Goal: Task Accomplishment & Management: Manage account settings

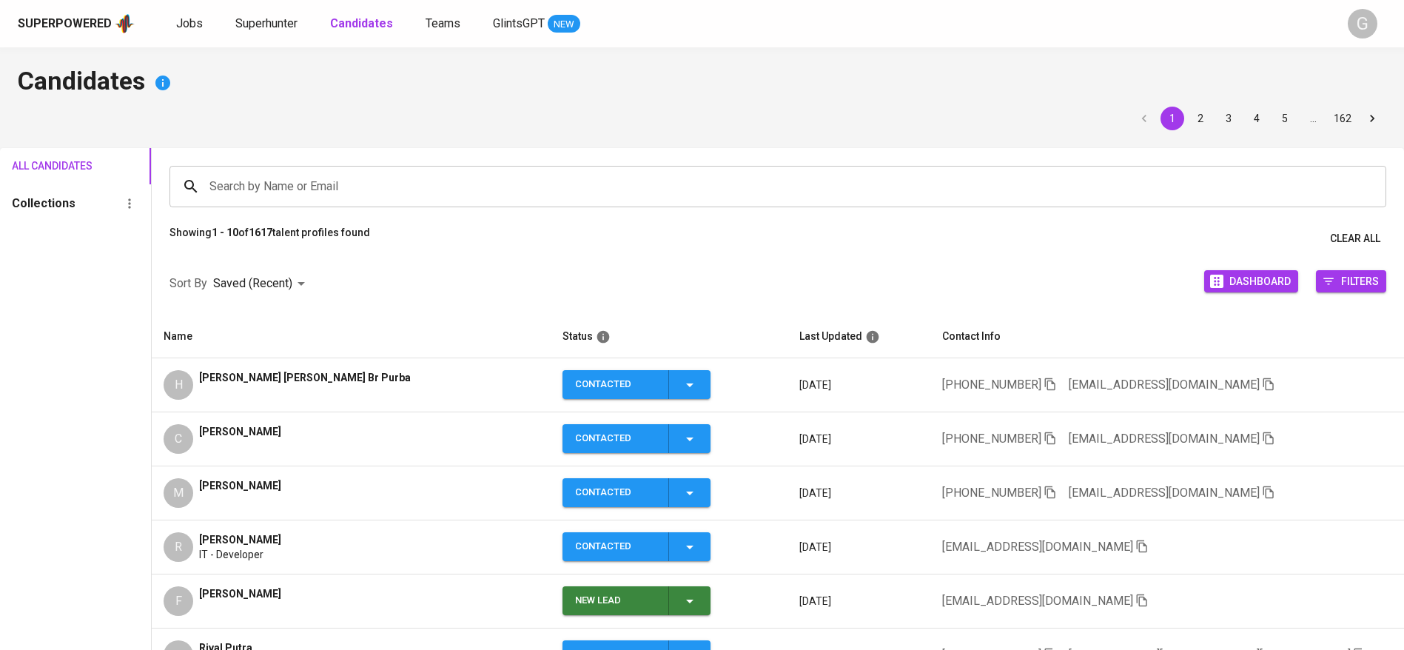
click at [1262, 383] on icon "button" at bounding box center [1268, 383] width 13 height 13
click at [287, 29] on span "Superhunter" at bounding box center [266, 23] width 62 height 14
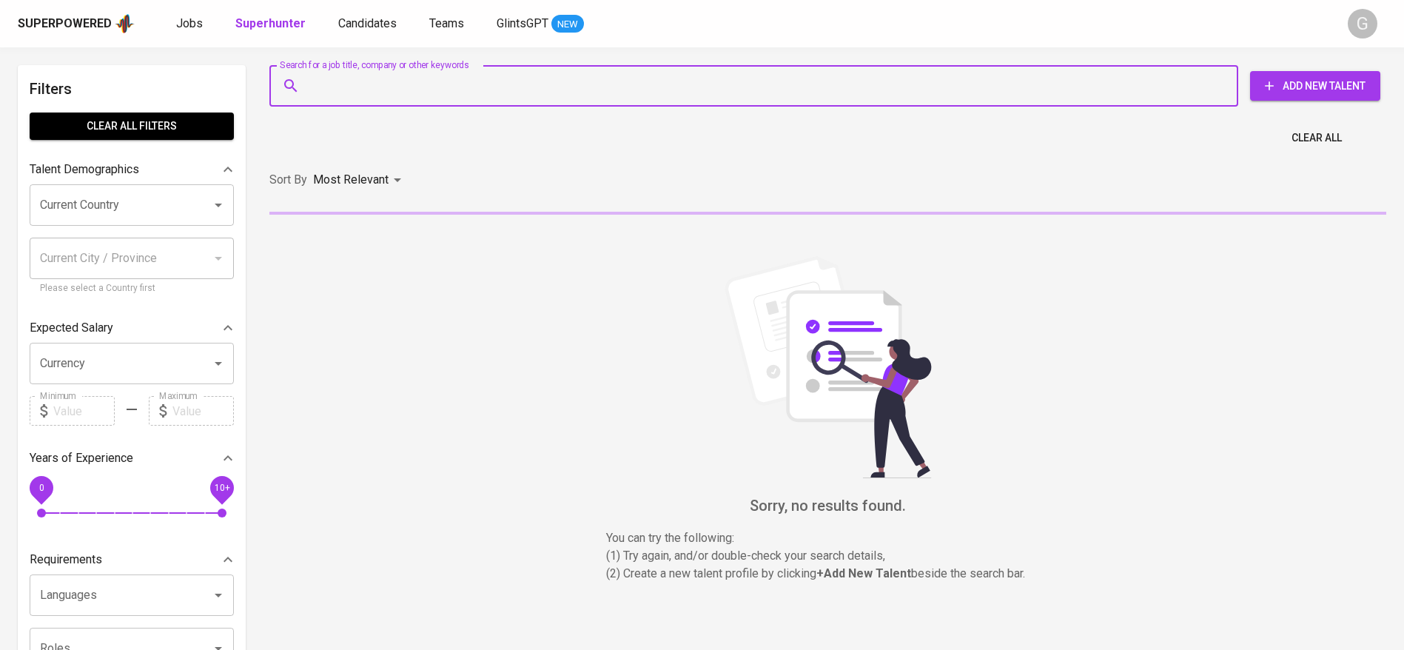
click at [357, 90] on input "Search for a job title, company or other keywords" at bounding box center [758, 86] width 904 height 28
paste input "[EMAIL_ADDRESS][DOMAIN_NAME]"
type input "[EMAIL_ADDRESS][DOMAIN_NAME]"
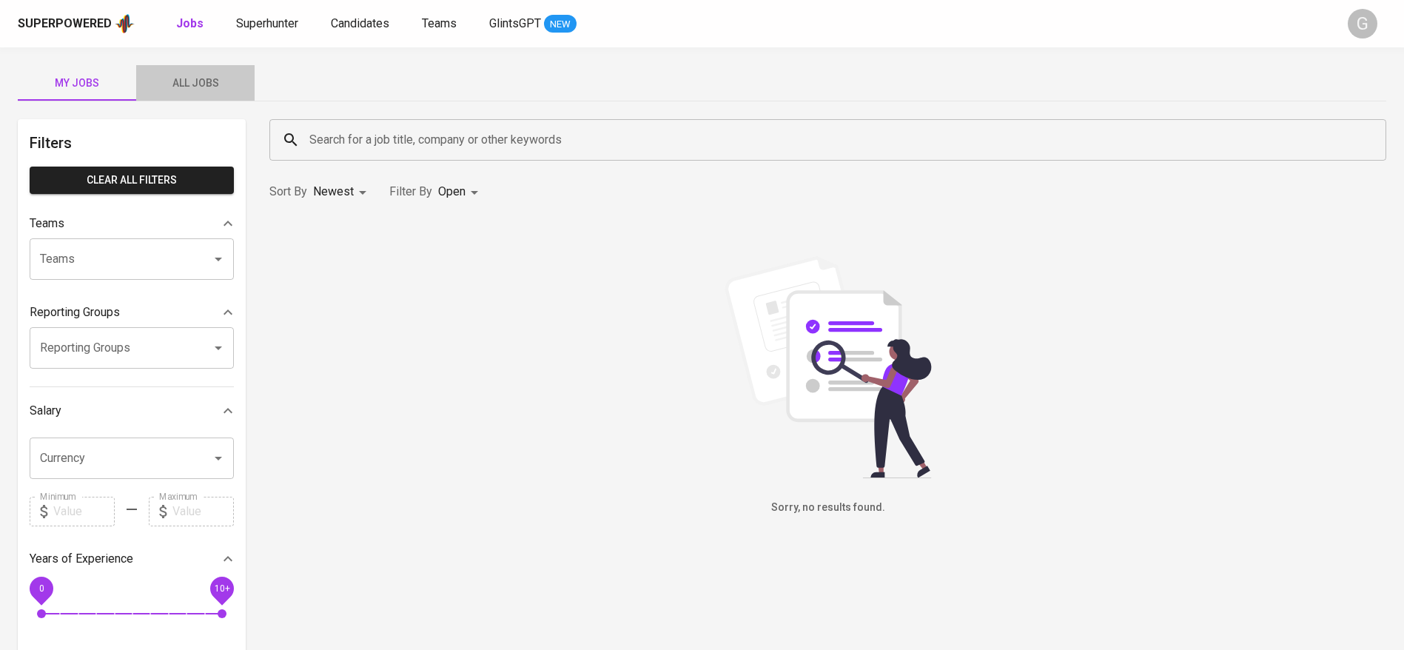
click at [191, 80] on span "All Jobs" at bounding box center [195, 83] width 101 height 19
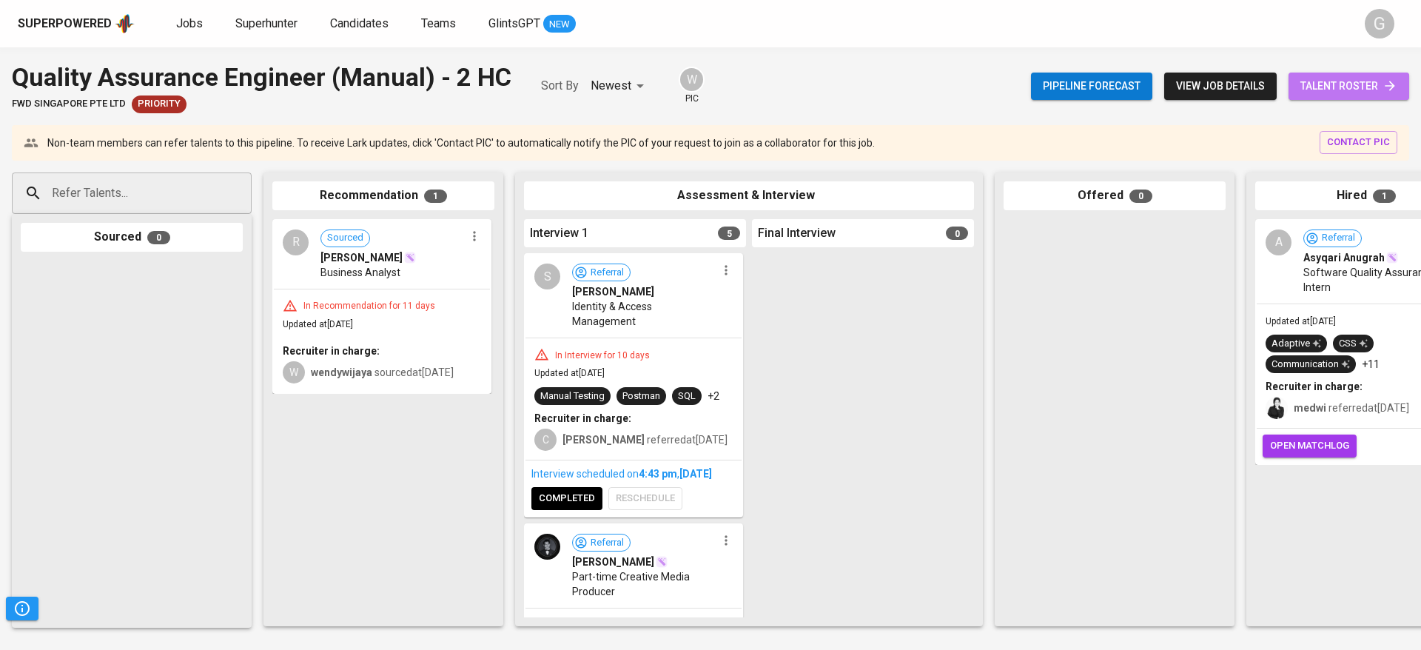
click at [1343, 82] on span "talent roster" at bounding box center [1348, 86] width 97 height 19
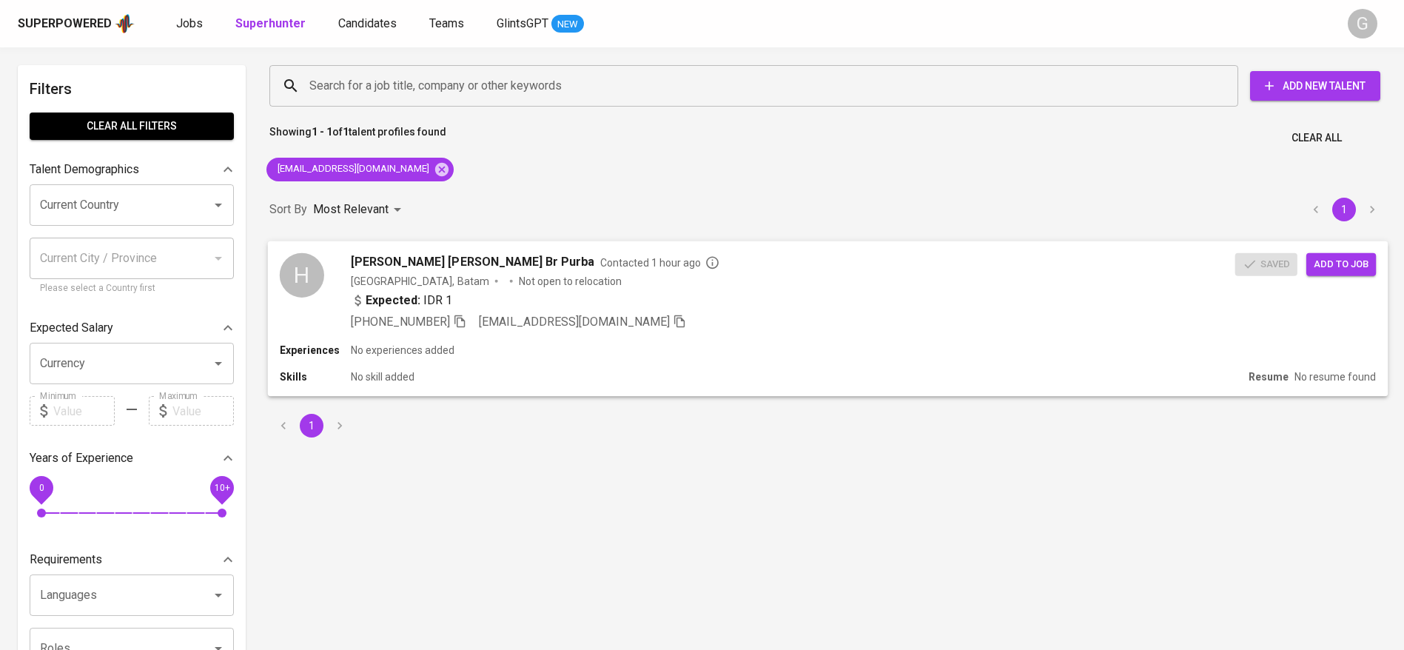
click at [1356, 271] on span "Add to job" at bounding box center [1341, 263] width 55 height 17
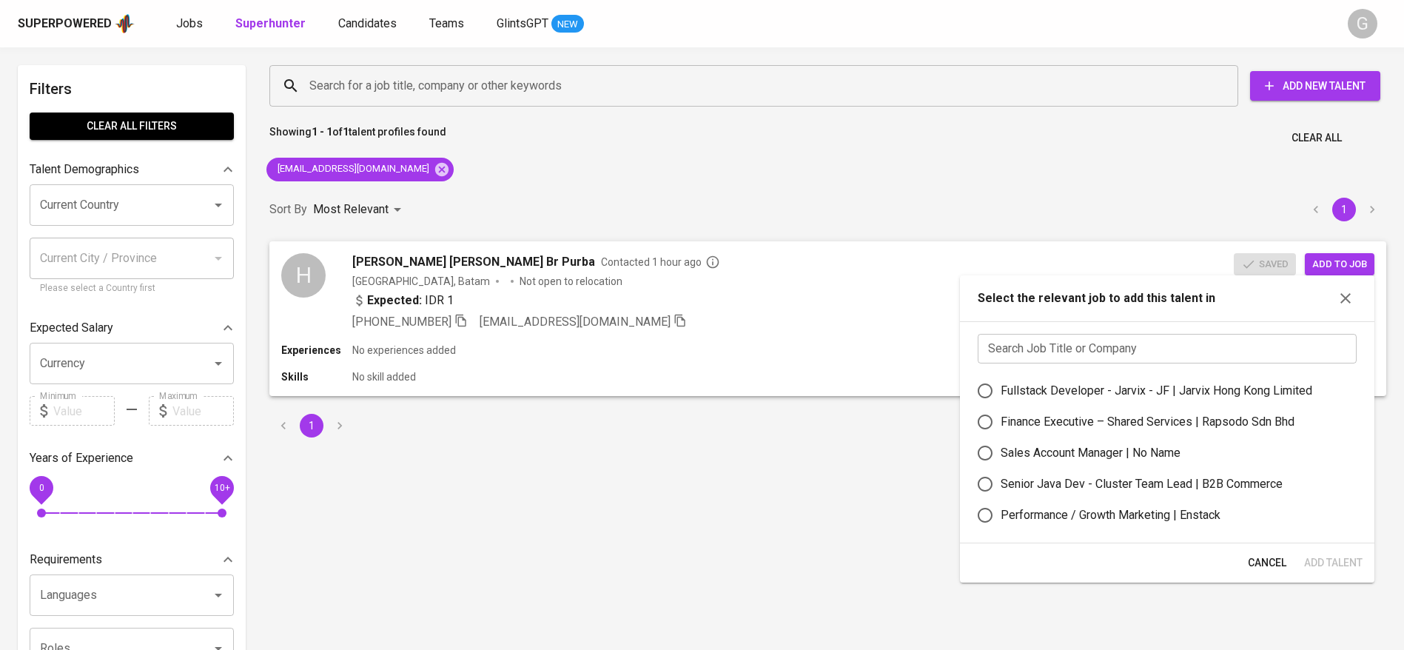
click at [1137, 354] on input "text" at bounding box center [1167, 349] width 379 height 30
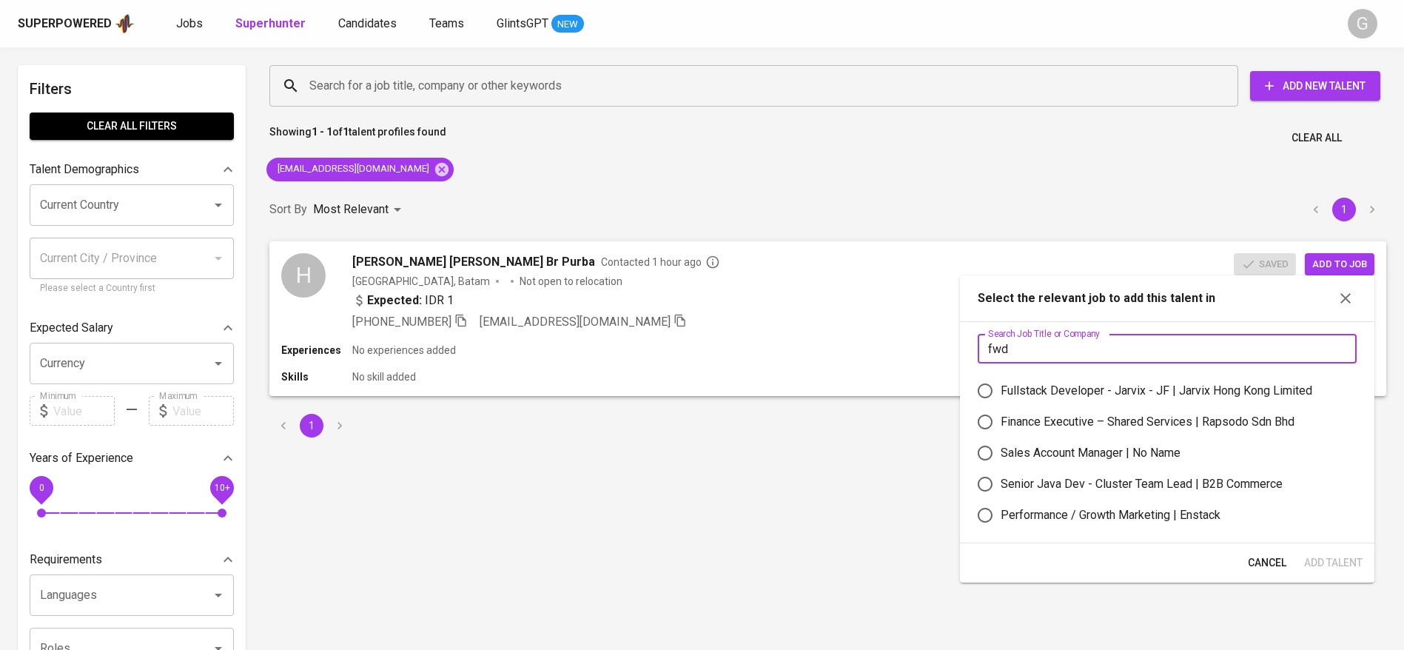
type input "fwd"
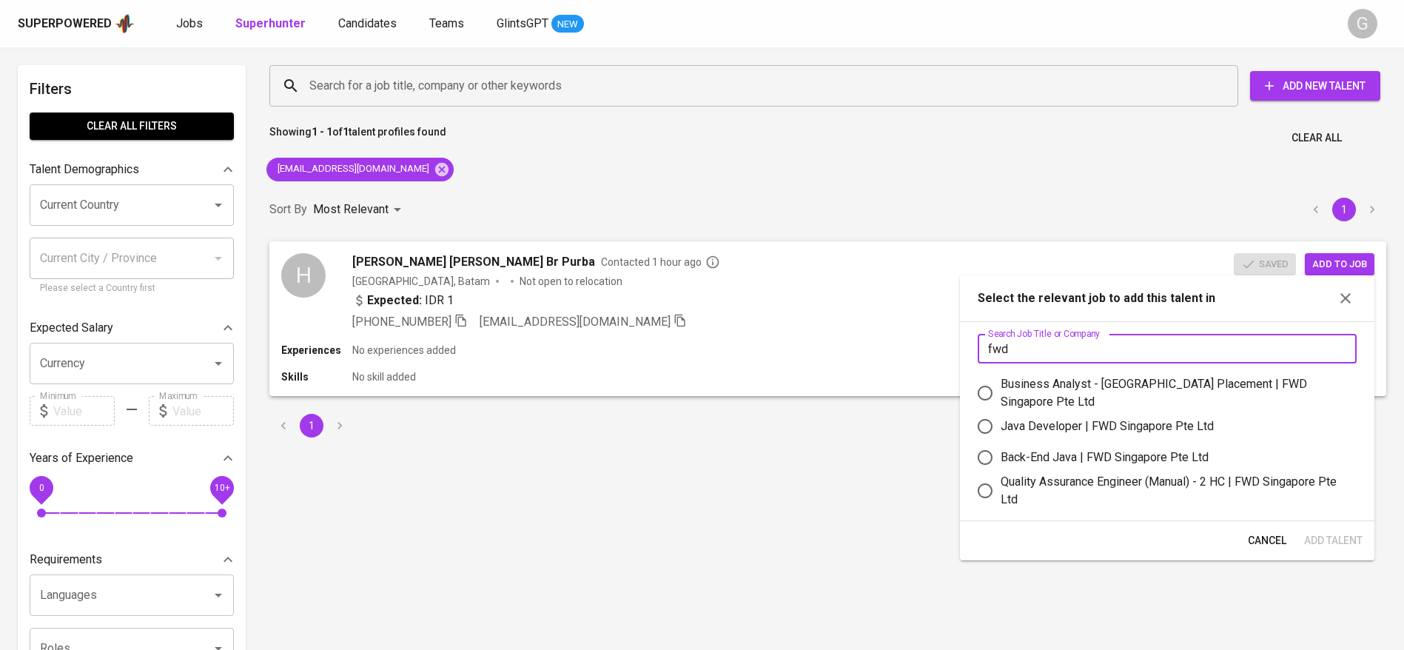
click at [1126, 473] on div "Quality Assurance Engineer (Manual) - 2 HC | FWD Singapore Pte Ltd" at bounding box center [1173, 491] width 344 height 36
click at [1001, 475] on input "Quality Assurance Engineer (Manual) - 2 HC | FWD Singapore Pte Ltd" at bounding box center [984, 490] width 31 height 31
radio input "true"
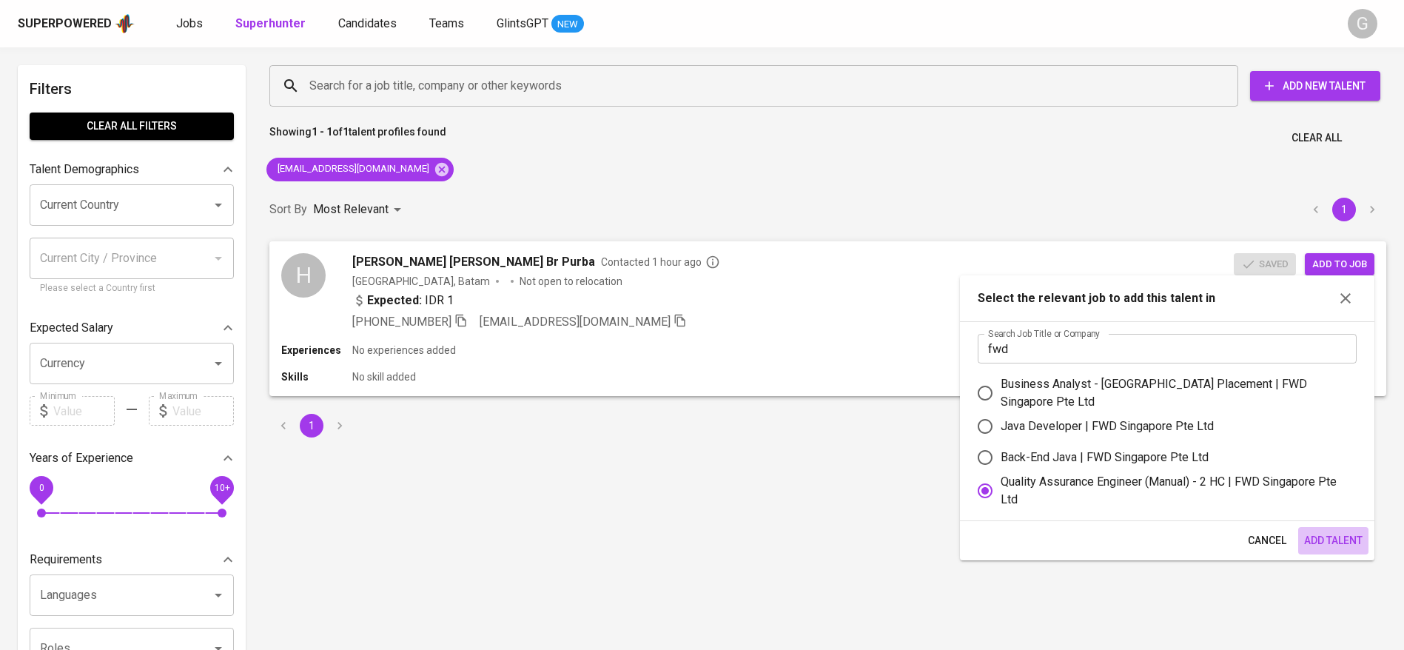
click at [1344, 531] on span "Add Talent" at bounding box center [1333, 540] width 58 height 19
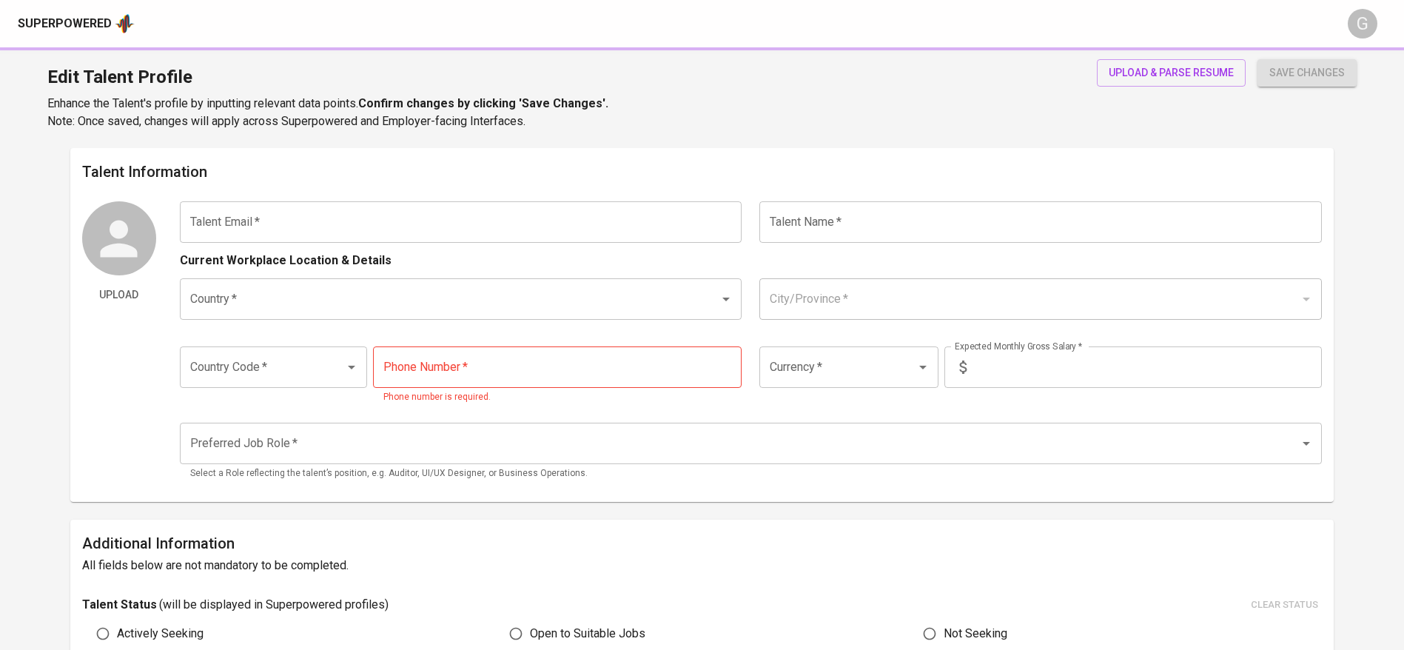
type input "helgapricillap@gmail.com"
type input "[PERSON_NAME] Br Purba"
type input "Indonesia"
type input "Batam, Kepulauan Riau"
type input "+62"
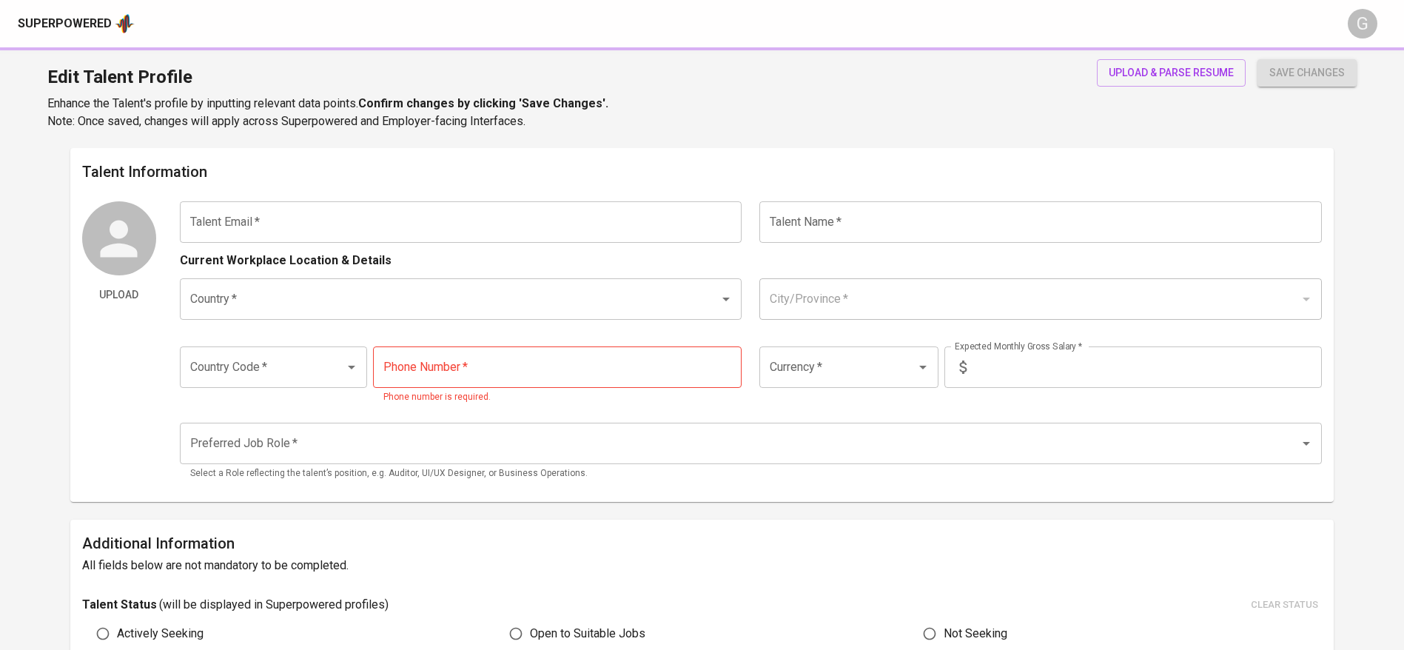
type input "895-3707-89190"
type input "IDR"
type input "QA Engineer"
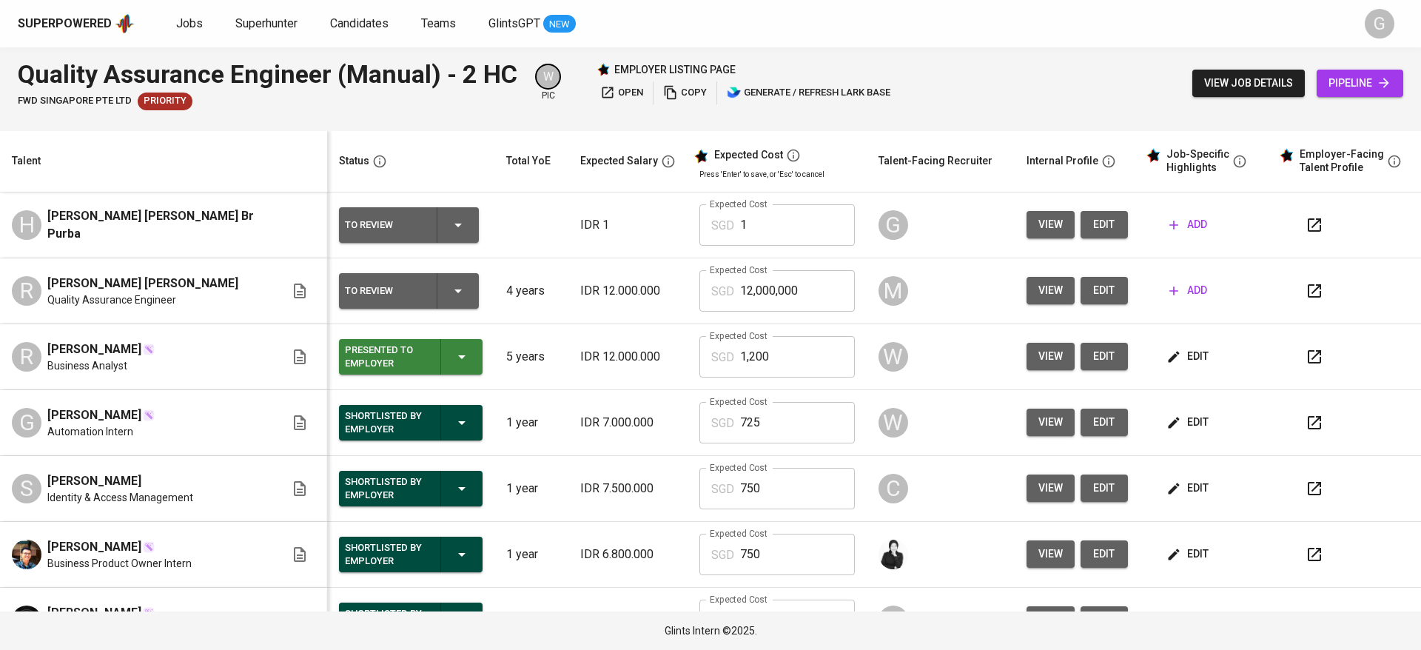
click at [1092, 230] on span "edit" at bounding box center [1104, 224] width 24 height 19
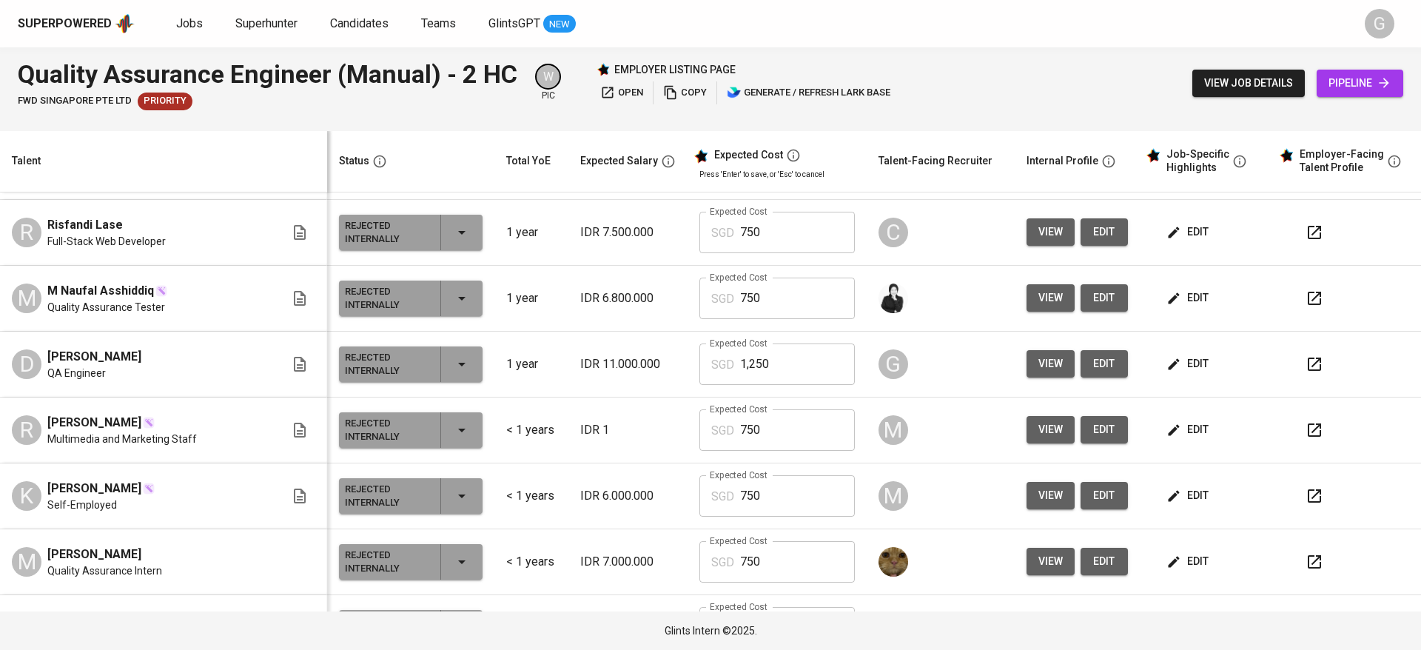
scroll to position [666, 0]
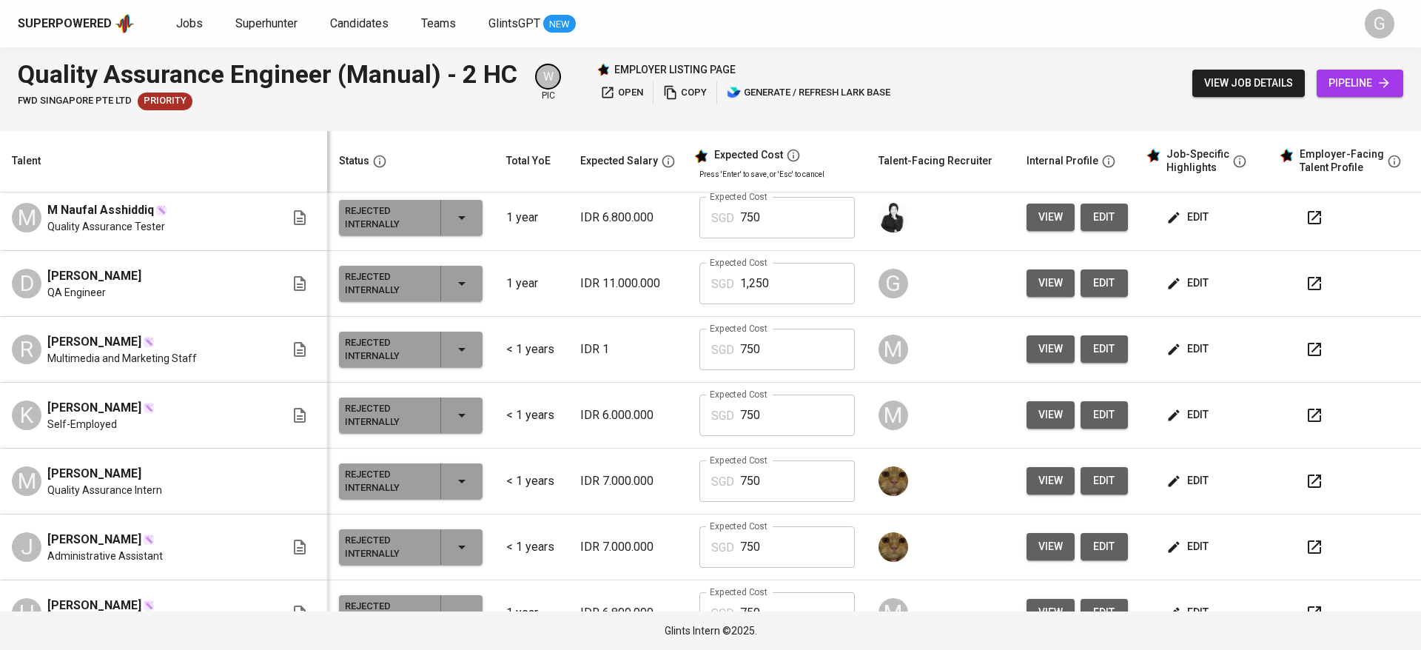
click at [1175, 280] on span "edit" at bounding box center [1188, 283] width 39 height 19
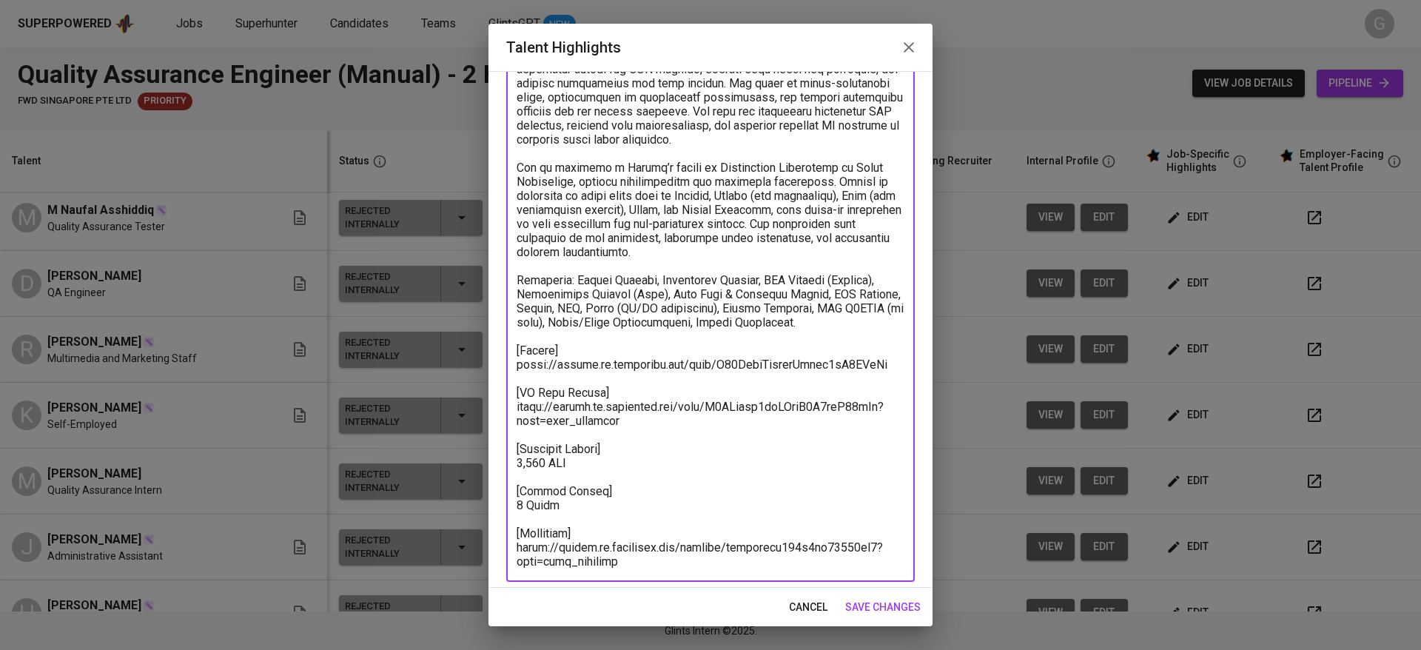
scroll to position [222, 0]
drag, startPoint x: 519, startPoint y: 177, endPoint x: 875, endPoint y: 317, distance: 381.8
click at [875, 317] on textarea at bounding box center [711, 256] width 388 height 619
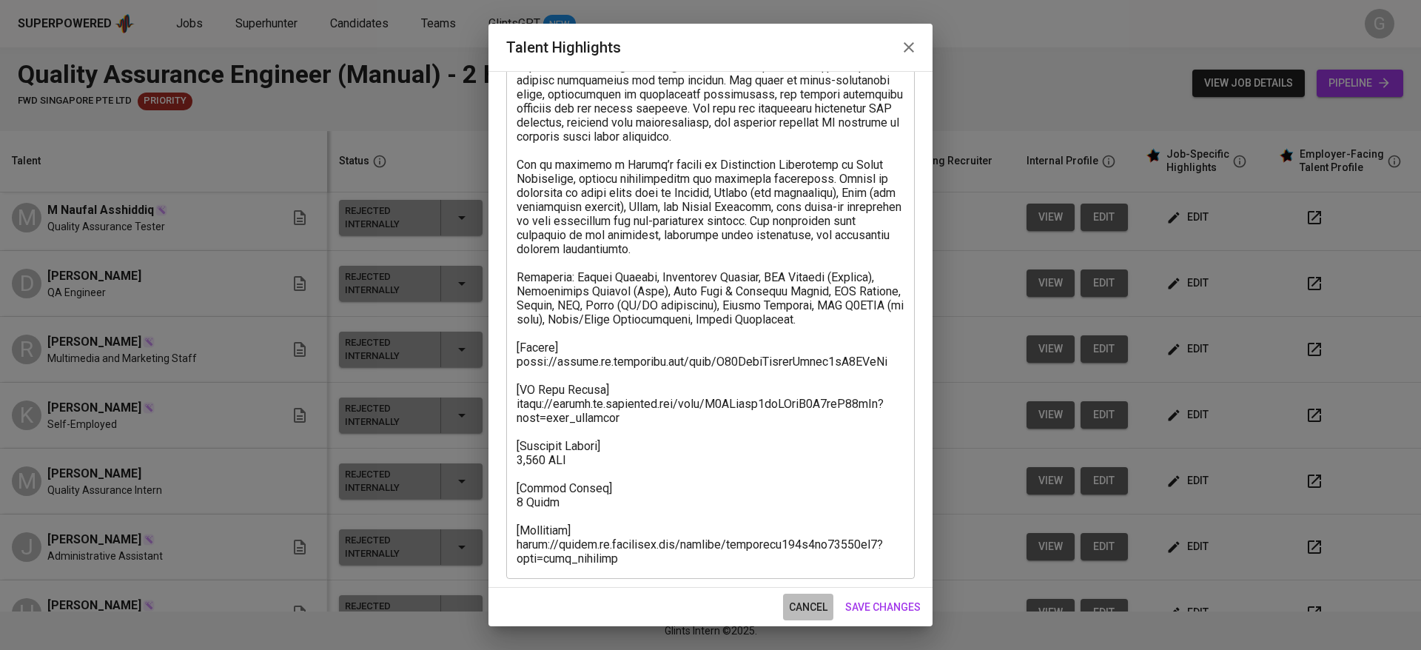
click at [805, 610] on span "cancel" at bounding box center [808, 607] width 38 height 19
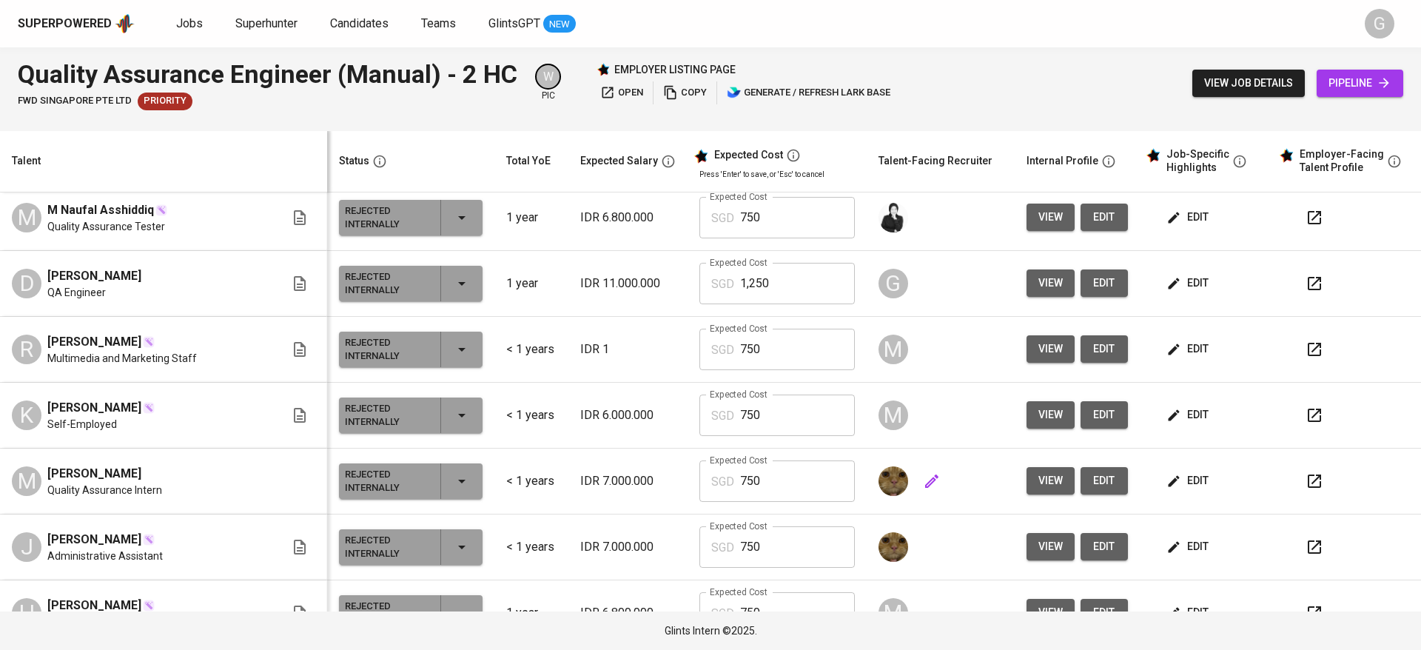
scroll to position [0, 0]
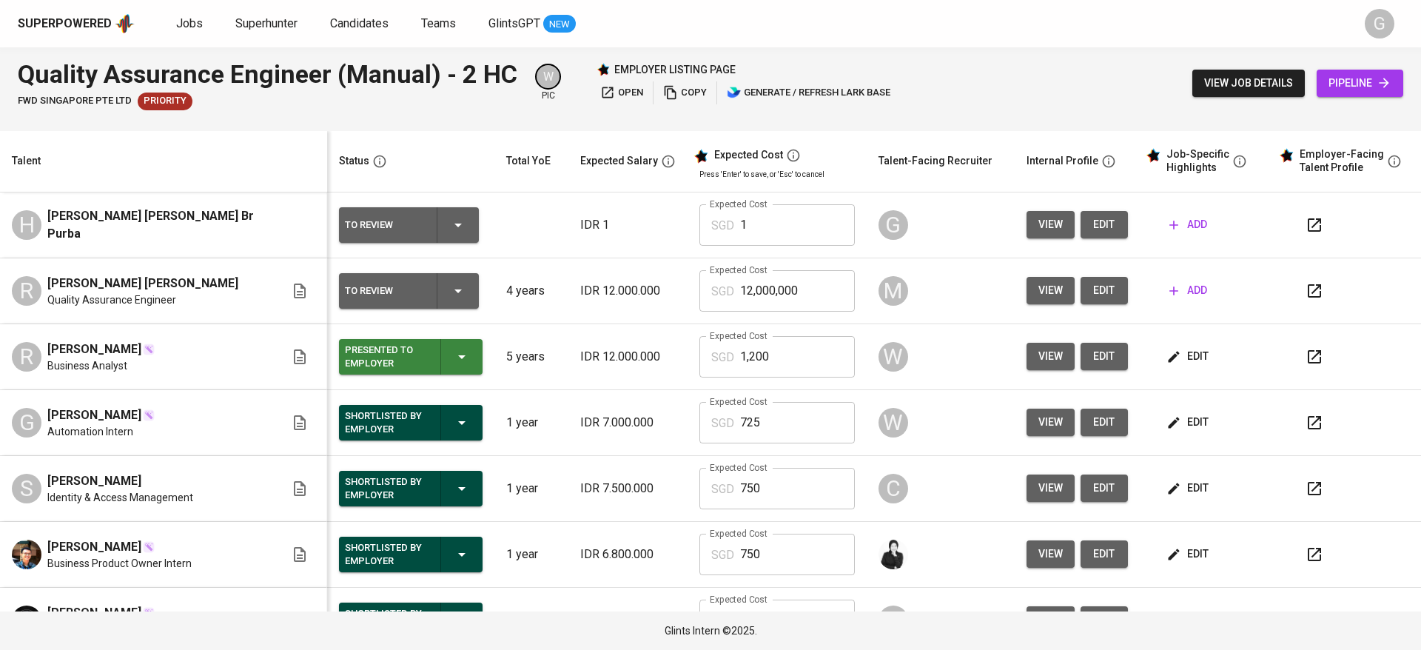
click at [1184, 221] on span "add" at bounding box center [1188, 224] width 38 height 19
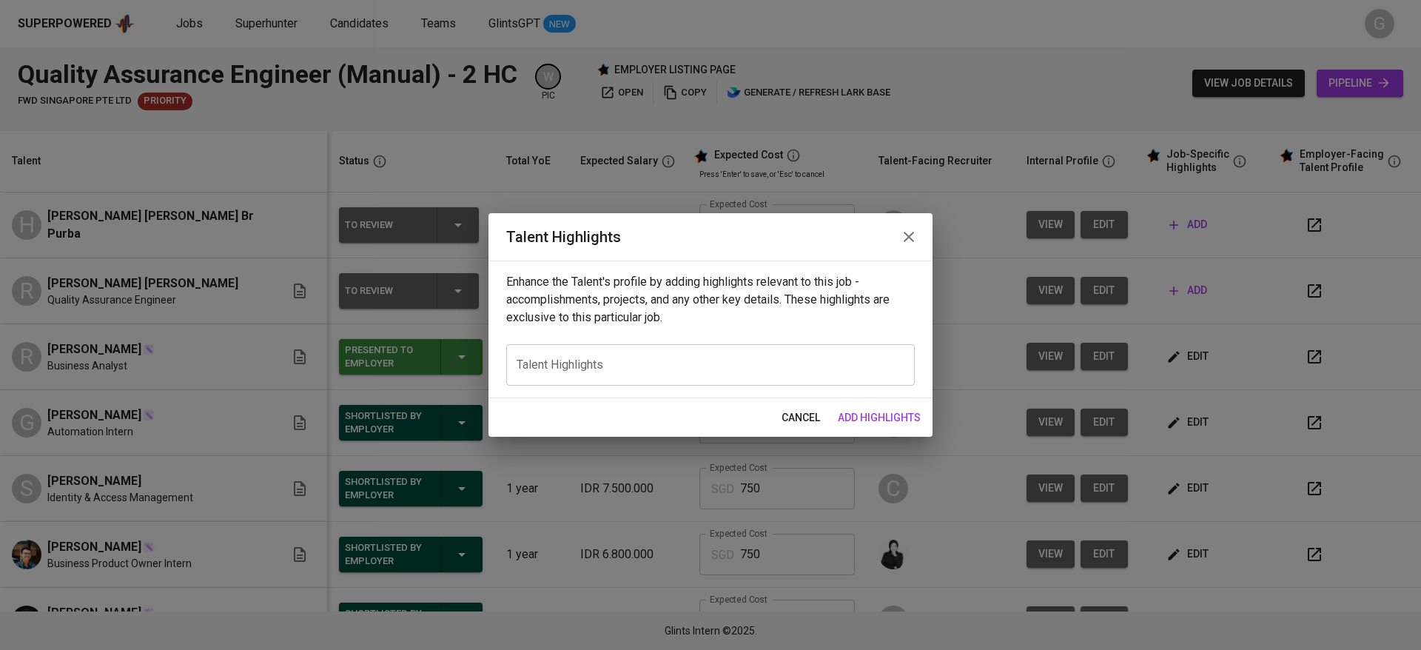
click at [559, 355] on div "x Talent Highlights" at bounding box center [710, 364] width 408 height 41
paste textarea "Helga is a Computer Science fresh graduate from Universitas Sumatera Utara with…"
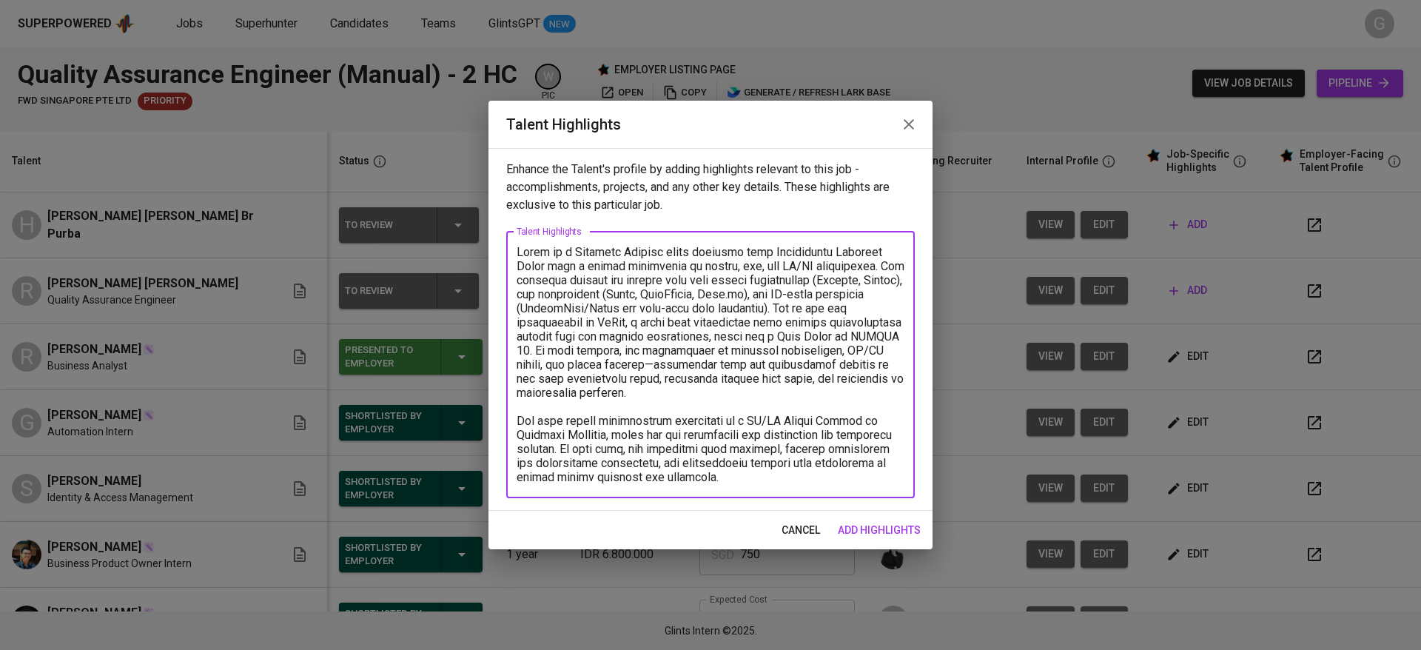
click at [818, 311] on textarea at bounding box center [711, 364] width 388 height 239
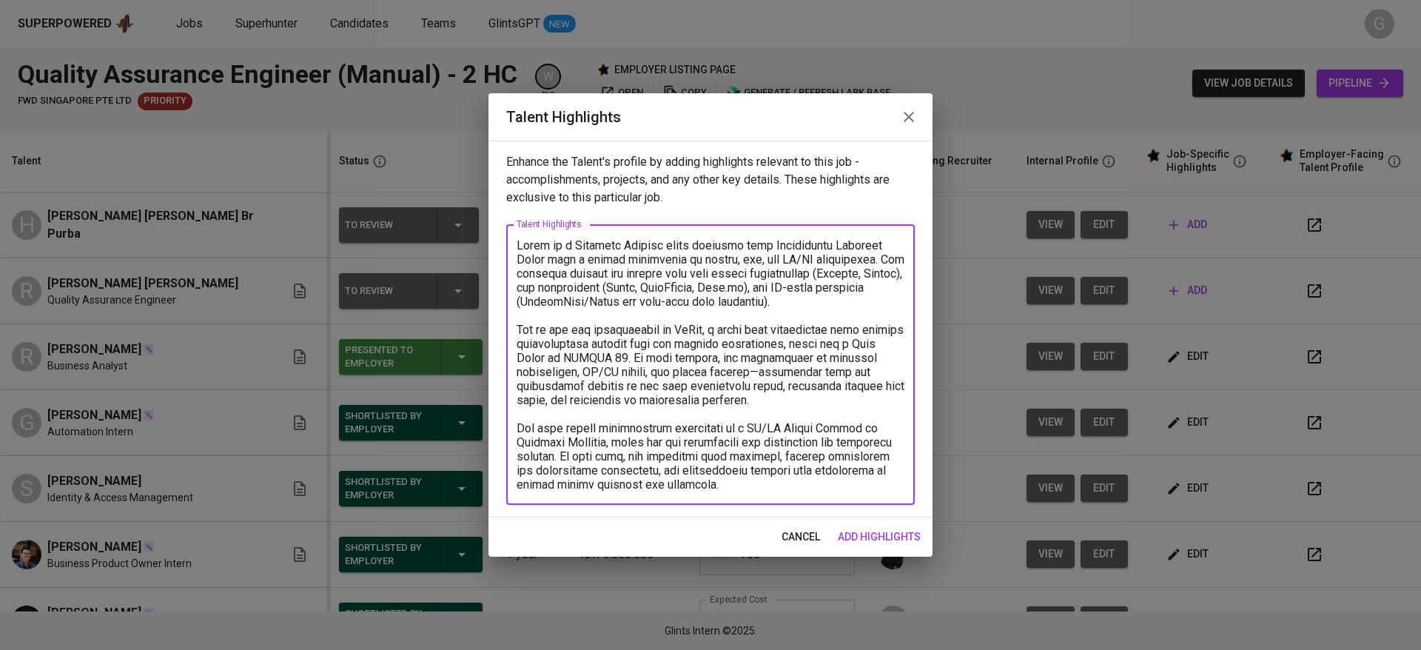
click at [727, 488] on textarea at bounding box center [711, 364] width 388 height 253
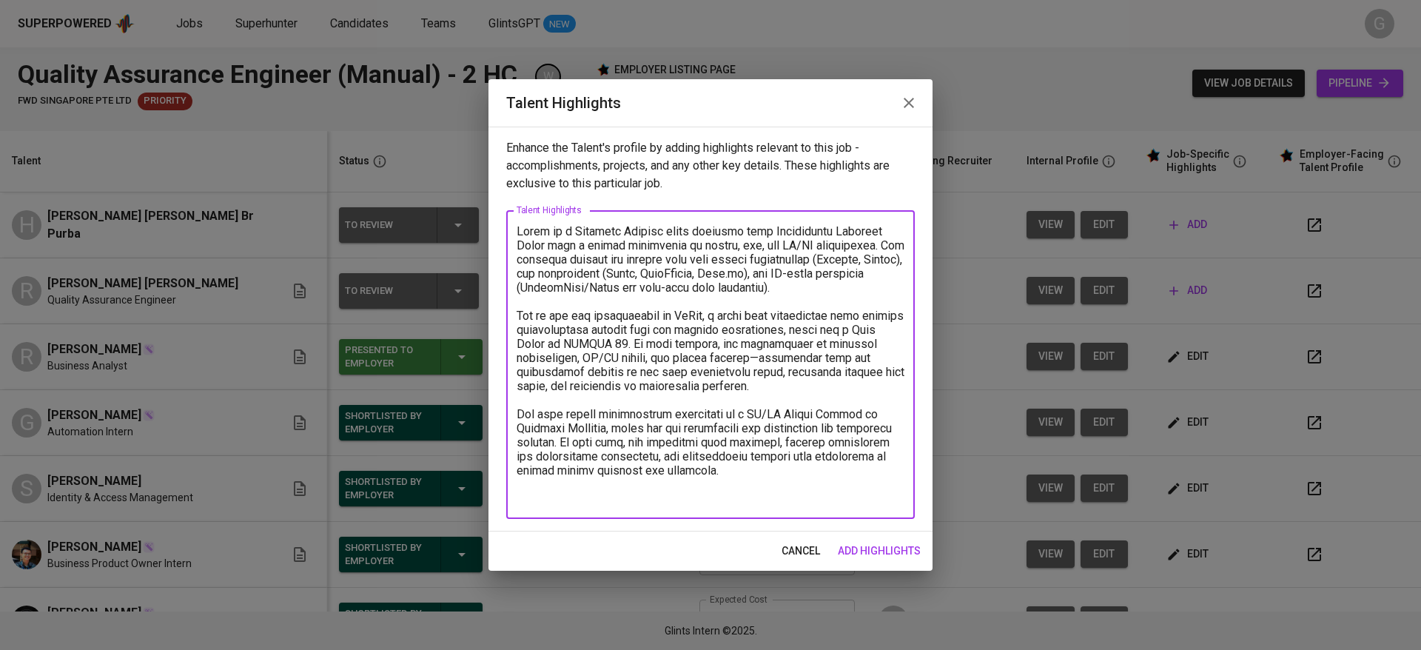
paste textarea "Skillsets: Manual Testing (functional, regression, usability), Test Documentati…"
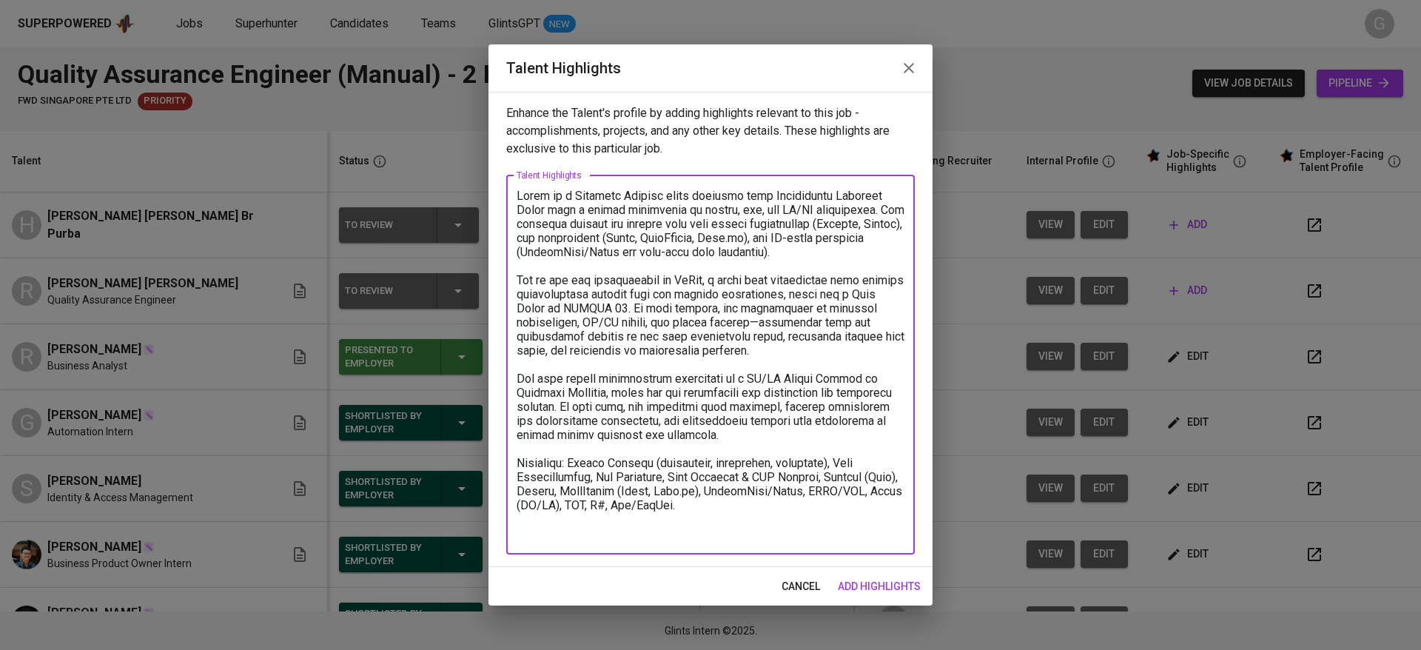
type textarea "Helga is a Computer Science fresh graduate from Universitas Sumatera Utara with…"
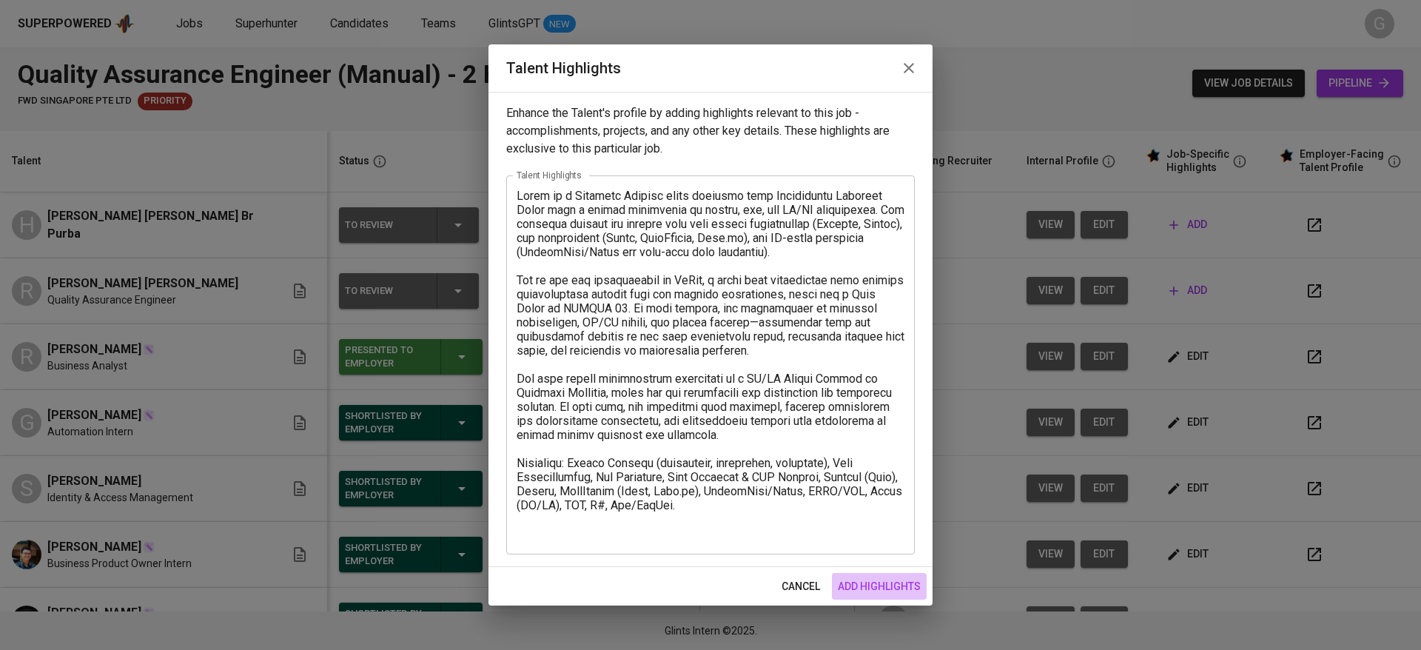
click at [908, 577] on span "add highlights" at bounding box center [879, 586] width 83 height 19
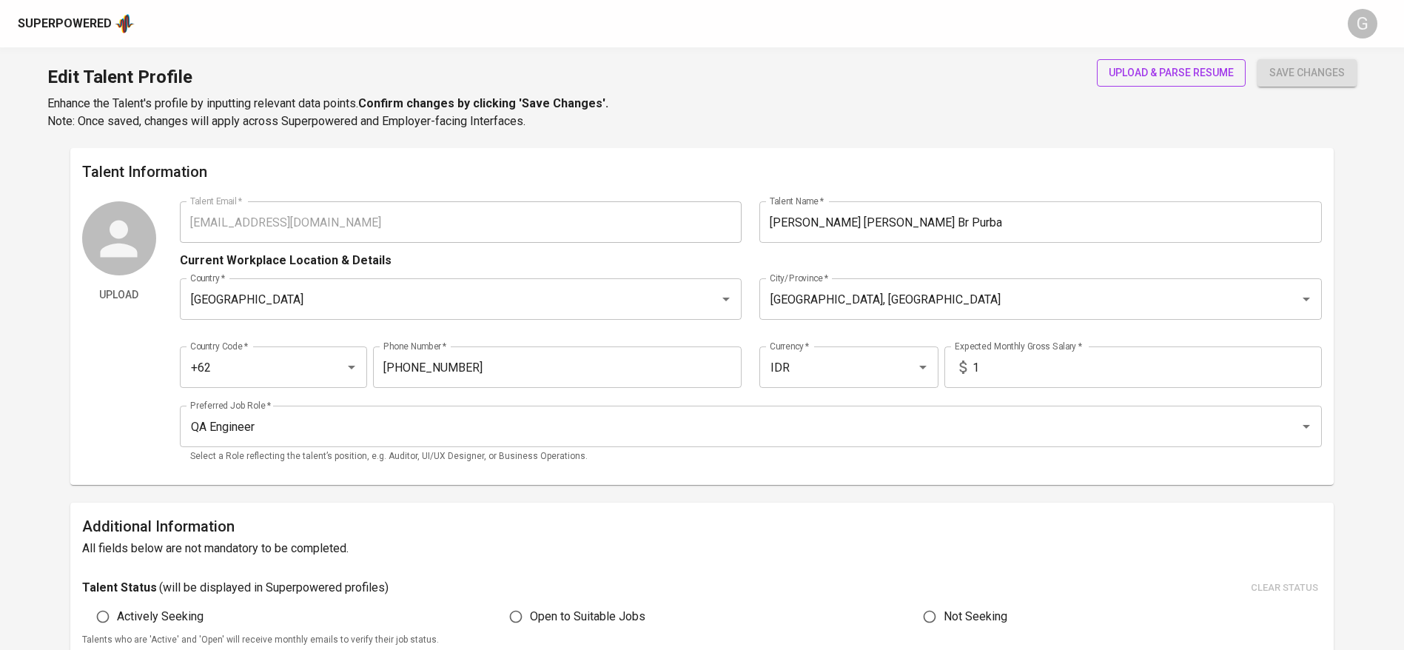
click at [1149, 70] on span "upload & parse resume" at bounding box center [1171, 73] width 125 height 19
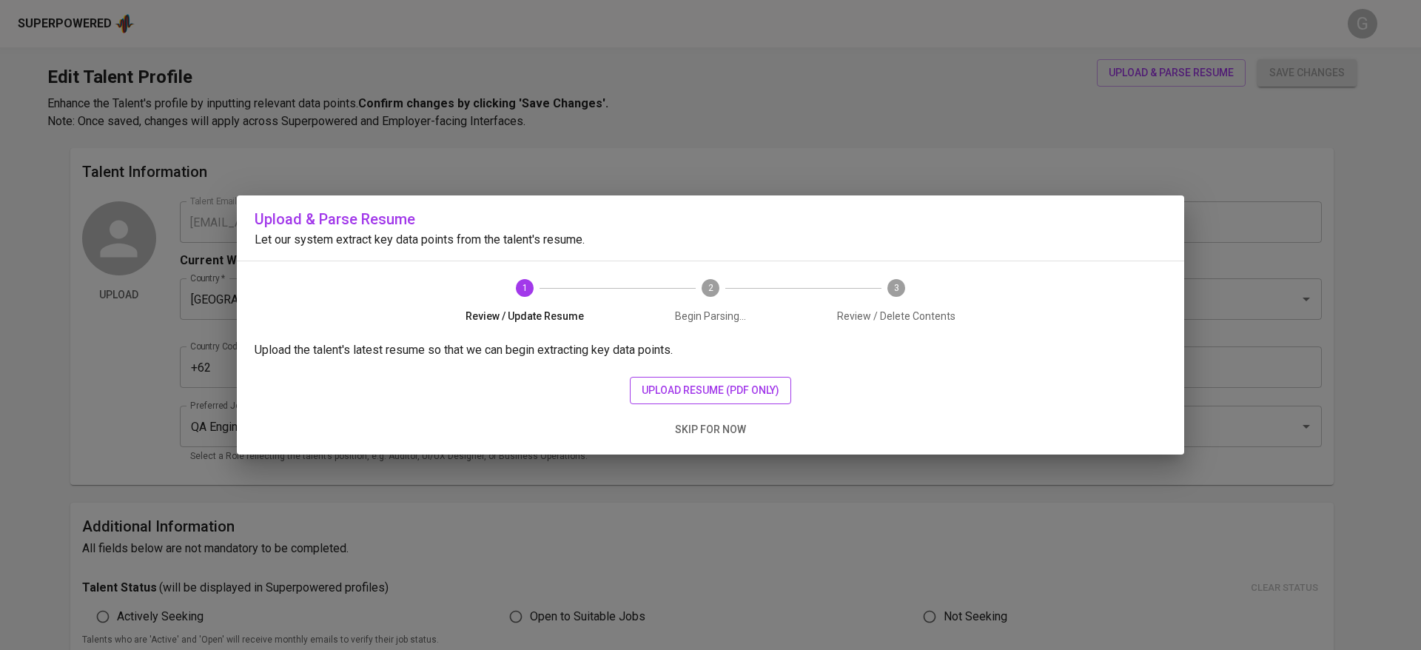
click at [728, 394] on span "upload resume (pdf only)" at bounding box center [711, 390] width 138 height 19
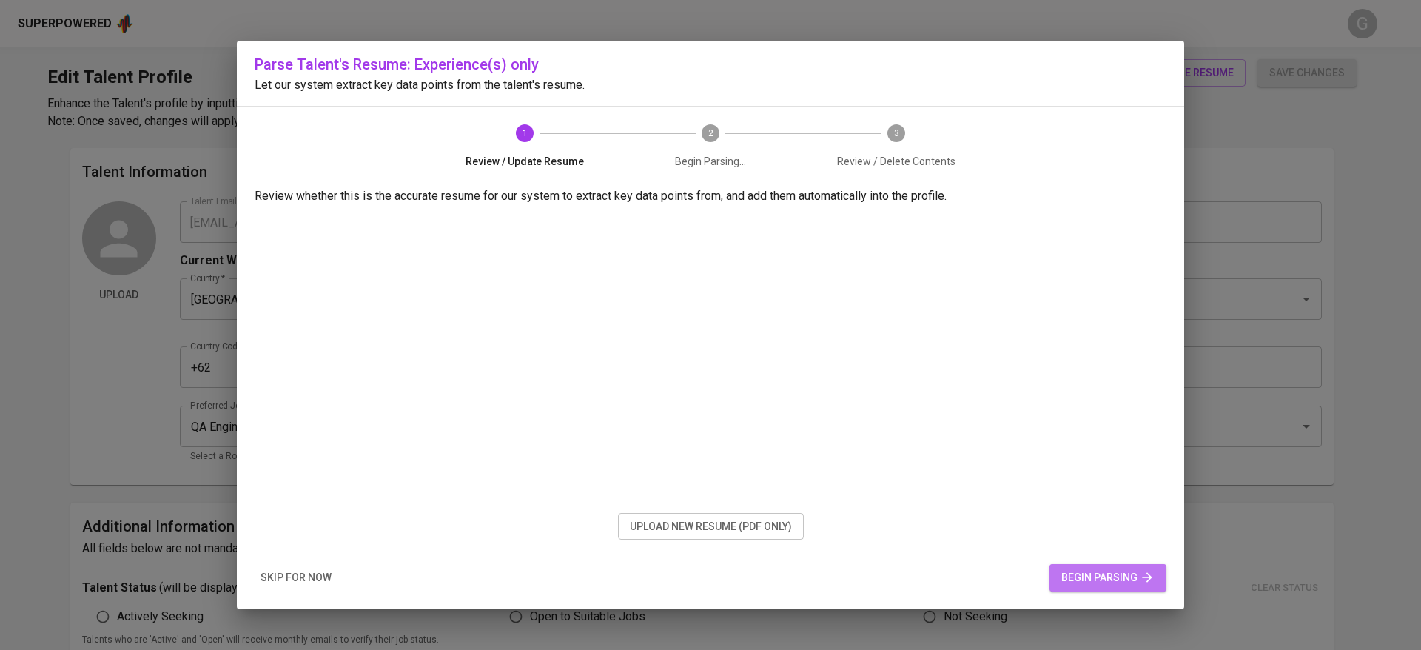
click at [1103, 576] on span "begin parsing" at bounding box center [1107, 577] width 93 height 19
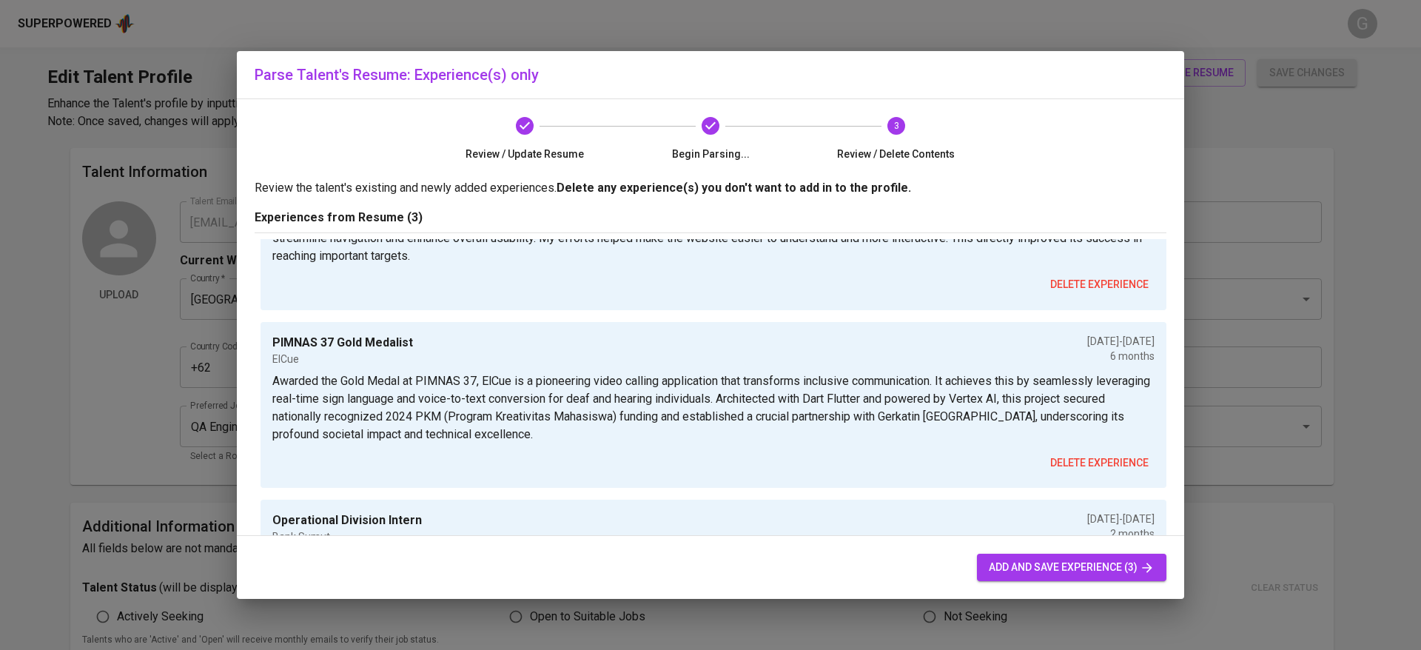
scroll to position [253, 0]
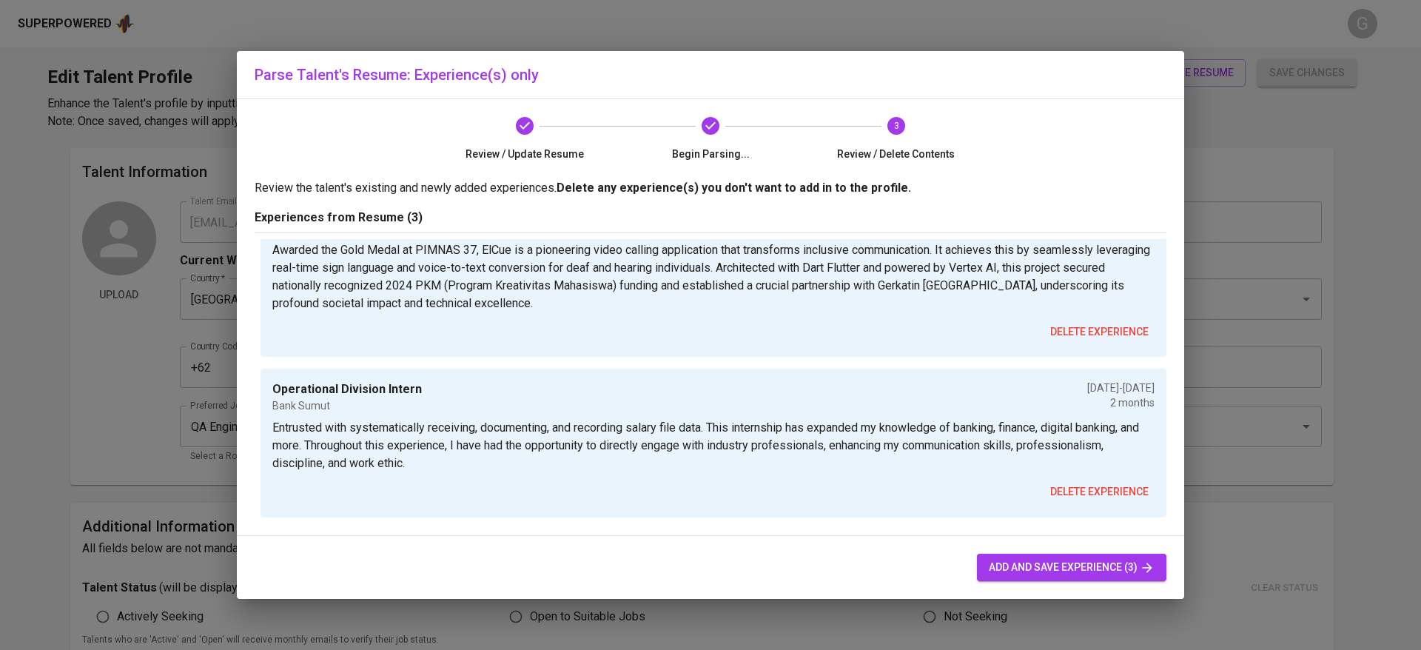
click at [1035, 567] on span "add and save experience (3)" at bounding box center [1072, 567] width 166 height 19
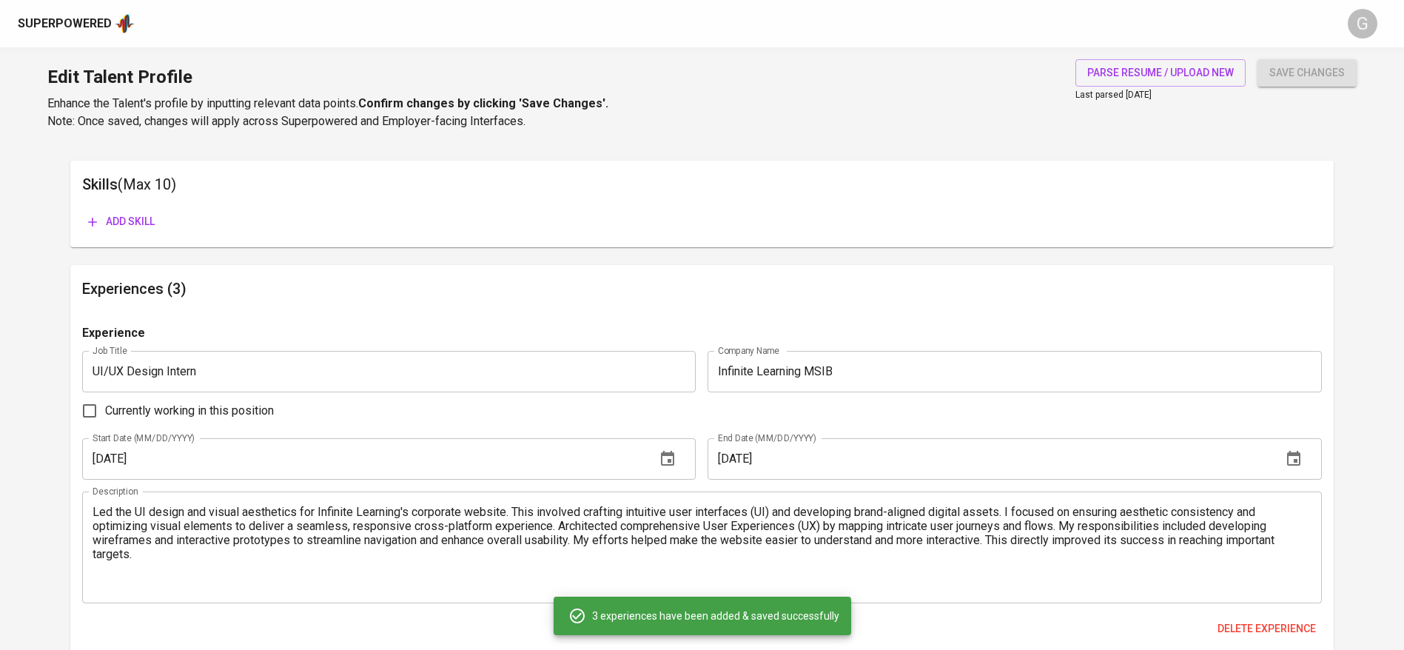
scroll to position [1195, 0]
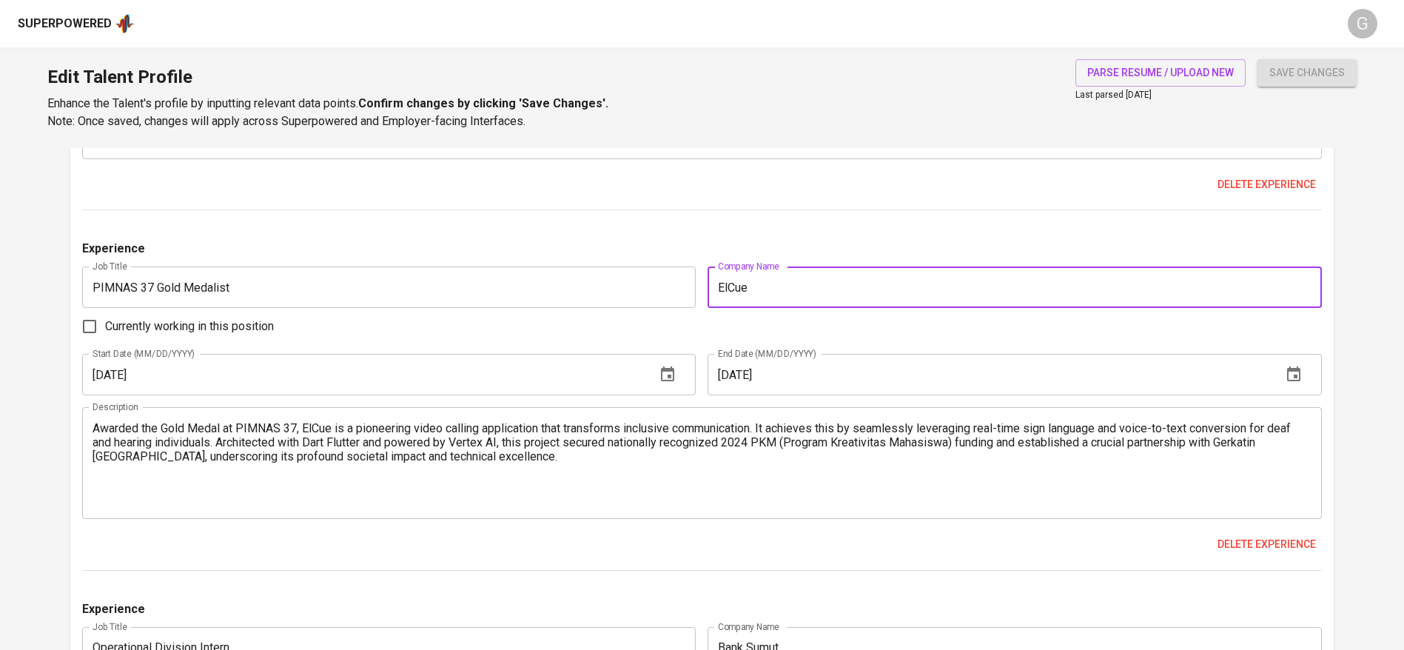
click at [813, 283] on input "ElCue" at bounding box center [1014, 286] width 614 height 41
click at [758, 295] on input "ElCue" at bounding box center [1014, 286] width 614 height 41
click at [156, 290] on input "PIMNAS 37 Gold Medalist" at bounding box center [389, 286] width 614 height 41
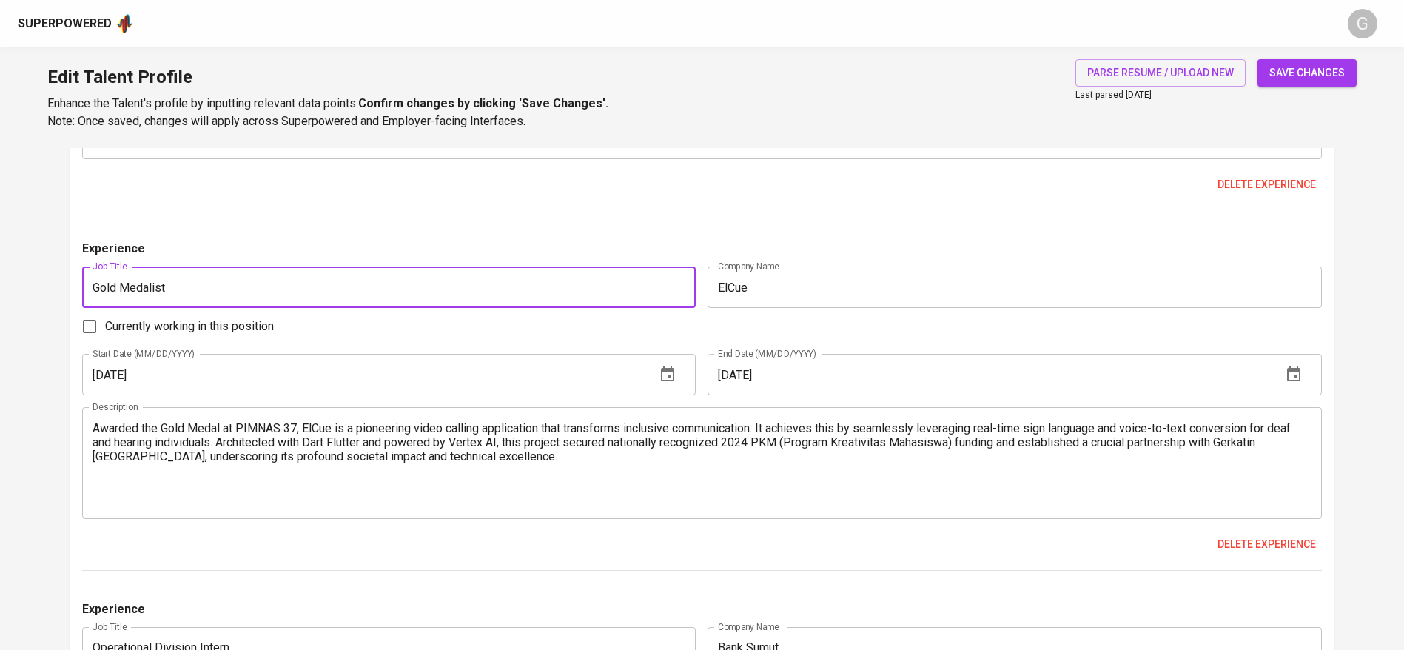
type input "Gold Medalist"
click at [764, 291] on input "ElCue" at bounding box center [1014, 286] width 614 height 41
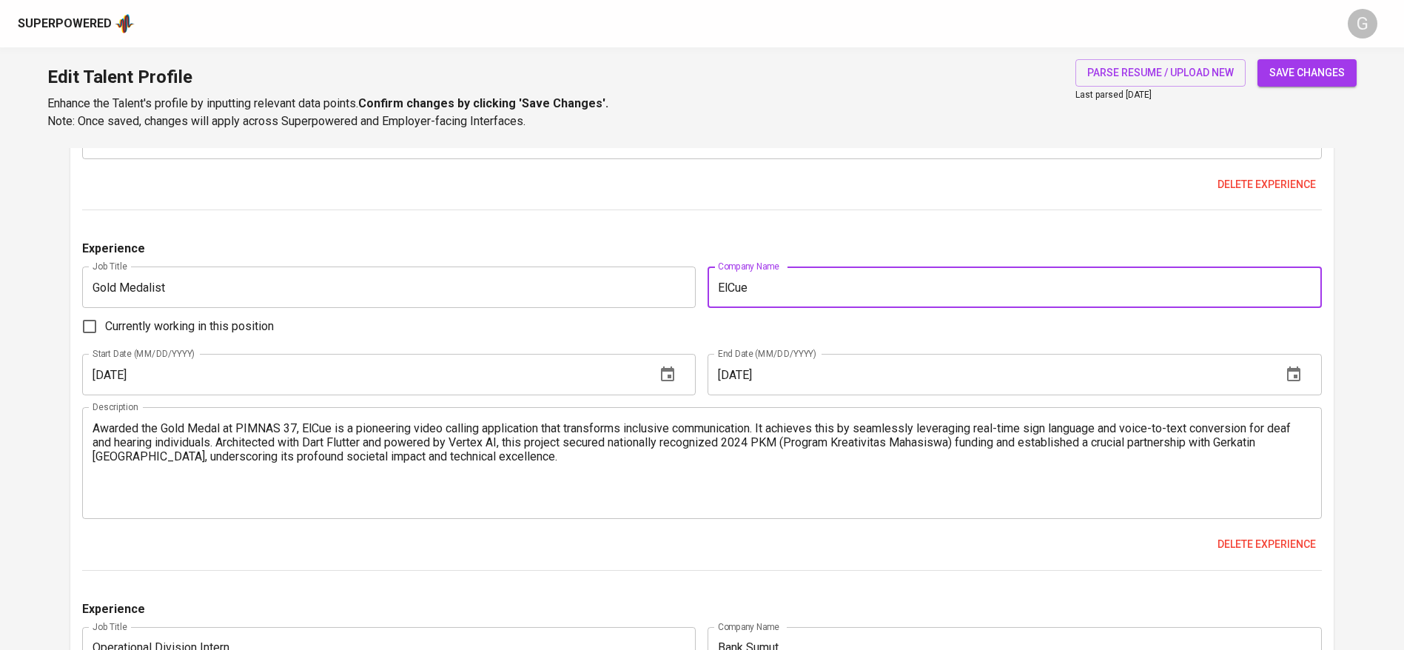
click at [764, 291] on input "ElCue" at bounding box center [1014, 286] width 614 height 41
paste input "PIMNAS 37"
type input "PIMNAS 37"
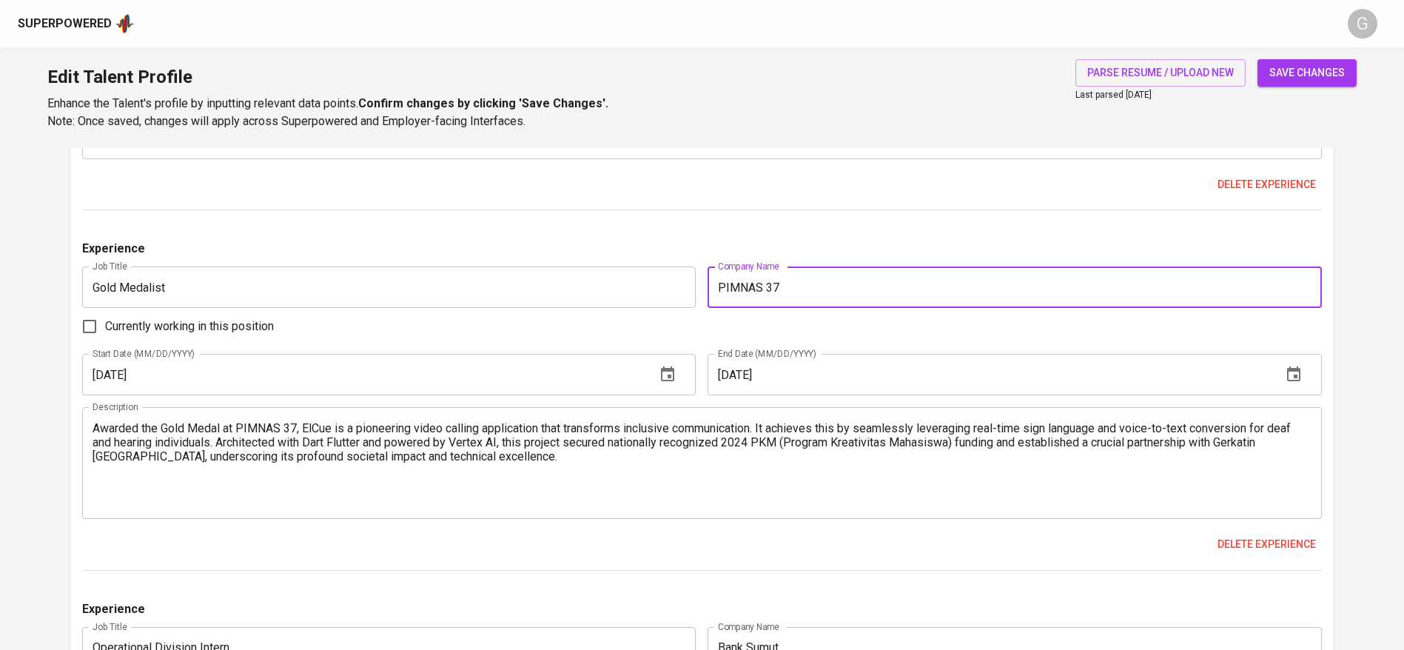
click at [1349, 63] on button "save changes" at bounding box center [1306, 72] width 99 height 27
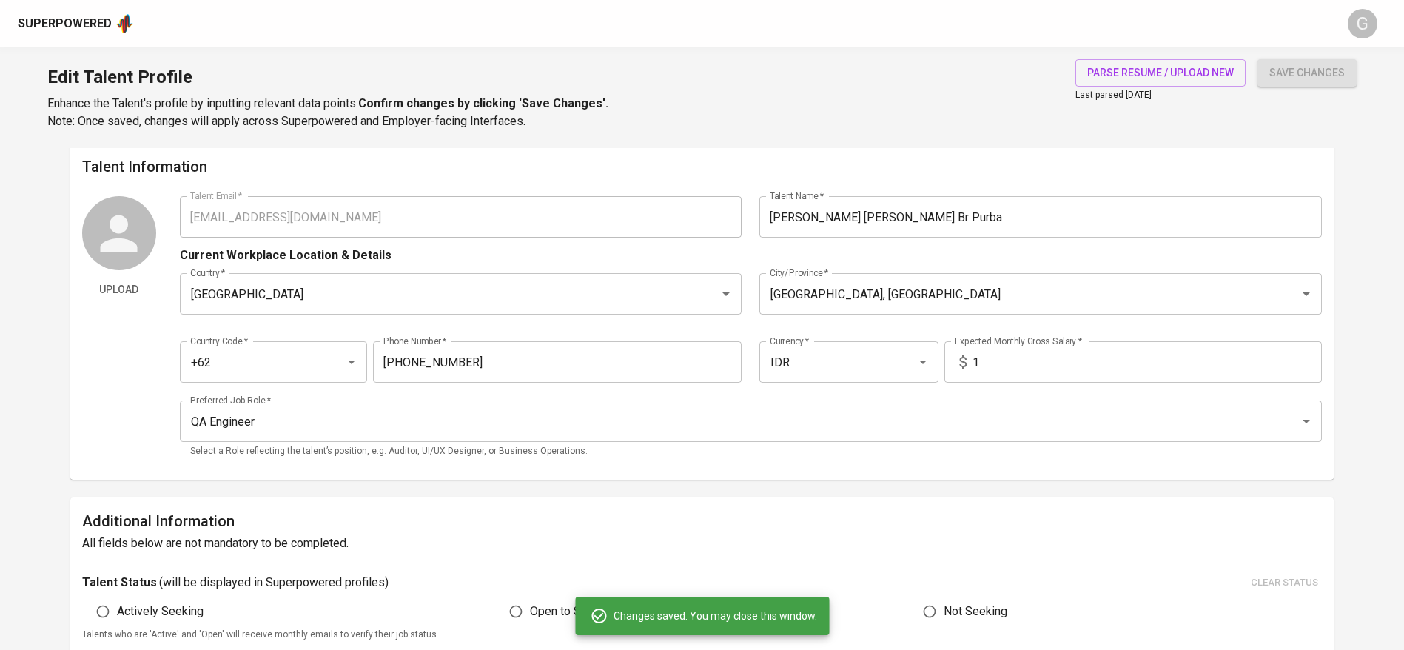
scroll to position [0, 0]
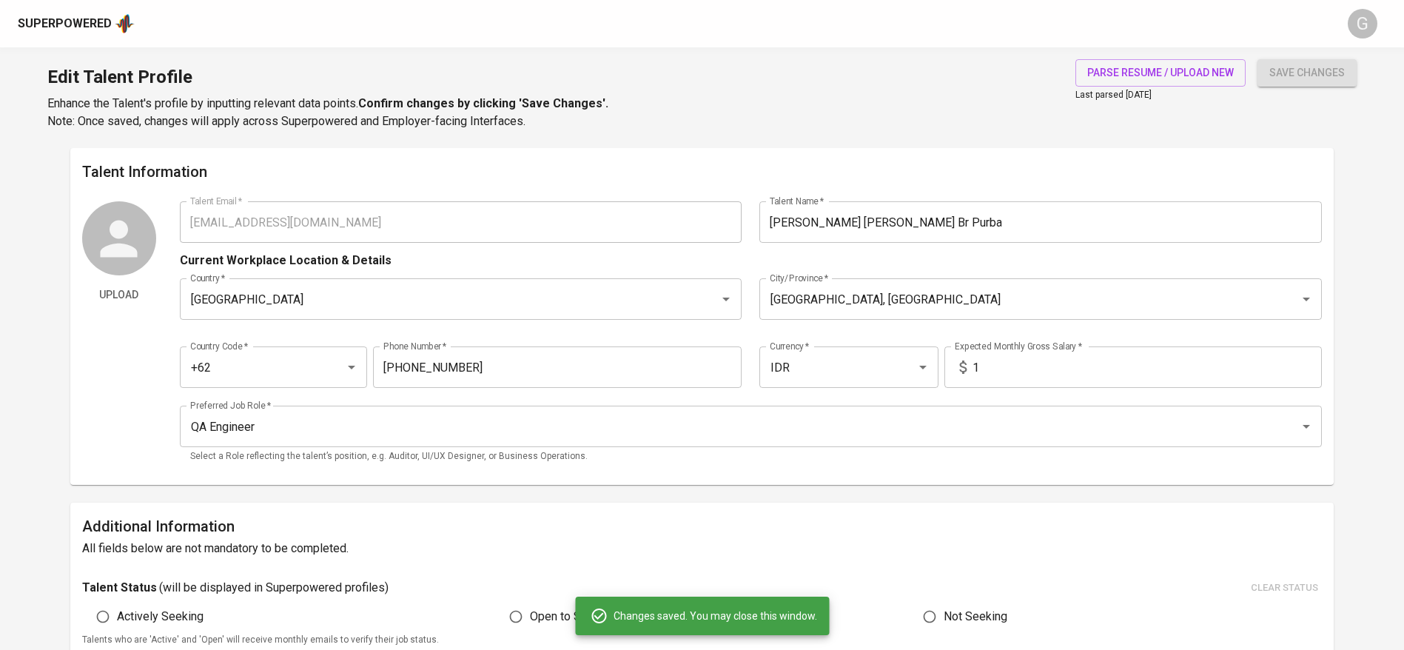
click at [989, 371] on input "1" at bounding box center [1146, 366] width 349 height 41
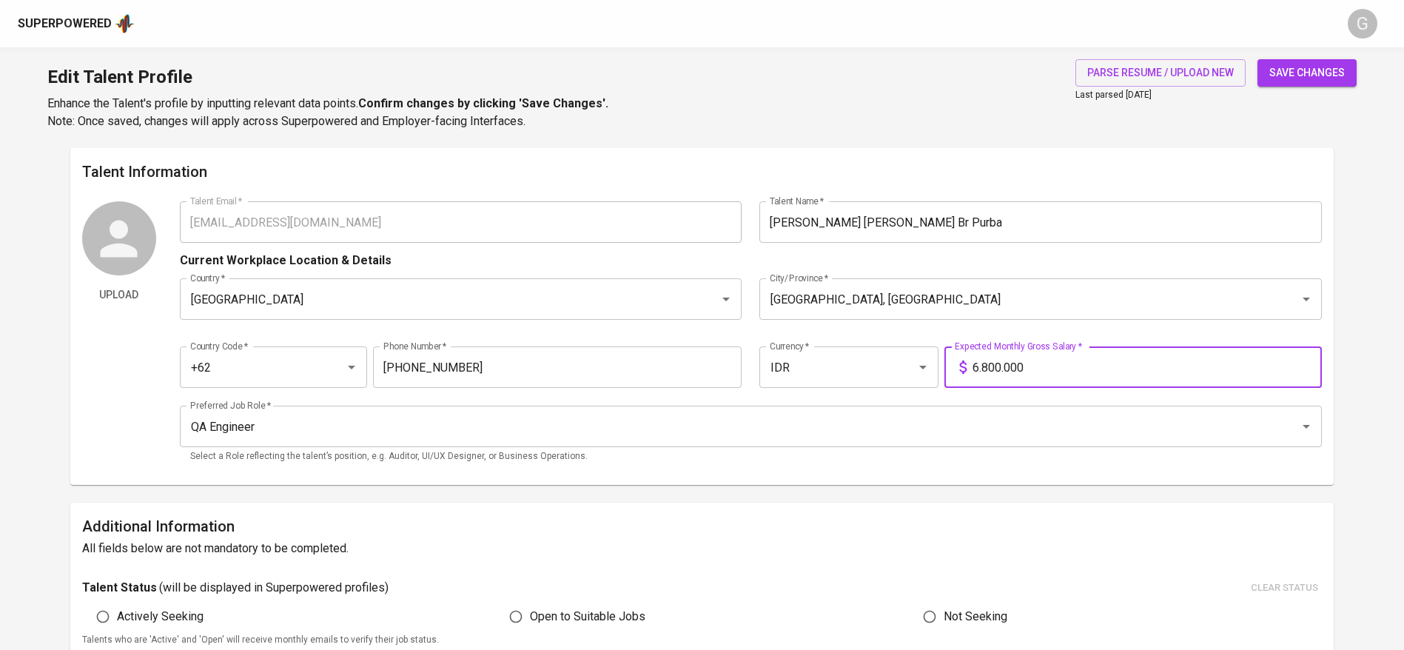
type input "6.800.000"
click at [1257, 59] on button "save changes" at bounding box center [1306, 72] width 99 height 27
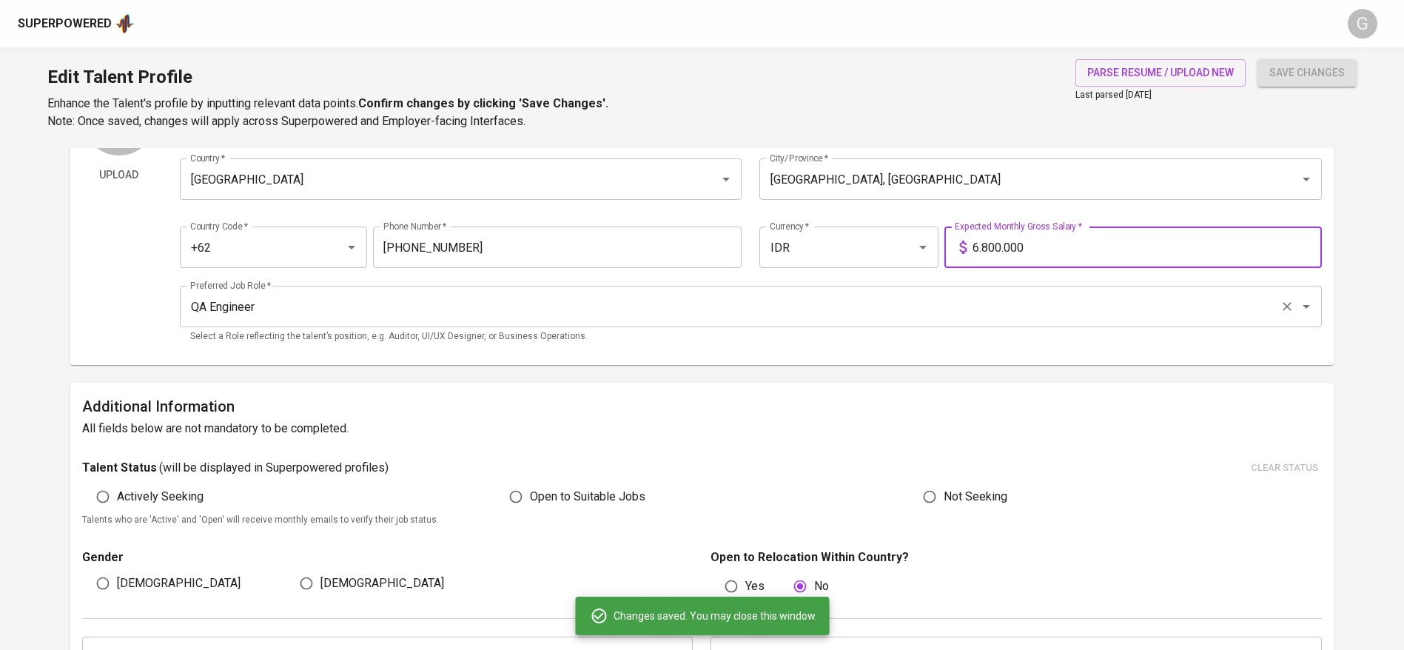
scroll to position [222, 0]
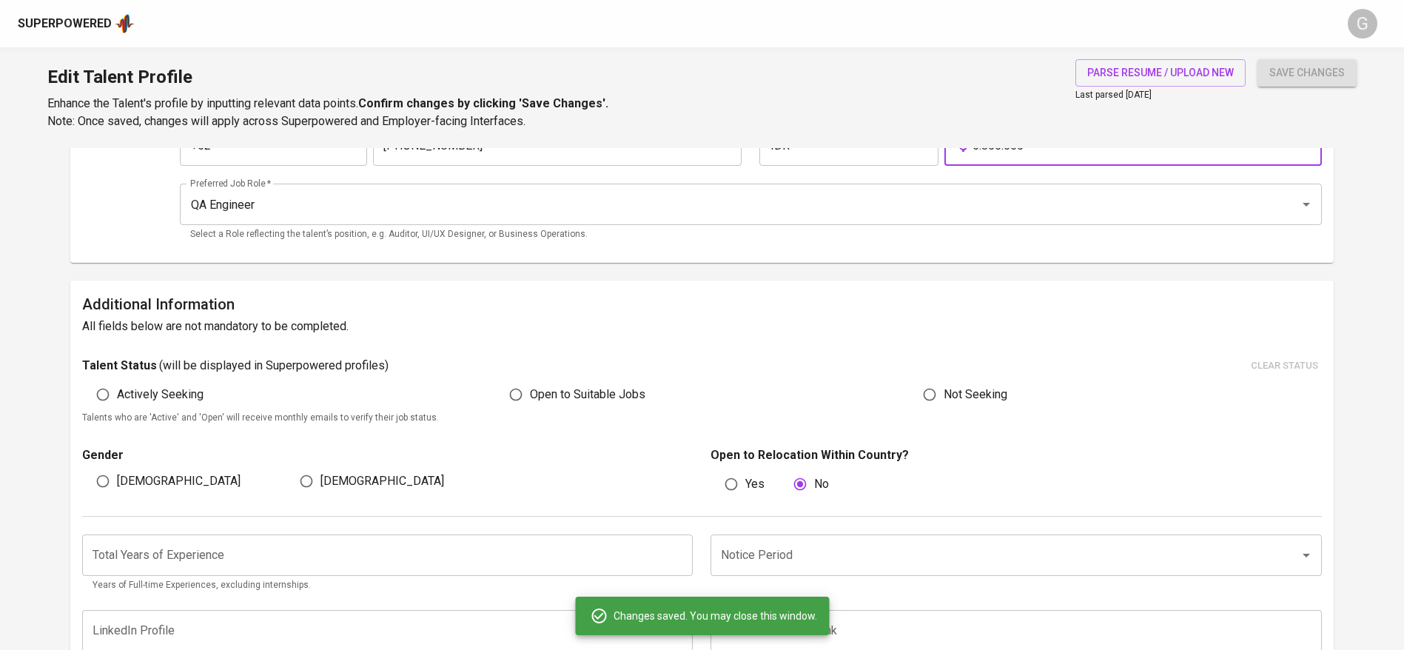
click at [321, 482] on span "Female" at bounding box center [382, 481] width 124 height 18
click at [320, 482] on input "Female" at bounding box center [306, 481] width 28 height 28
radio input "true"
click at [315, 548] on input "number" at bounding box center [387, 554] width 611 height 41
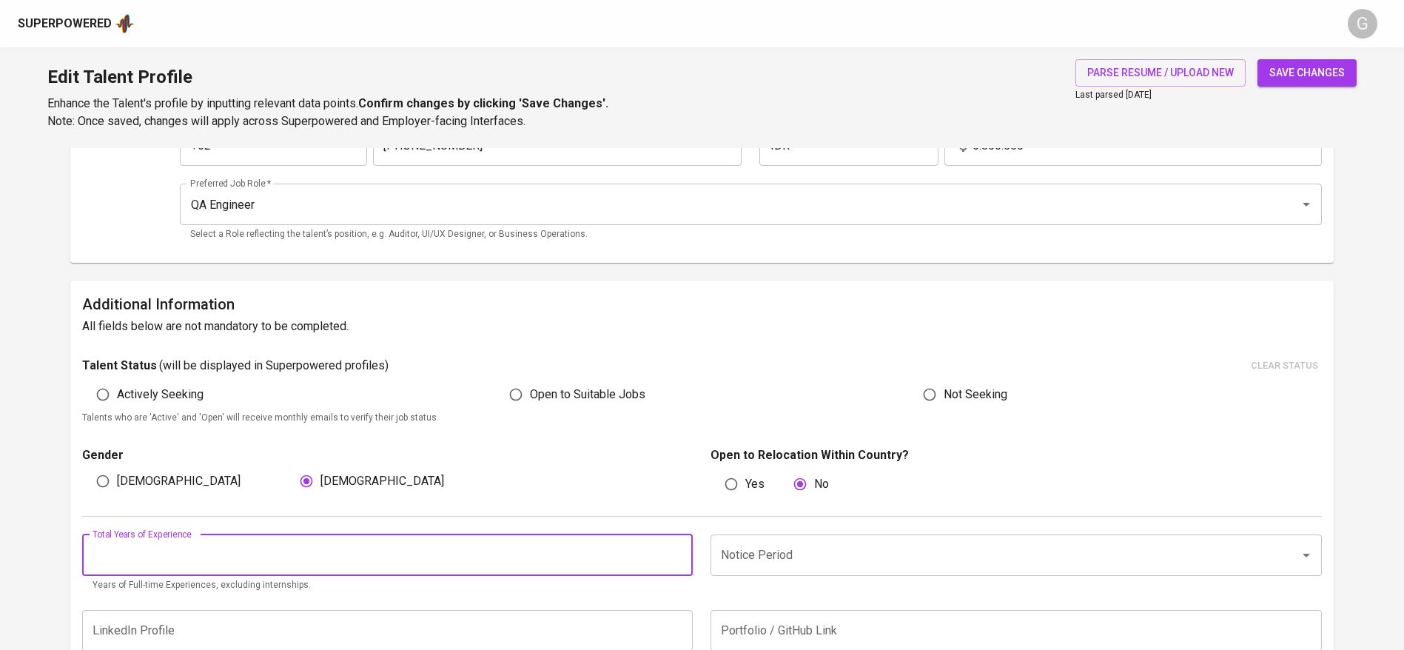
type input "1"
type input "0"
click at [1257, 59] on button "save changes" at bounding box center [1306, 72] width 99 height 27
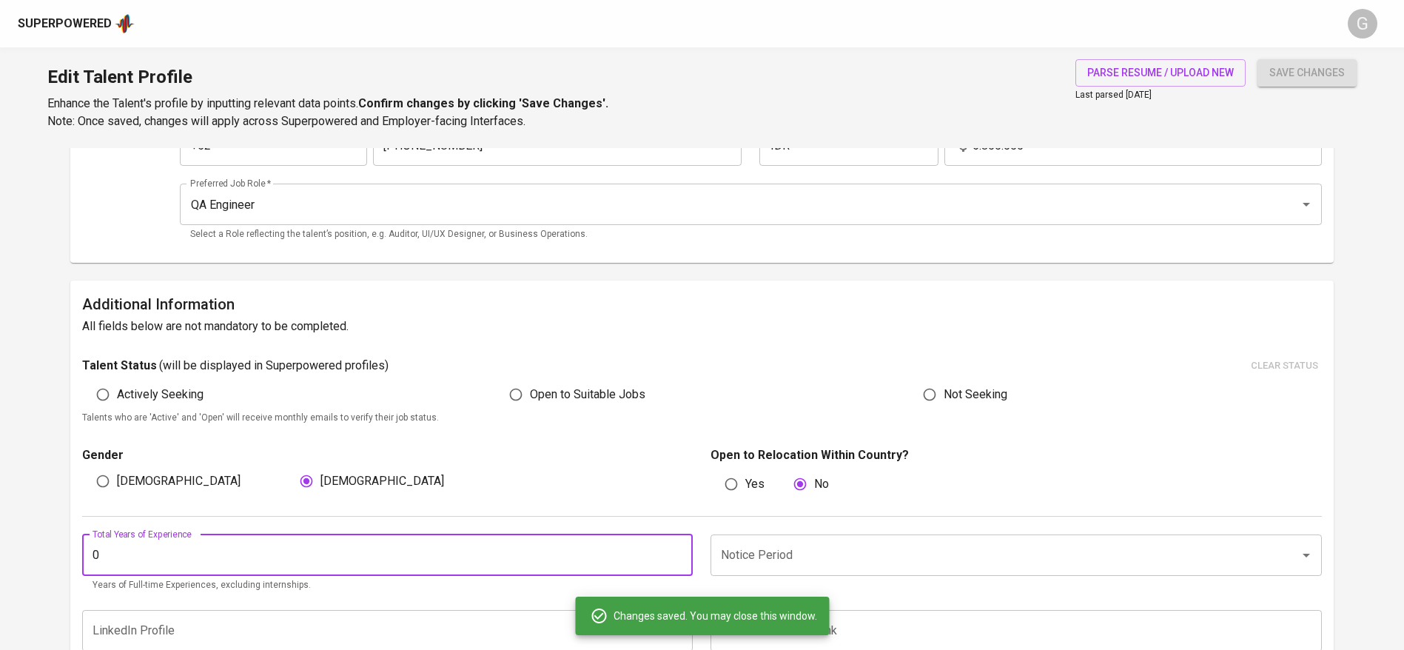
click at [871, 565] on input "Notice Period" at bounding box center [995, 555] width 556 height 28
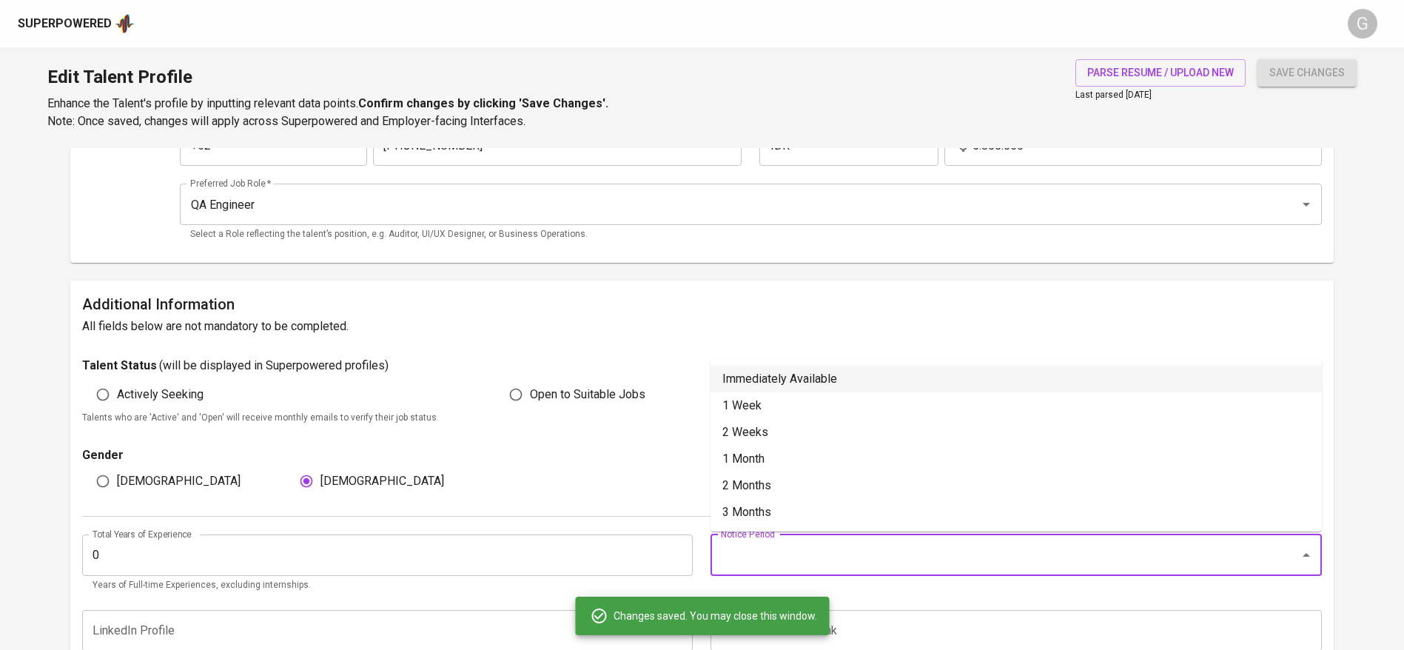
click at [833, 376] on li "Immediately Available" at bounding box center [1015, 379] width 611 height 27
type input "Immediately Available"
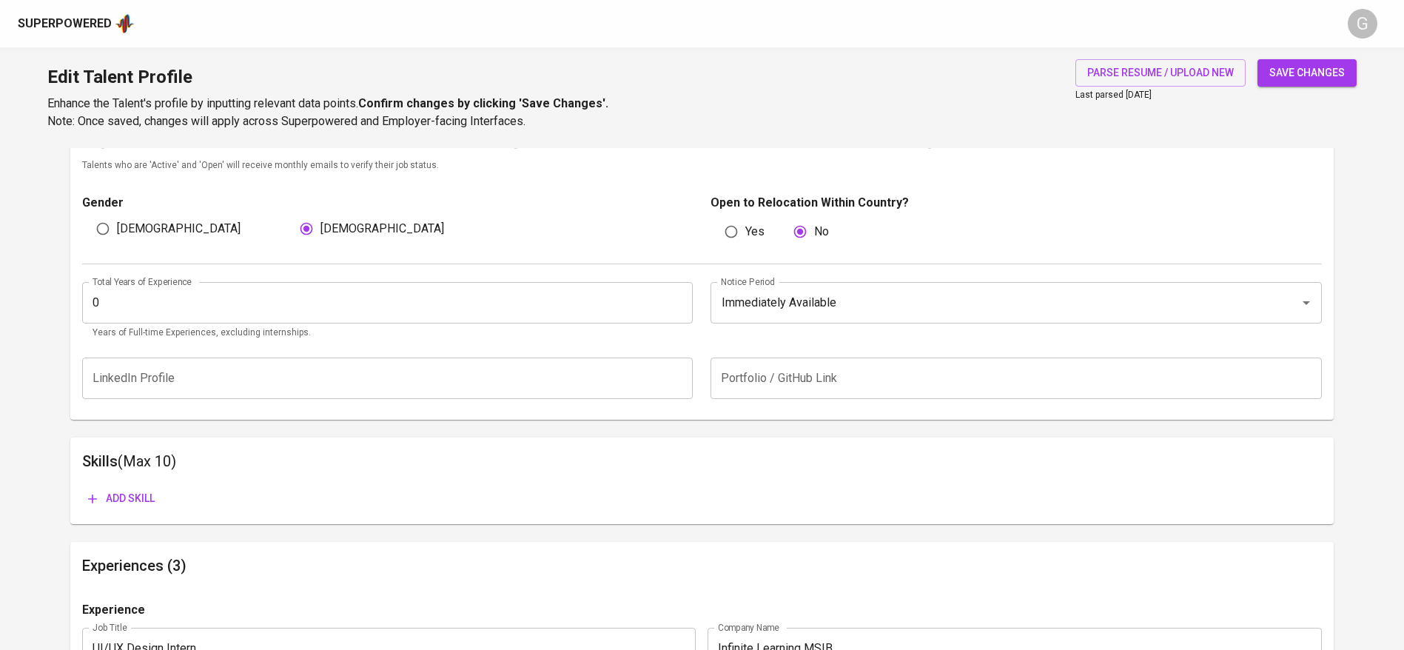
scroll to position [555, 0]
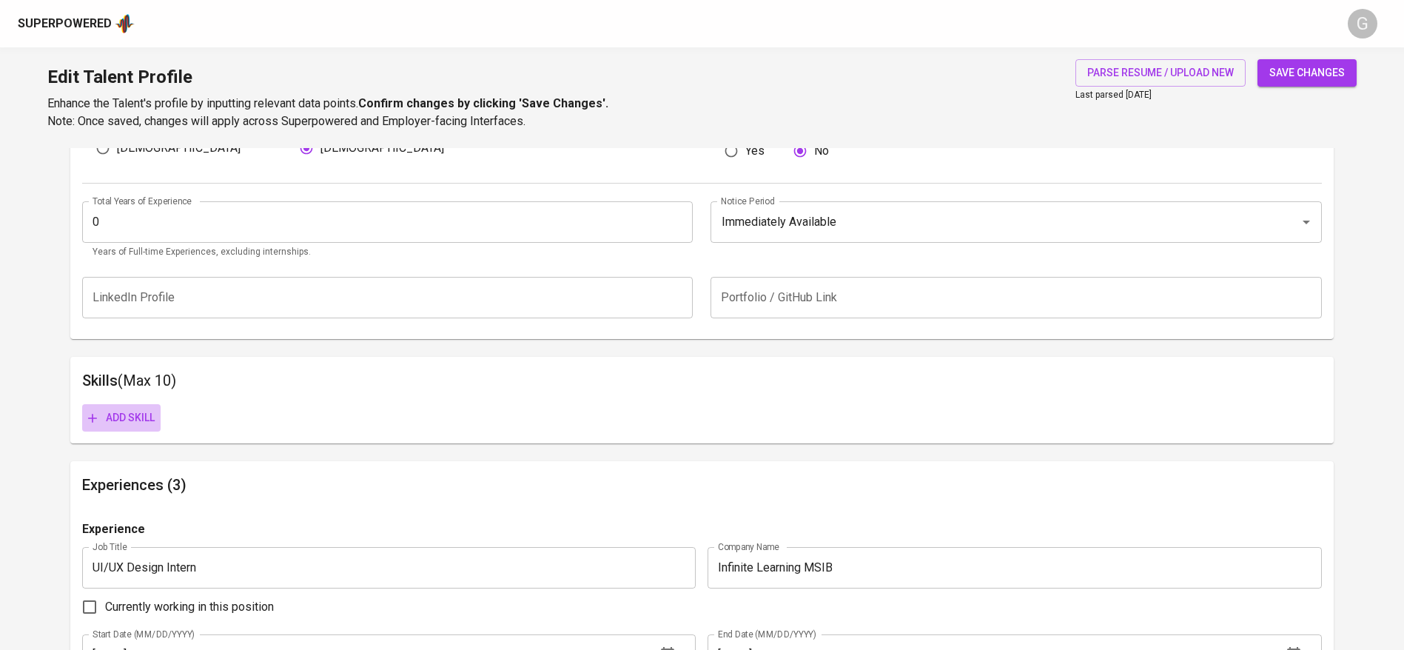
click at [129, 414] on span "Add skill" at bounding box center [121, 417] width 67 height 19
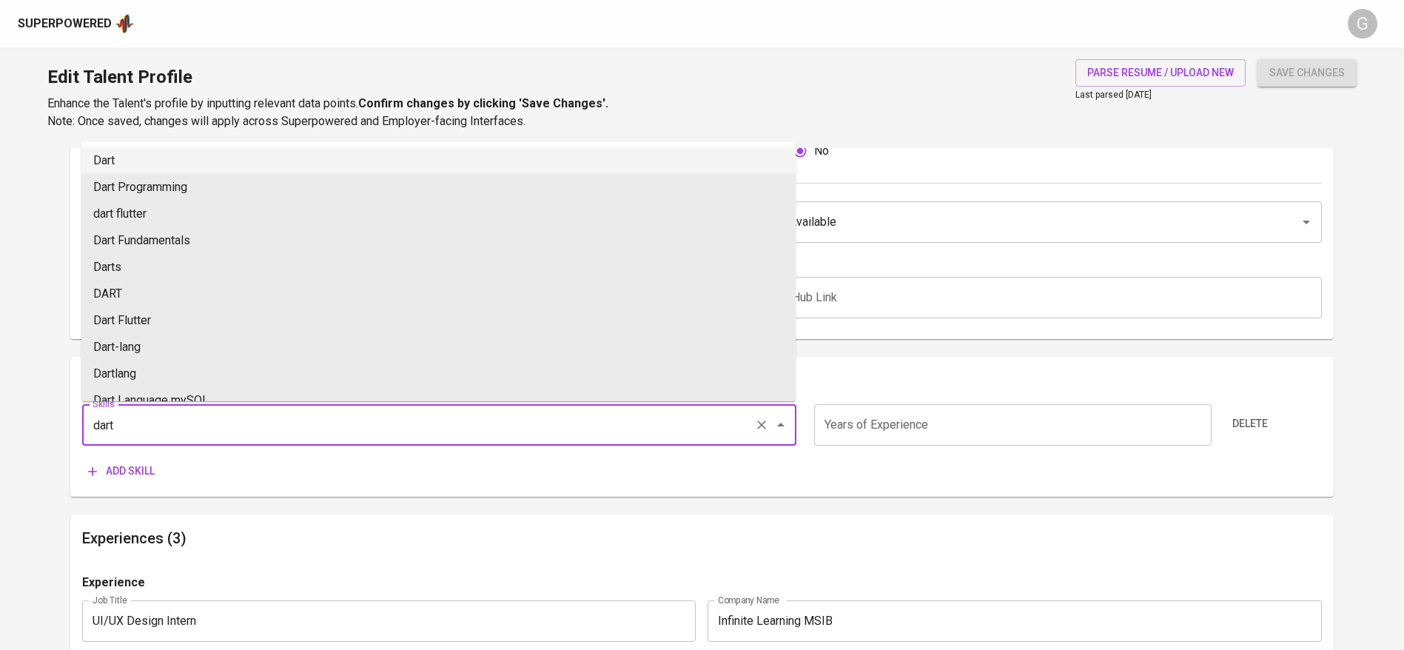
click at [136, 157] on li "Dart" at bounding box center [438, 160] width 714 height 27
type input "Dart"
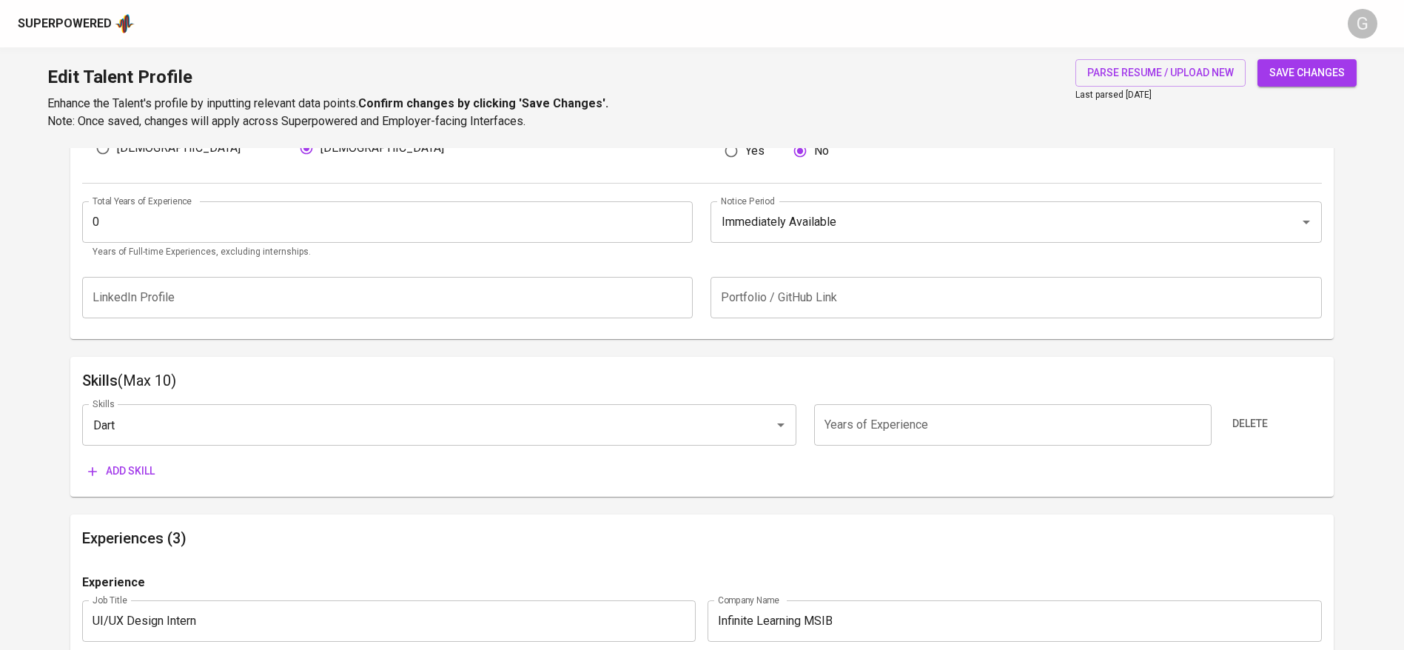
click at [156, 463] on button "Add skill" at bounding box center [121, 470] width 78 height 27
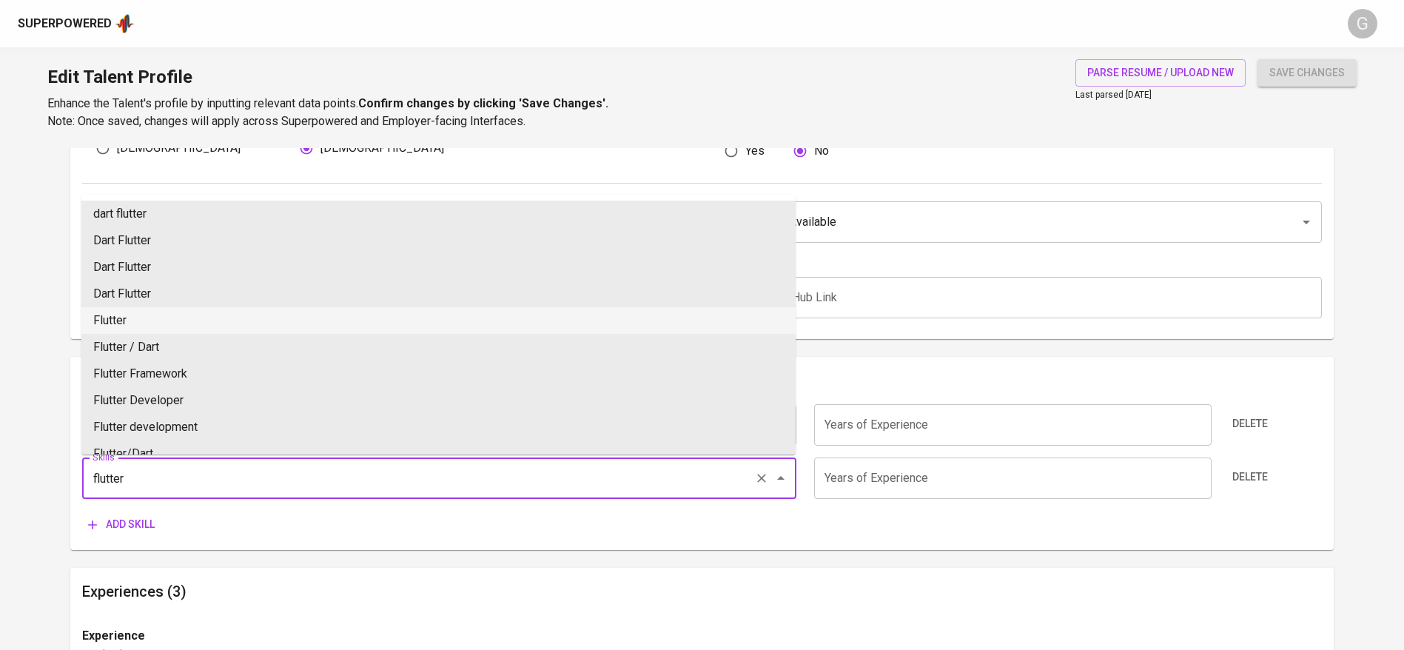
click at [145, 324] on li "Flutter" at bounding box center [438, 320] width 714 height 27
type input "Flutter"
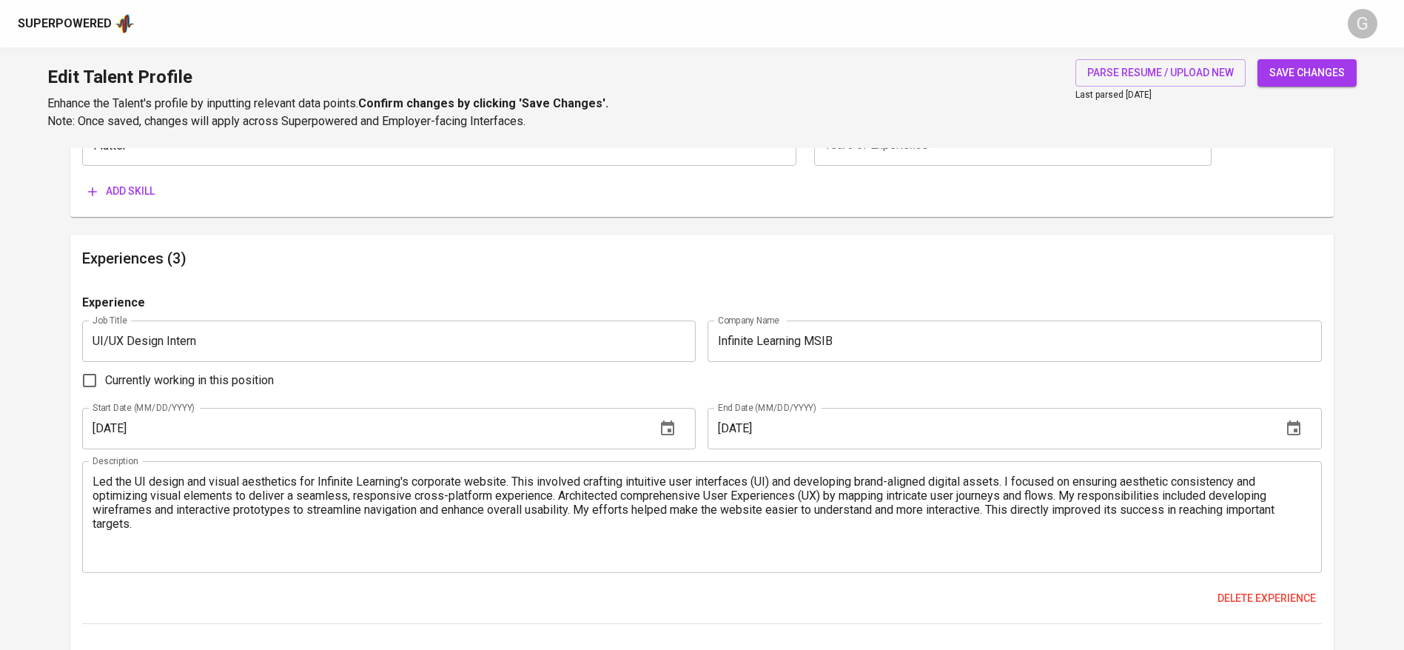
scroll to position [777, 0]
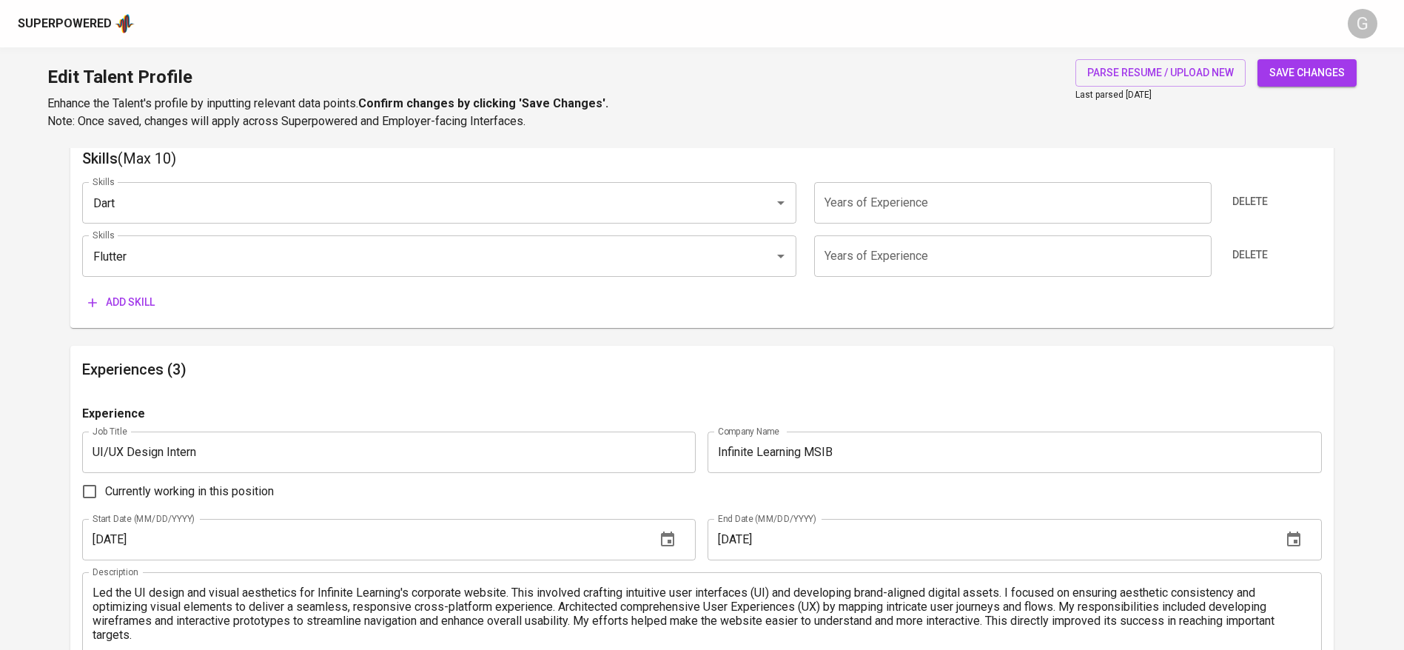
click at [149, 304] on span "Add skill" at bounding box center [121, 302] width 67 height 19
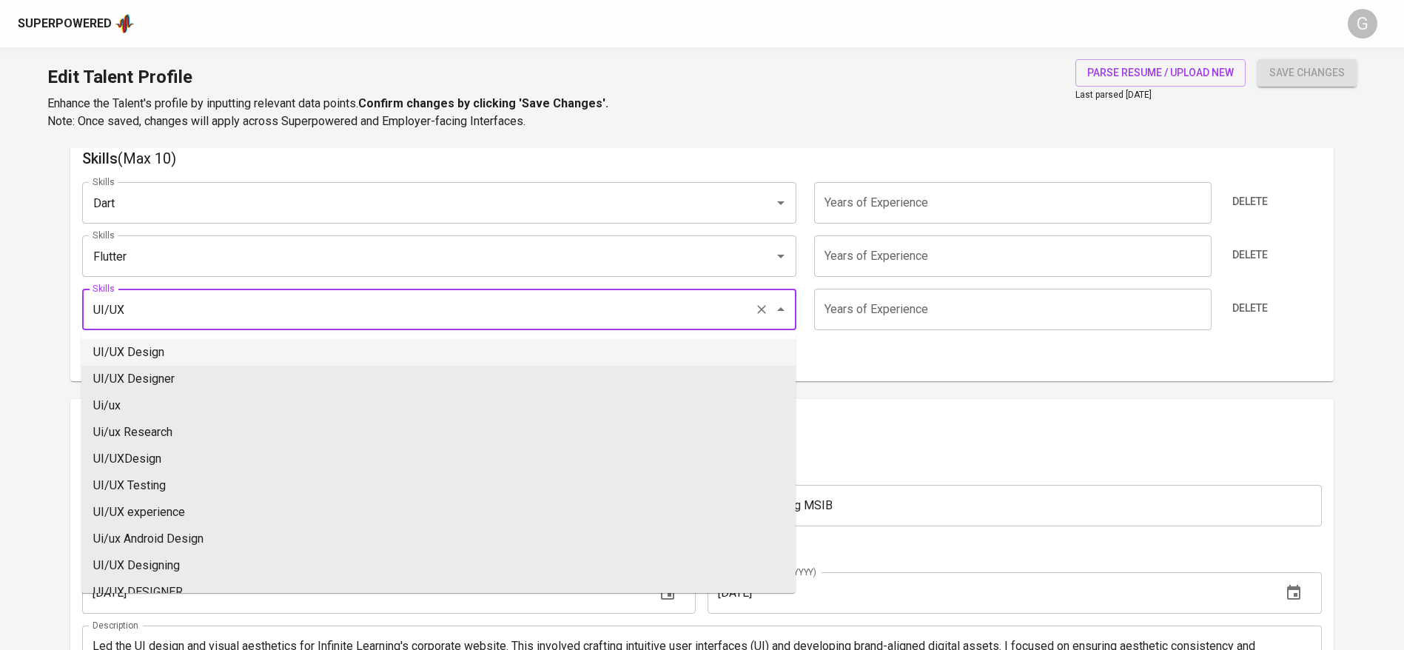
click at [132, 347] on li "UI/UX Design" at bounding box center [438, 352] width 714 height 27
type input "UI/UX Design"
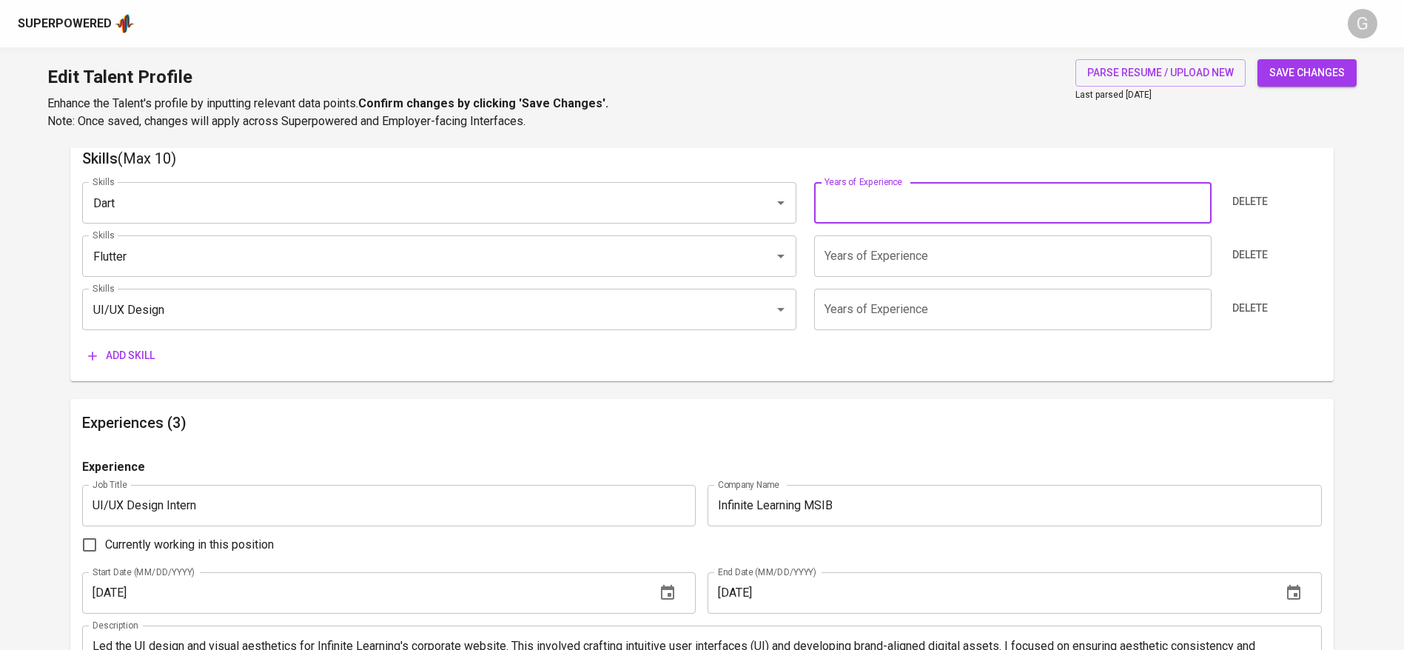
click at [929, 197] on input "number" at bounding box center [1012, 202] width 397 height 41
type input "1"
click at [915, 238] on input "number" at bounding box center [1012, 255] width 397 height 41
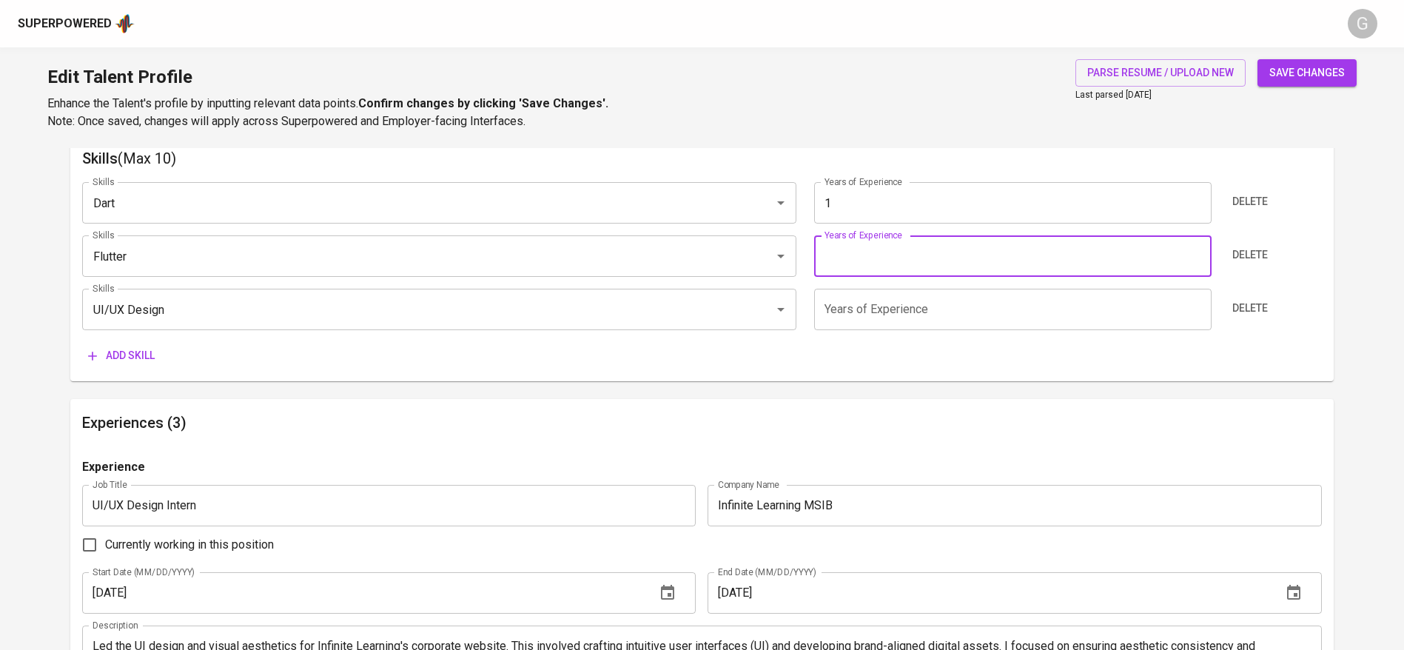
click at [904, 269] on input "number" at bounding box center [1012, 255] width 397 height 41
type input "1"
click at [890, 317] on input "number" at bounding box center [1012, 309] width 397 height 41
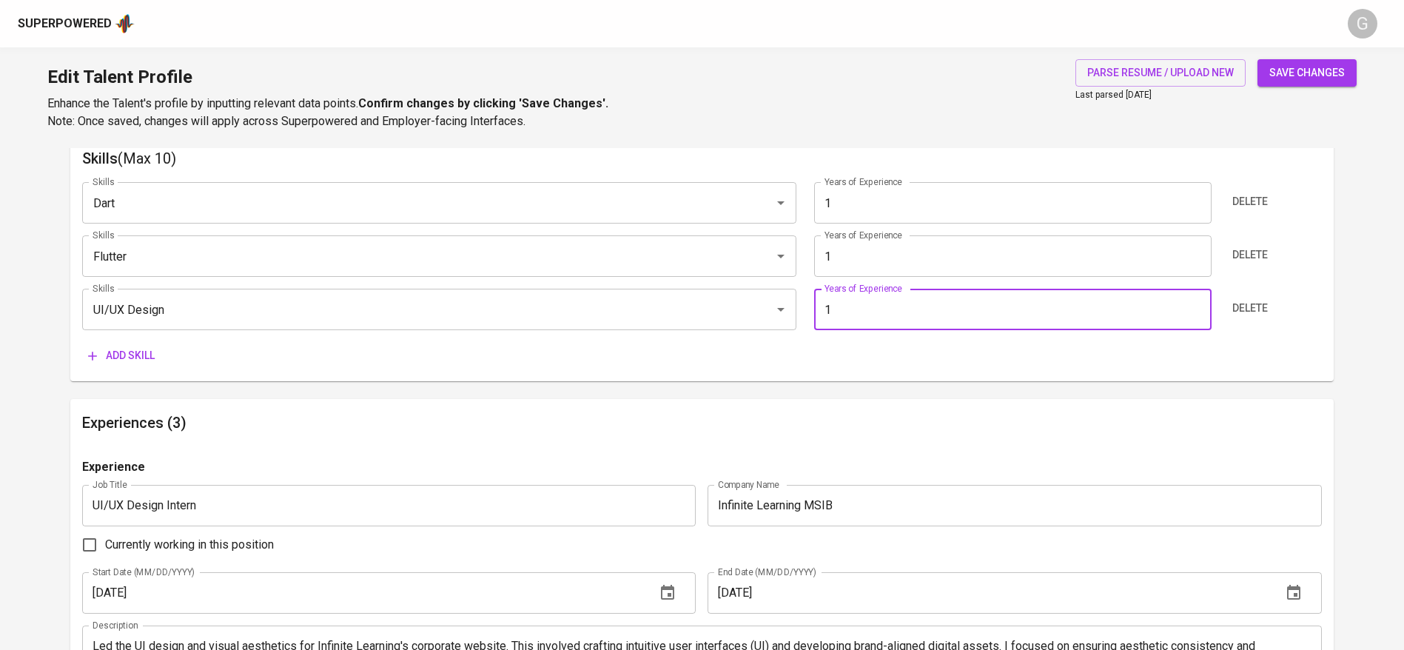
type input "1"
click at [104, 355] on span "Add skill" at bounding box center [121, 355] width 67 height 19
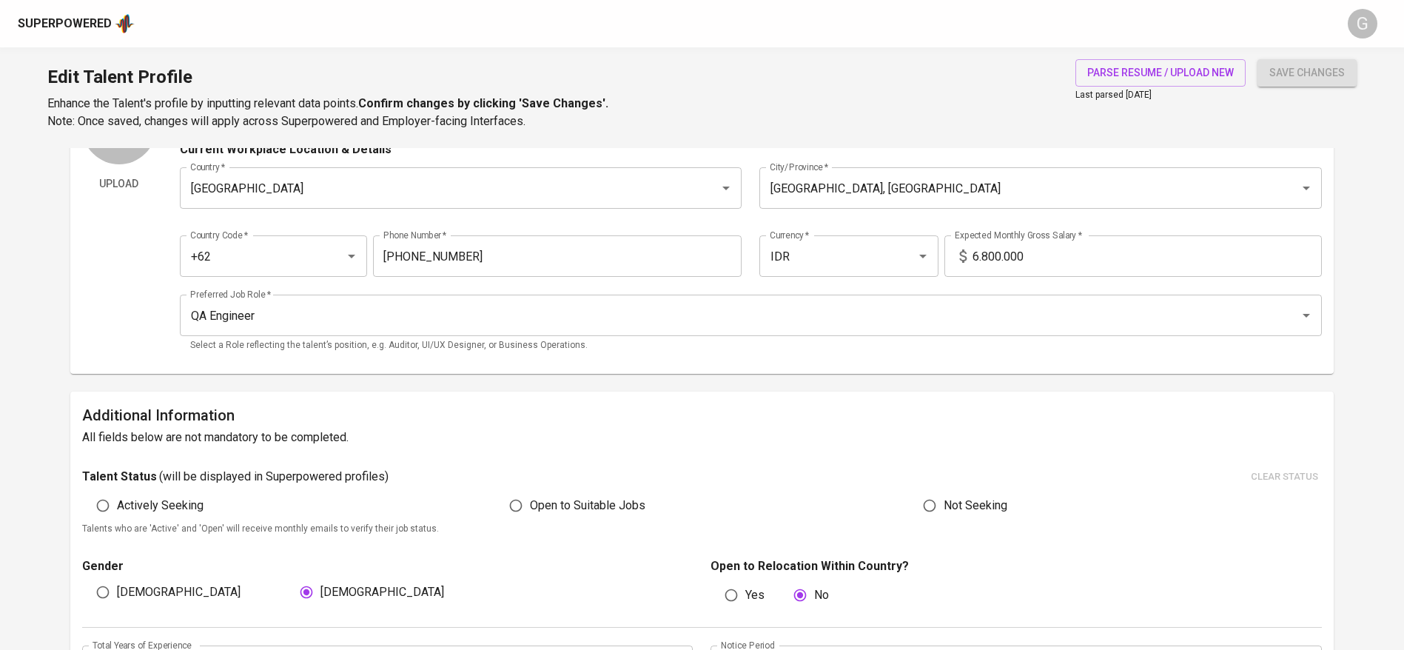
scroll to position [0, 0]
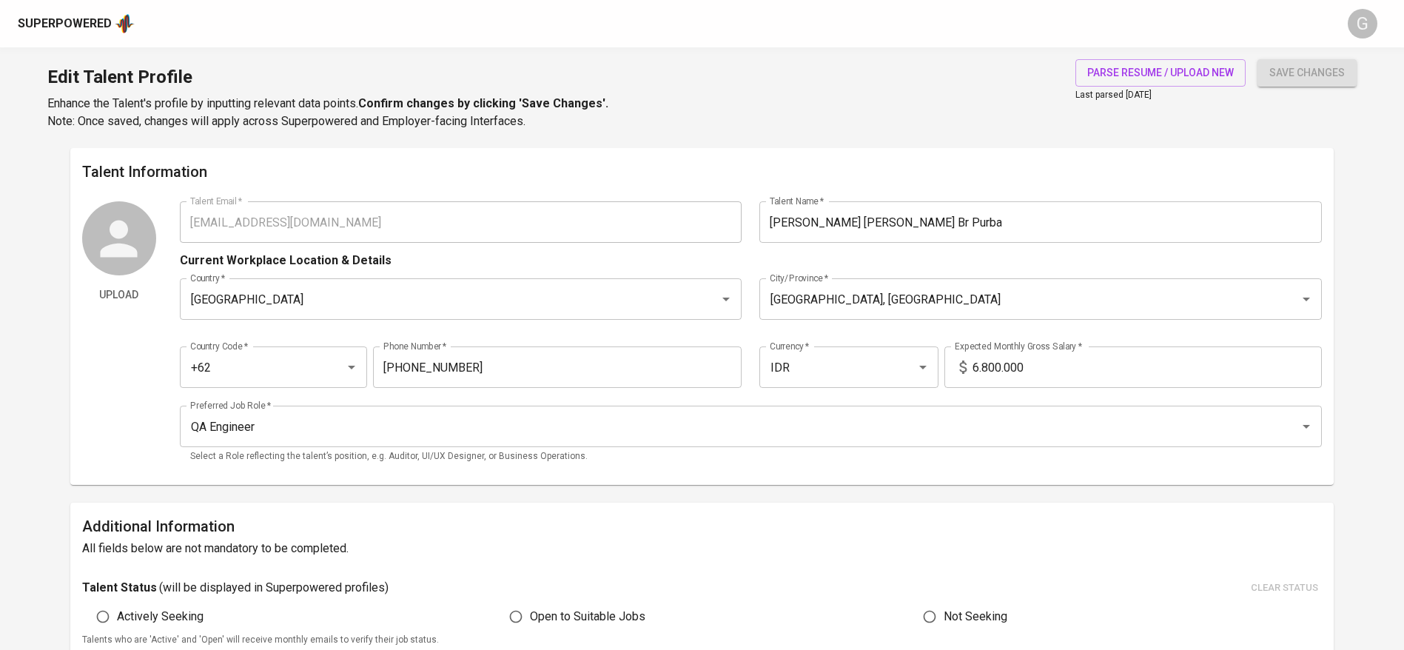
click at [1296, 66] on span "save changes" at bounding box center [1306, 73] width 75 height 19
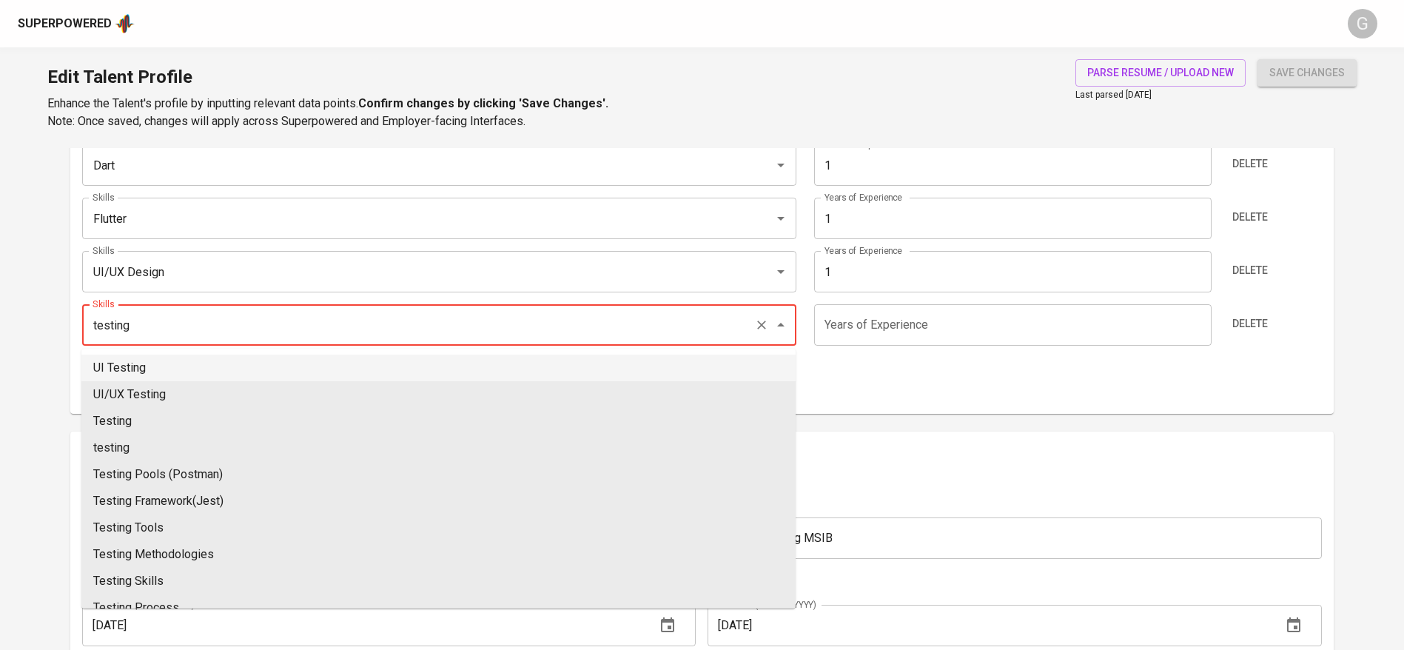
click at [90, 323] on input "testing" at bounding box center [418, 325] width 659 height 28
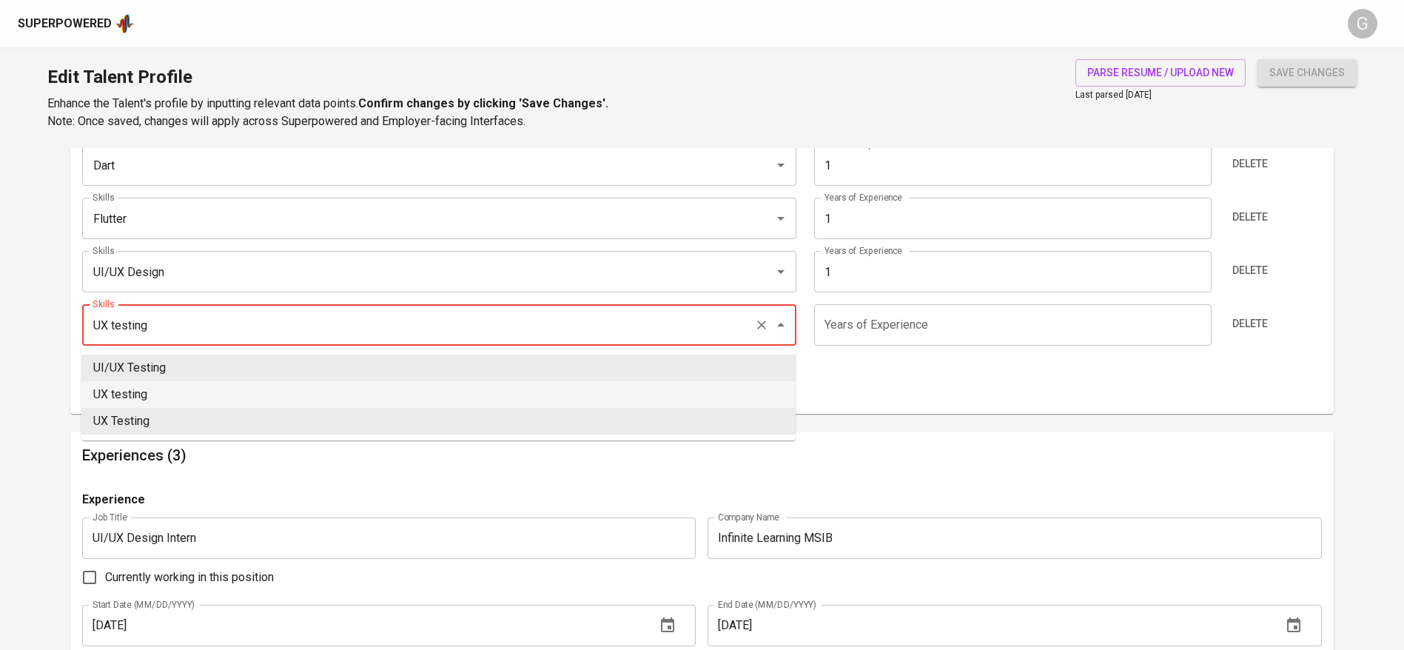
click at [131, 393] on li "UX testing" at bounding box center [438, 394] width 714 height 27
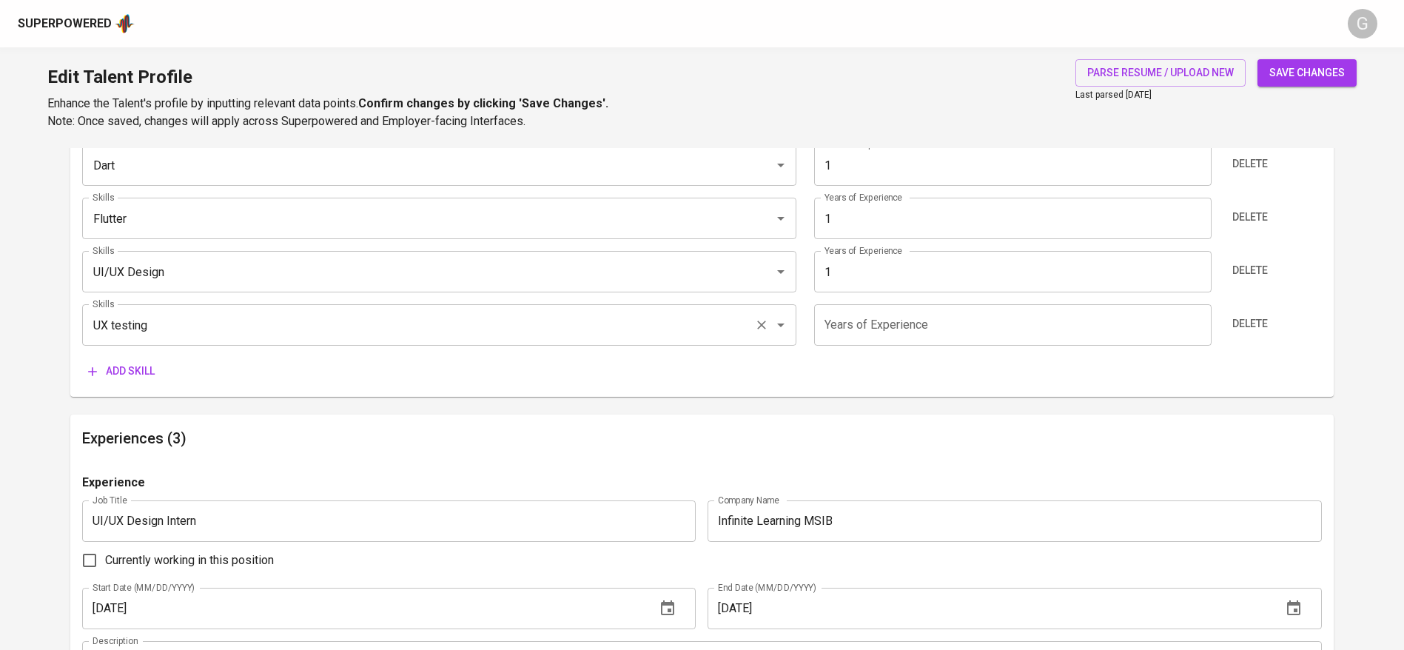
click at [151, 329] on input "UX testing" at bounding box center [418, 325] width 659 height 28
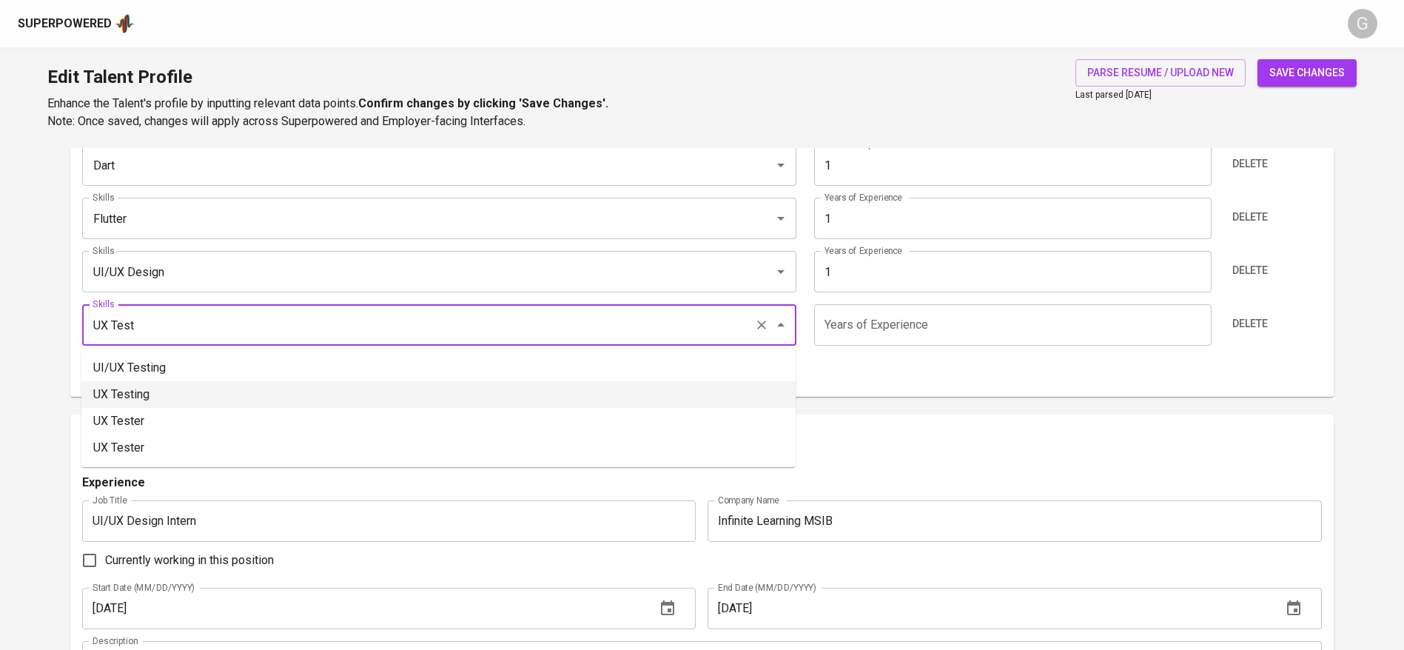
click at [152, 383] on li "UX Testing" at bounding box center [438, 394] width 714 height 27
type input "UX Testing"
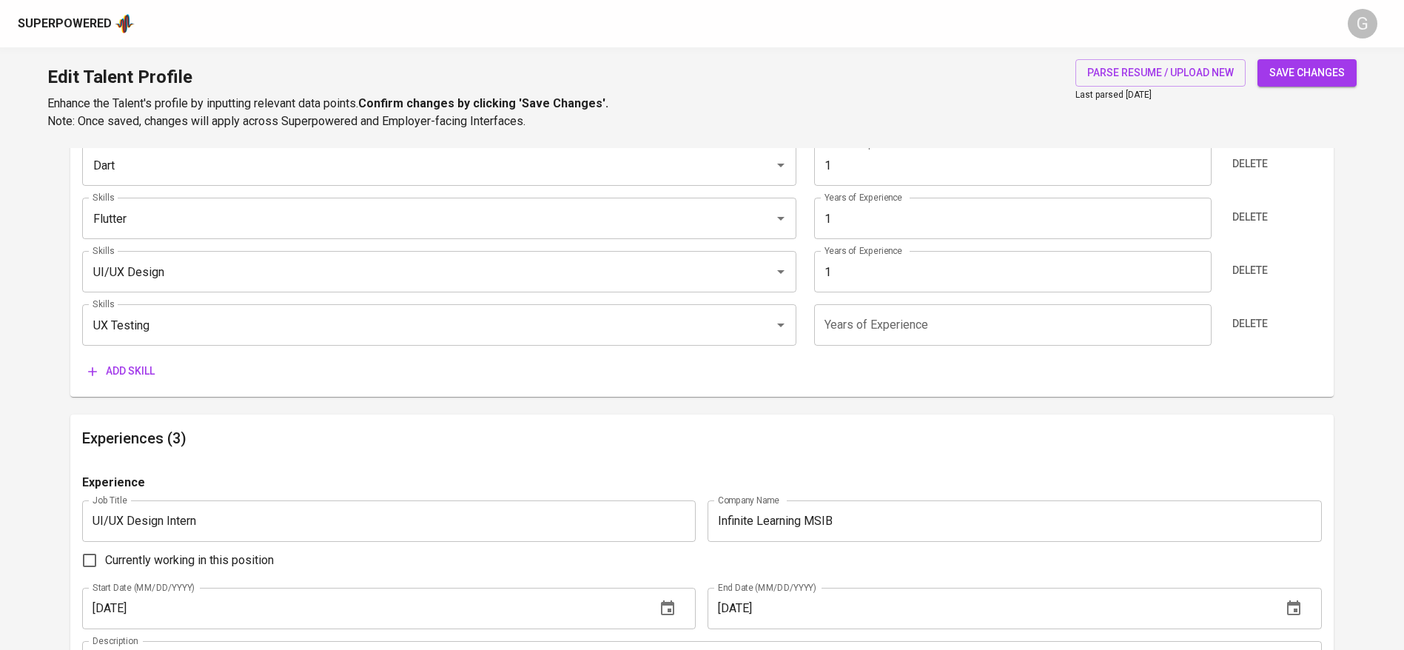
click at [862, 332] on input "number" at bounding box center [1012, 324] width 397 height 41
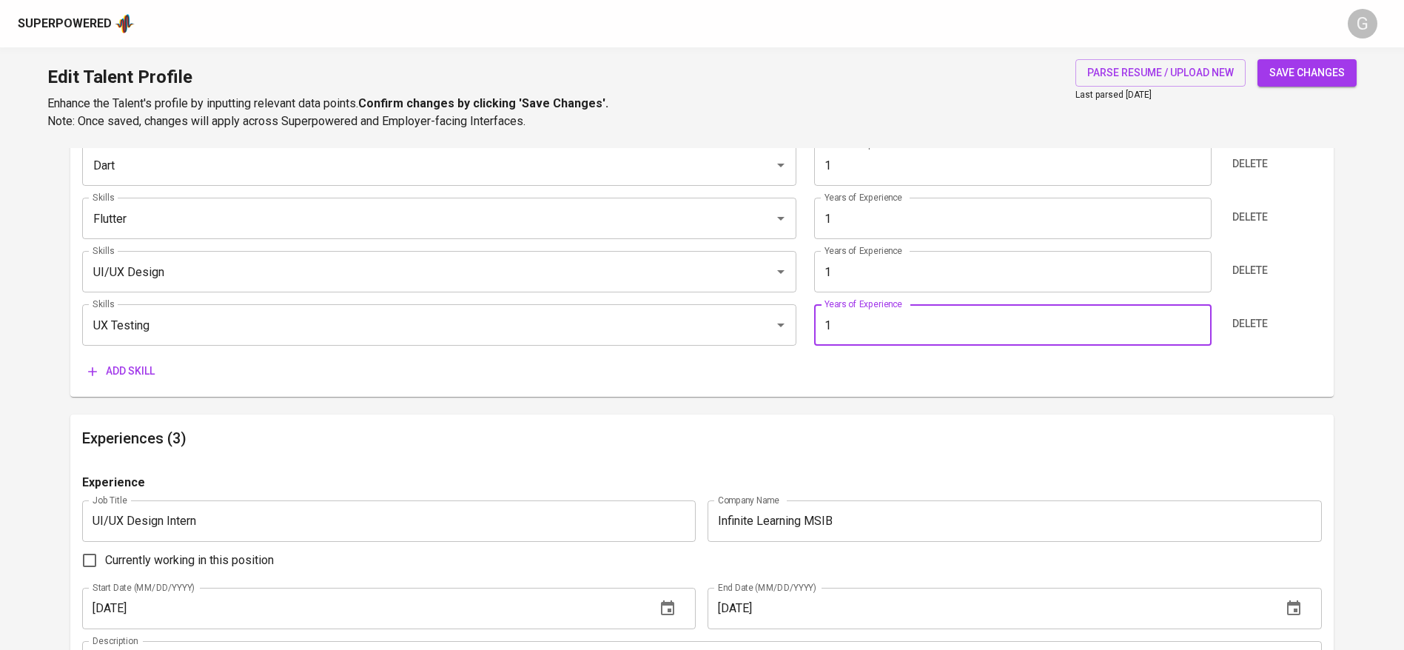
type input "1"
click at [1257, 59] on button "save changes" at bounding box center [1306, 72] width 99 height 27
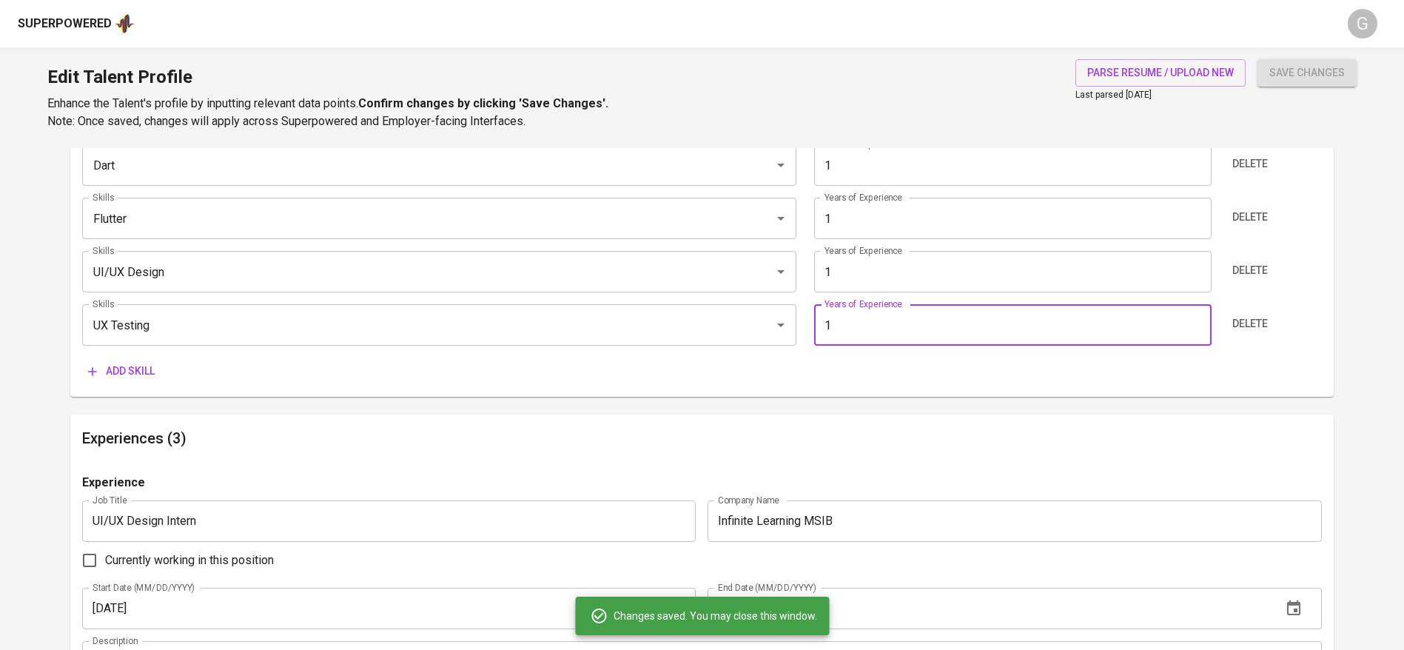
type input "UX Testing"
type input "User Interface Design (UI)"
type input "Flutter"
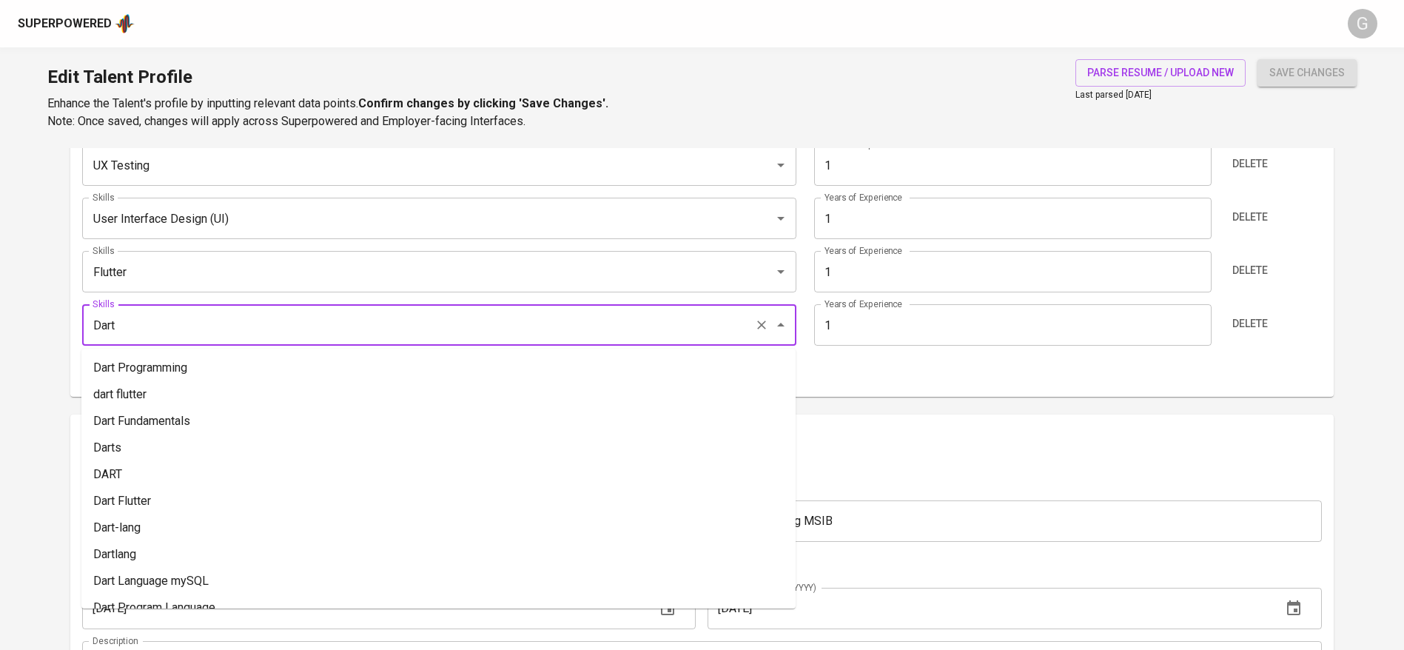
click at [147, 312] on input "Dart" at bounding box center [418, 325] width 659 height 28
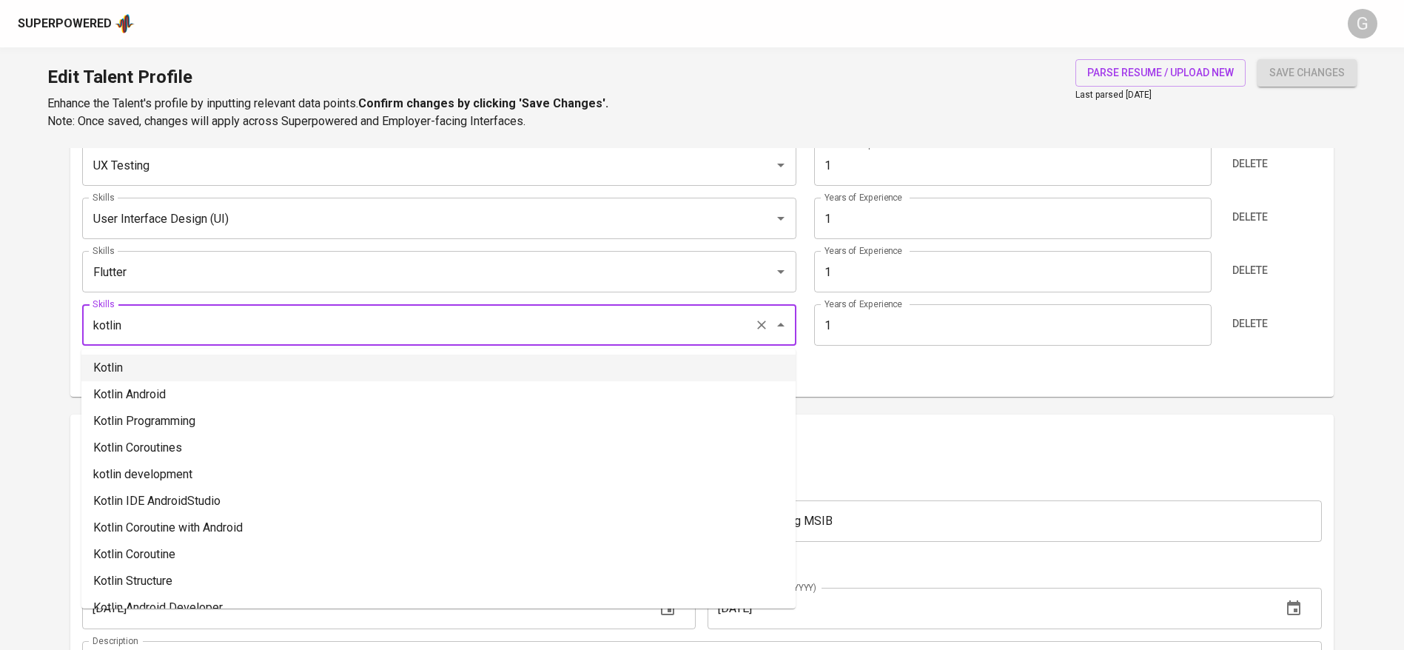
click at [135, 362] on li "Kotlin" at bounding box center [438, 367] width 714 height 27
type input "Kotlin"
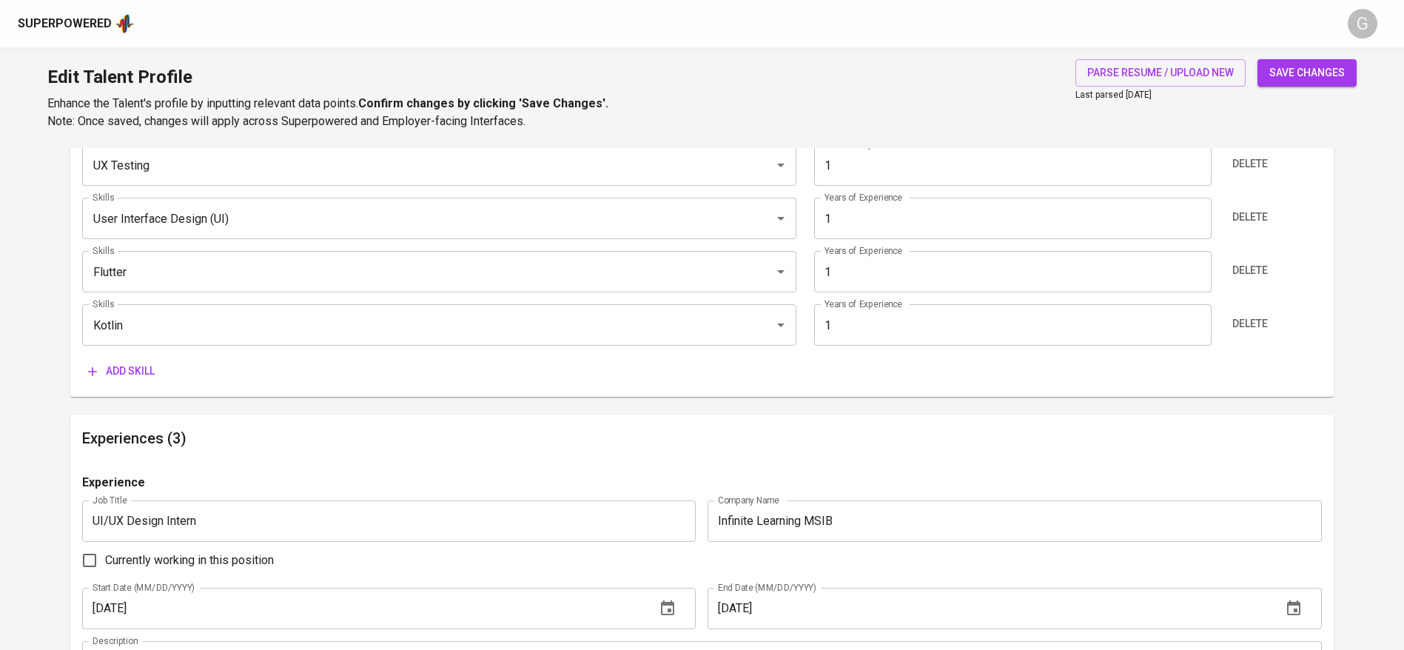
click at [102, 371] on span "Add skill" at bounding box center [121, 371] width 67 height 19
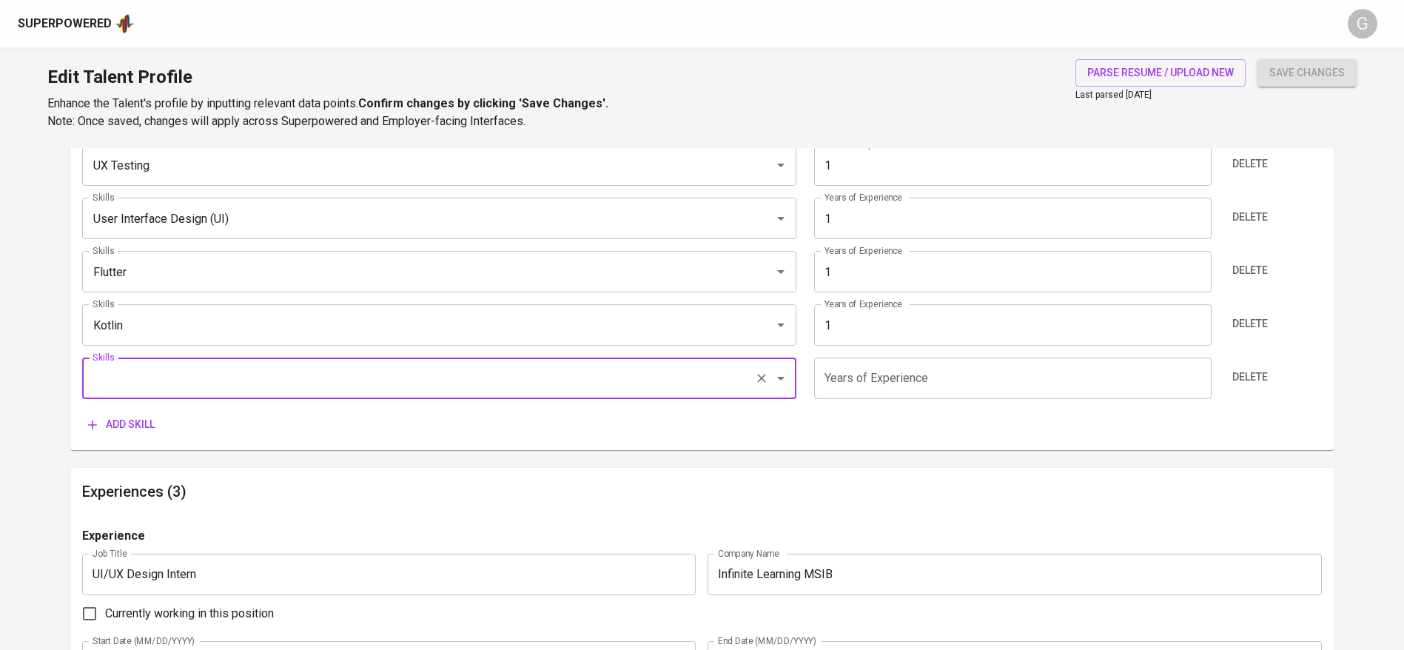
type input "a"
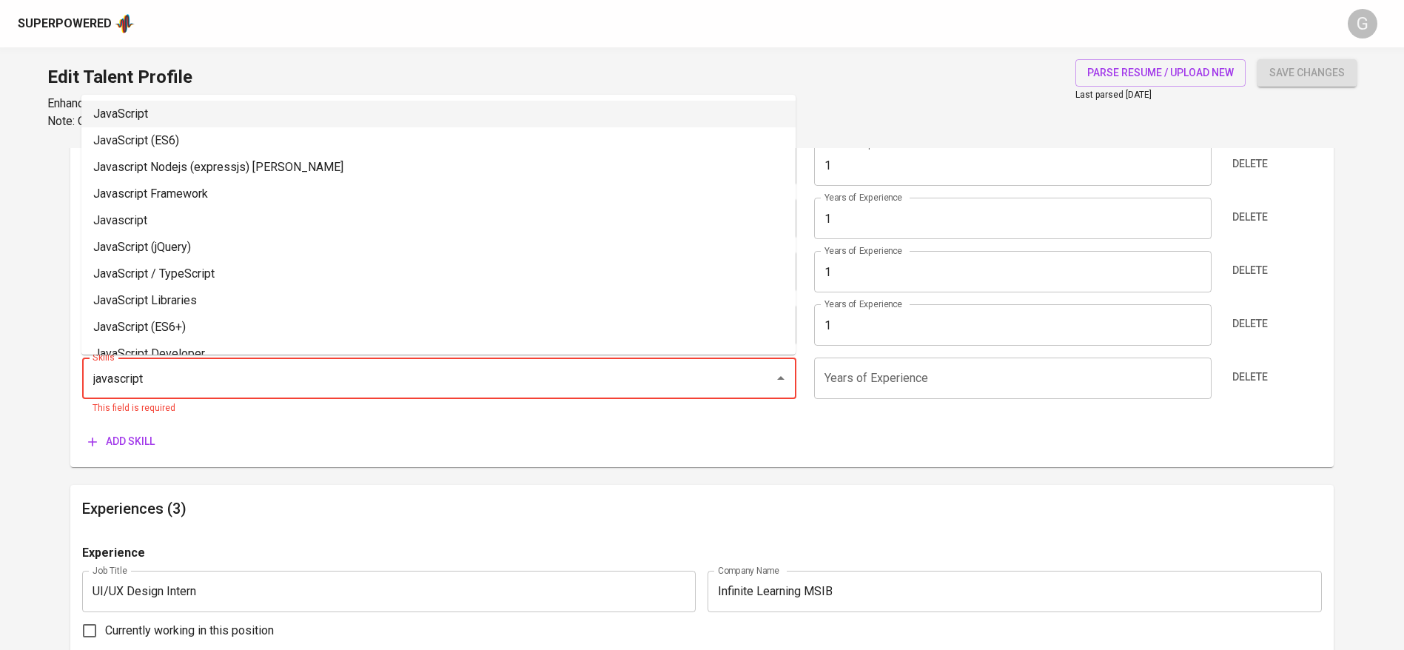
click at [191, 119] on li "JavaScript" at bounding box center [438, 114] width 714 height 27
type input "JavaScript"
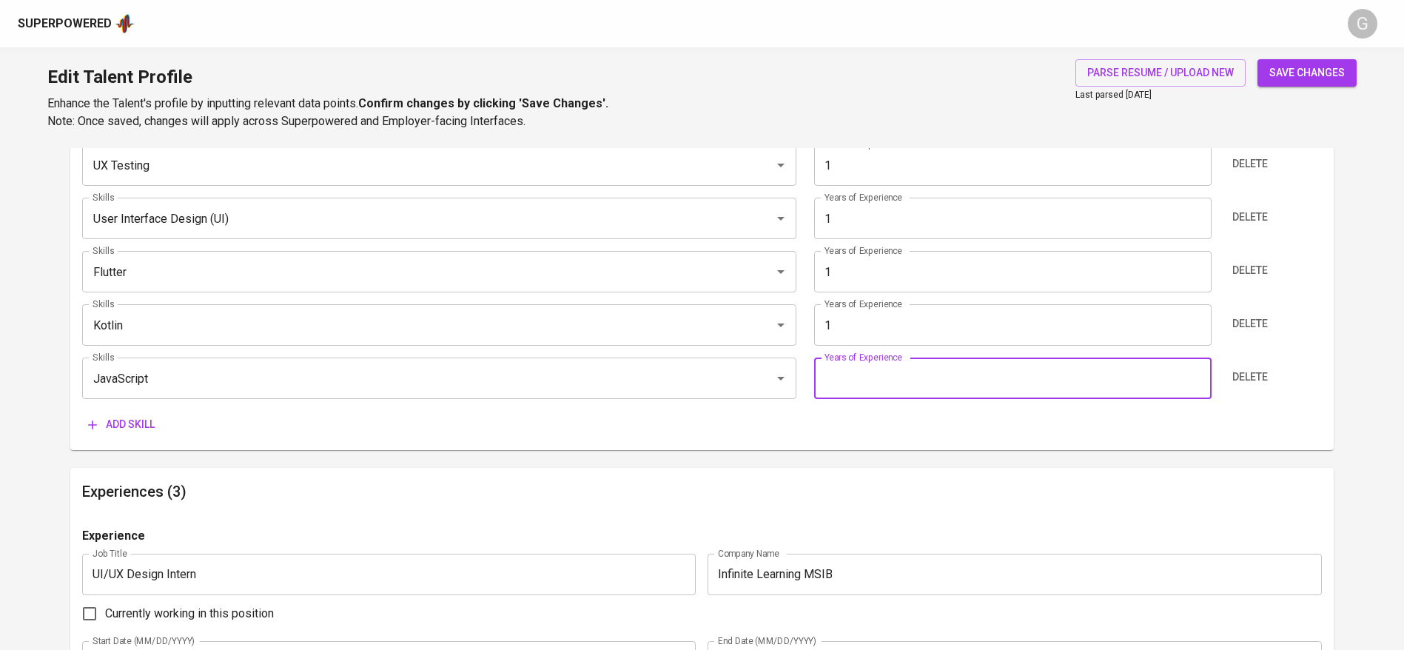
click at [894, 371] on input "number" at bounding box center [1012, 377] width 397 height 41
type input "1"
click at [1292, 69] on span "save changes" at bounding box center [1306, 73] width 75 height 19
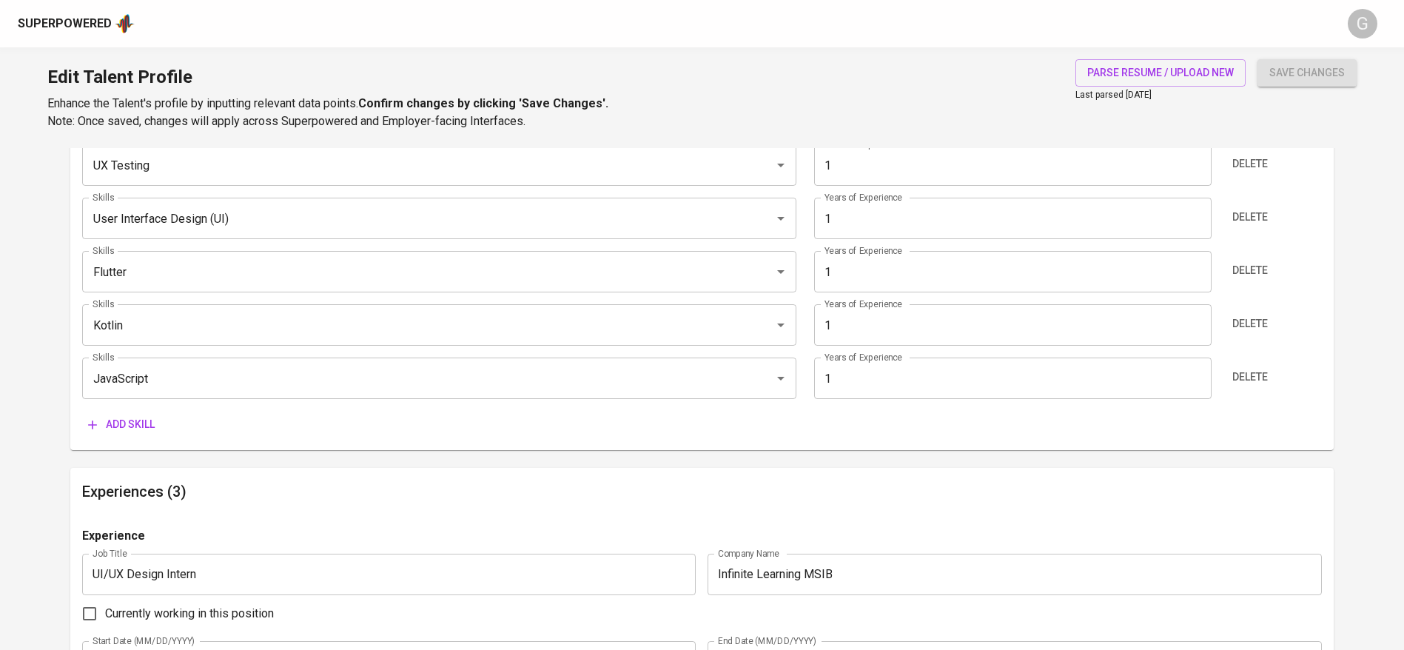
type input "JavaScript"
type input "Kotlin"
type input "UX Testing"
type input "User Interface Design (UI)"
type input "Flutter"
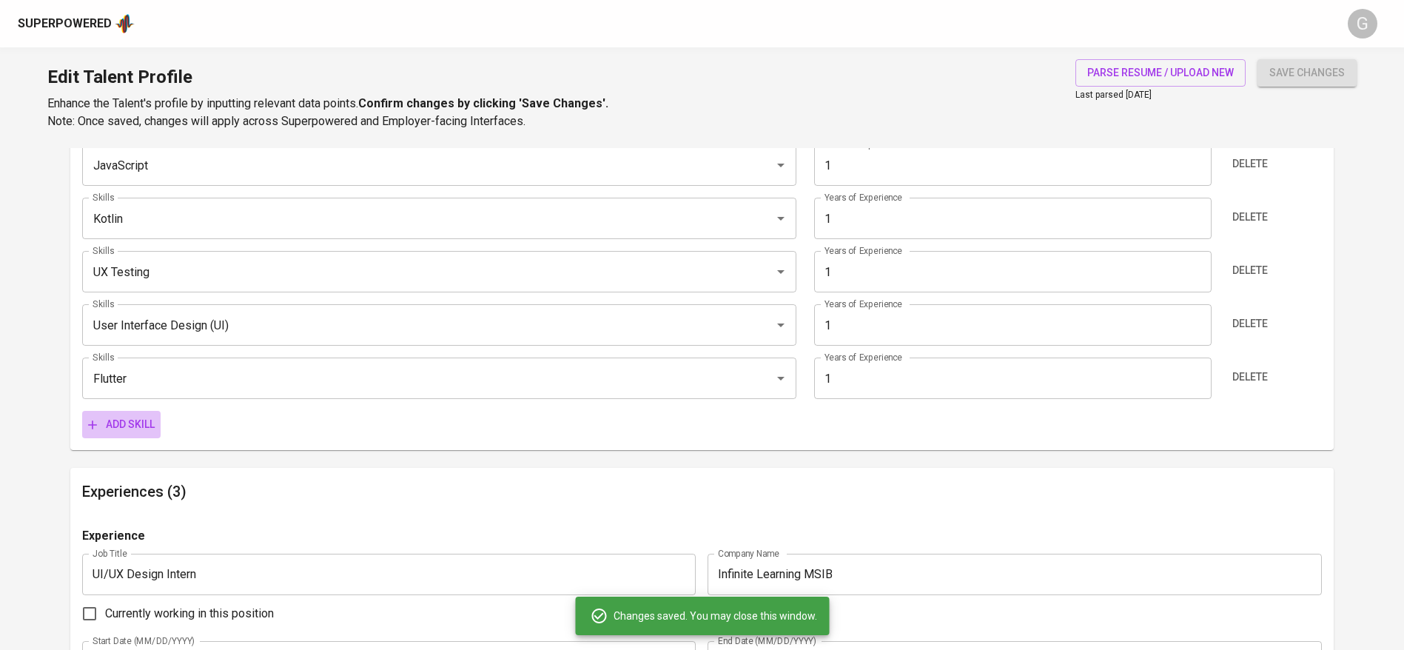
click at [150, 426] on span "Add skill" at bounding box center [121, 424] width 67 height 19
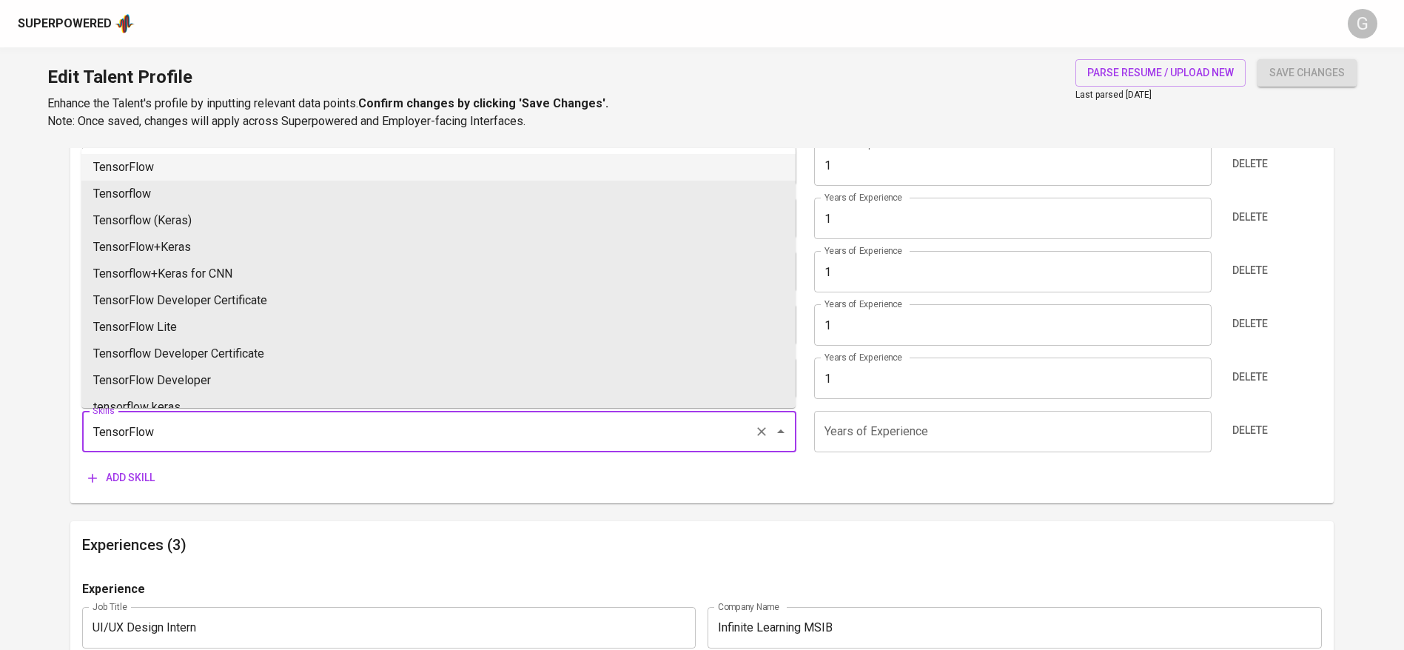
click at [155, 164] on li "TensorFlow" at bounding box center [438, 167] width 714 height 27
type input "TensorFlow"
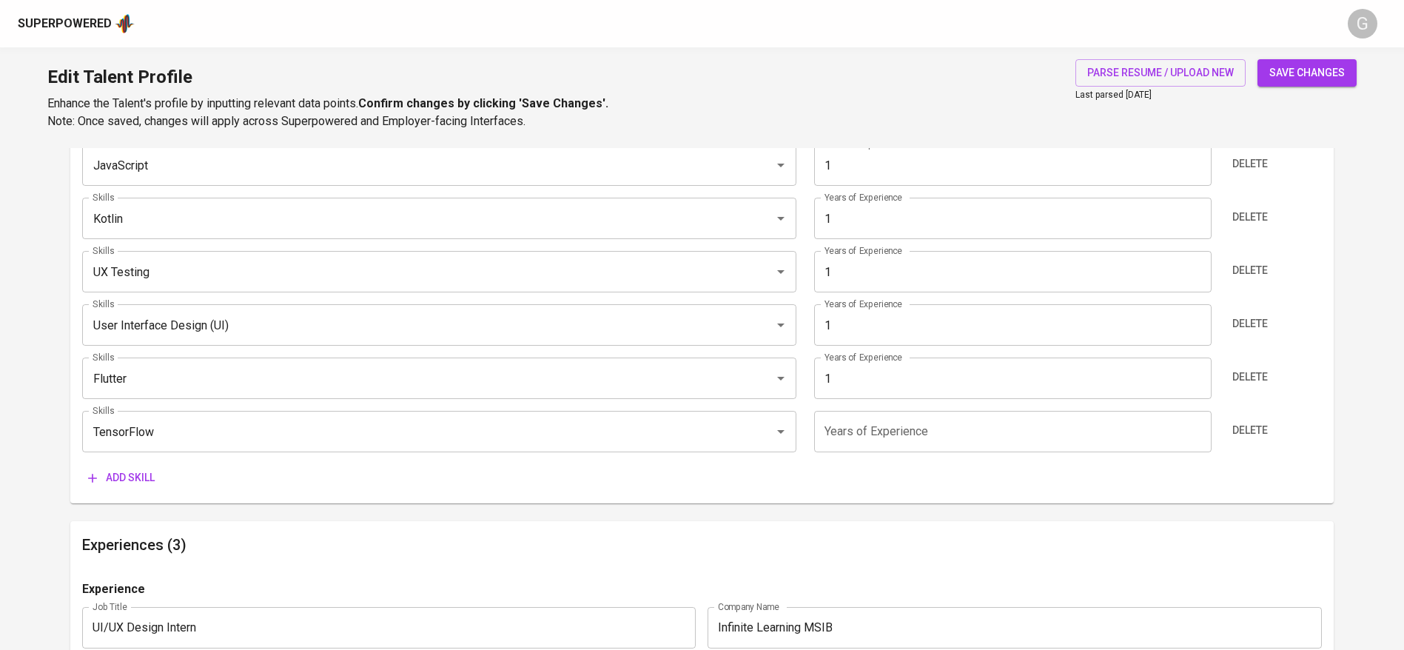
click at [123, 480] on span "Add skill" at bounding box center [121, 477] width 67 height 19
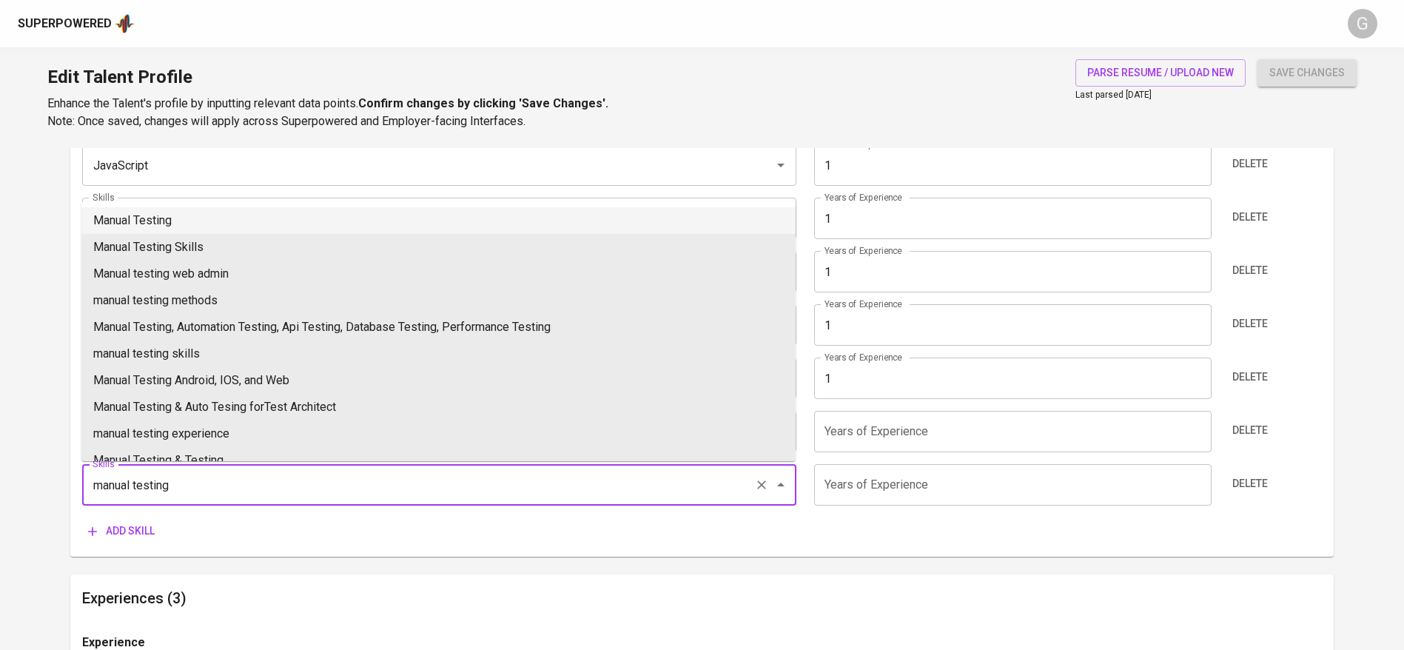
click at [161, 226] on li "Manual Testing" at bounding box center [438, 220] width 714 height 27
type input "Manual Testing"
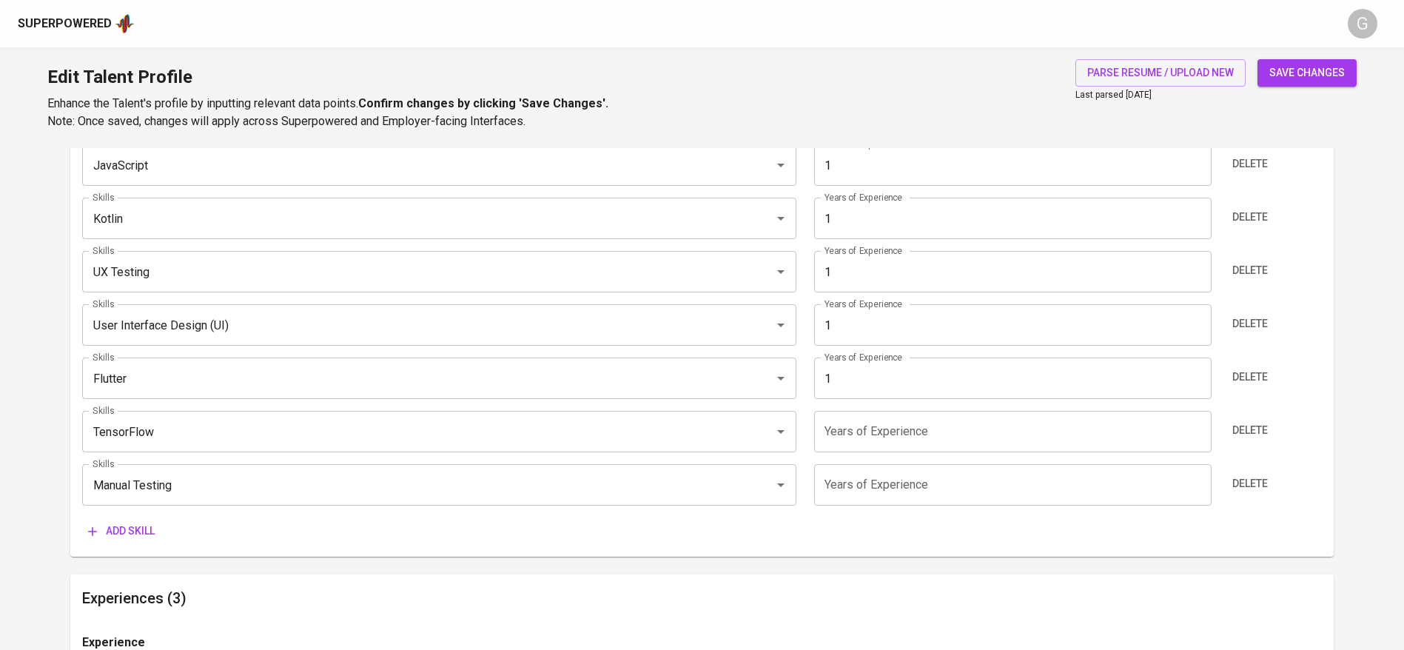
click at [868, 427] on input "number" at bounding box center [1012, 431] width 397 height 41
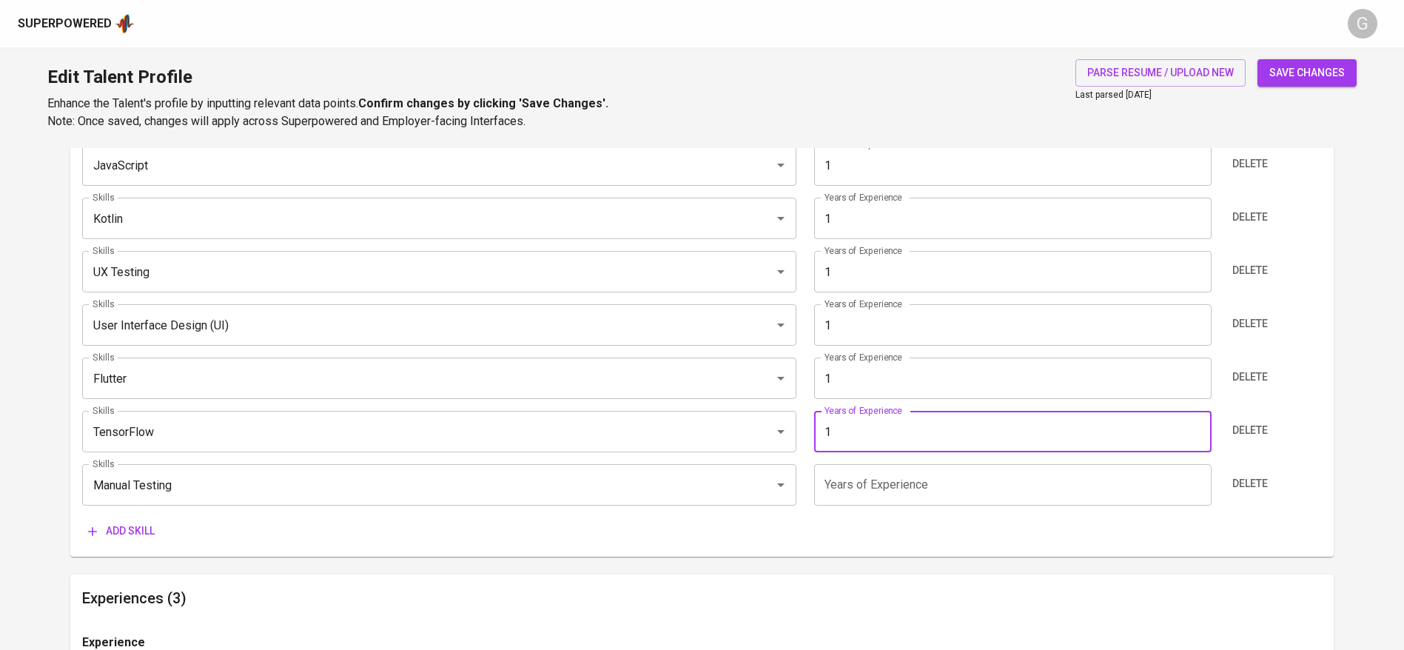
type input "1"
click at [857, 485] on input "number" at bounding box center [1012, 484] width 397 height 41
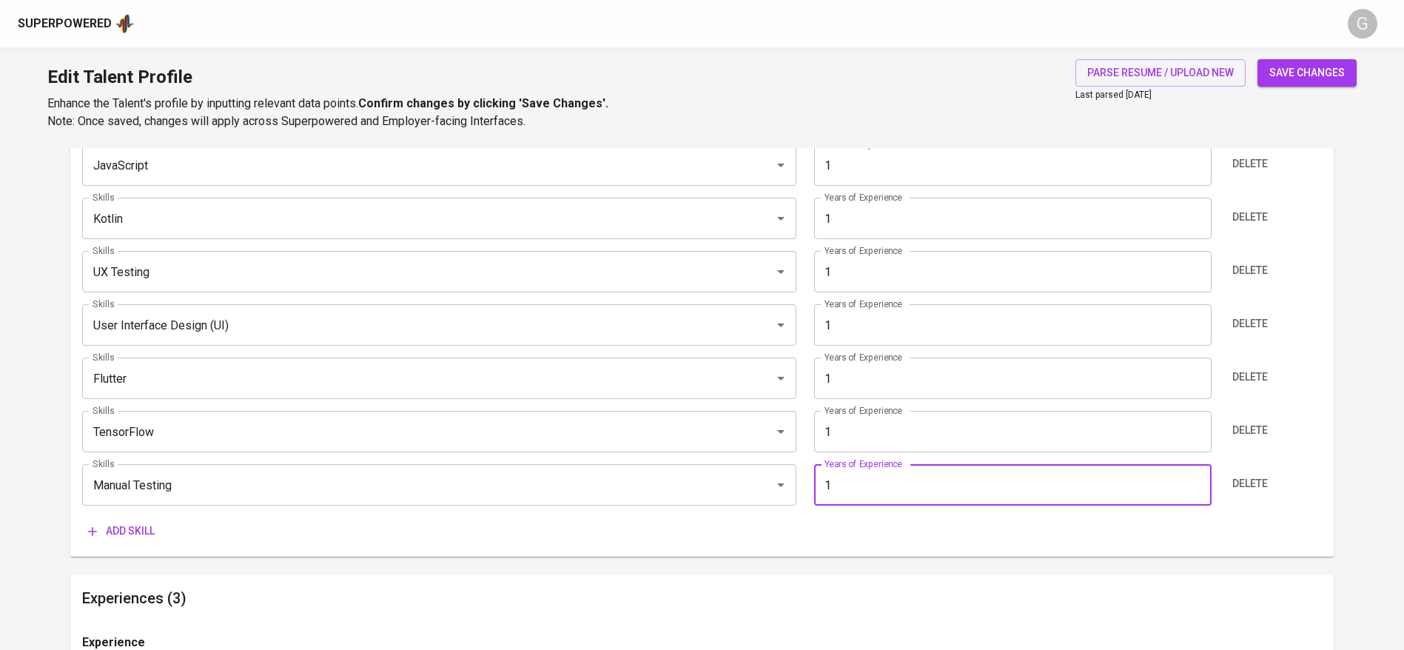
type input "1"
click at [120, 534] on span "Add skill" at bounding box center [121, 531] width 67 height 19
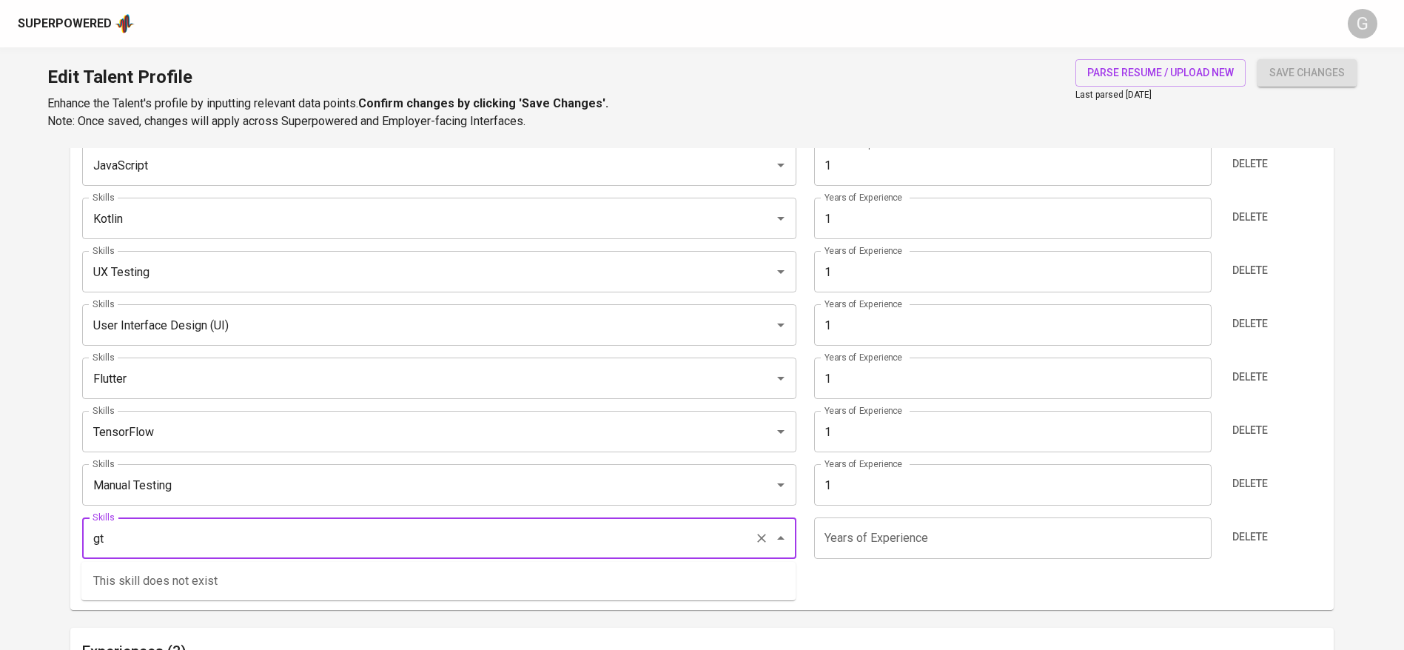
type input "g"
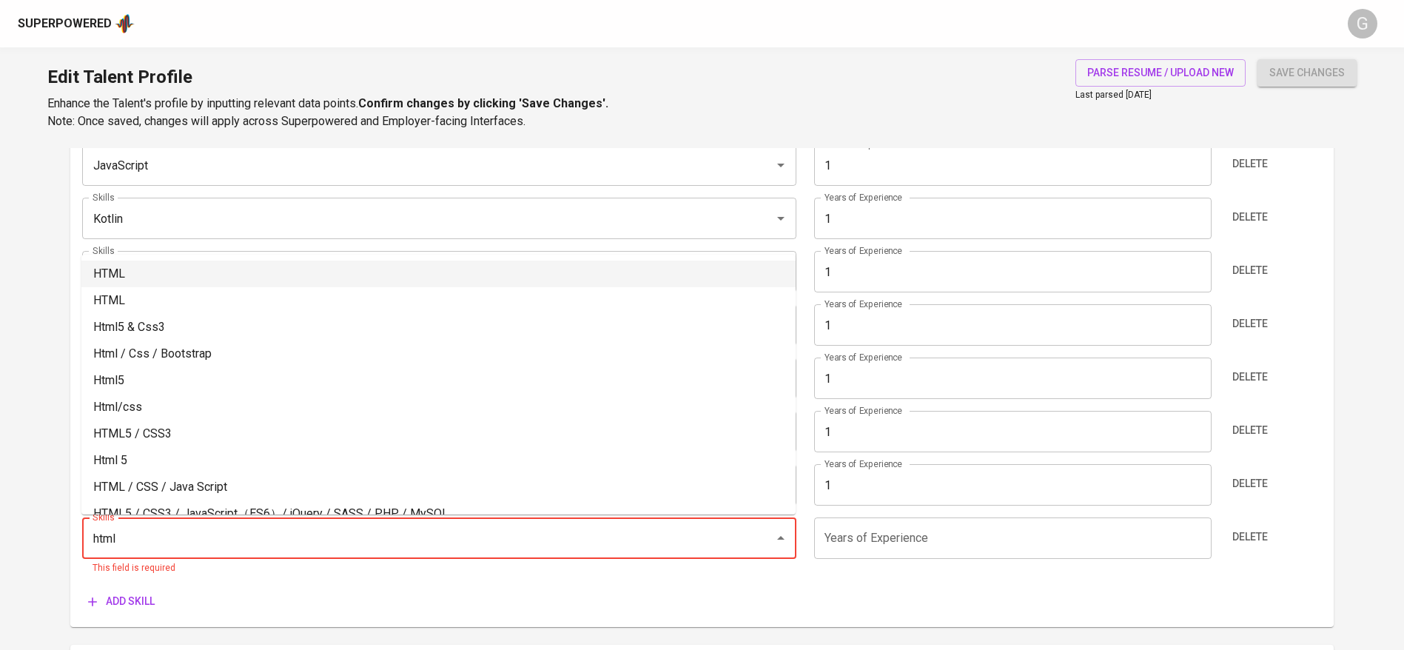
click at [140, 275] on li "HTML" at bounding box center [438, 273] width 714 height 27
type input "HTML"
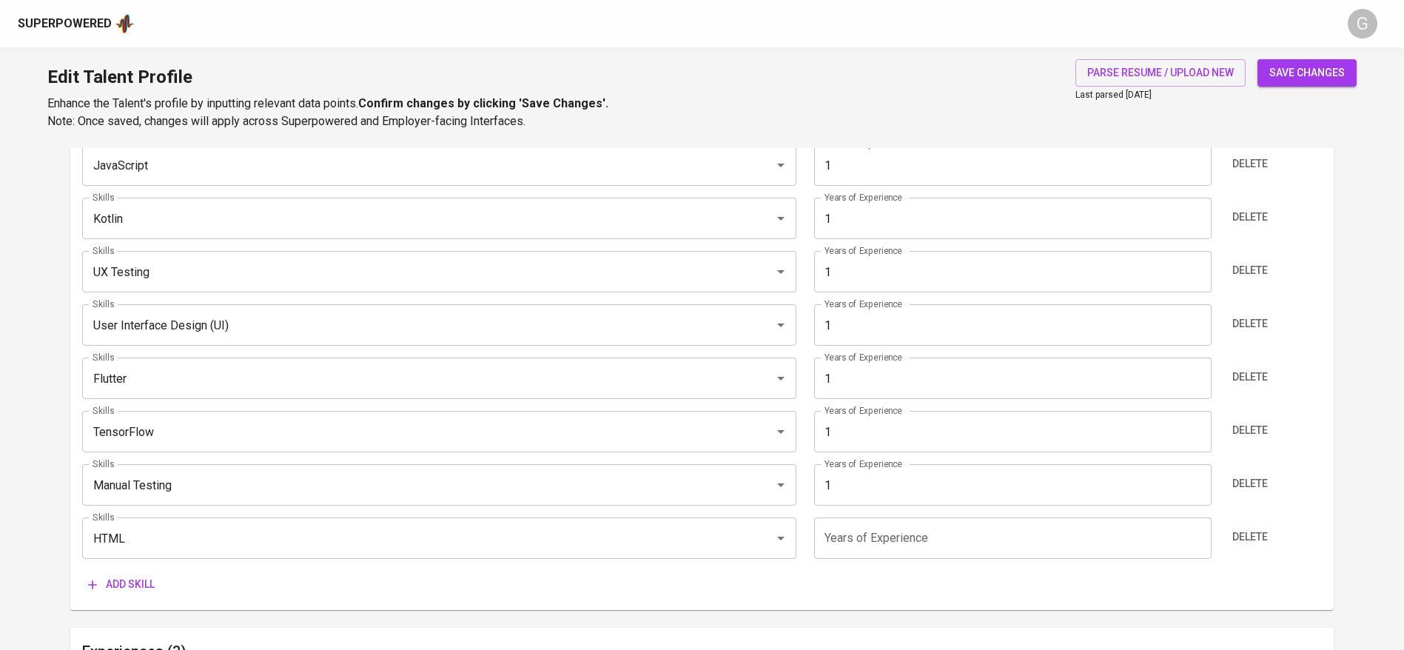
click at [861, 542] on input "number" at bounding box center [1012, 537] width 397 height 41
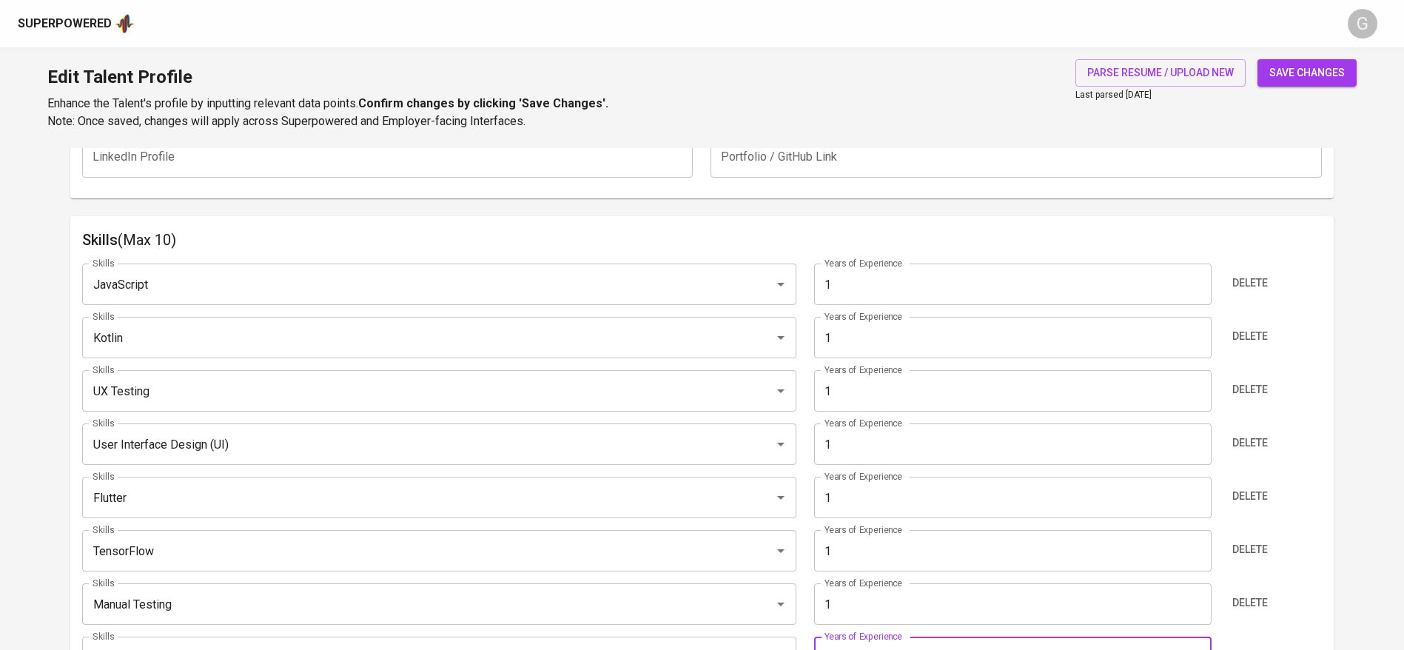
scroll to position [593, 0]
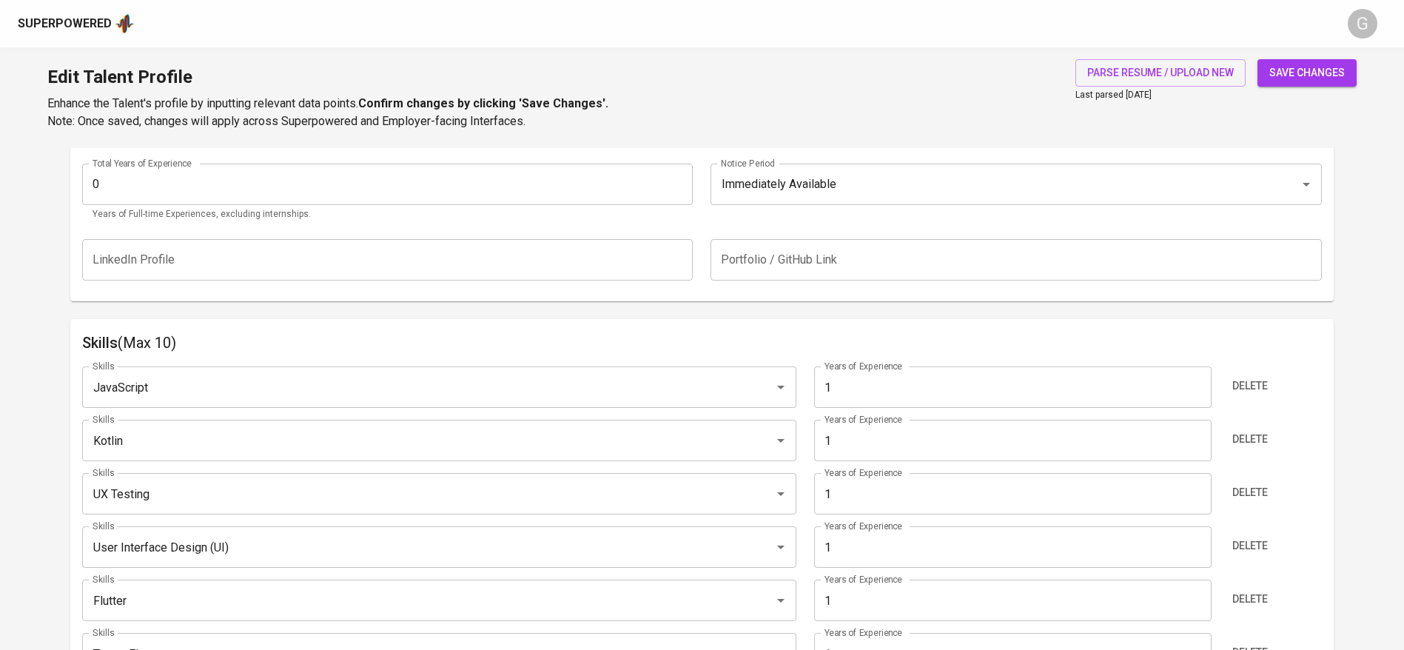
type input "1"
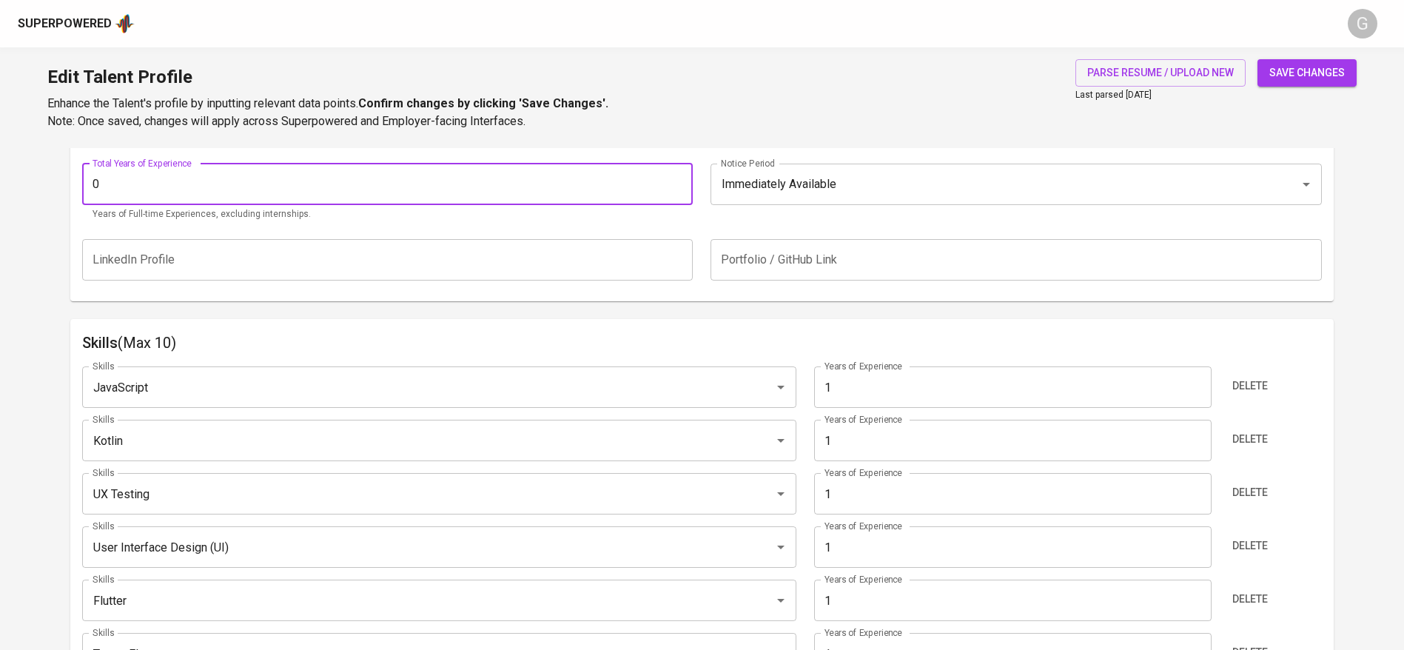
click at [204, 162] on div "Total Years of Experience 0 Total Years of Experience Years of Full-time Experi…" at bounding box center [702, 188] width 1240 height 85
type input "1"
click at [1257, 59] on button "save changes" at bounding box center [1306, 72] width 99 height 27
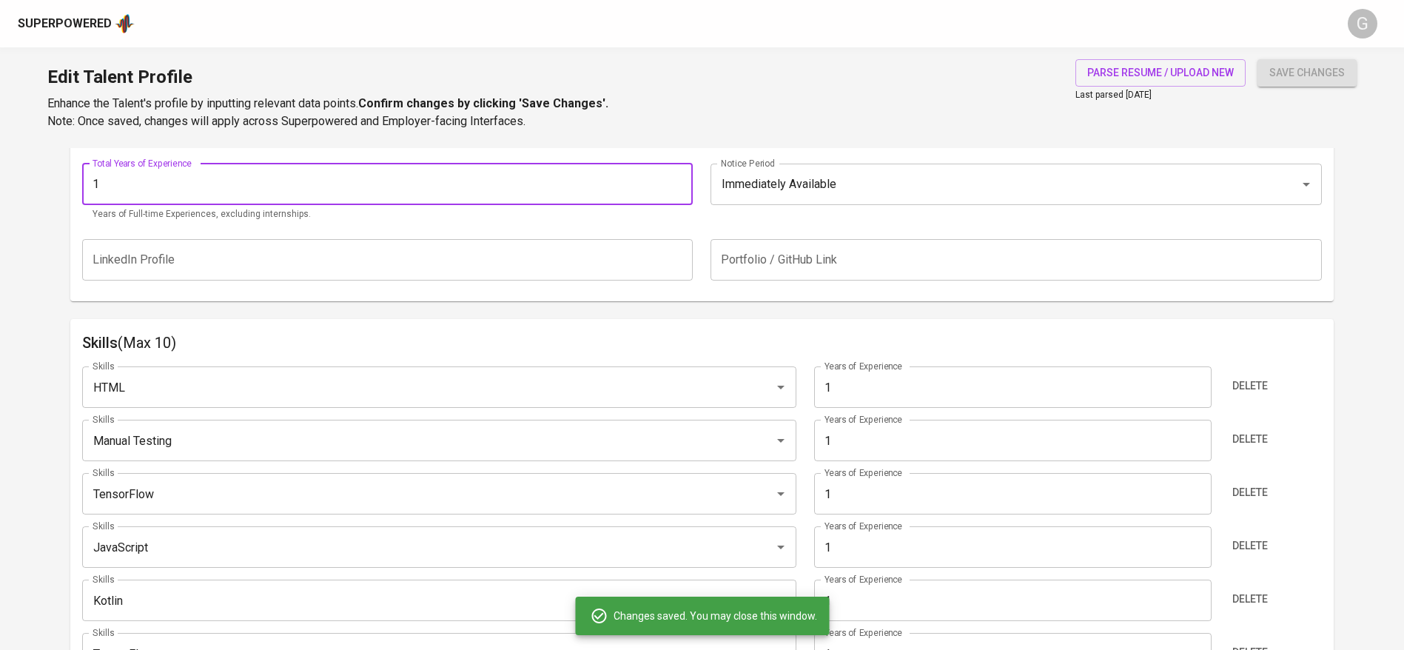
type input "HTML"
type input "Manual Testing"
type input "TensorFlow"
type input "JavaScript"
type input "Kotlin"
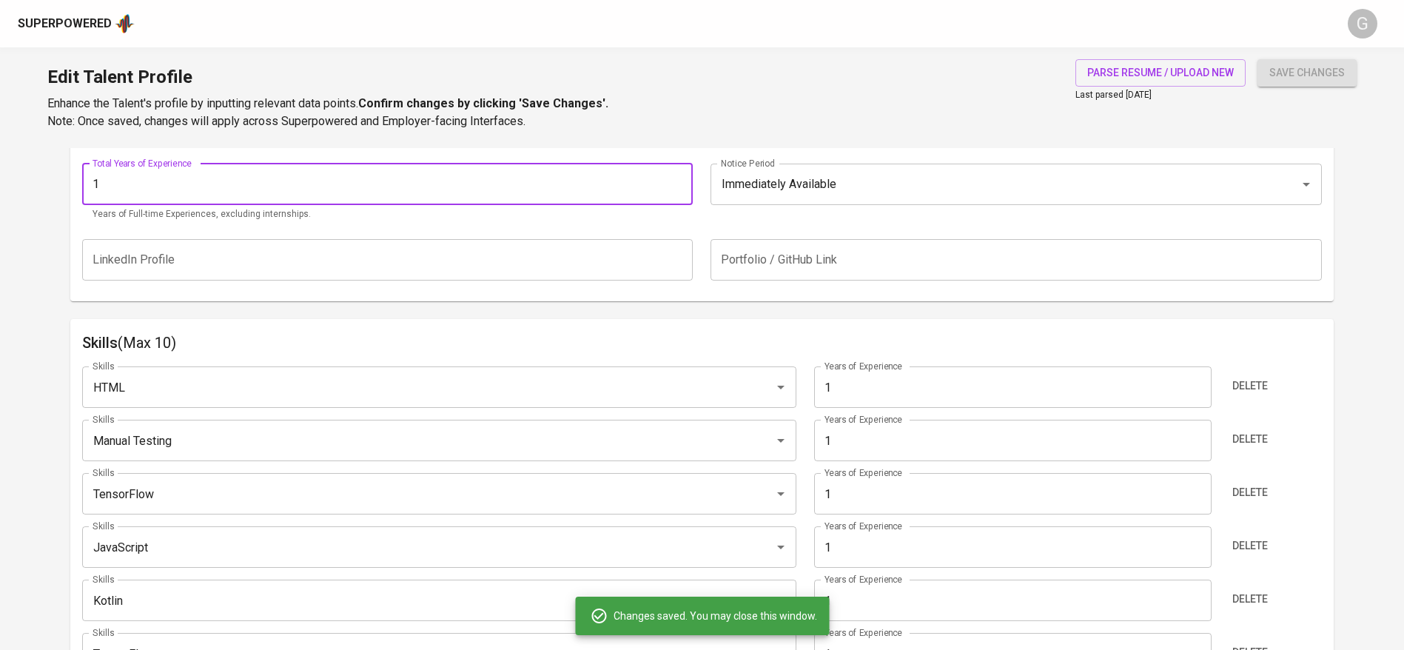
type input "UX Testing"
type input "User Interface Design (UI)"
type input "Flutter"
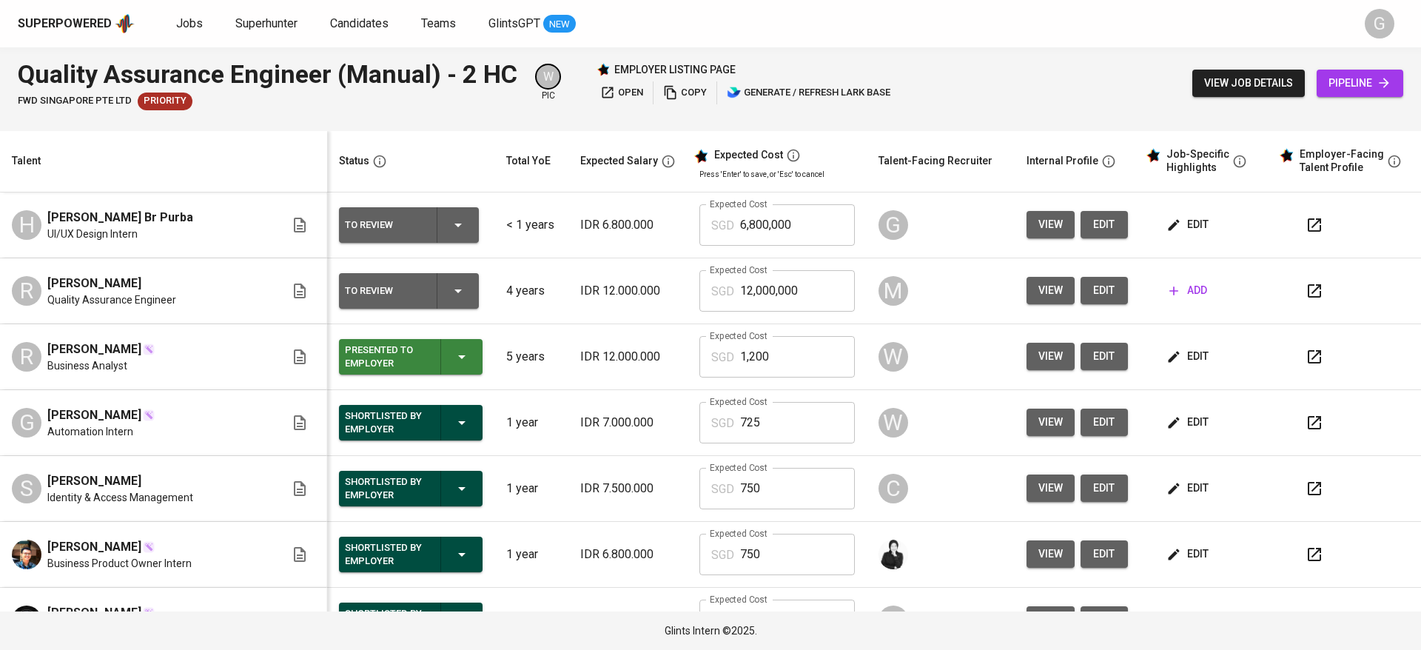
click at [1177, 221] on span "edit" at bounding box center [1188, 224] width 39 height 19
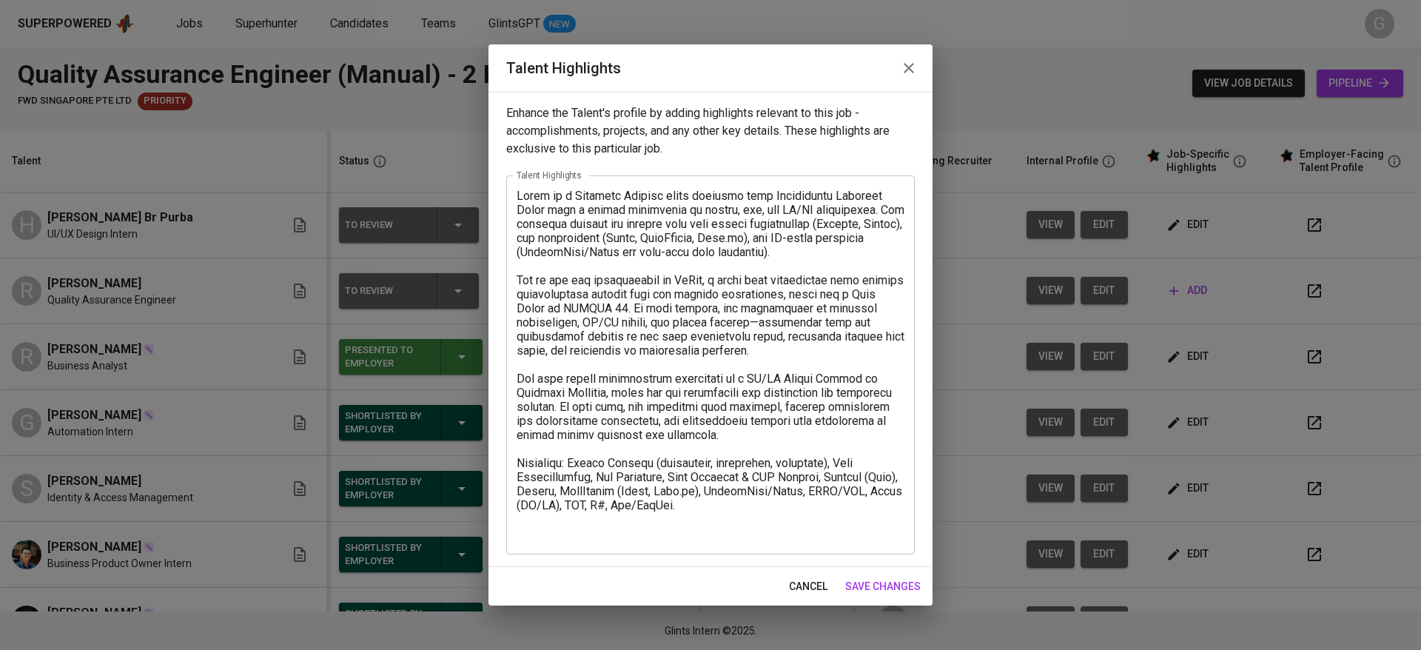
click at [686, 478] on textarea at bounding box center [711, 365] width 388 height 352
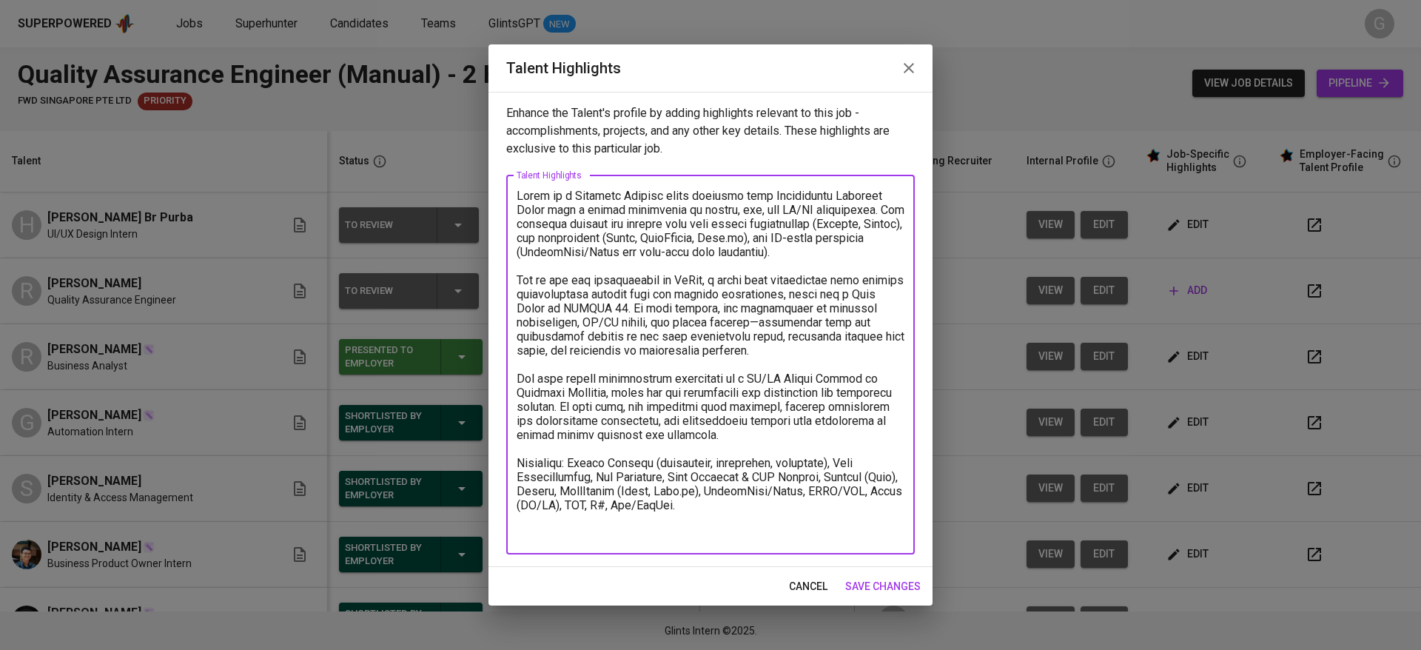
click at [711, 537] on textarea at bounding box center [711, 365] width 388 height 352
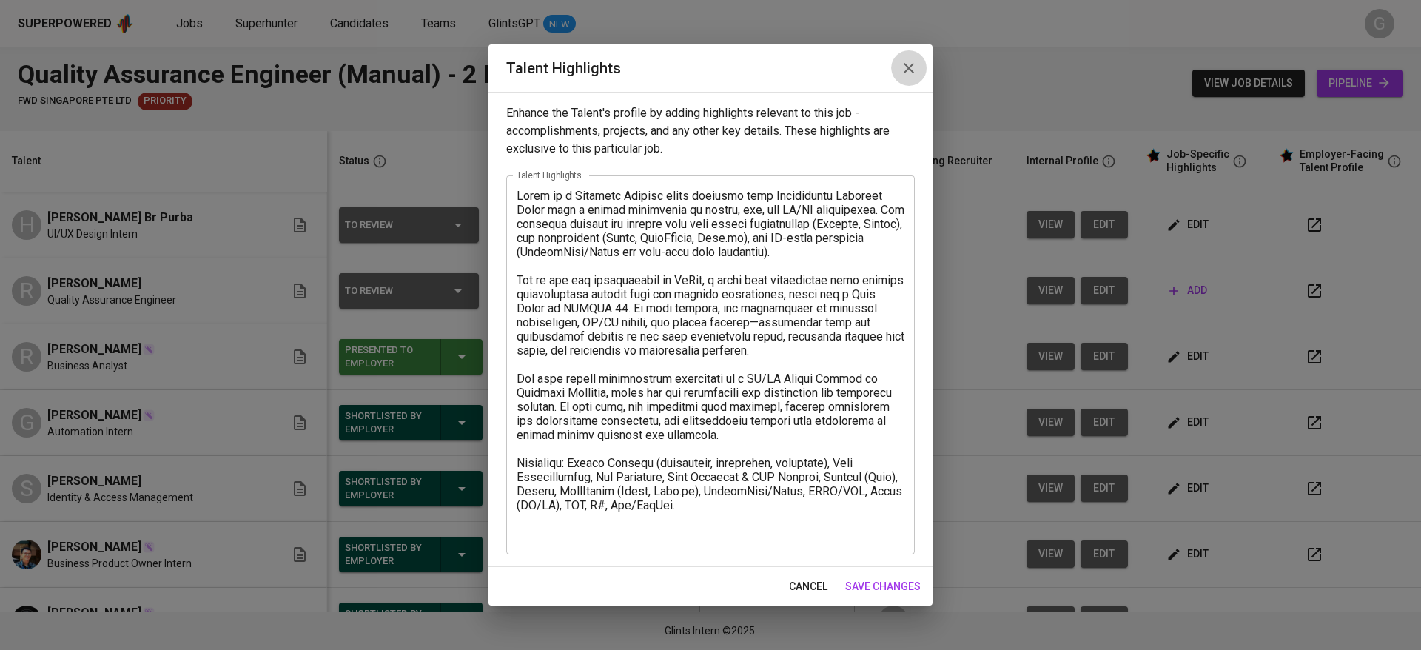
click at [907, 68] on icon "button" at bounding box center [909, 68] width 18 height 18
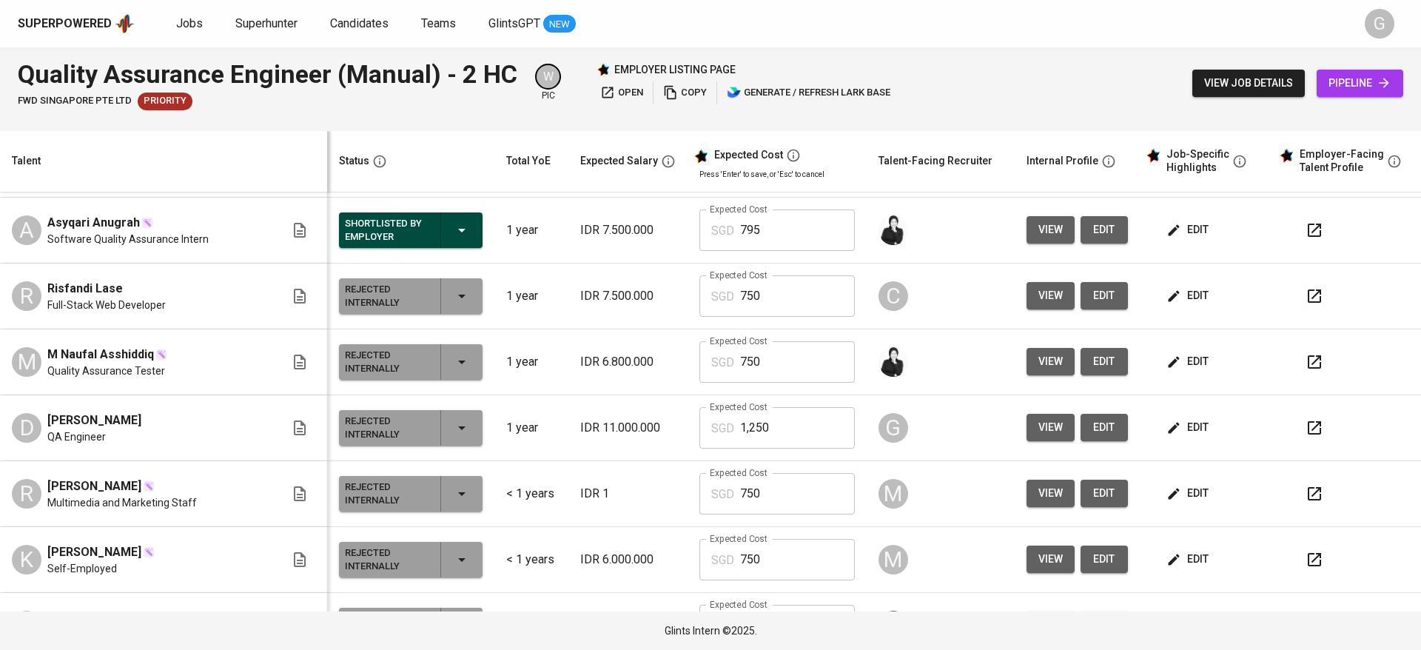
scroll to position [555, 0]
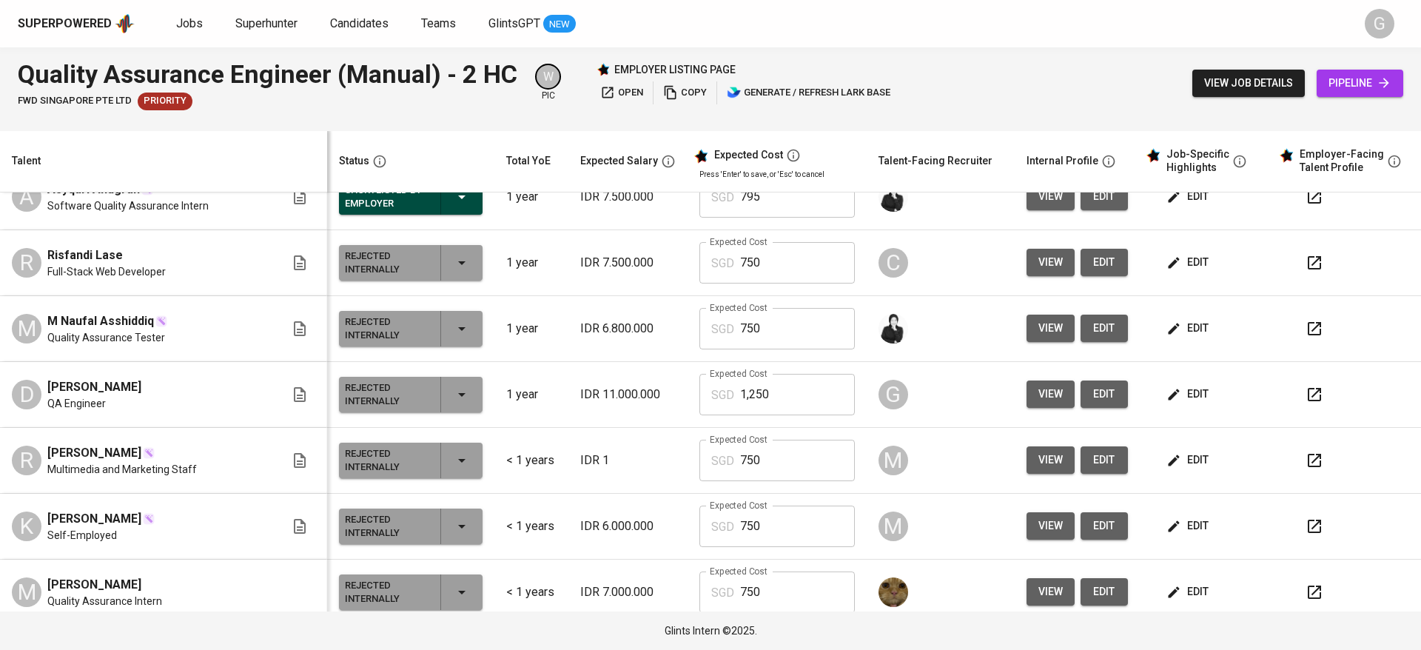
click at [1182, 394] on span "edit" at bounding box center [1188, 394] width 39 height 19
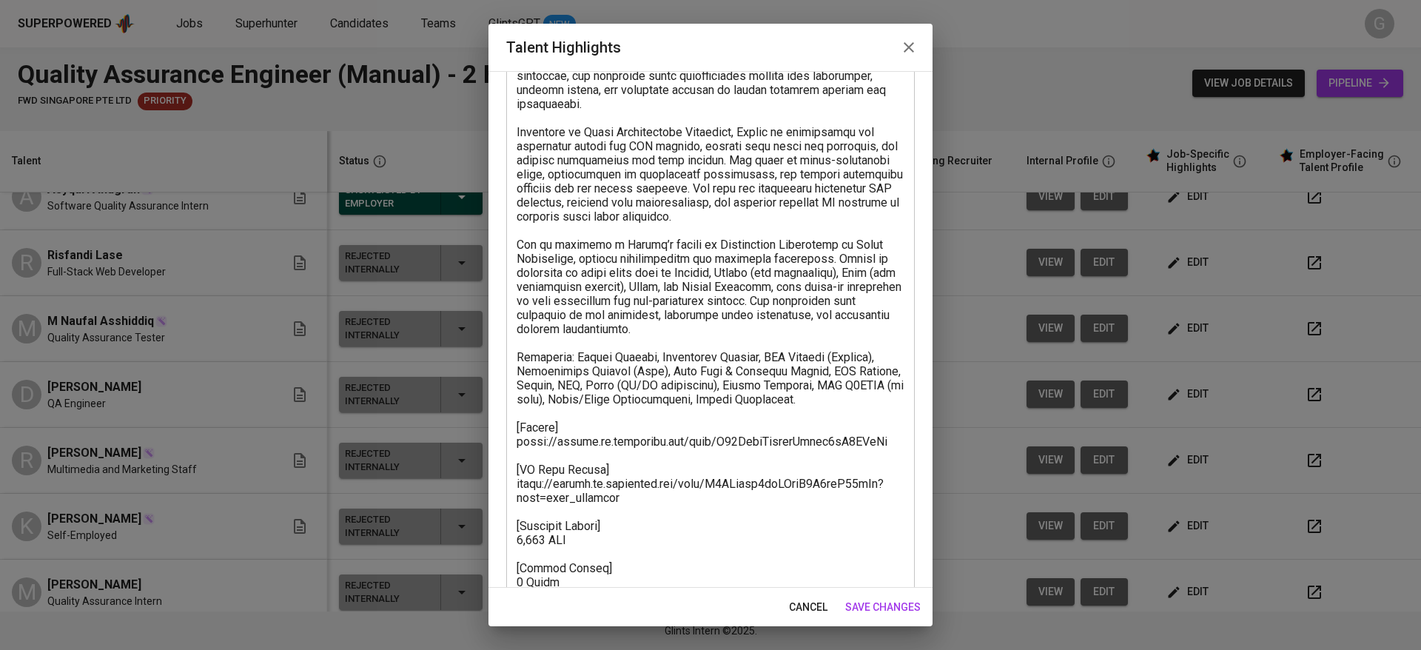
scroll to position [226, 0]
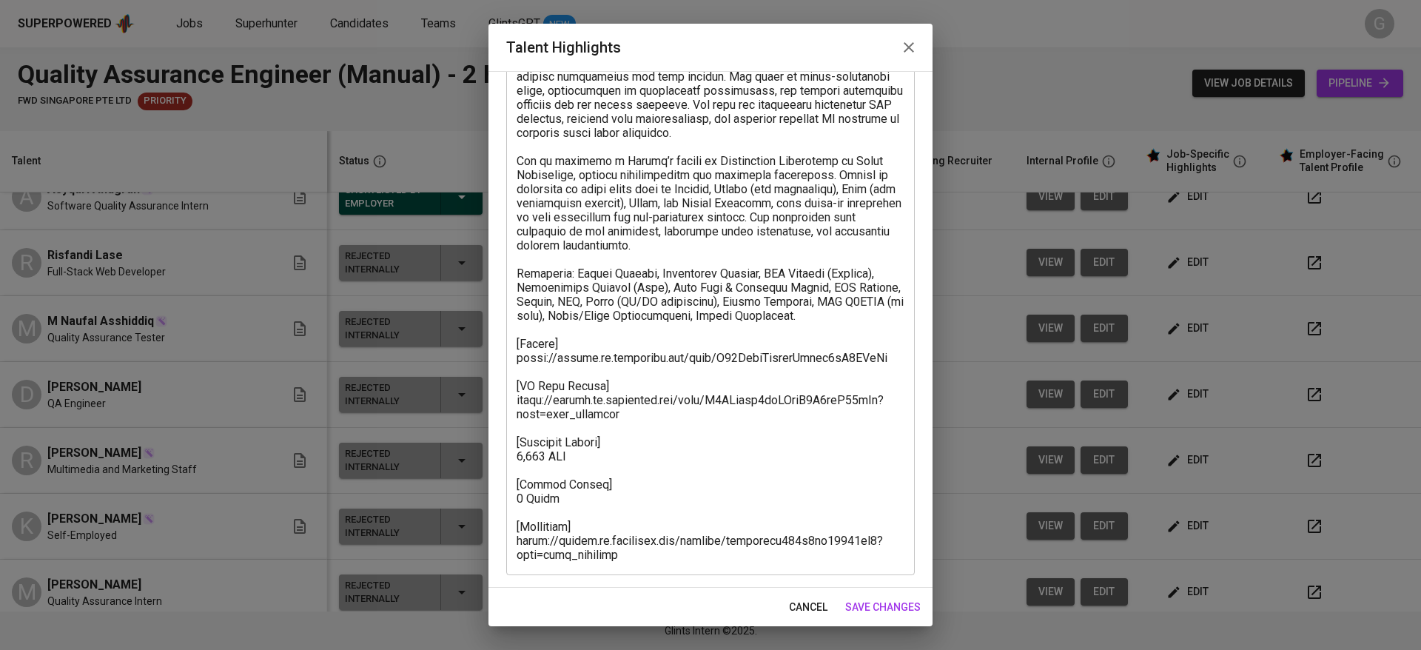
click at [540, 447] on textarea at bounding box center [711, 252] width 388 height 619
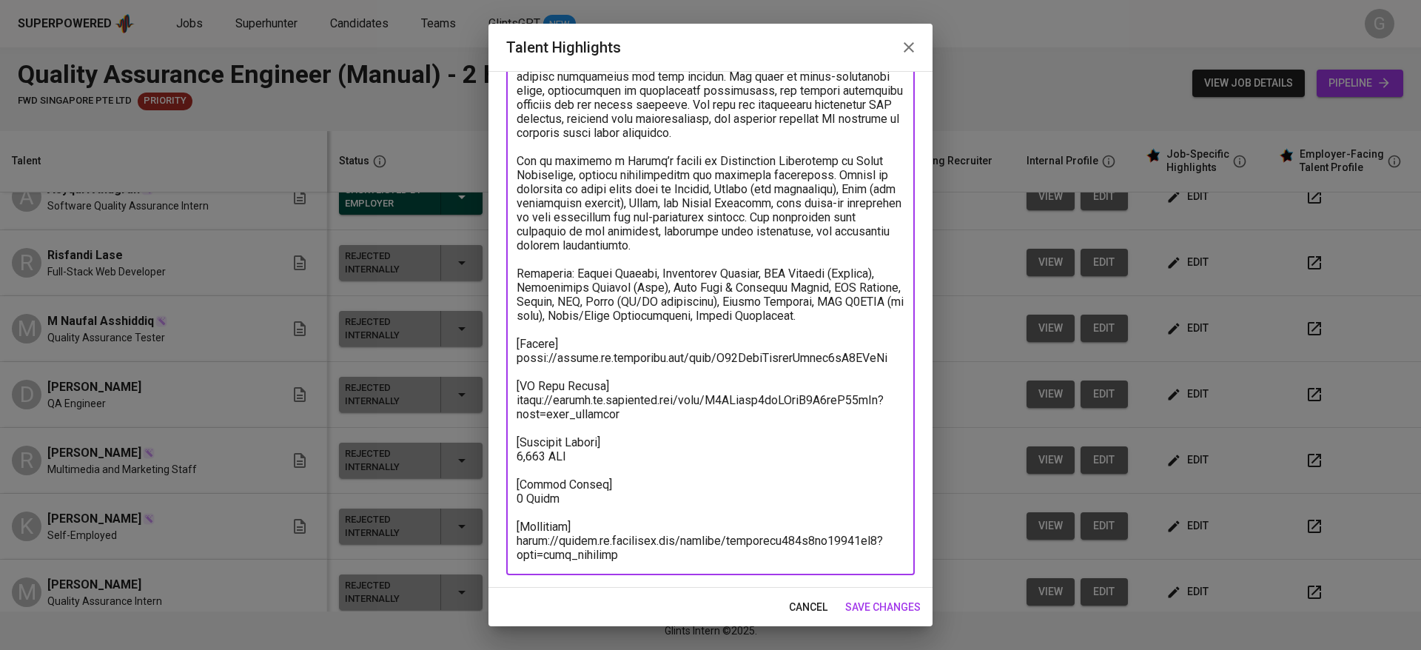
click at [517, 356] on textarea at bounding box center [711, 252] width 388 height 619
drag, startPoint x: 788, startPoint y: 600, endPoint x: 1186, endPoint y: 428, distance: 433.2
click at [789, 600] on span "cancel" at bounding box center [808, 607] width 38 height 19
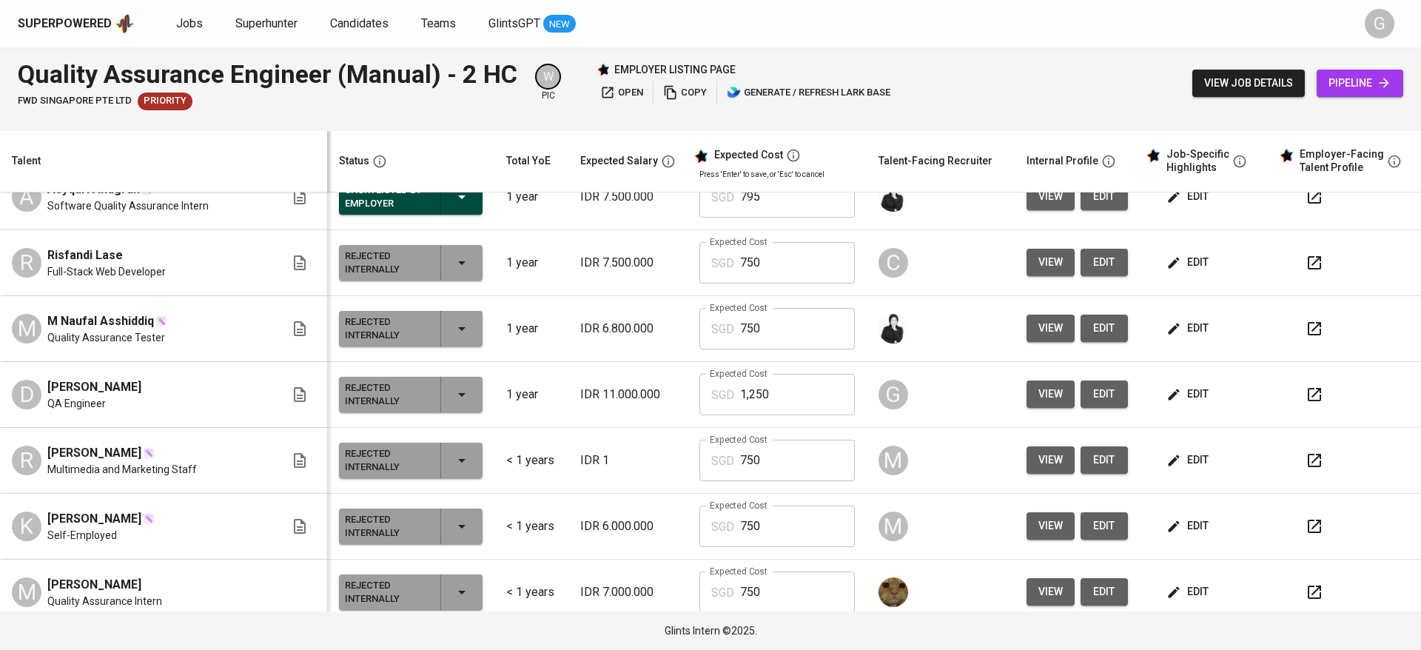
scroll to position [0, 0]
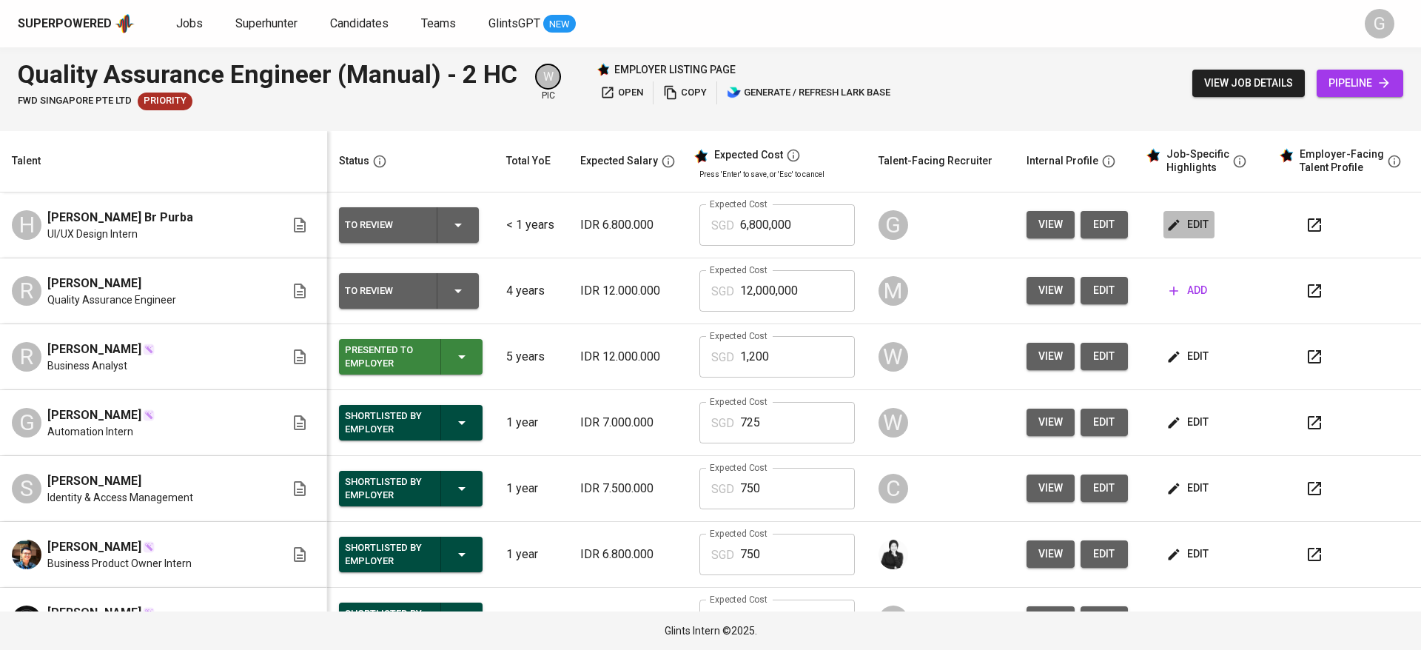
click at [1163, 235] on button "edit" at bounding box center [1188, 224] width 51 height 27
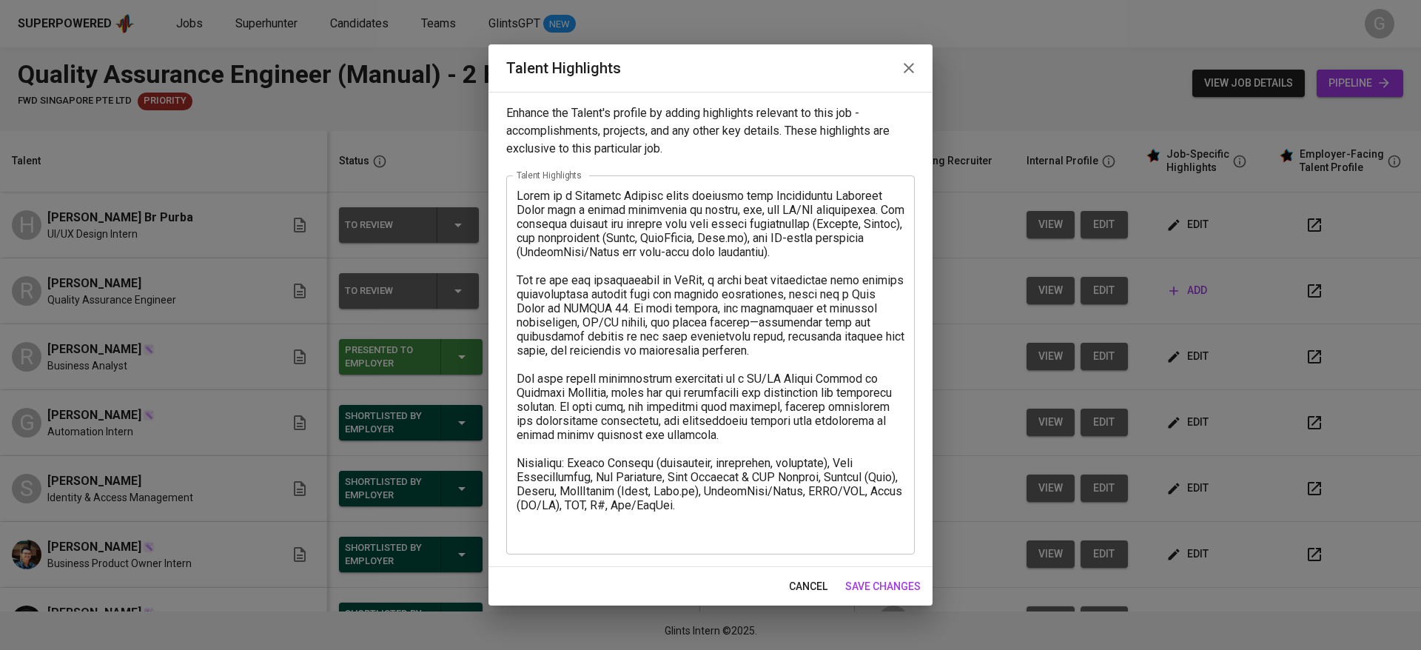
click at [600, 553] on div "x Talent Highlights" at bounding box center [710, 364] width 408 height 379
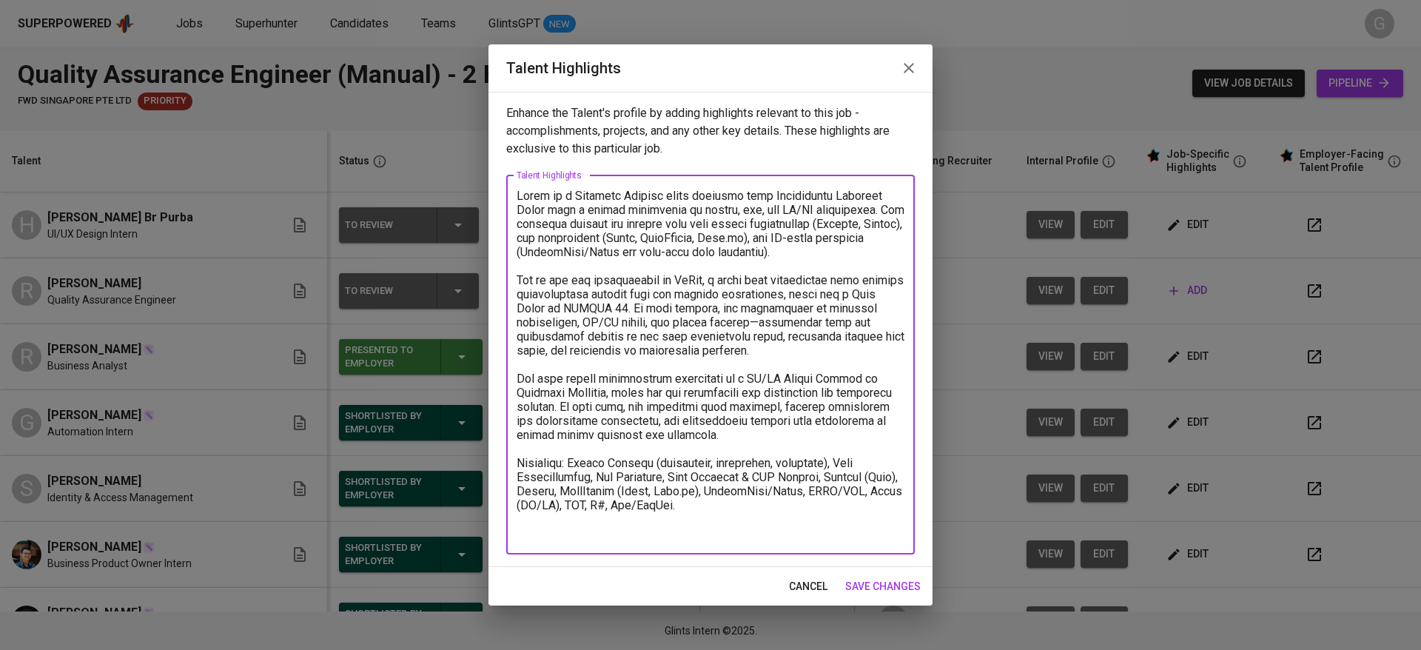
click at [600, 540] on div "x Talent Highlights" at bounding box center [710, 364] width 408 height 379
click at [654, 500] on textarea at bounding box center [711, 365] width 388 height 352
paste textarea "[Resume] https://glints.sg.larksuite.com/file/S66SblcPsohisVxfub8lD2WGgNh [EF T…"
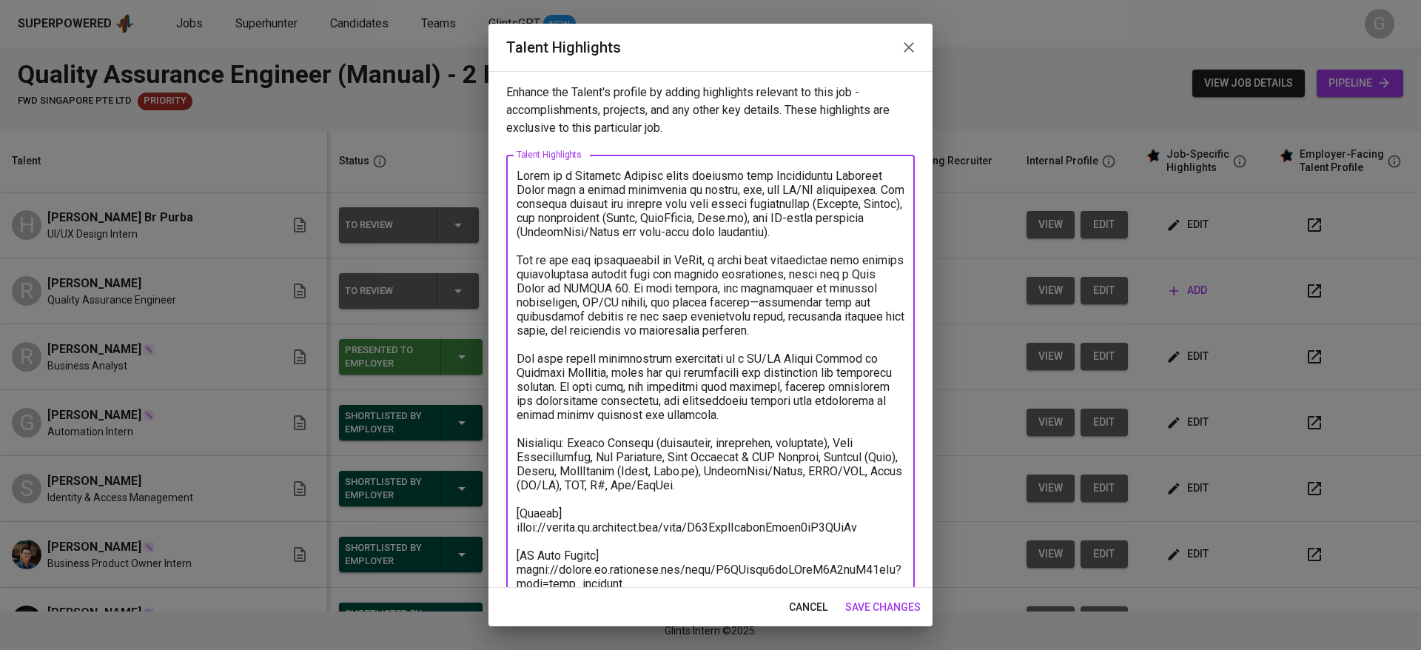
scroll to position [158, 0]
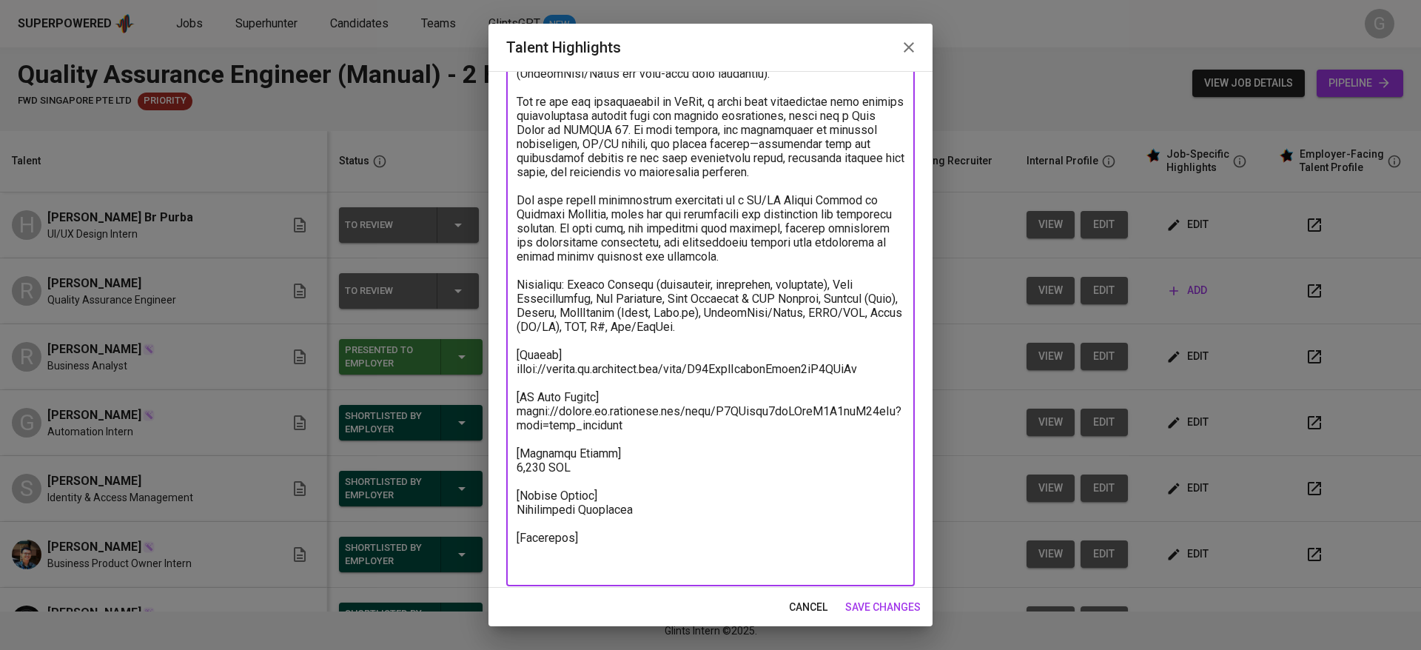
paste textarea "https://glints.sg.larksuite.com/minutes/obsgtcc3yblx48d1m86sz6g4?from=from_copy…"
click at [628, 478] on textarea at bounding box center [711, 298] width 388 height 576
type textarea "Helga is a Computer Science fresh graduate from Universitas Sumatera Utara with…"
click at [864, 600] on span "save changes" at bounding box center [882, 607] width 75 height 19
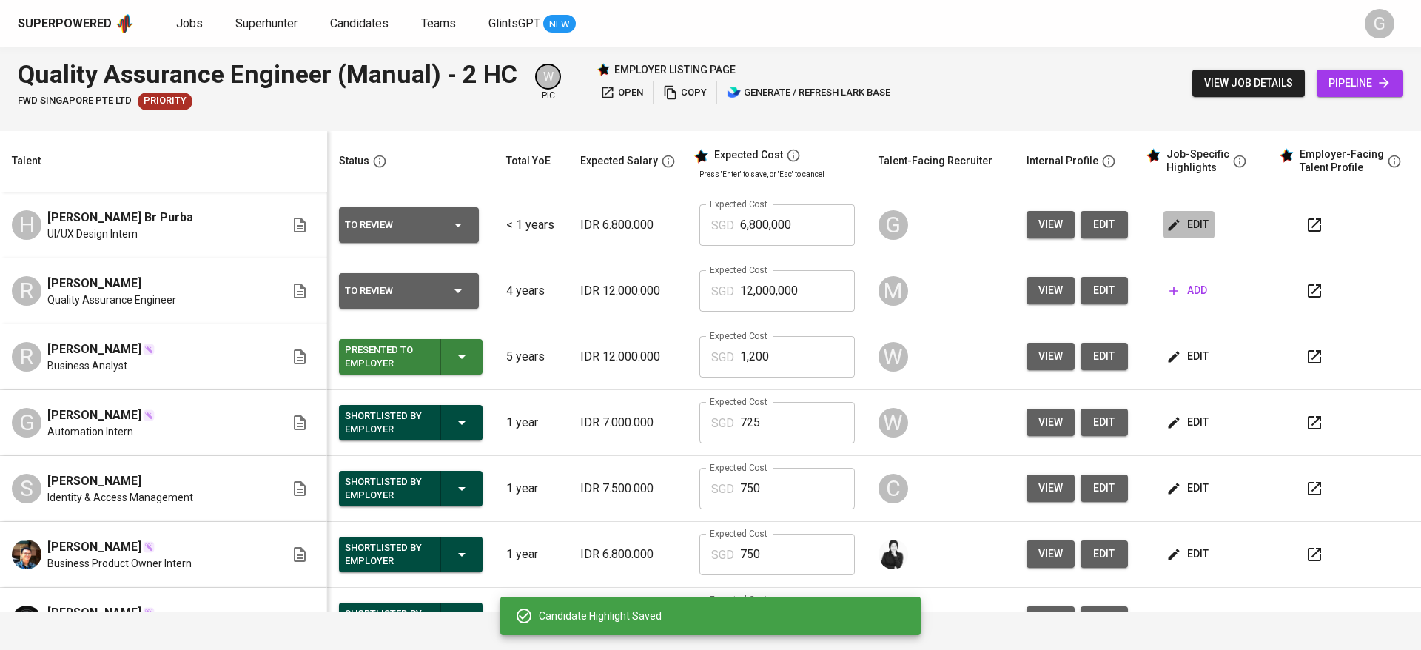
click at [1174, 227] on span "edit" at bounding box center [1188, 224] width 39 height 19
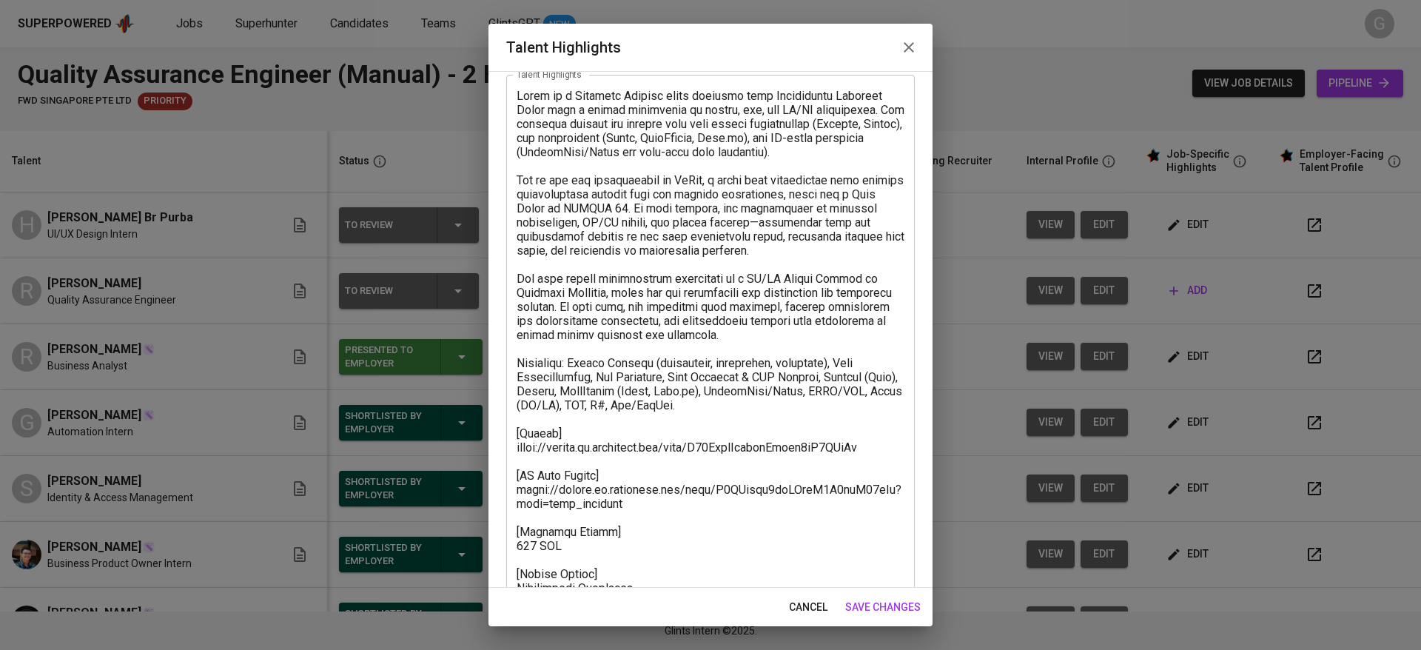
scroll to position [111, 0]
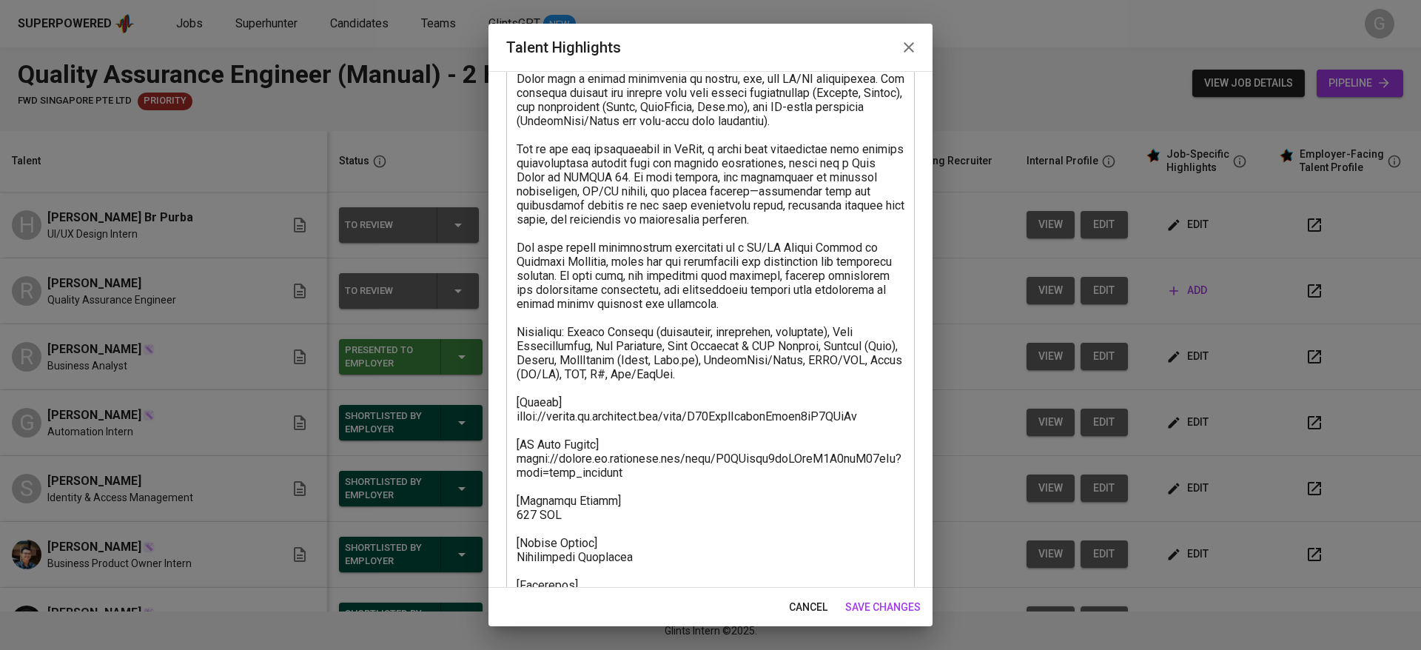
click at [803, 607] on span "cancel" at bounding box center [808, 607] width 38 height 19
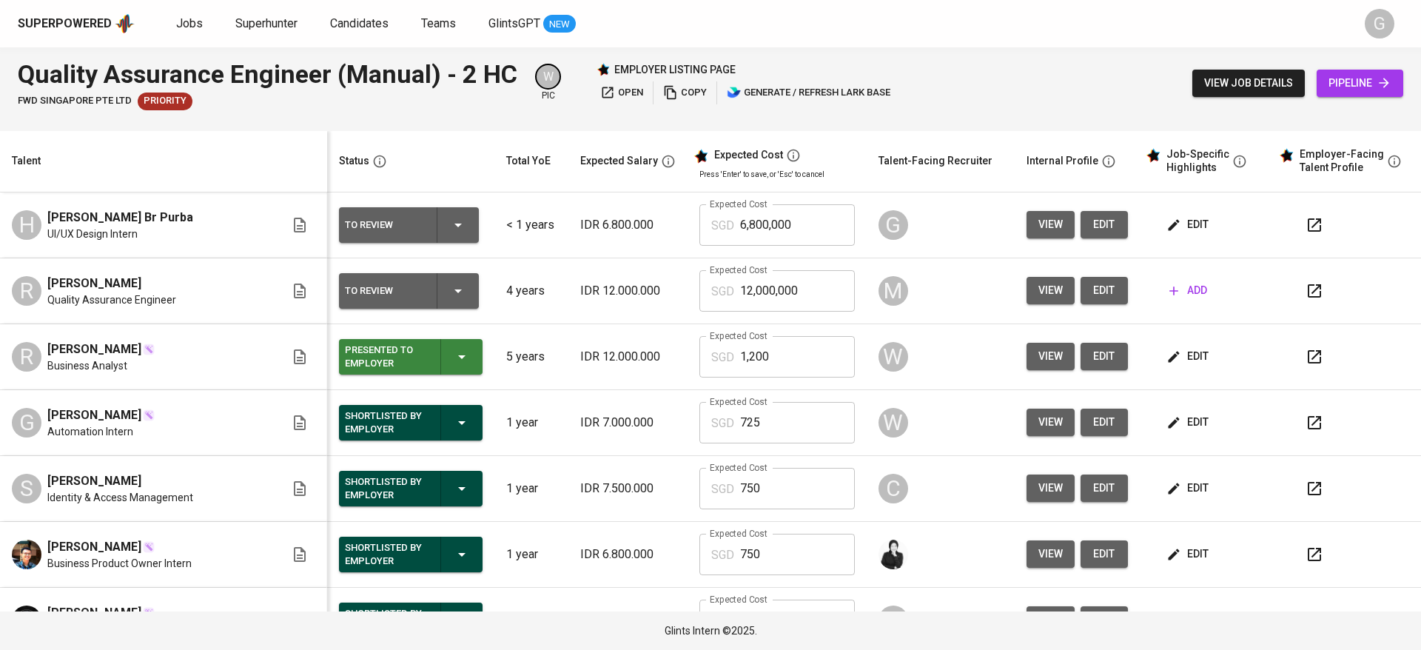
click at [1308, 219] on icon "button" at bounding box center [1314, 224] width 13 height 13
click at [1169, 219] on span "edit" at bounding box center [1188, 224] width 39 height 19
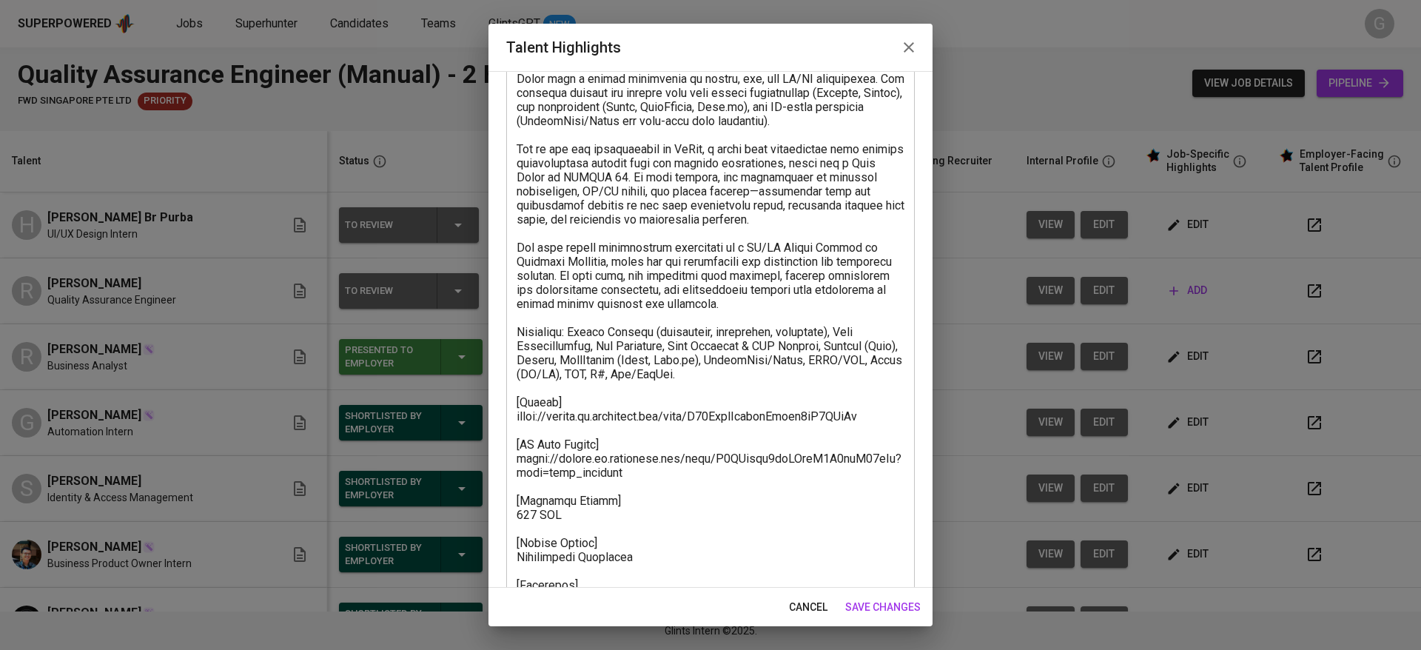
click at [628, 463] on textarea at bounding box center [711, 346] width 388 height 576
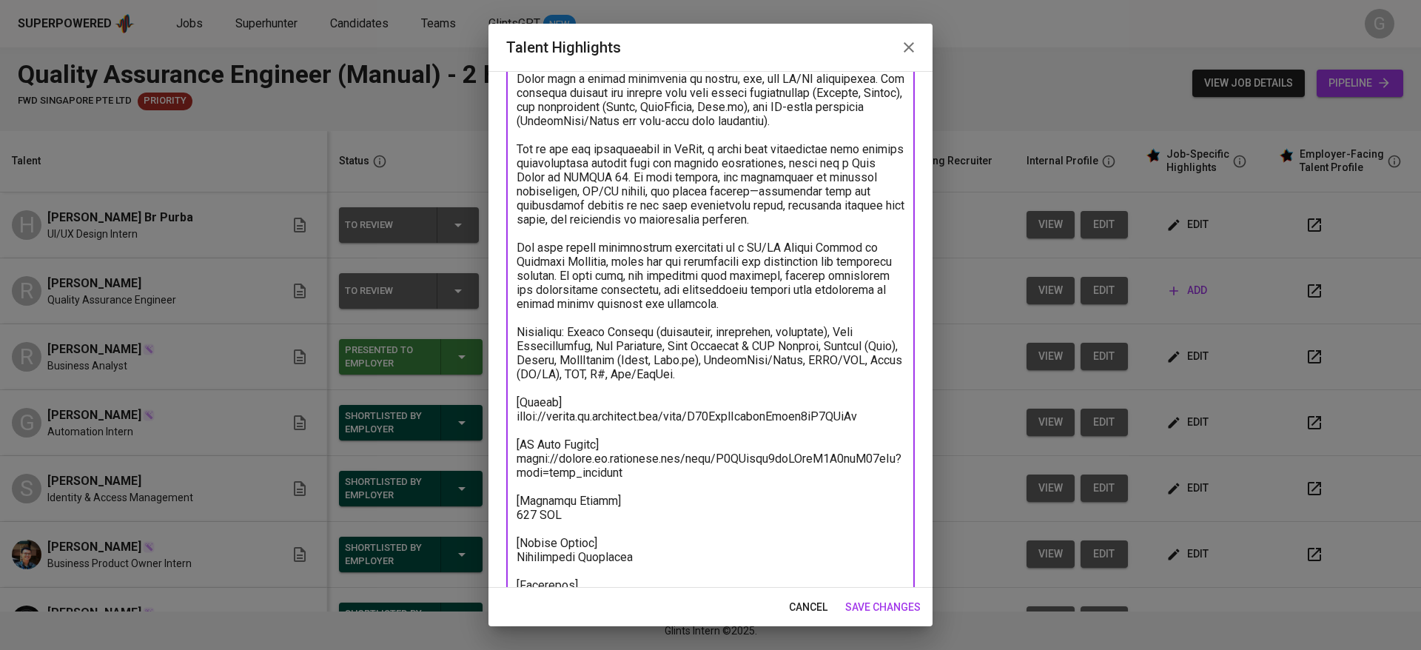
paste textarea "IwtzbZ7jDoy1zNxCz6ll0uovghg"
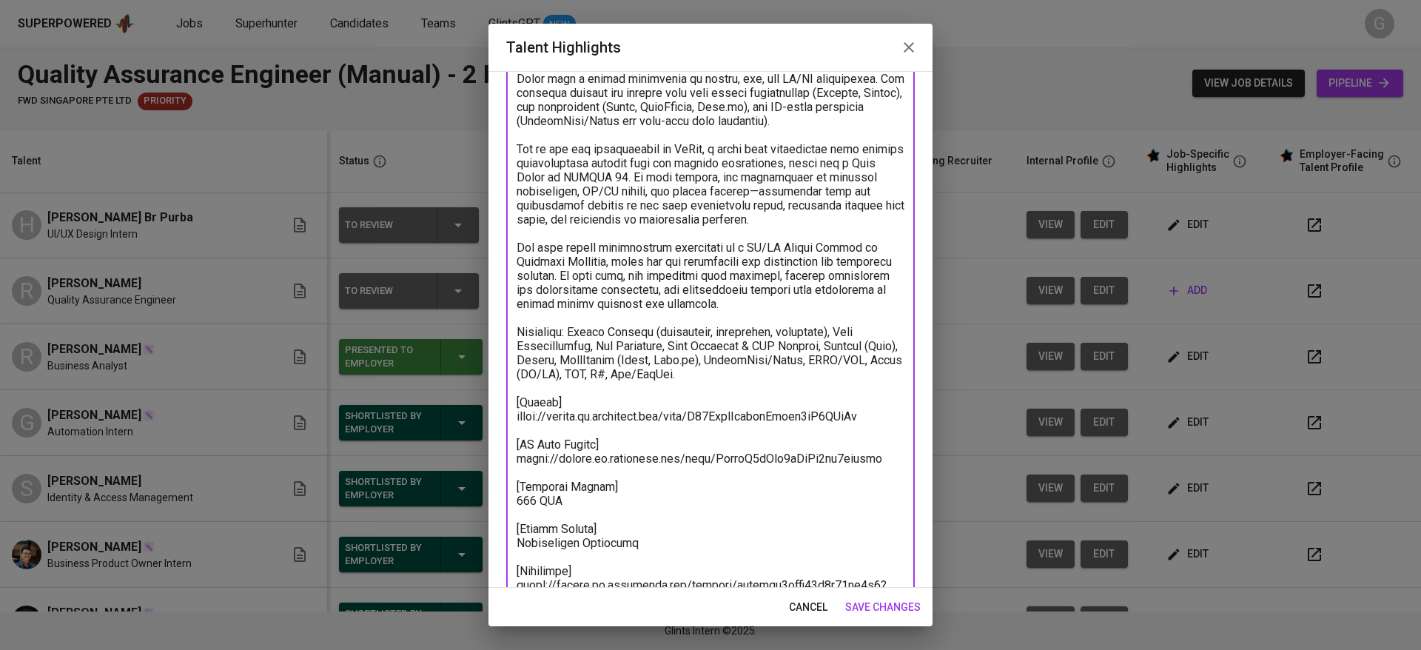
type textarea "Helga is a Computer Science fresh graduate from Universitas Sumatera Utara with…"
click at [869, 598] on span "save changes" at bounding box center [882, 607] width 75 height 19
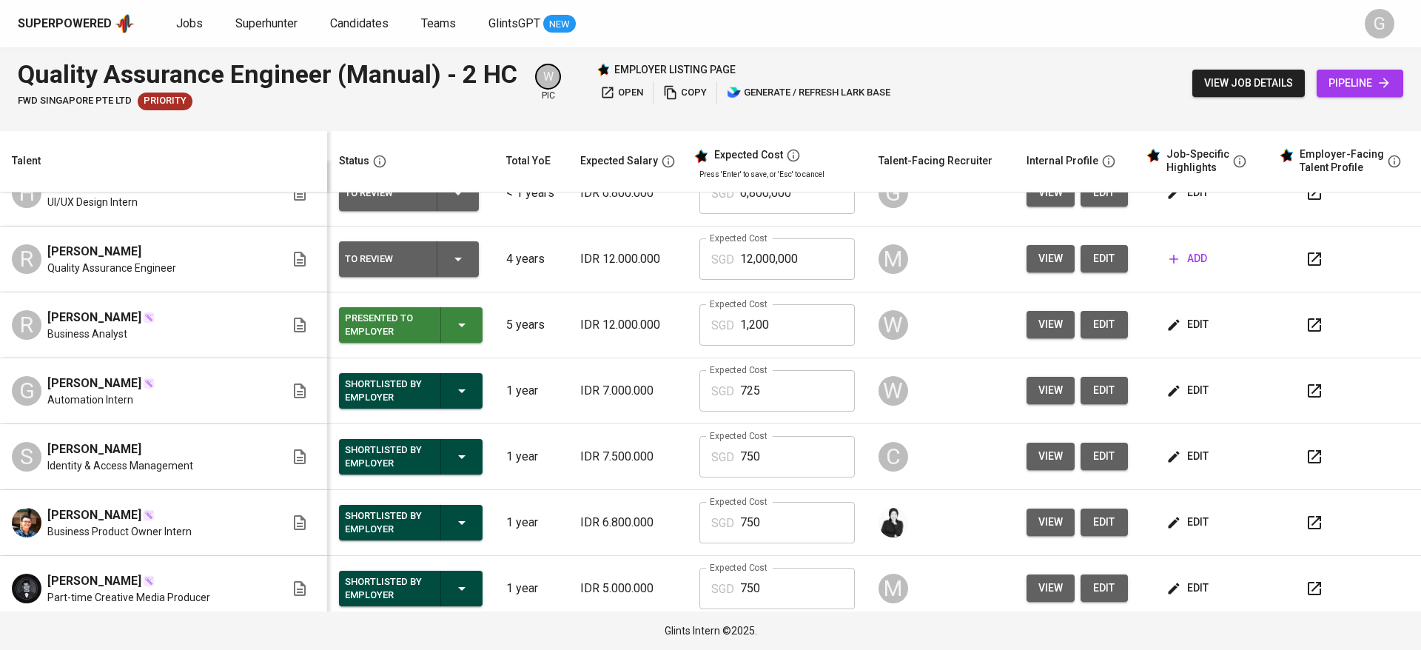
scroll to position [0, 0]
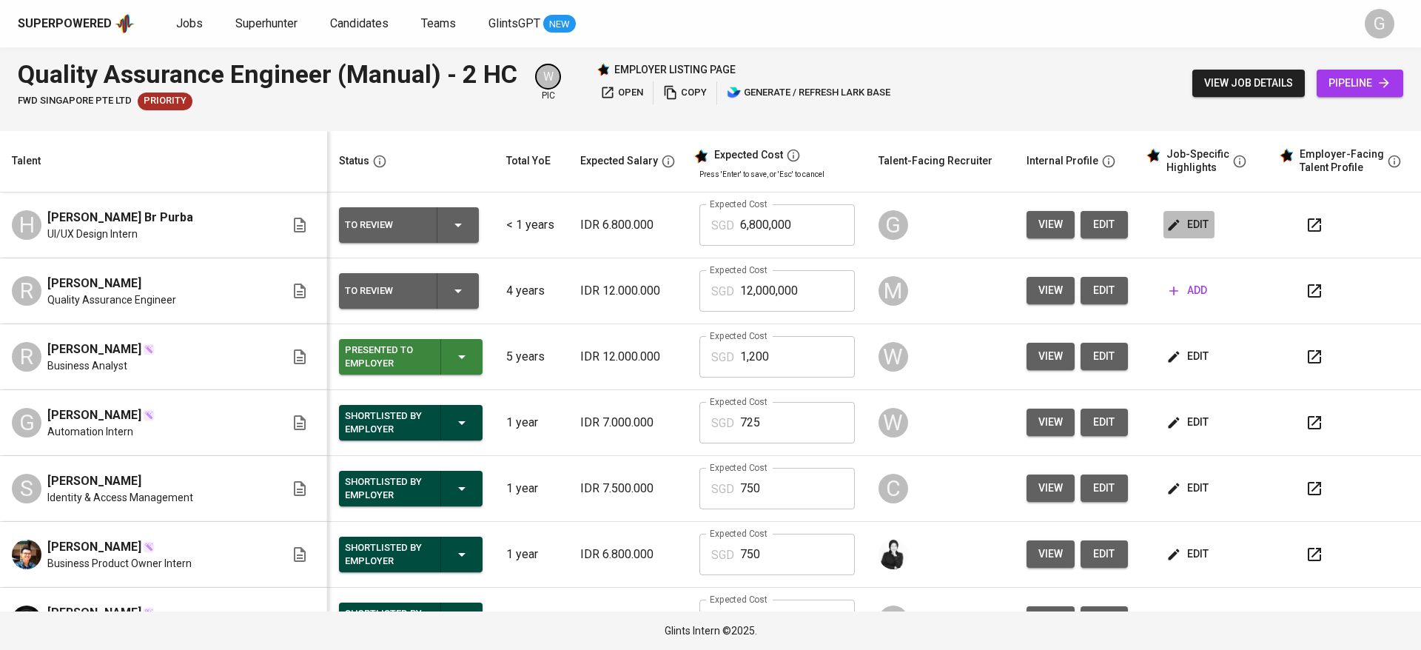
click at [1178, 219] on span "edit" at bounding box center [1188, 224] width 39 height 19
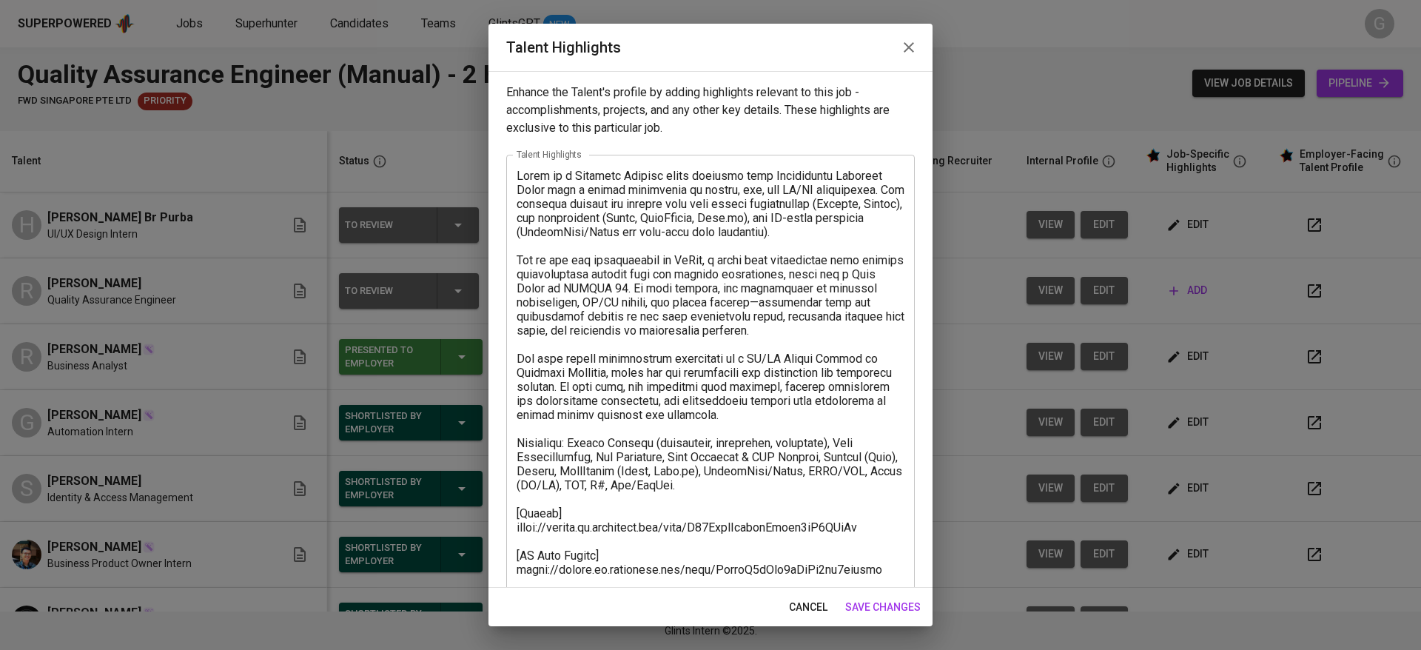
scroll to position [169, 0]
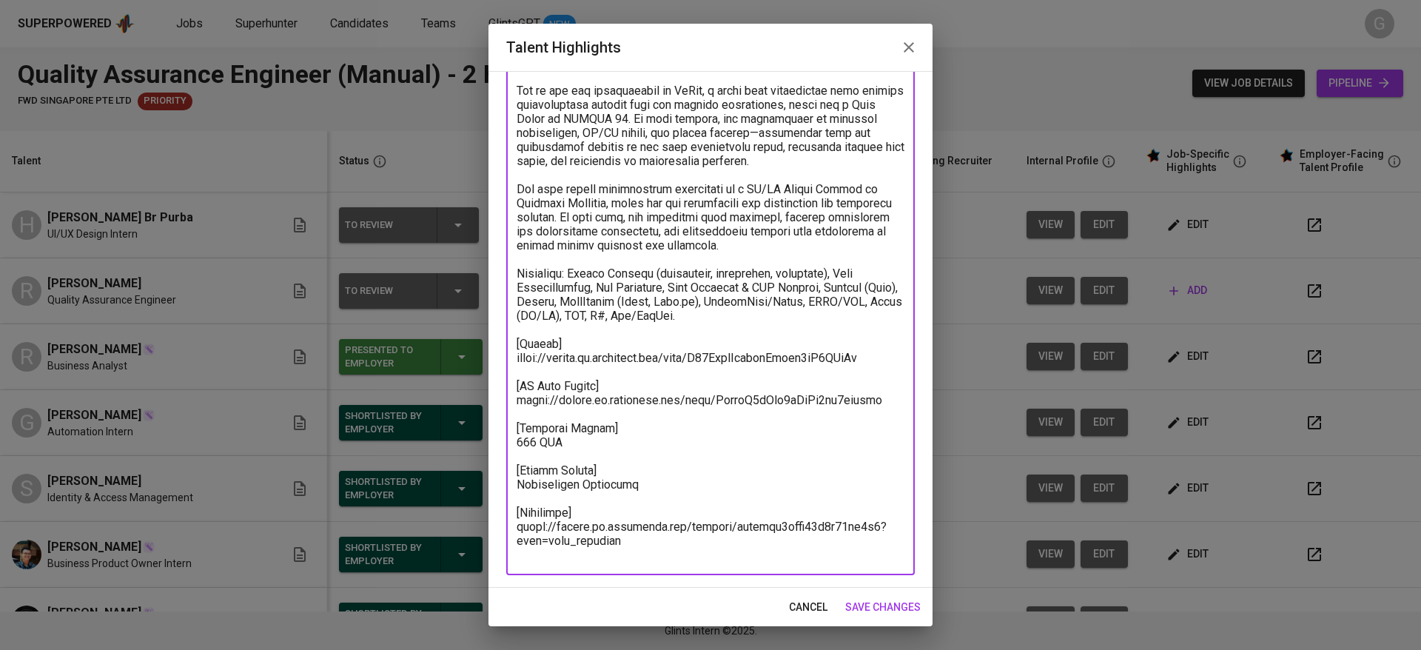
click at [676, 366] on textarea at bounding box center [711, 280] width 388 height 562
click at [676, 345] on textarea at bounding box center [711, 280] width 388 height 562
click at [693, 361] on textarea at bounding box center [711, 280] width 388 height 562
paste textarea "QCZMbu7LpoDBDYxUgJtlCU34gma"
type textarea "Helga is a Computer Science fresh graduate from Universitas Sumatera Utara with…"
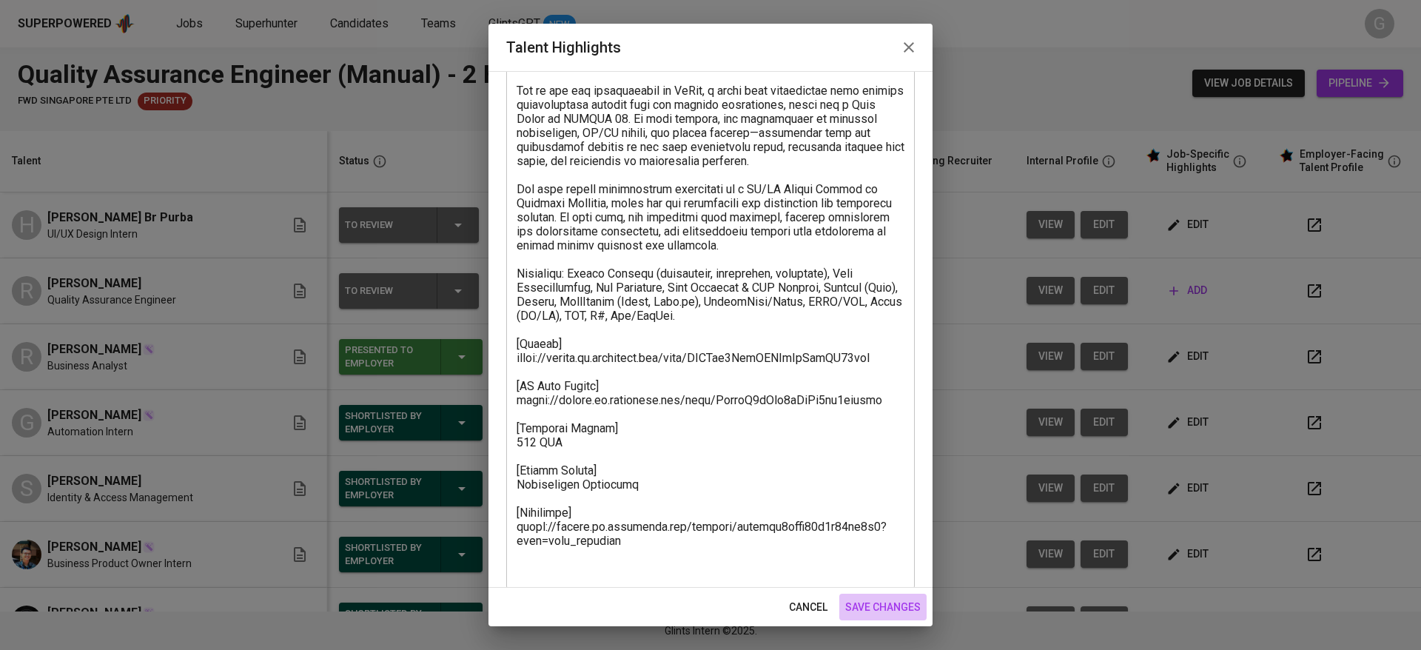
click at [903, 603] on span "save changes" at bounding box center [882, 607] width 75 height 19
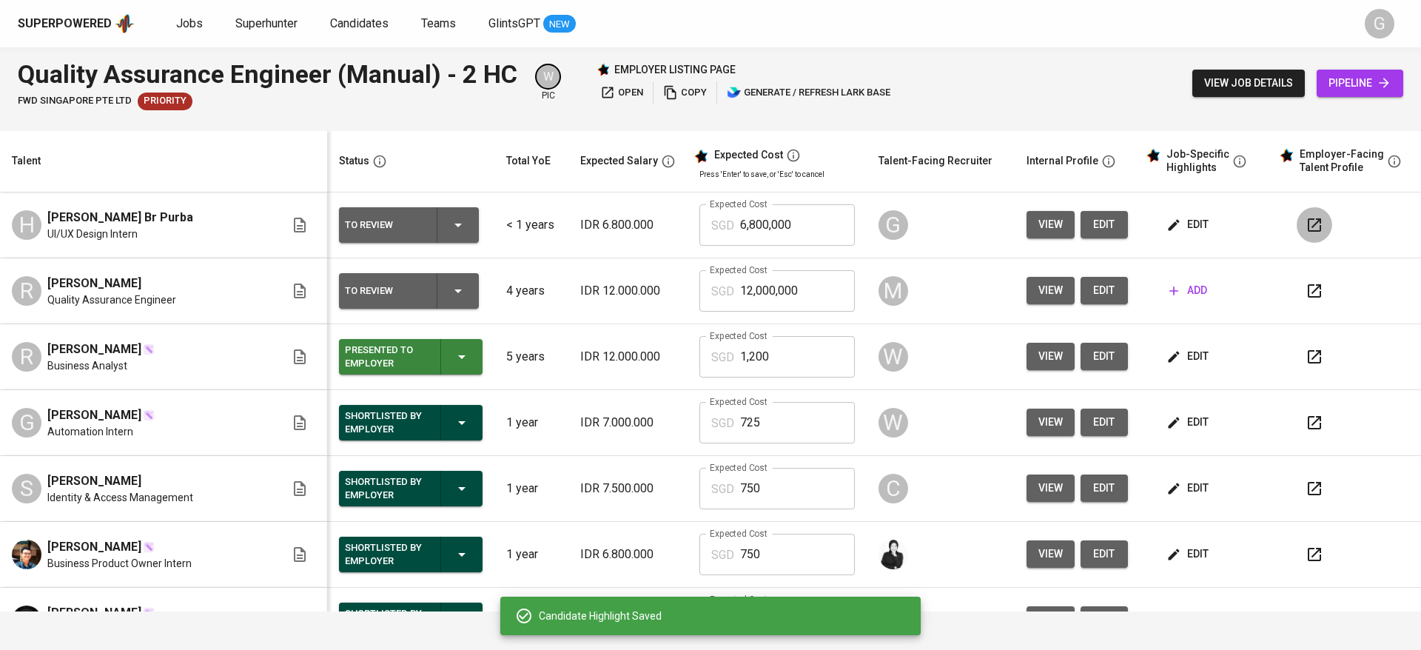
click at [1305, 226] on icon "button" at bounding box center [1314, 225] width 18 height 18
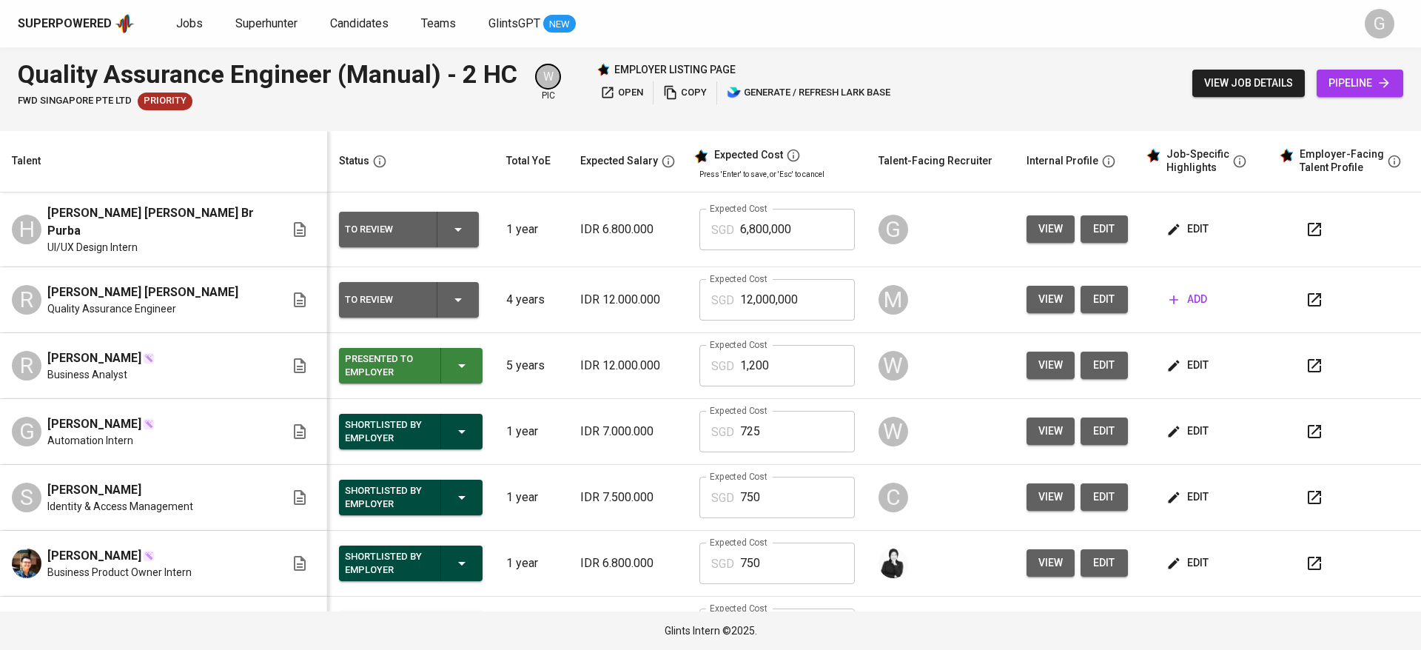
click at [796, 229] on input "6,800,000" at bounding box center [797, 229] width 115 height 41
type input "750"
click at [280, 22] on span "Superhunter" at bounding box center [266, 23] width 62 height 14
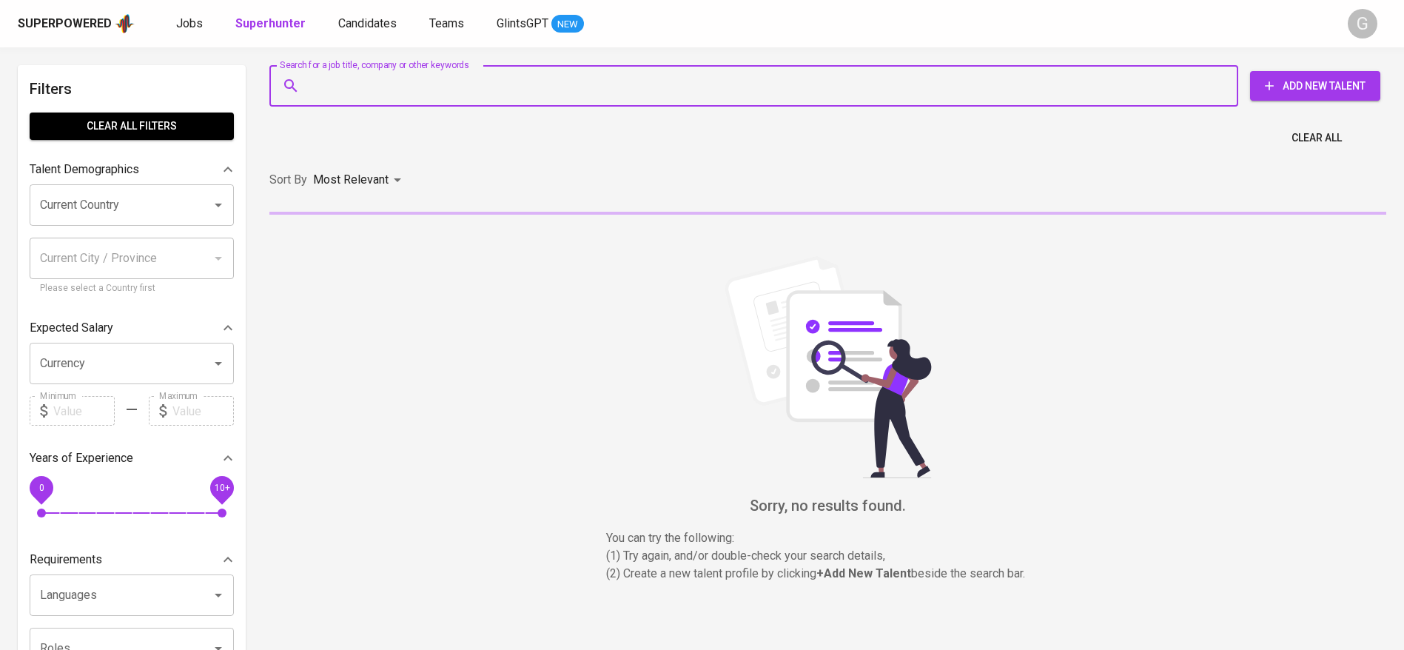
click at [508, 98] on input "Search for a job title, company or other keywords" at bounding box center [758, 86] width 904 height 28
paste input "[EMAIL_ADDRESS][DOMAIN_NAME]"
type input "[EMAIL_ADDRESS][DOMAIN_NAME]"
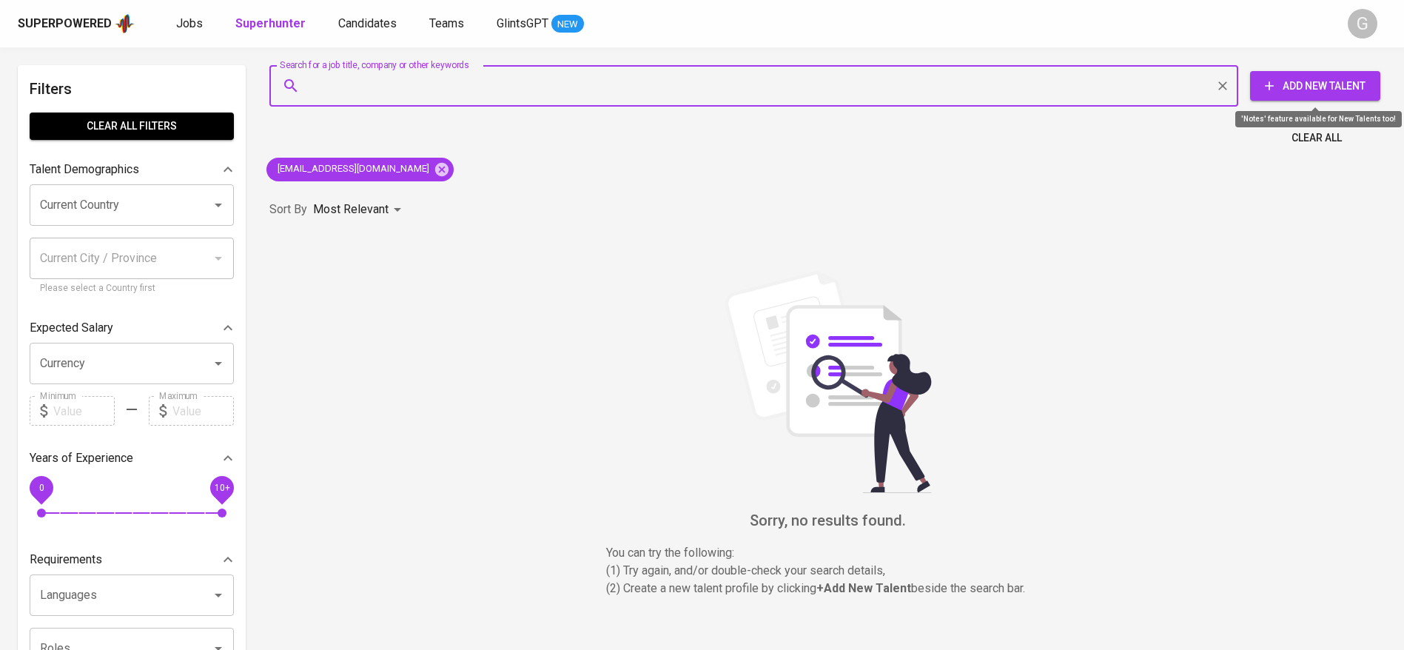
click at [1323, 95] on button "Add New Talent" at bounding box center [1315, 86] width 130 height 30
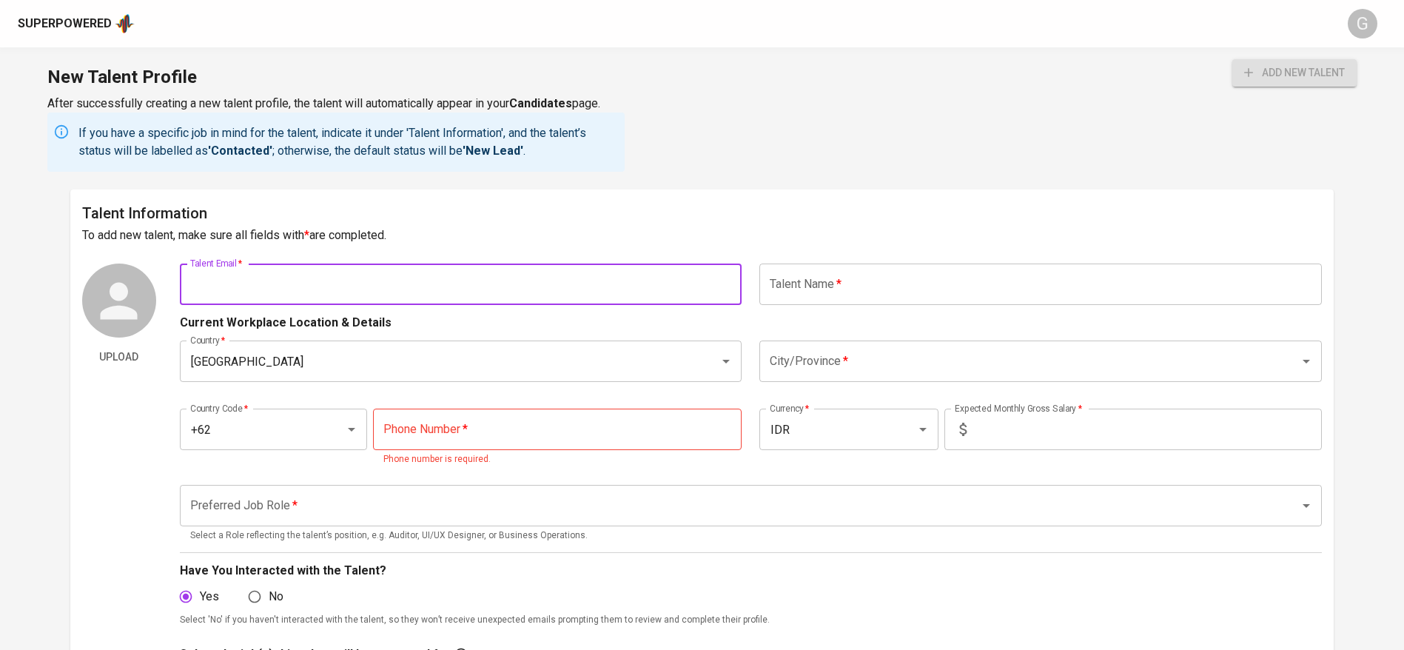
click at [267, 297] on input "text" at bounding box center [461, 283] width 562 height 41
paste input "[EMAIL_ADDRESS][DOMAIN_NAME]"
type input "[EMAIL_ADDRESS][DOMAIN_NAME]"
click at [1232, 59] on button "add new talent" at bounding box center [1294, 72] width 124 height 27
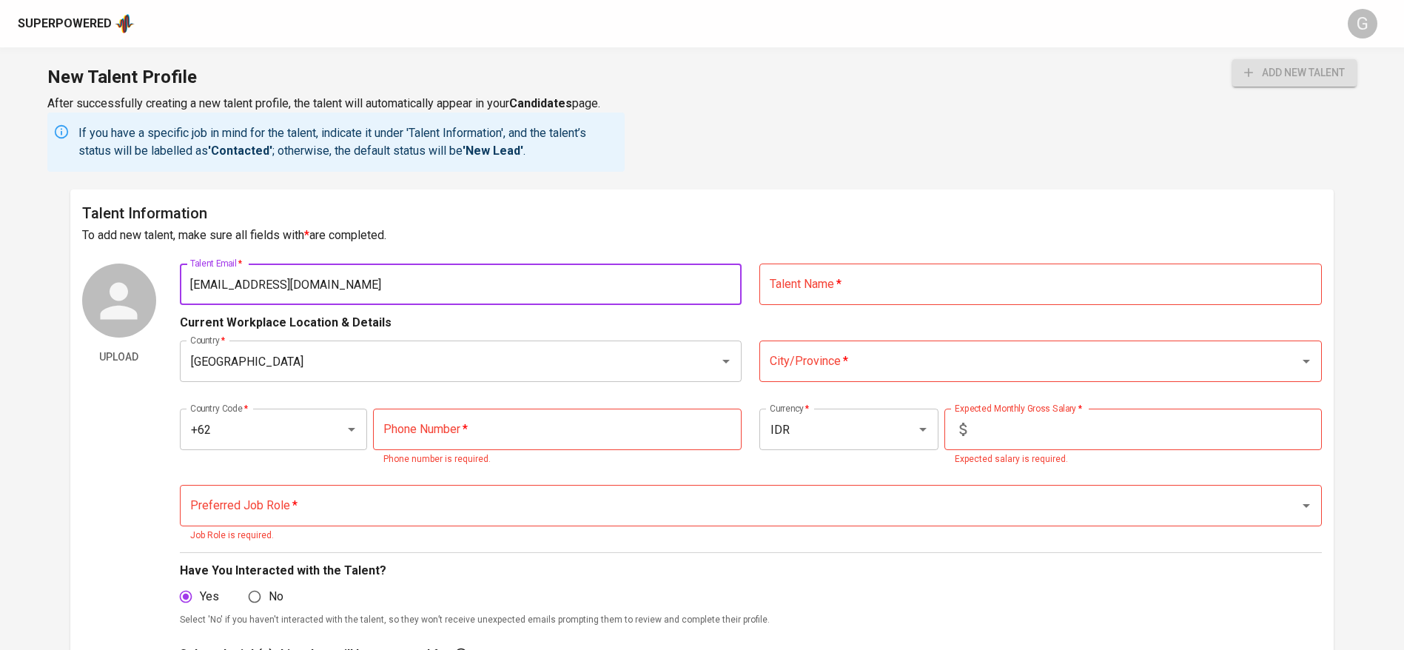
click at [937, 281] on input "text" at bounding box center [1040, 283] width 562 height 41
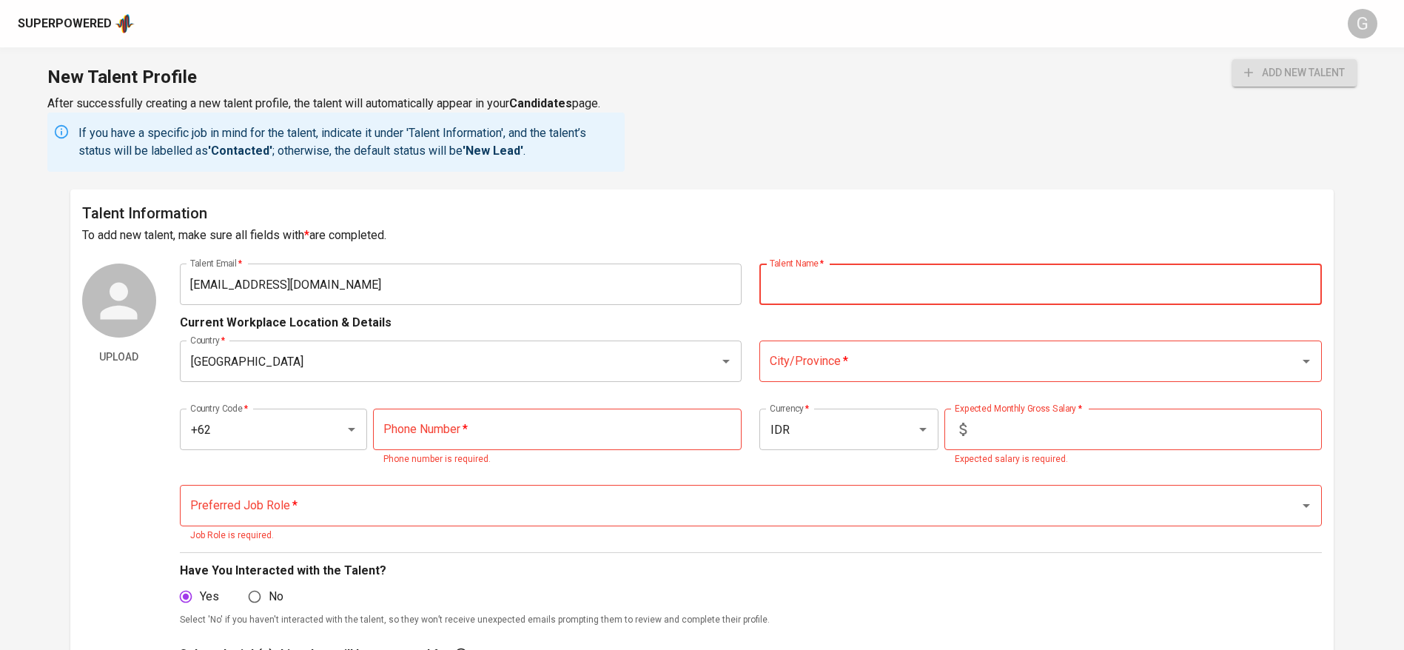
paste input "[DEMOGRAPHIC_DATA][PERSON_NAME] [PERSON_NAME]"
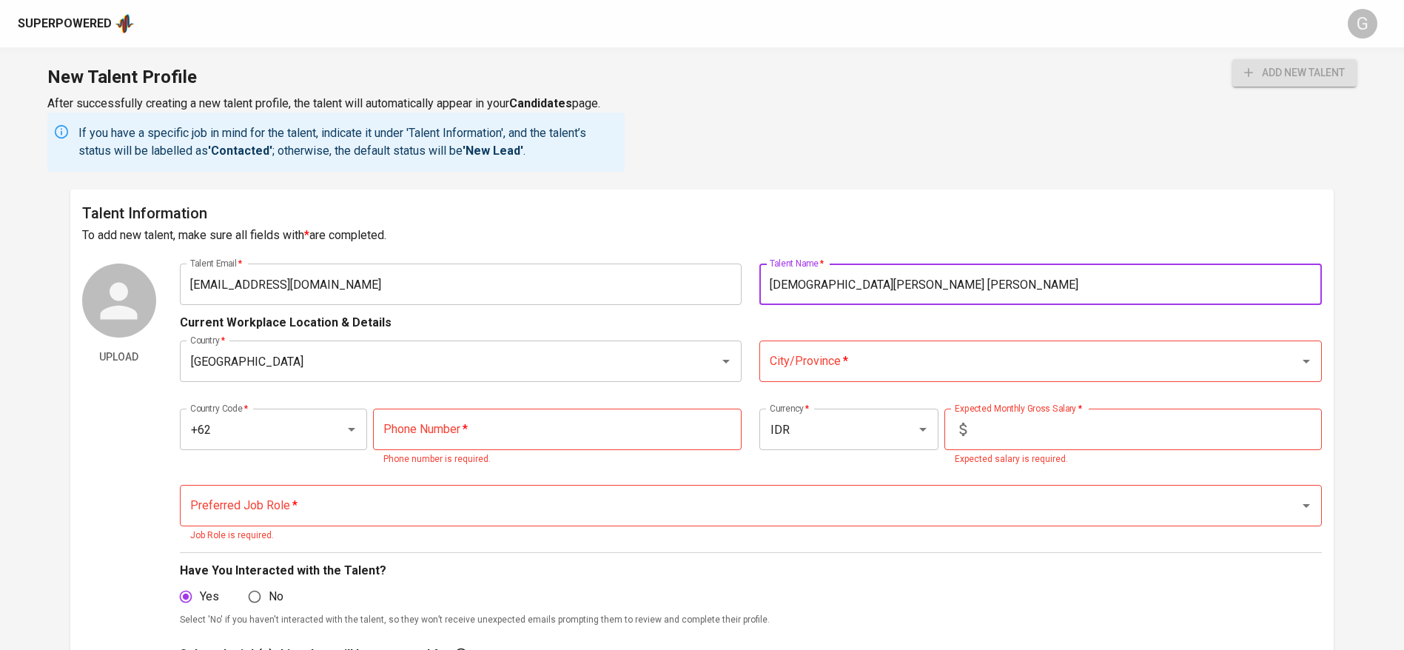
type input "[DEMOGRAPHIC_DATA][PERSON_NAME] [PERSON_NAME]"
click at [1232, 59] on button "add new talent" at bounding box center [1294, 72] width 124 height 27
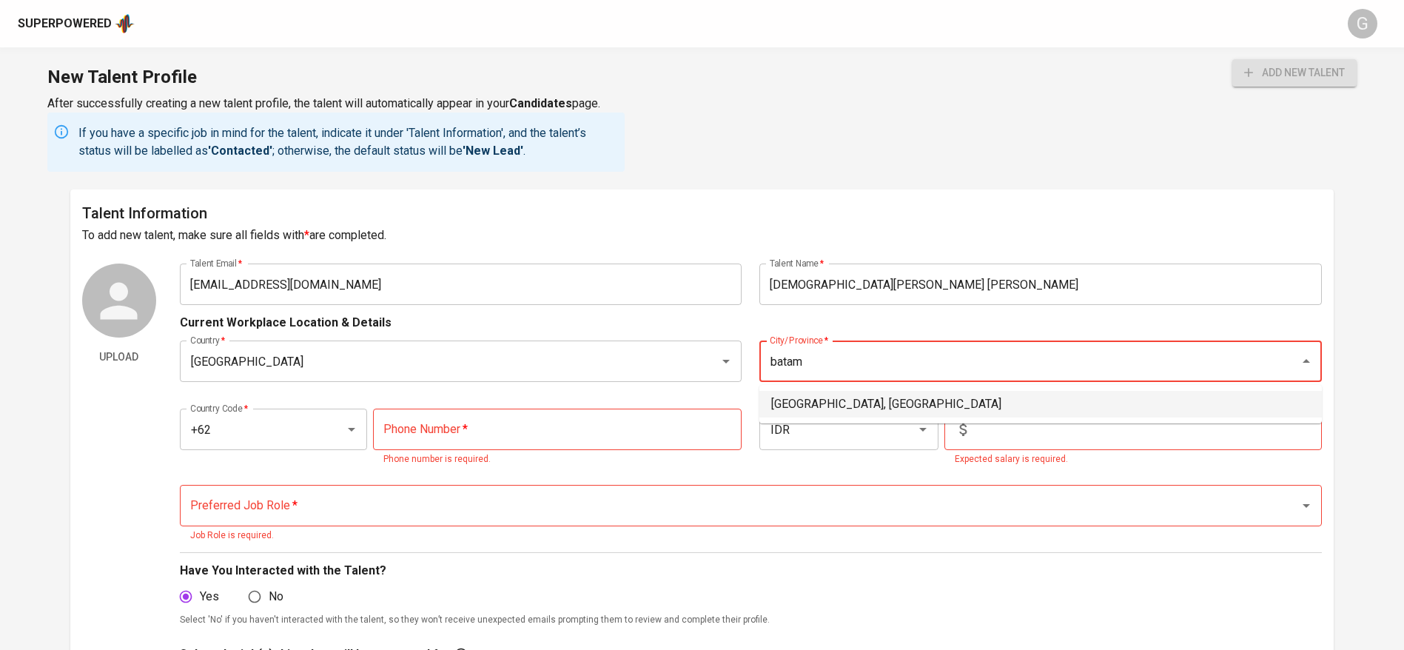
click at [823, 396] on li "[GEOGRAPHIC_DATA], [GEOGRAPHIC_DATA]" at bounding box center [1040, 404] width 562 height 27
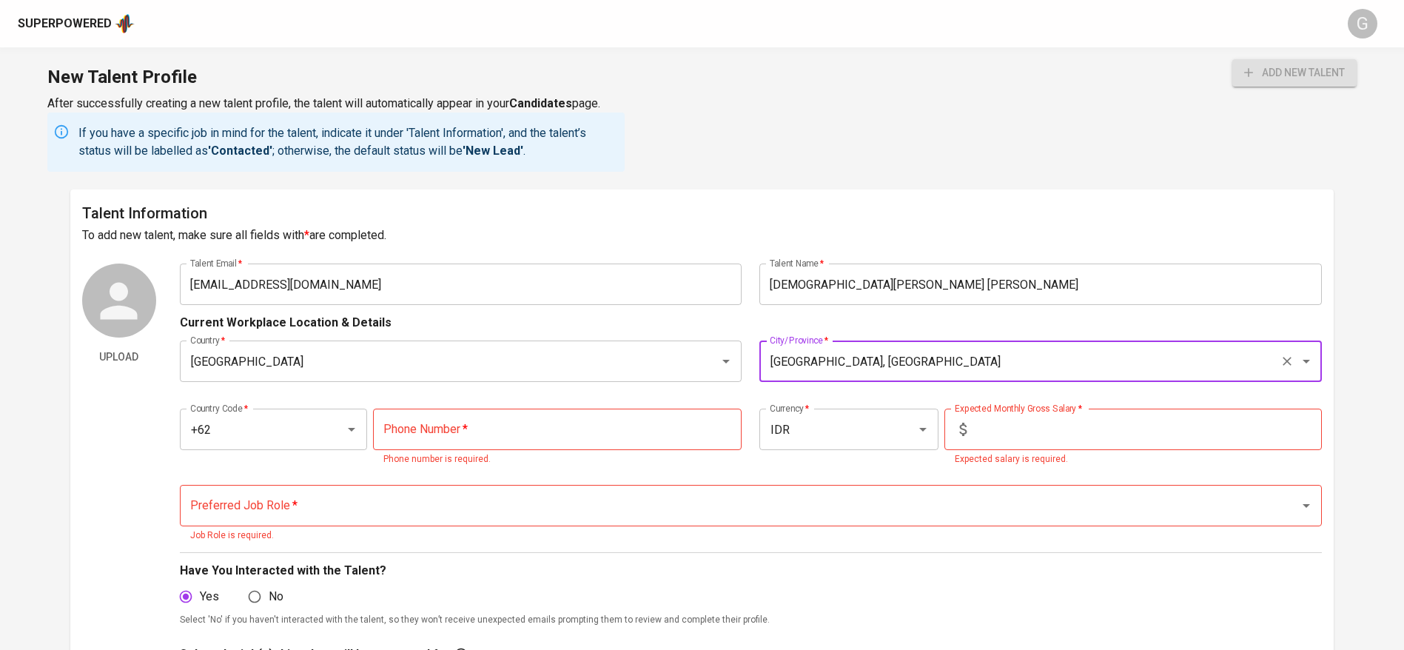
type input "[GEOGRAPHIC_DATA], [GEOGRAPHIC_DATA]"
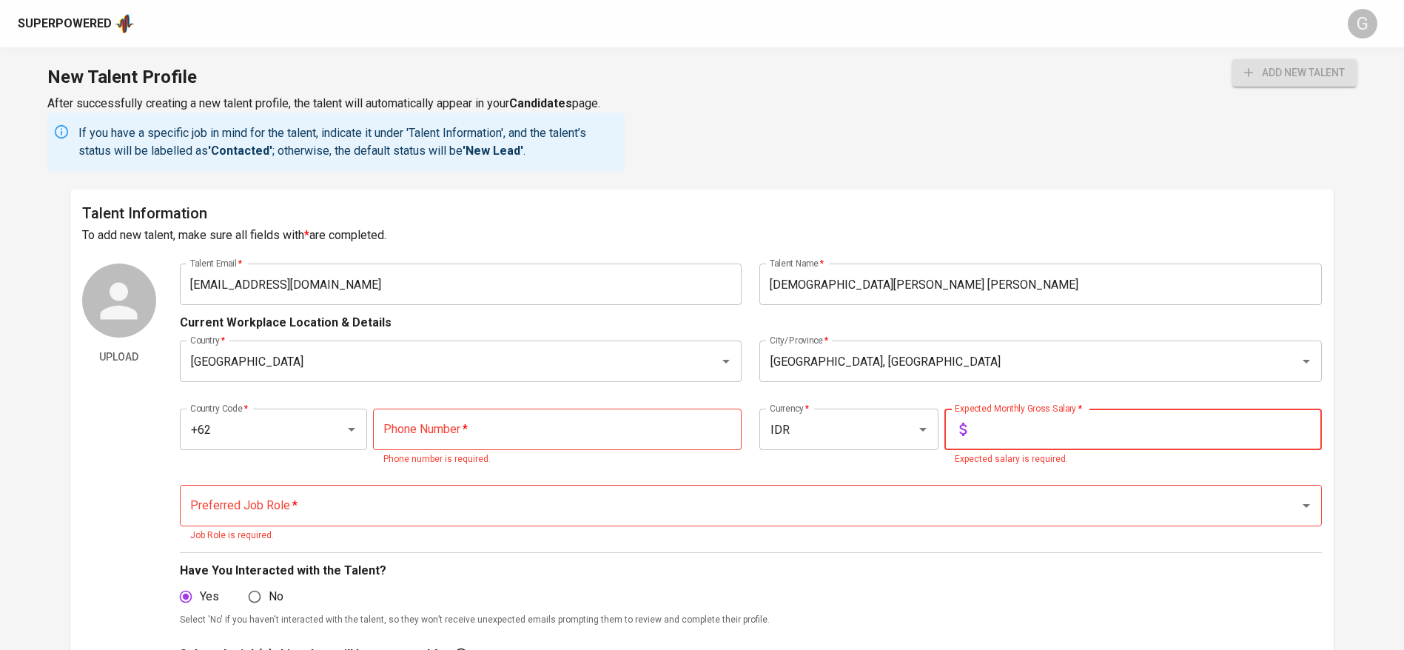
click at [1011, 427] on input "text" at bounding box center [1146, 428] width 349 height 41
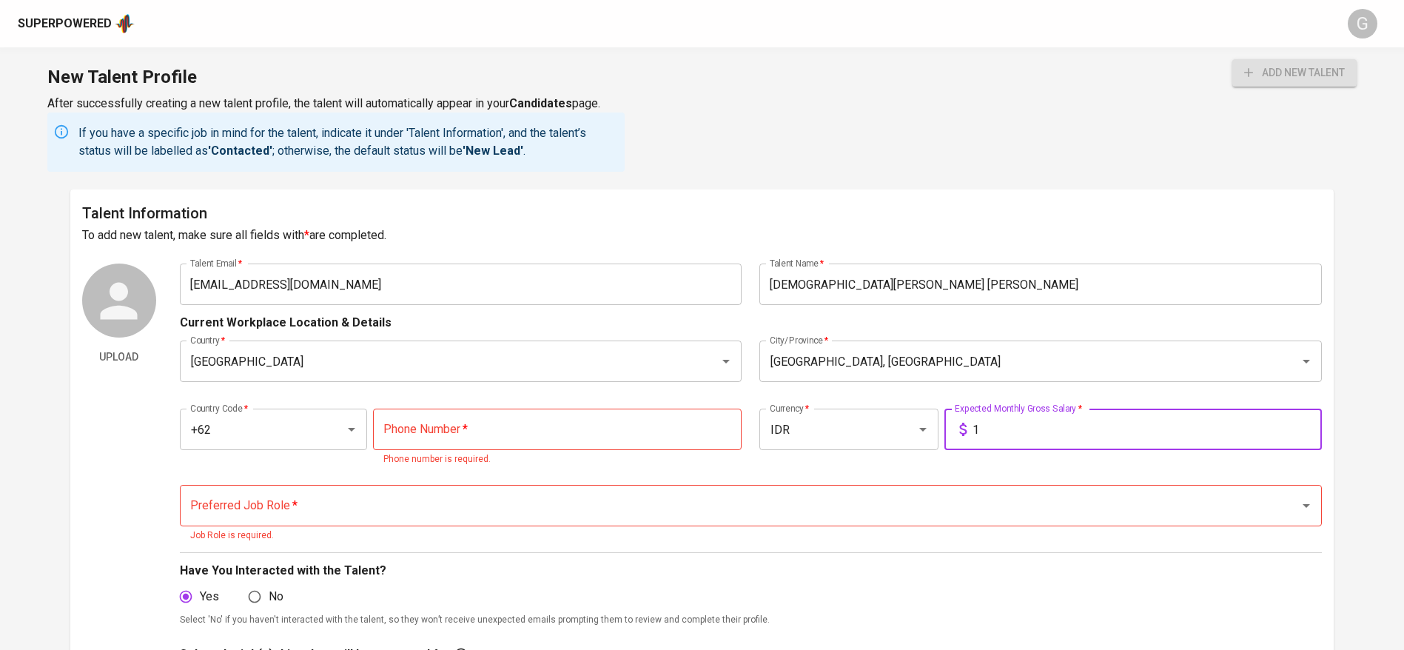
type input "1"
click at [514, 435] on input "tel" at bounding box center [557, 428] width 369 height 41
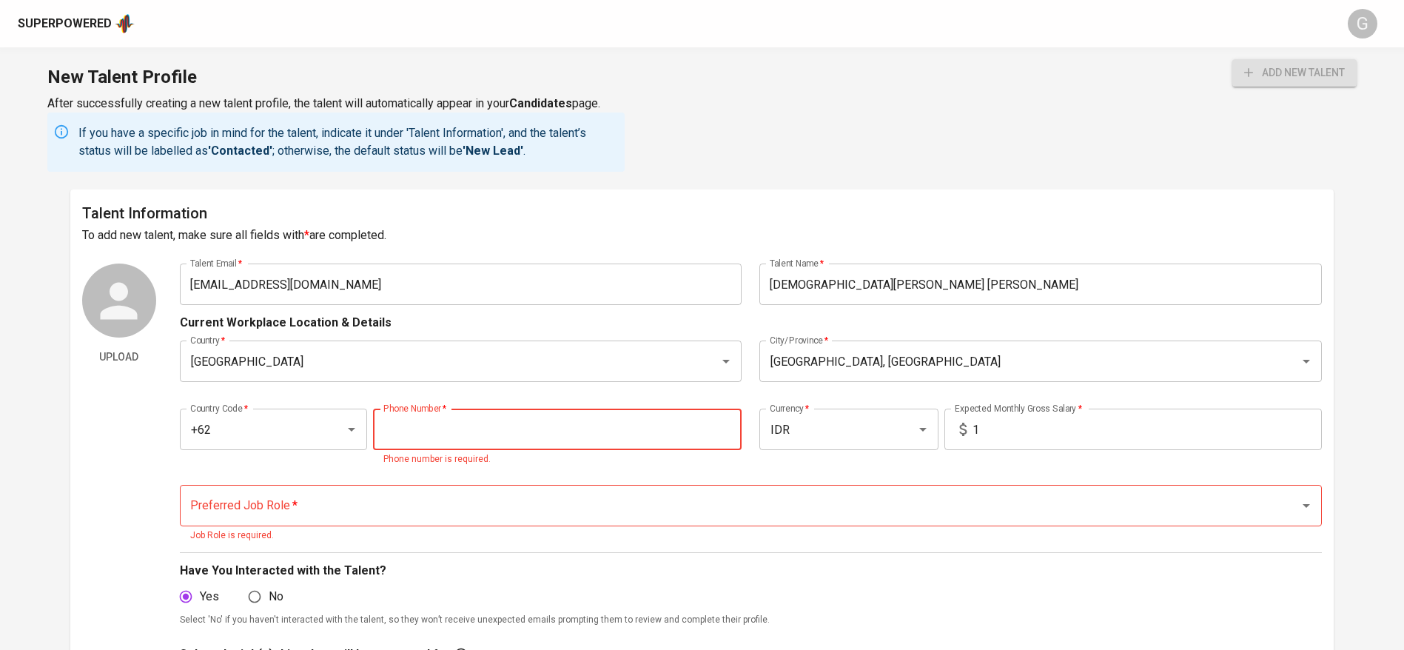
paste input "[PHONE_NUMBER]"
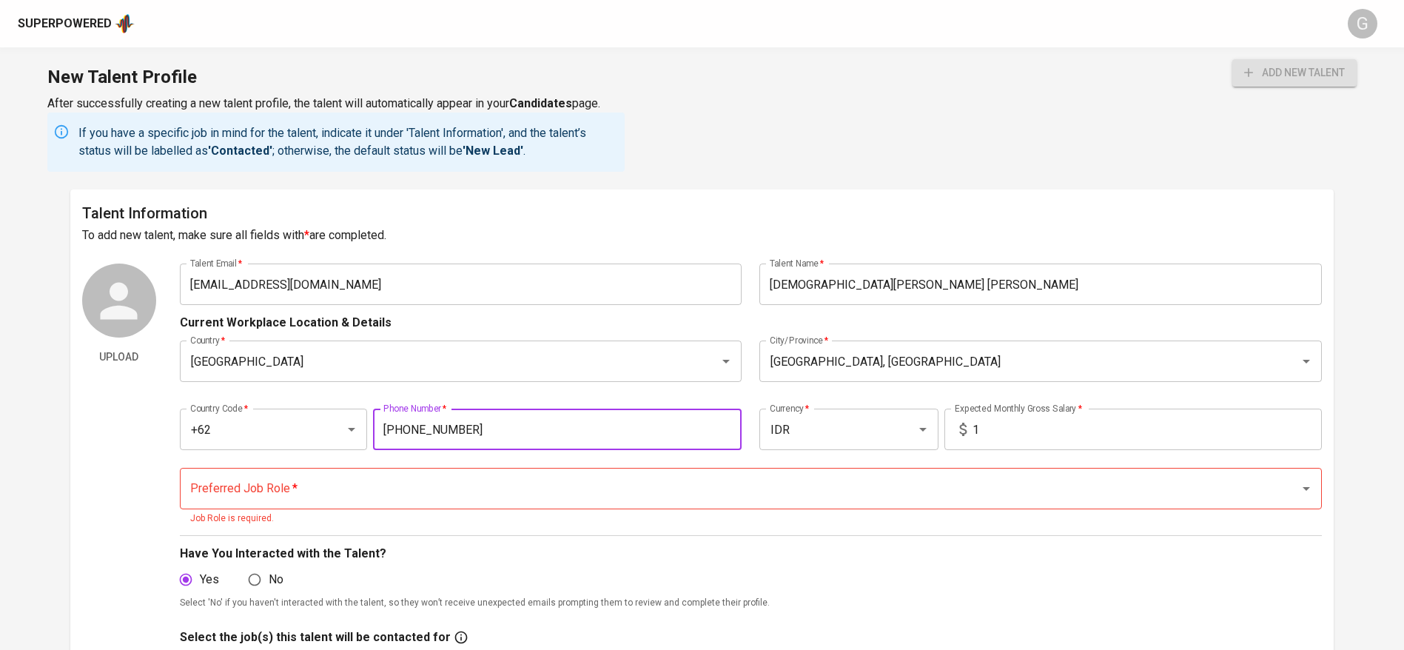
type input "[PHONE_NUMBER]"
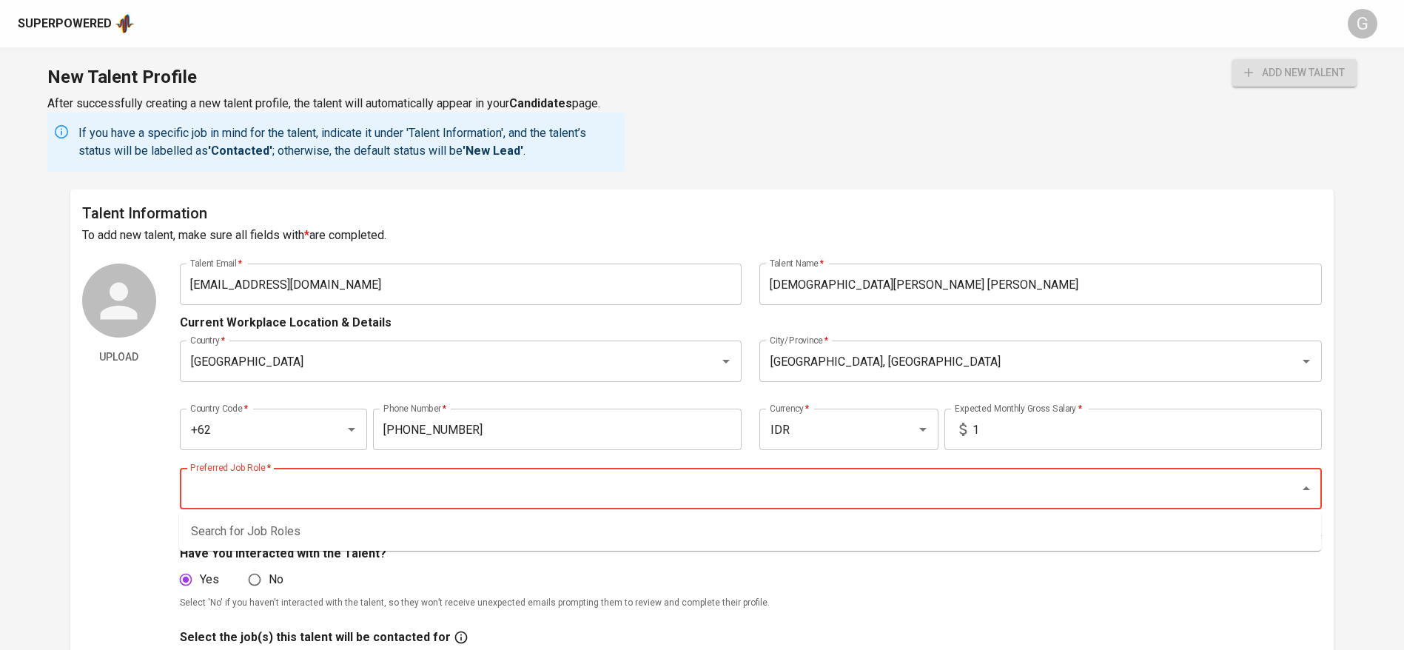
click at [439, 487] on input "Preferred Job Role   *" at bounding box center [729, 488] width 1087 height 28
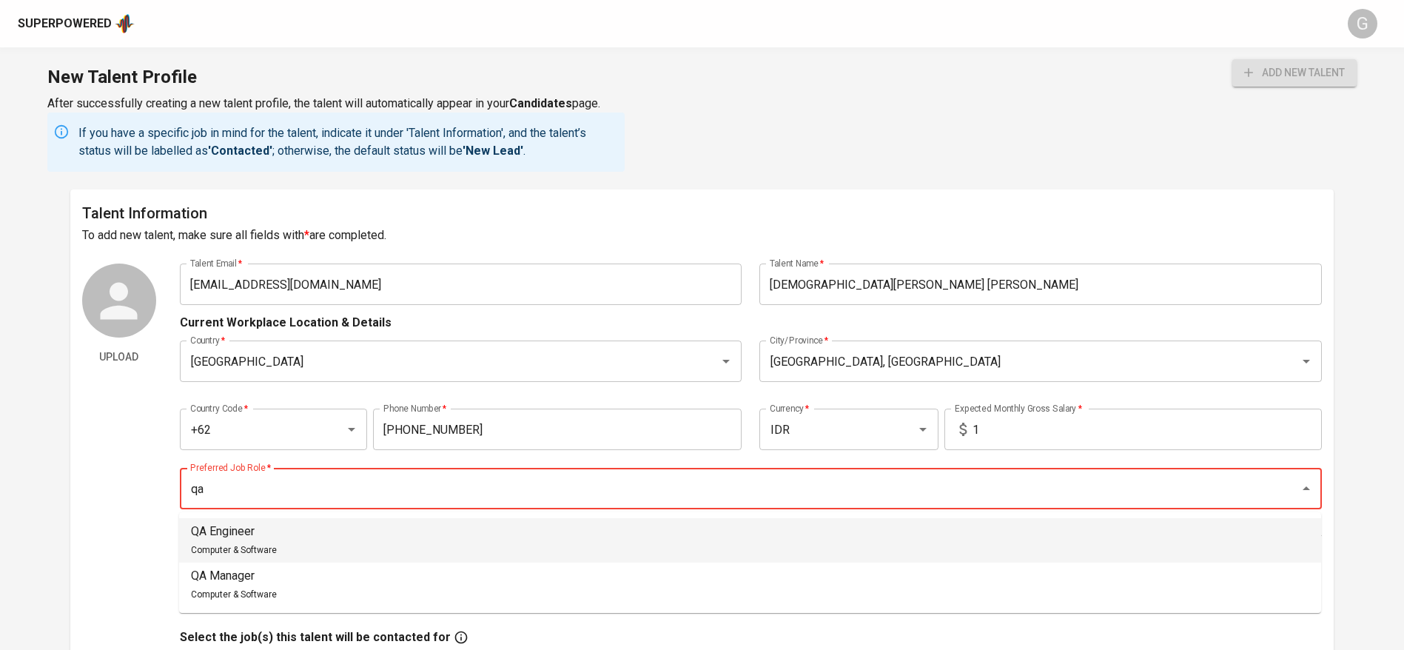
click at [410, 522] on li "QA Engineer Computer & Software" at bounding box center [750, 540] width 1142 height 44
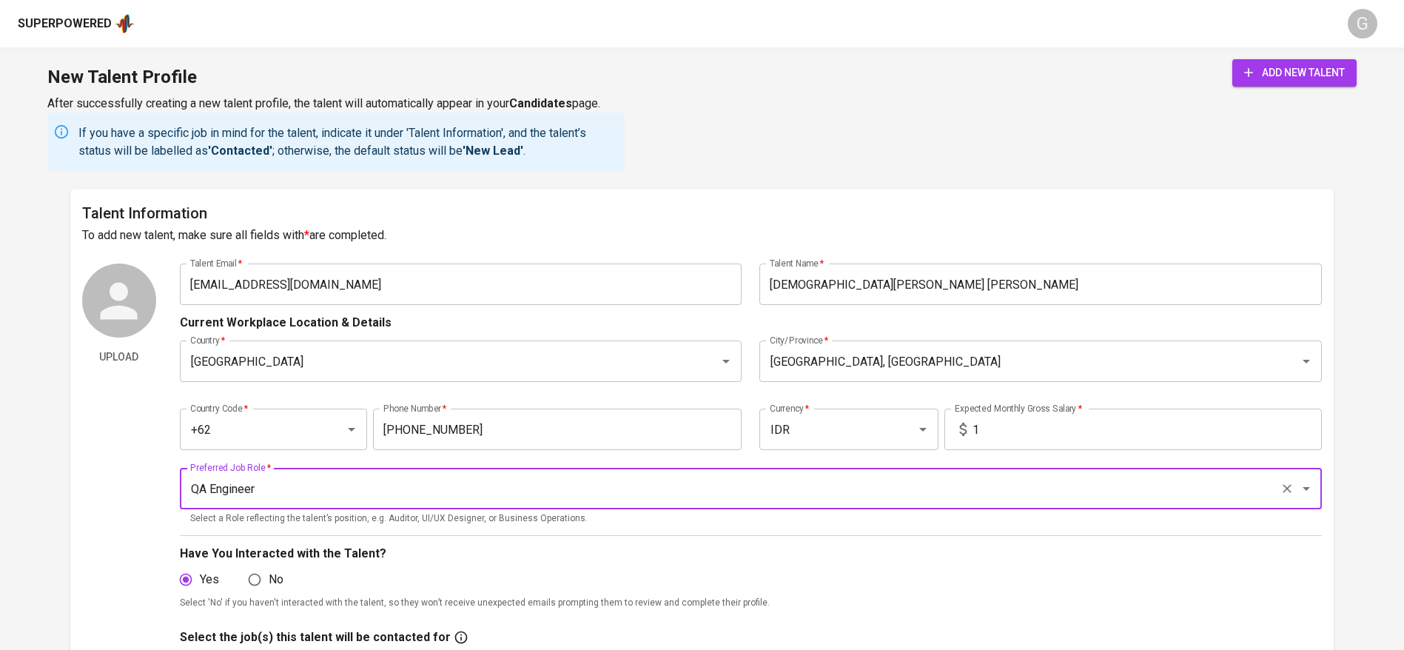
type input "QA Engineer"
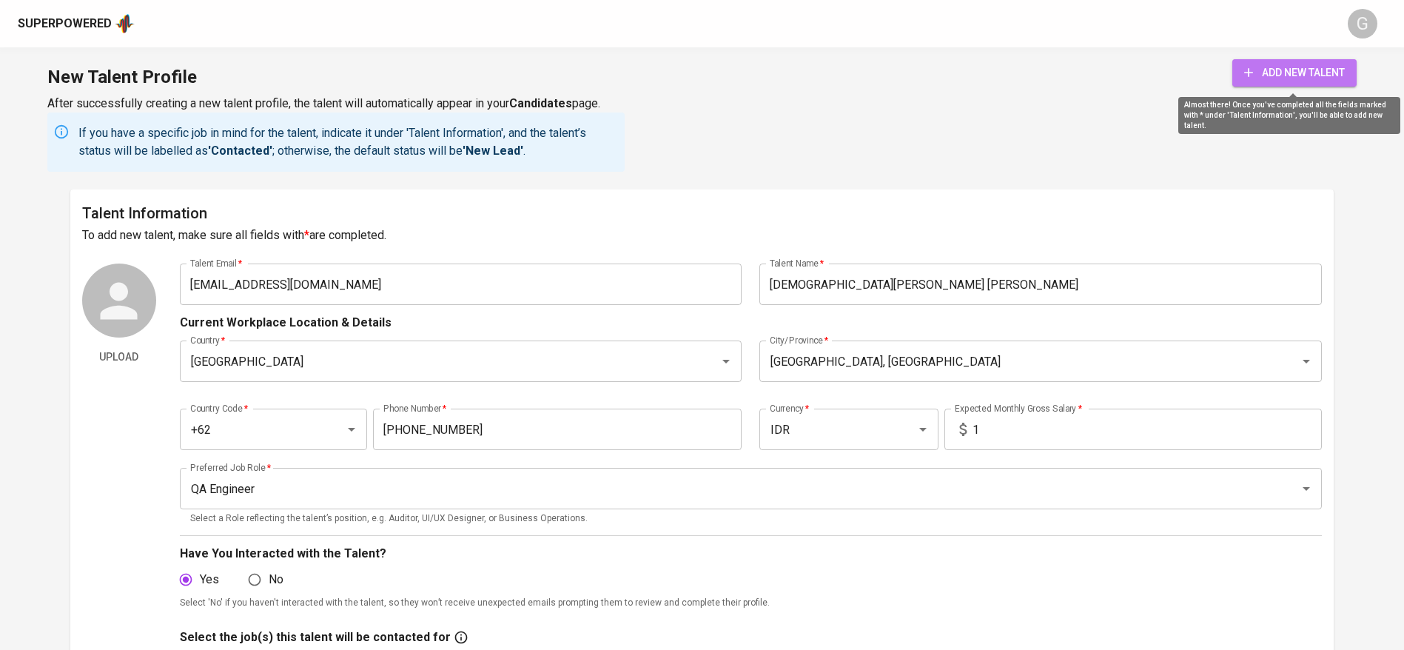
click at [1351, 66] on button "add new talent" at bounding box center [1294, 72] width 124 height 27
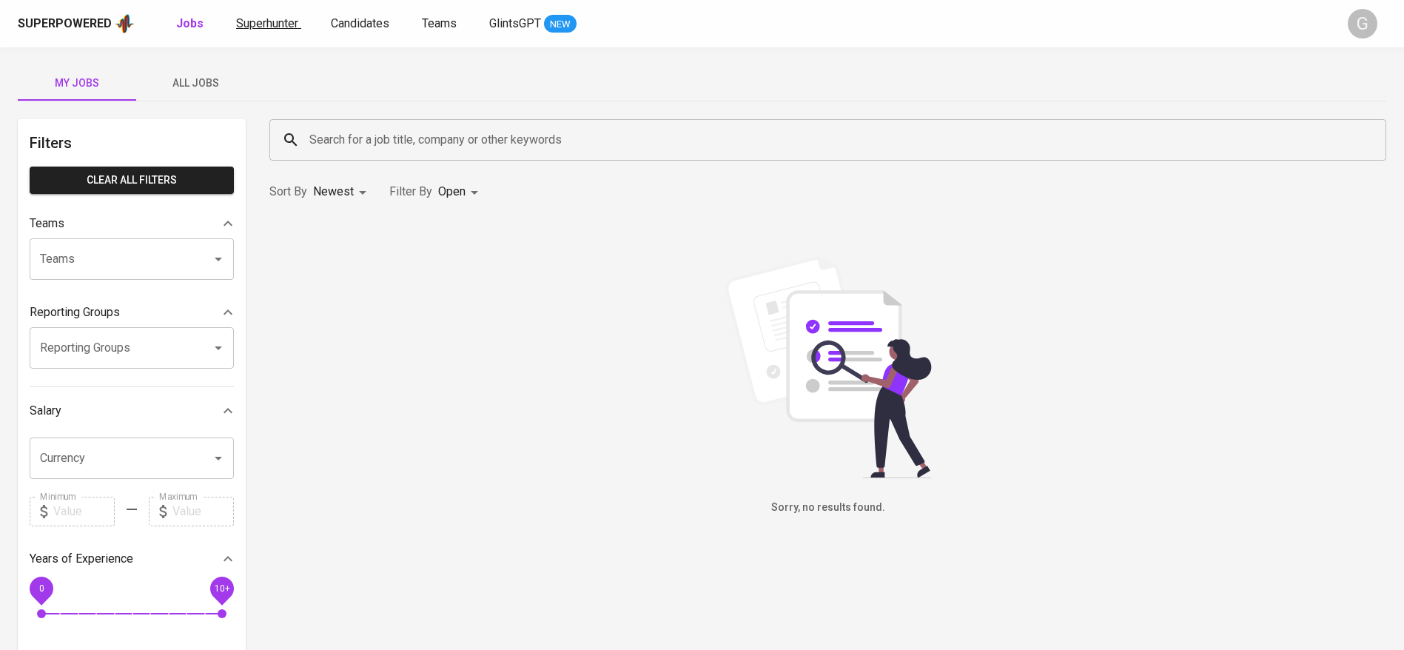
click at [263, 22] on span "Superhunter" at bounding box center [267, 23] width 62 height 14
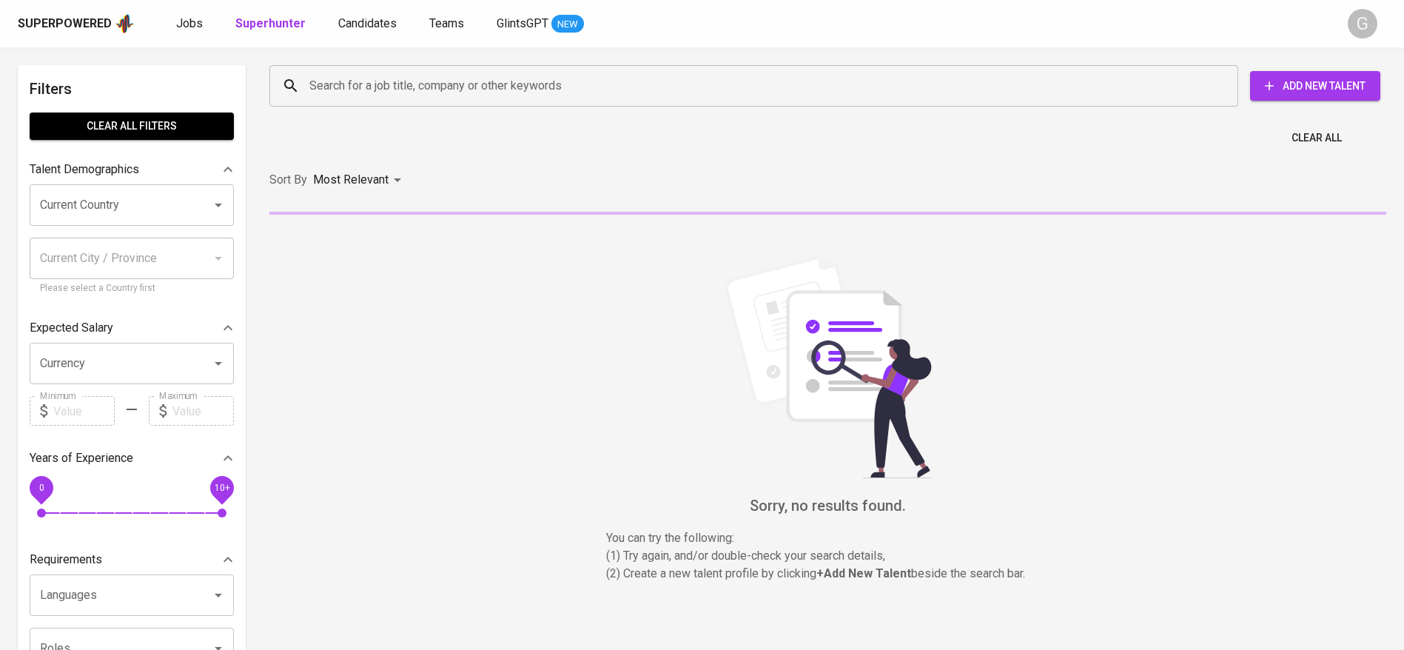
click at [392, 87] on input "Search for a job title, company or other keywords" at bounding box center [758, 86] width 904 height 28
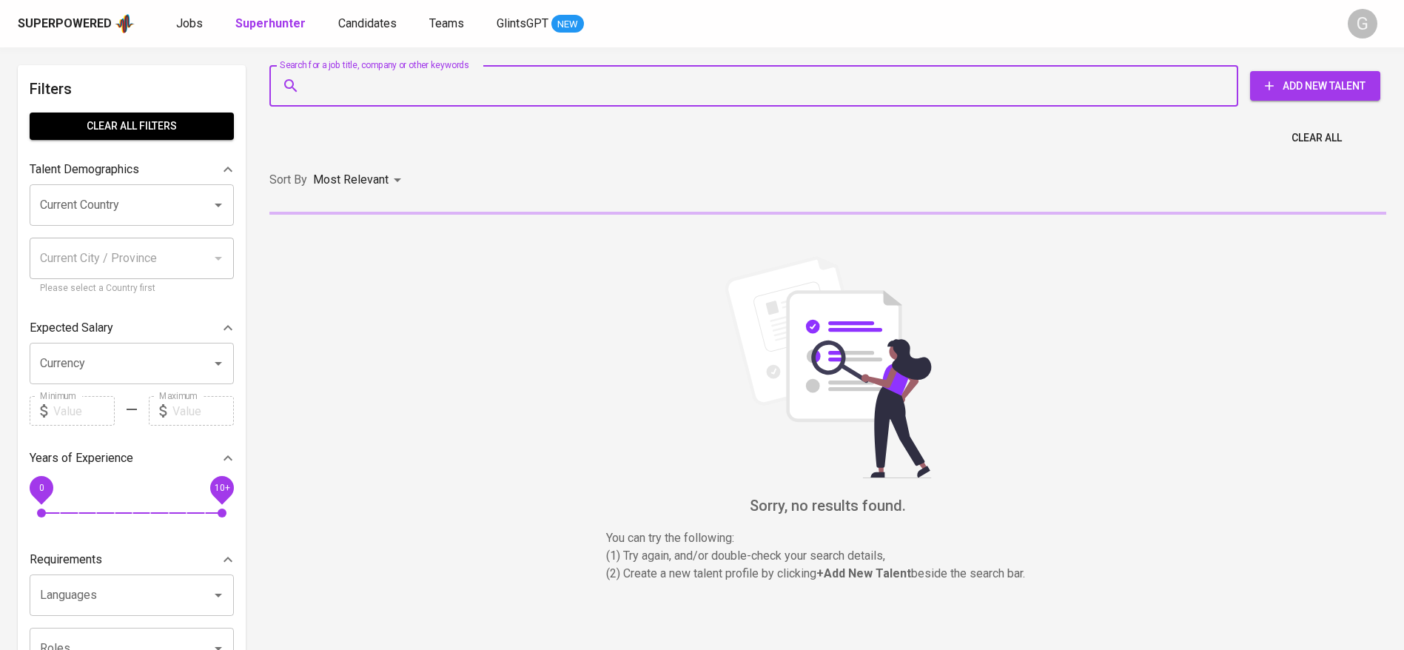
paste input "%20tiyasuryaning@gmail.com"
type input "%20tiyasuryaning@gmail.com"
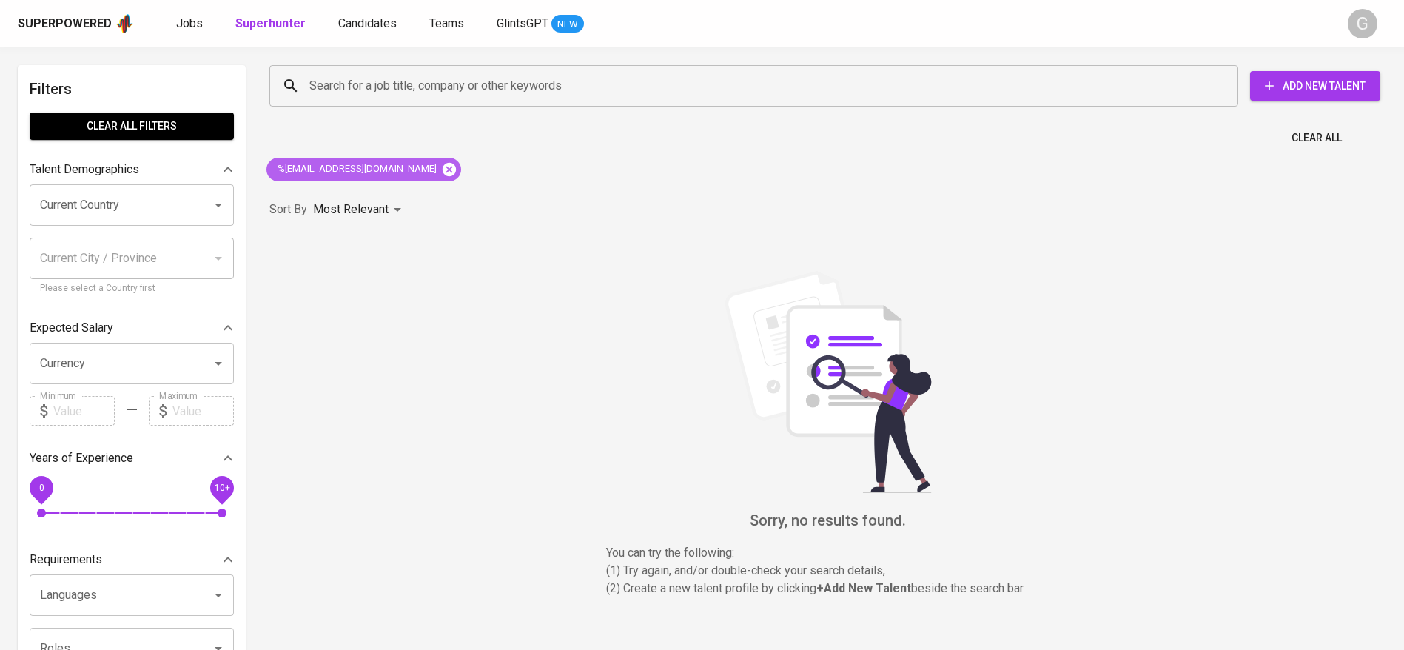
click at [441, 167] on icon at bounding box center [449, 169] width 16 height 16
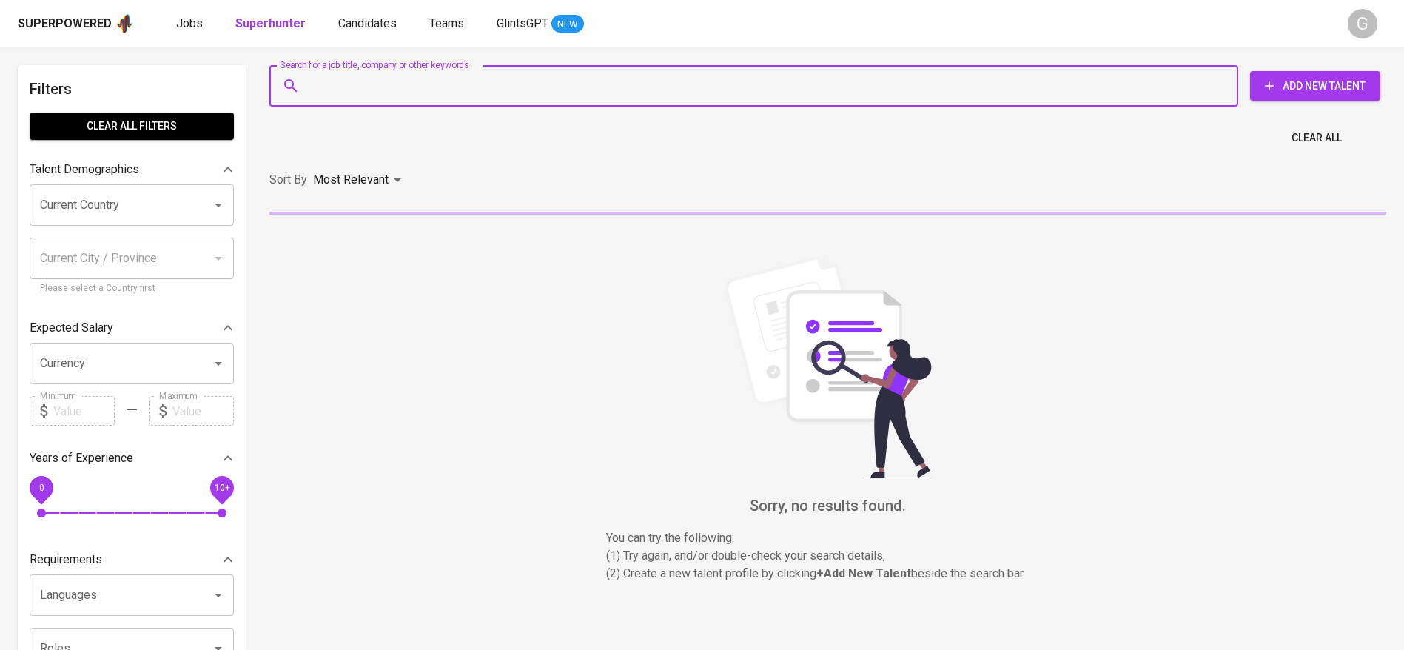
click at [418, 84] on input "Search for a job title, company or other keywords" at bounding box center [758, 86] width 904 height 28
paste input "%20tiyasuryaning@gmail.com"
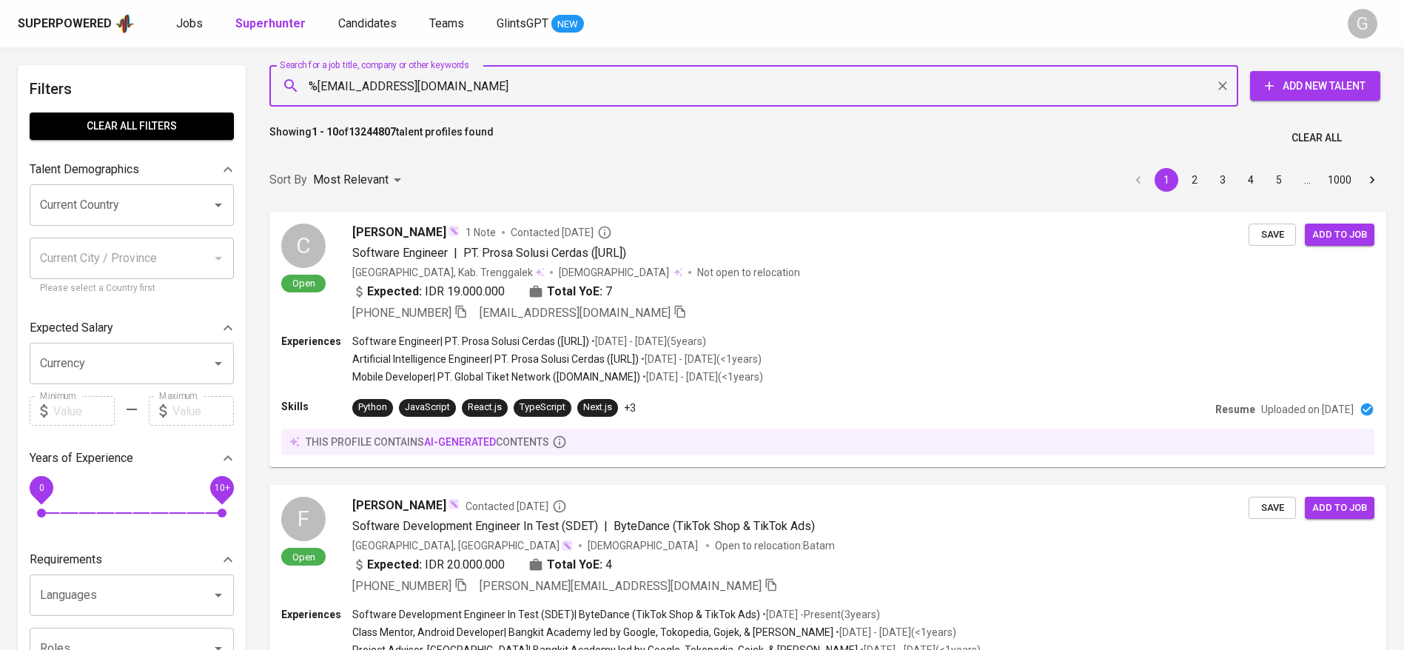
type input "[EMAIL_ADDRESS][DOMAIN_NAME]"
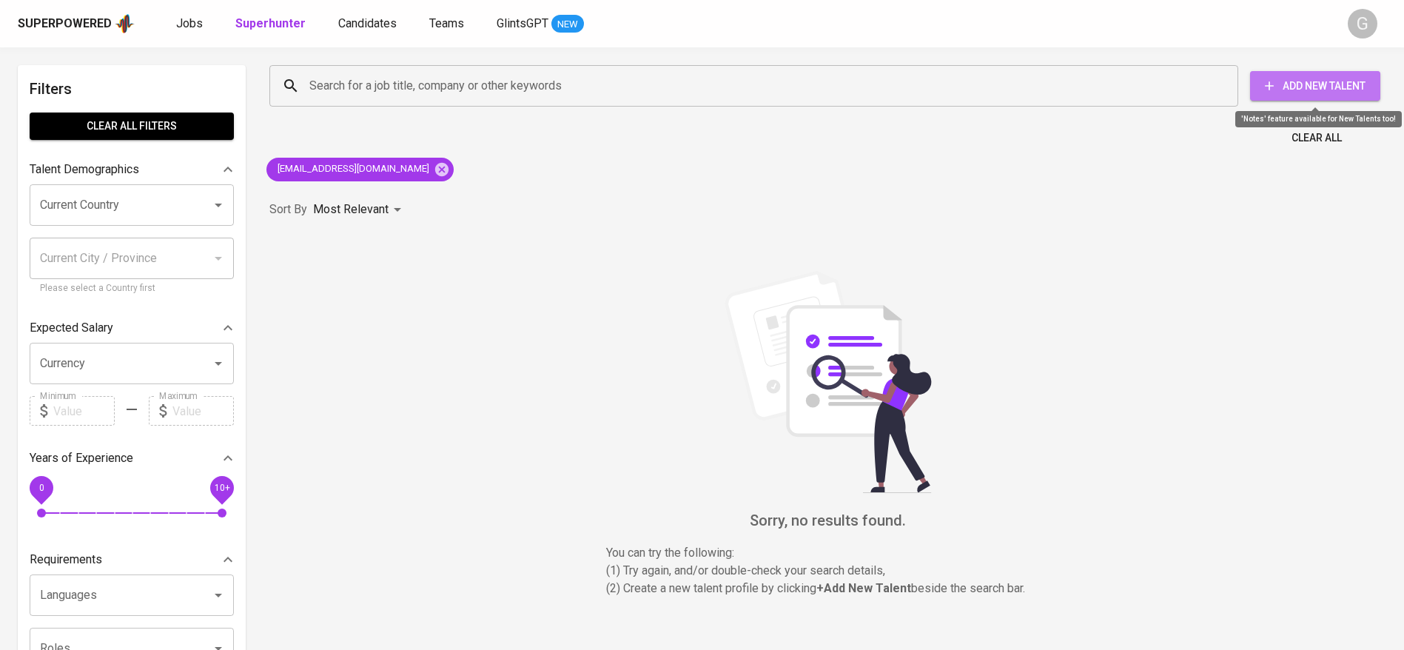
click at [1294, 74] on button "Add New Talent" at bounding box center [1315, 86] width 130 height 30
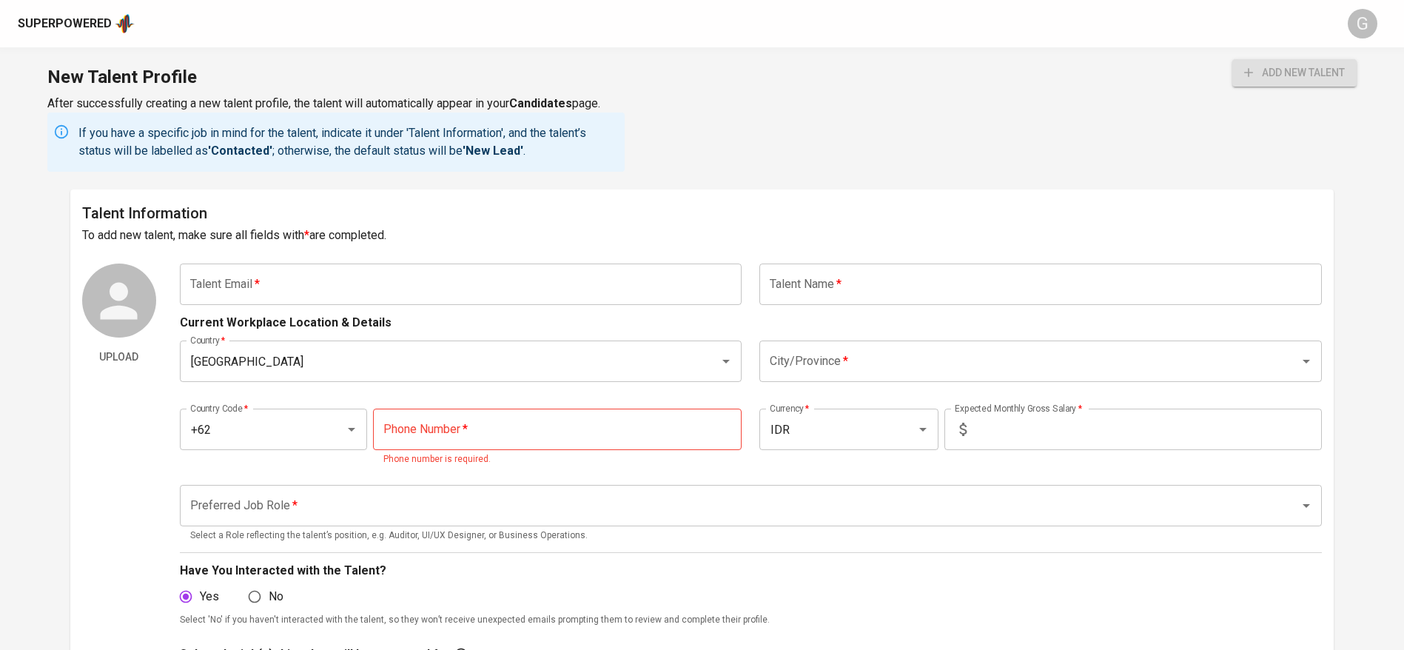
click at [453, 282] on input "text" at bounding box center [461, 283] width 562 height 41
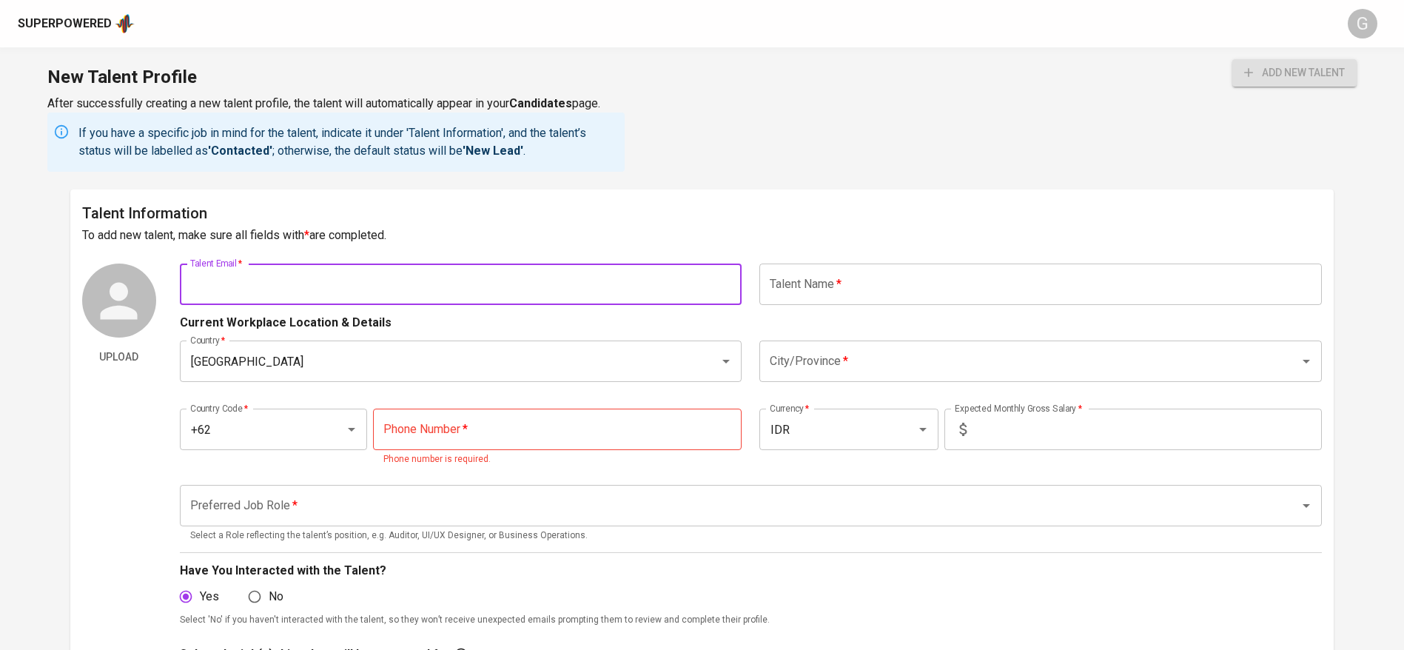
paste input "%20tiyasuryaning@gmail.com"
click at [1232, 59] on button "add new talent" at bounding box center [1294, 72] width 124 height 27
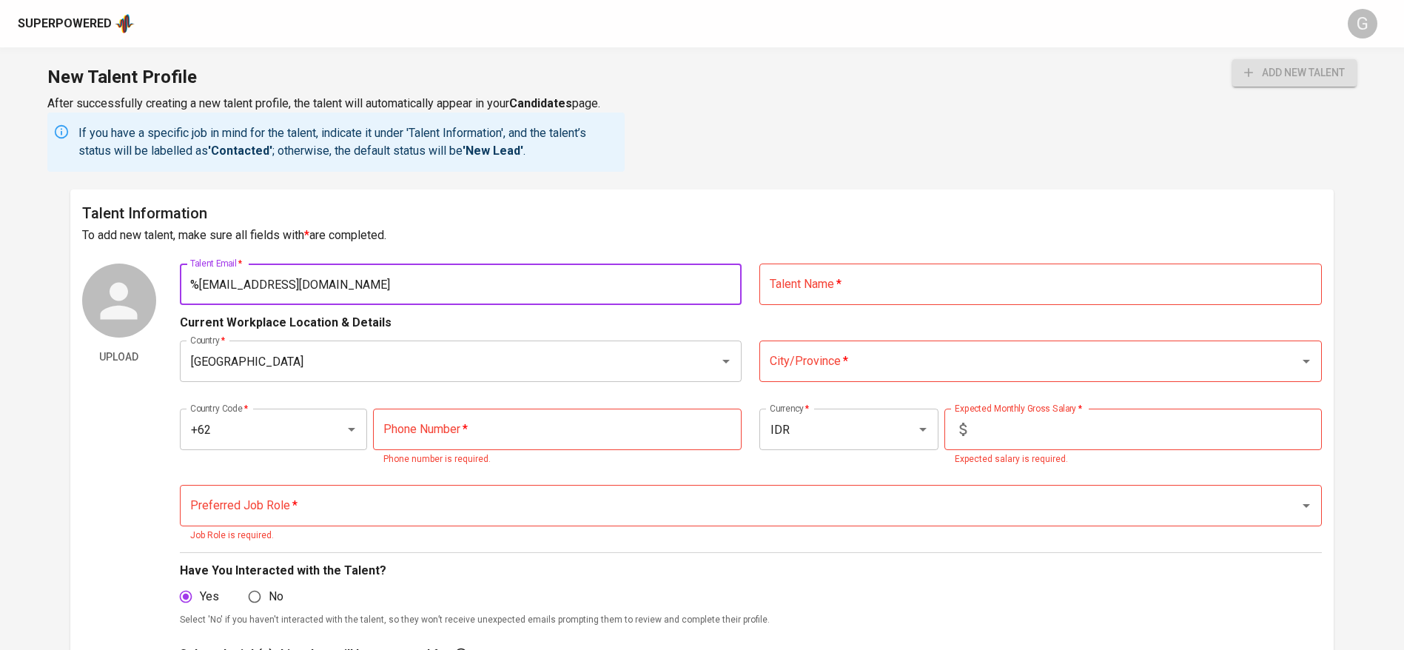
click at [214, 282] on input "%20tiyasuryaning@gmail.com" at bounding box center [461, 283] width 562 height 41
type input "[EMAIL_ADDRESS][DOMAIN_NAME]"
click at [1232, 59] on button "add new talent" at bounding box center [1294, 72] width 124 height 27
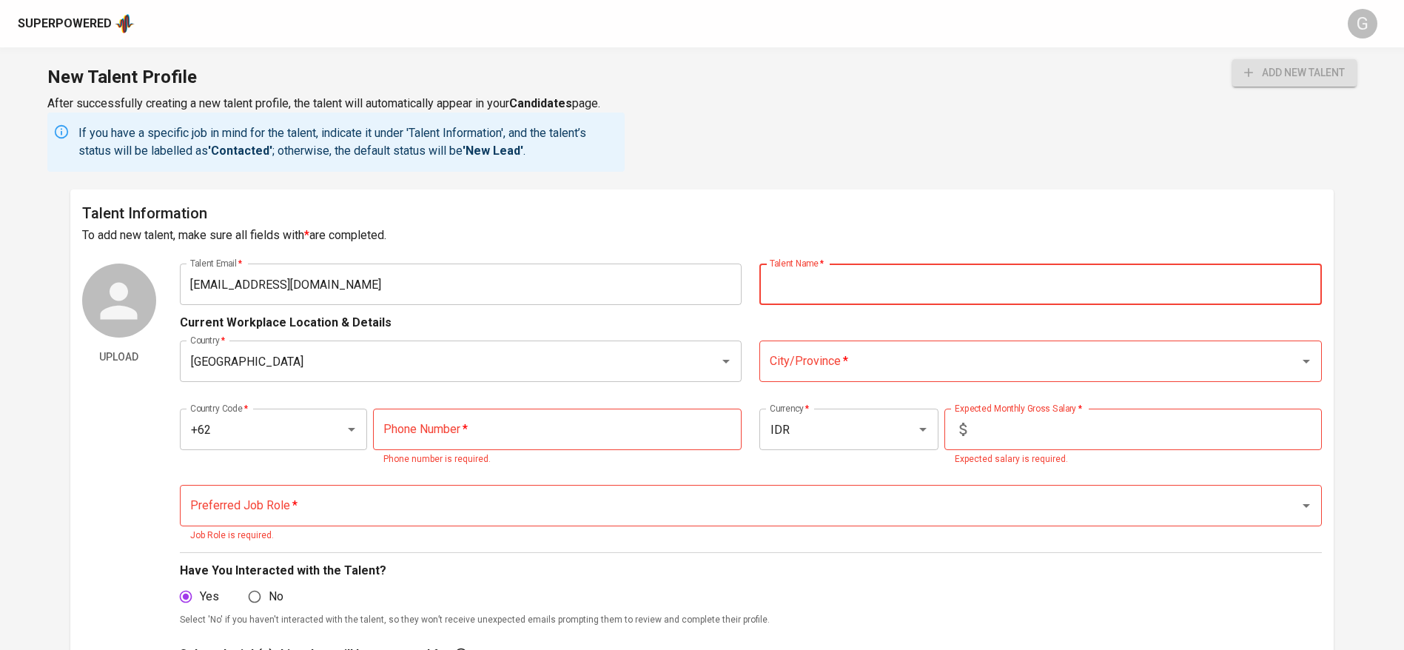
click at [839, 288] on input "text" at bounding box center [1040, 283] width 562 height 41
click at [580, 354] on input "Indonesia" at bounding box center [440, 361] width 508 height 28
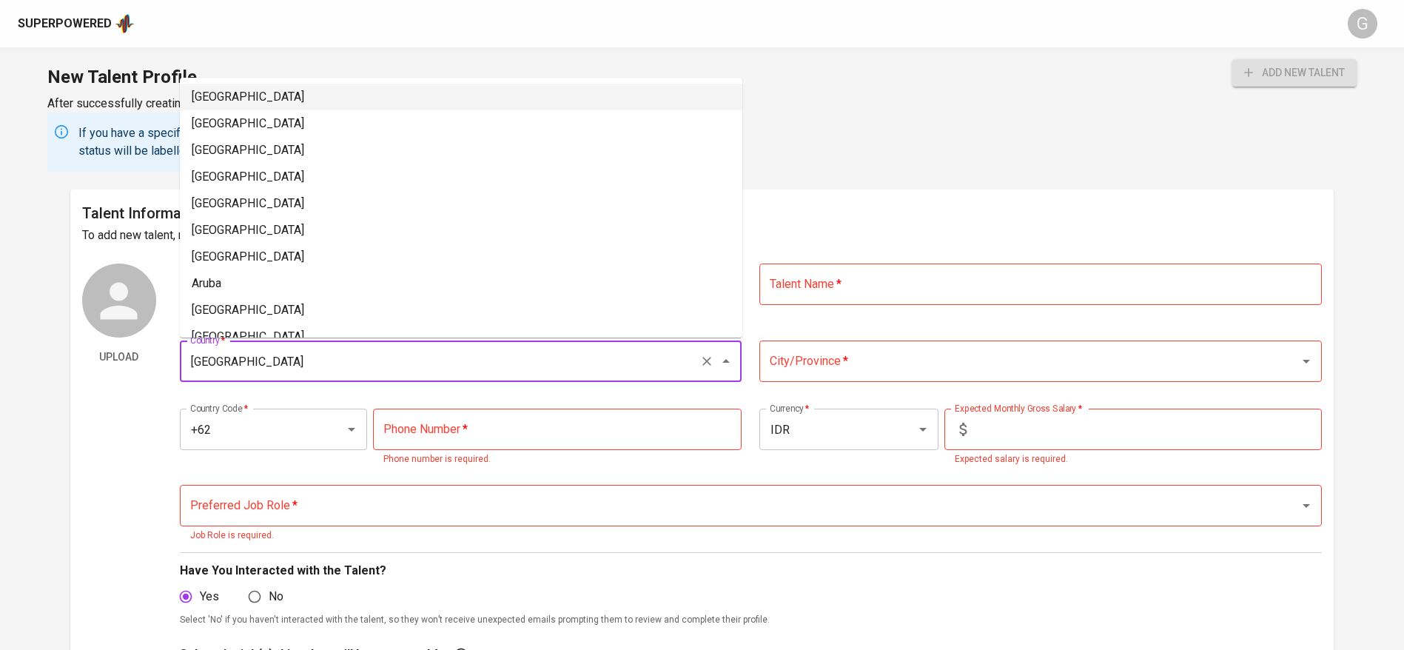
drag, startPoint x: 526, startPoint y: 414, endPoint x: 516, endPoint y: 428, distance: 18.1
click at [526, 414] on input "tel" at bounding box center [557, 428] width 369 height 41
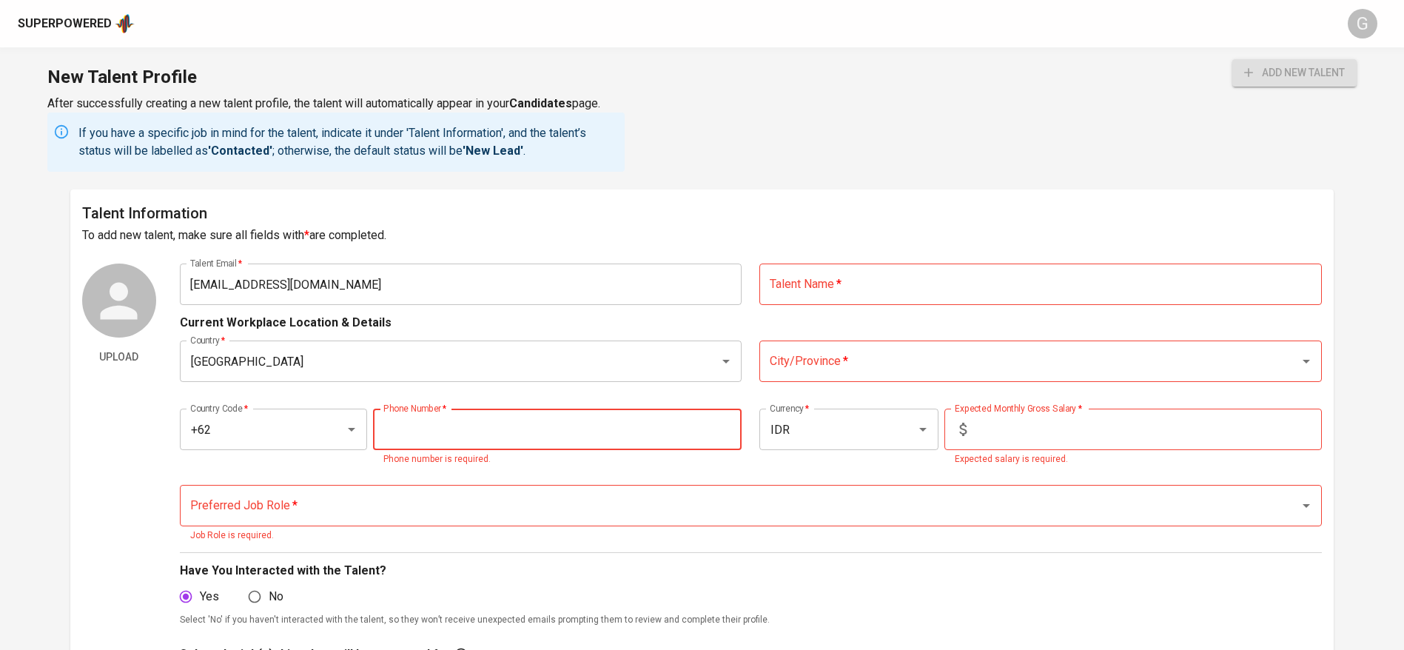
paste input "823-5904-4033"
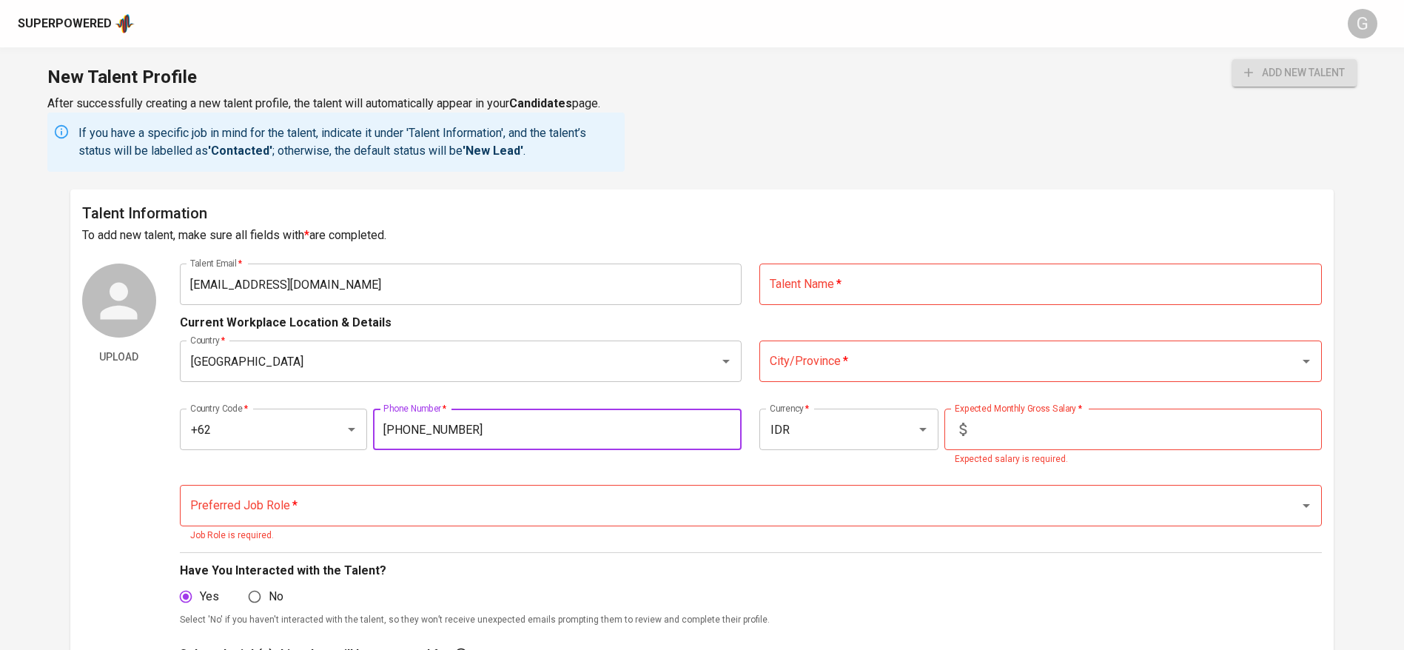
type input "823-5904-4033"
click at [1005, 437] on input "text" at bounding box center [1146, 428] width 349 height 41
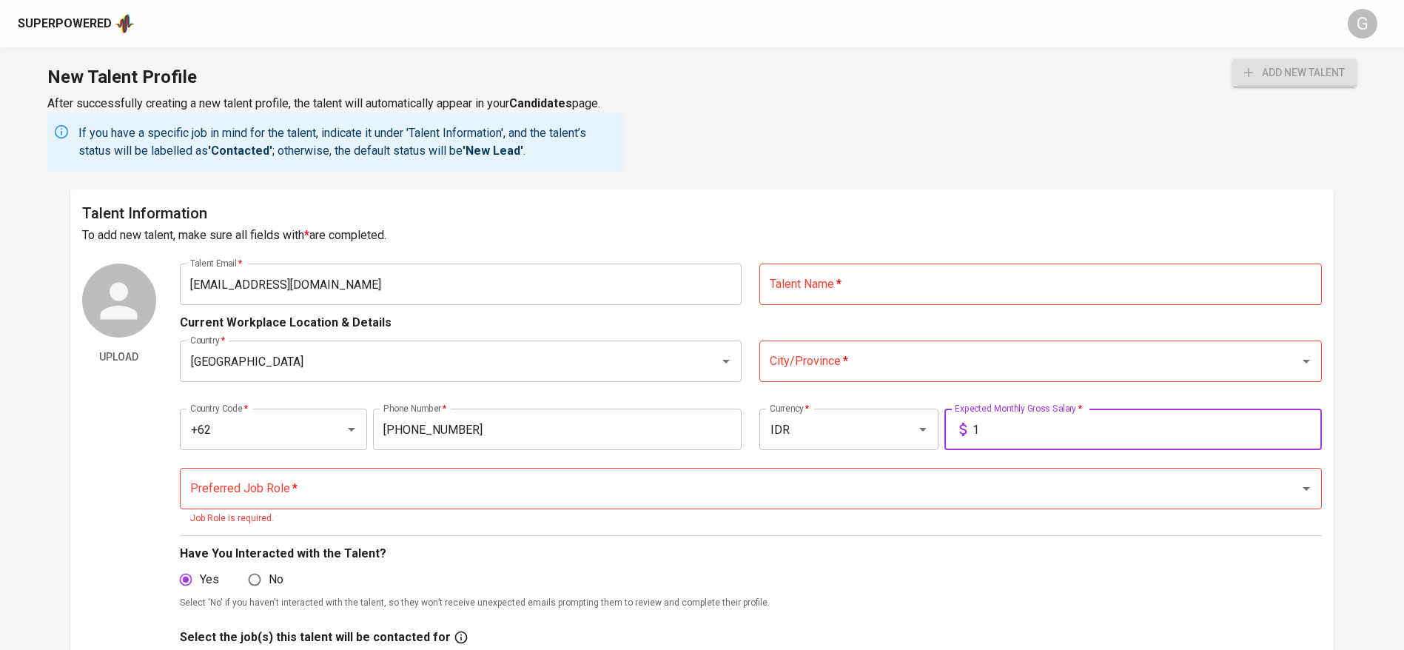
click at [1016, 380] on div "City/Province *" at bounding box center [1040, 360] width 562 height 41
type input "1"
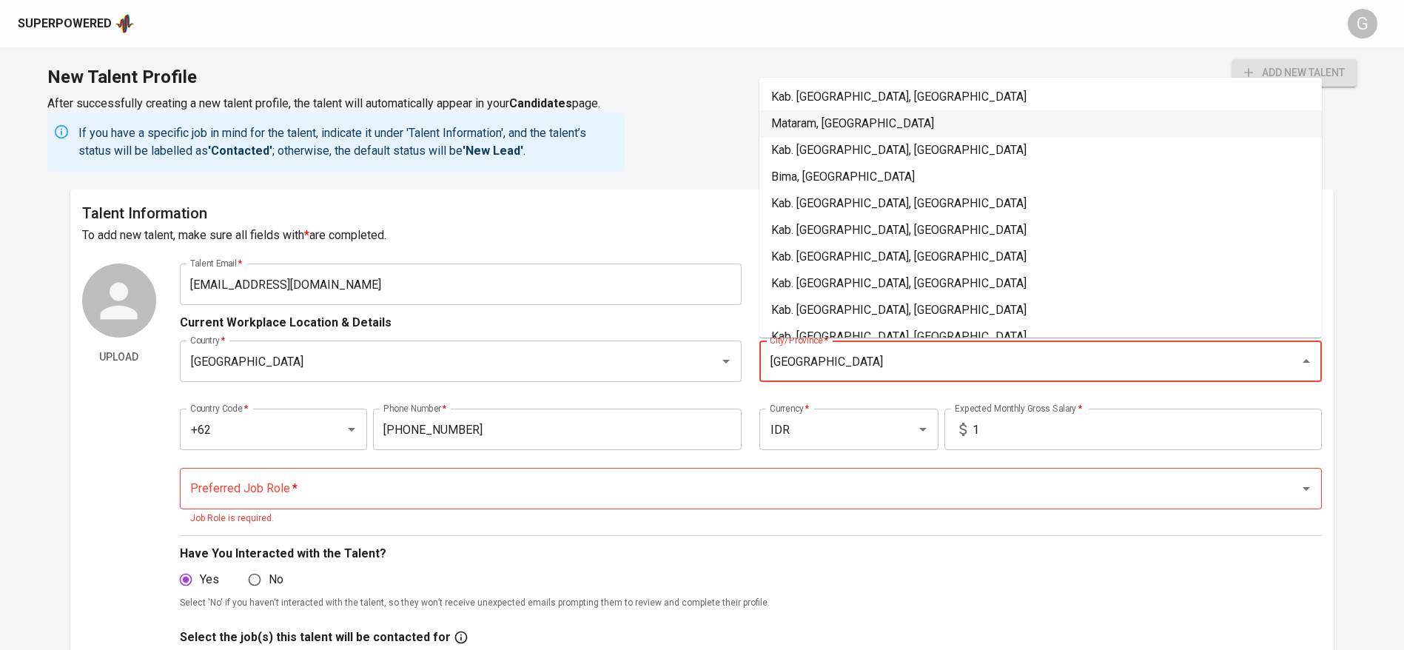
click at [903, 116] on li "Mataram, Nusa Tenggara Barat" at bounding box center [1040, 123] width 562 height 27
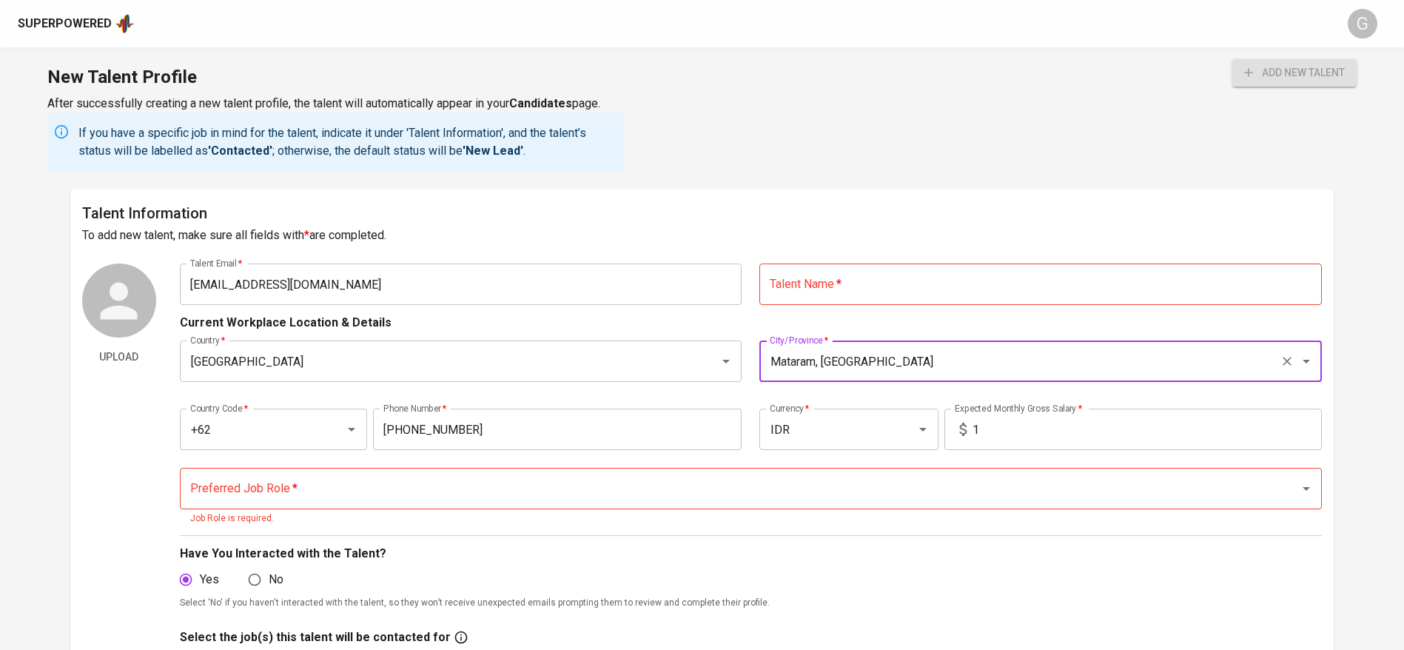
type input "Mataram, Nusa Tenggara Barat"
click at [905, 276] on input "text" at bounding box center [1040, 283] width 562 height 41
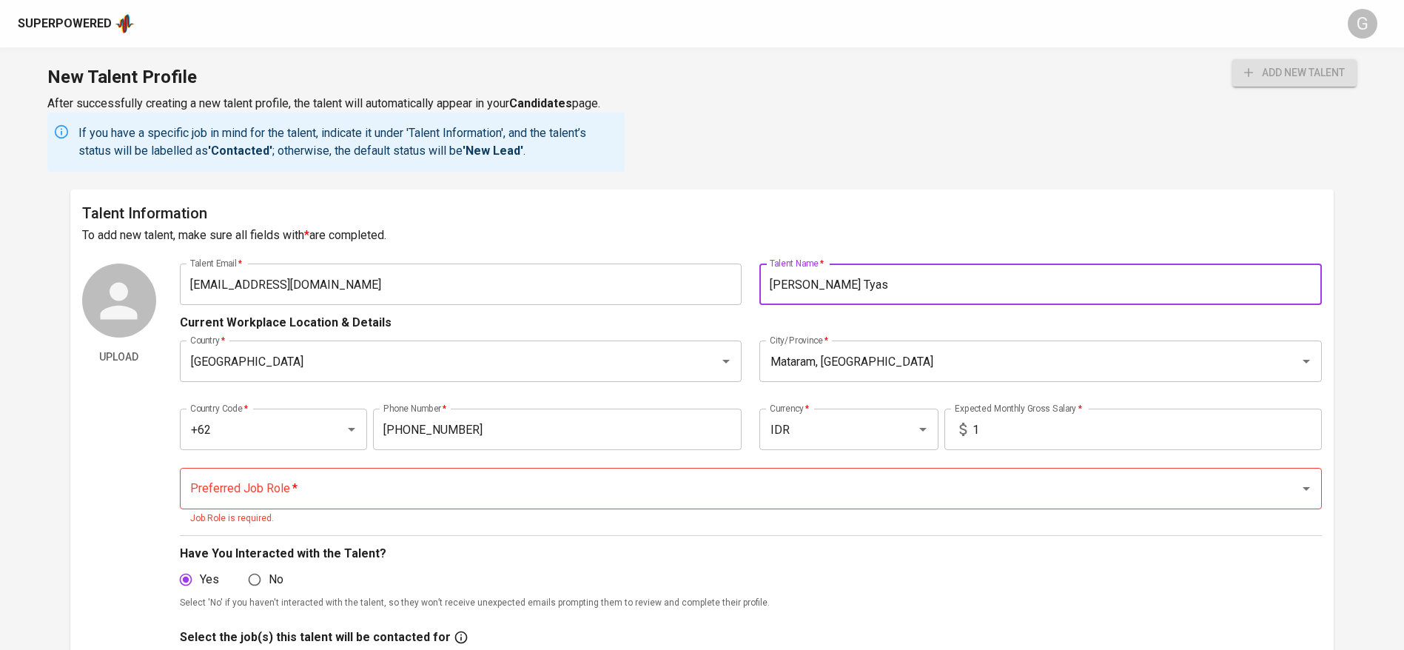
type input "[PERSON_NAME] Tyas"
click at [508, 497] on input "Preferred Job Role   *" at bounding box center [729, 488] width 1087 height 28
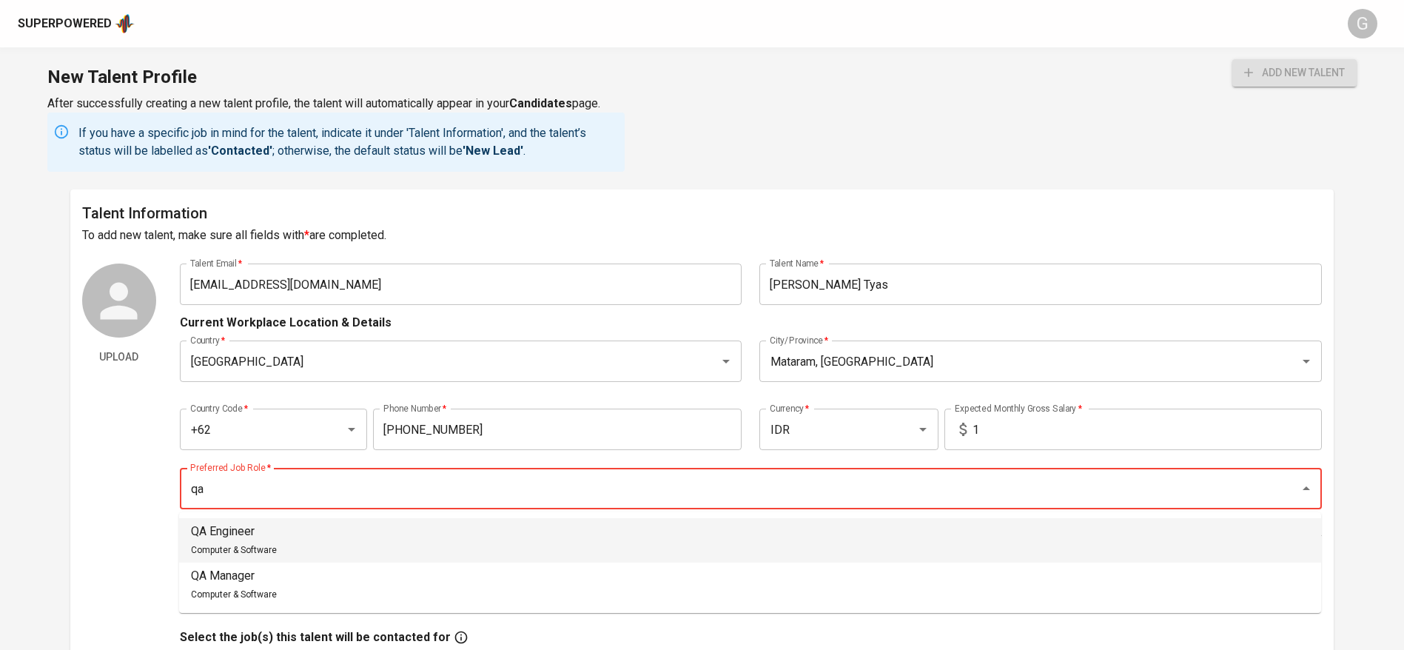
click at [320, 545] on li "QA Engineer Computer & Software" at bounding box center [750, 540] width 1142 height 44
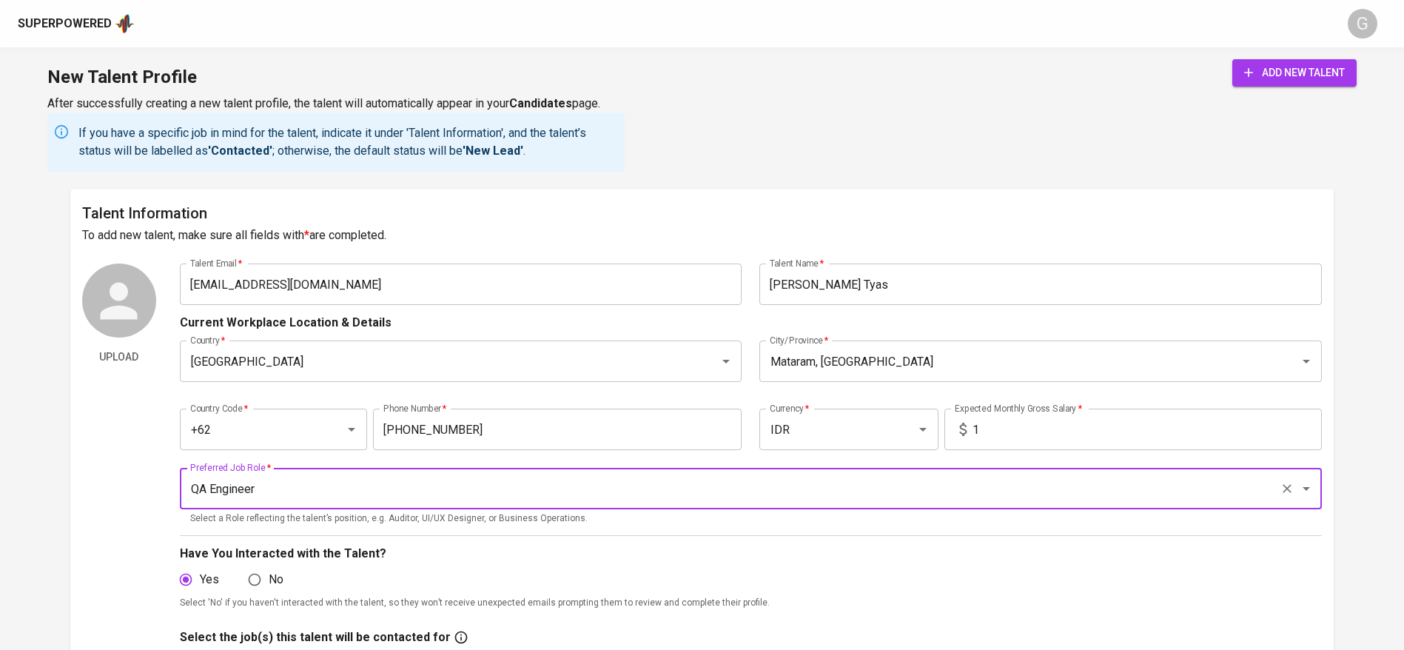
type input "QA Engineer"
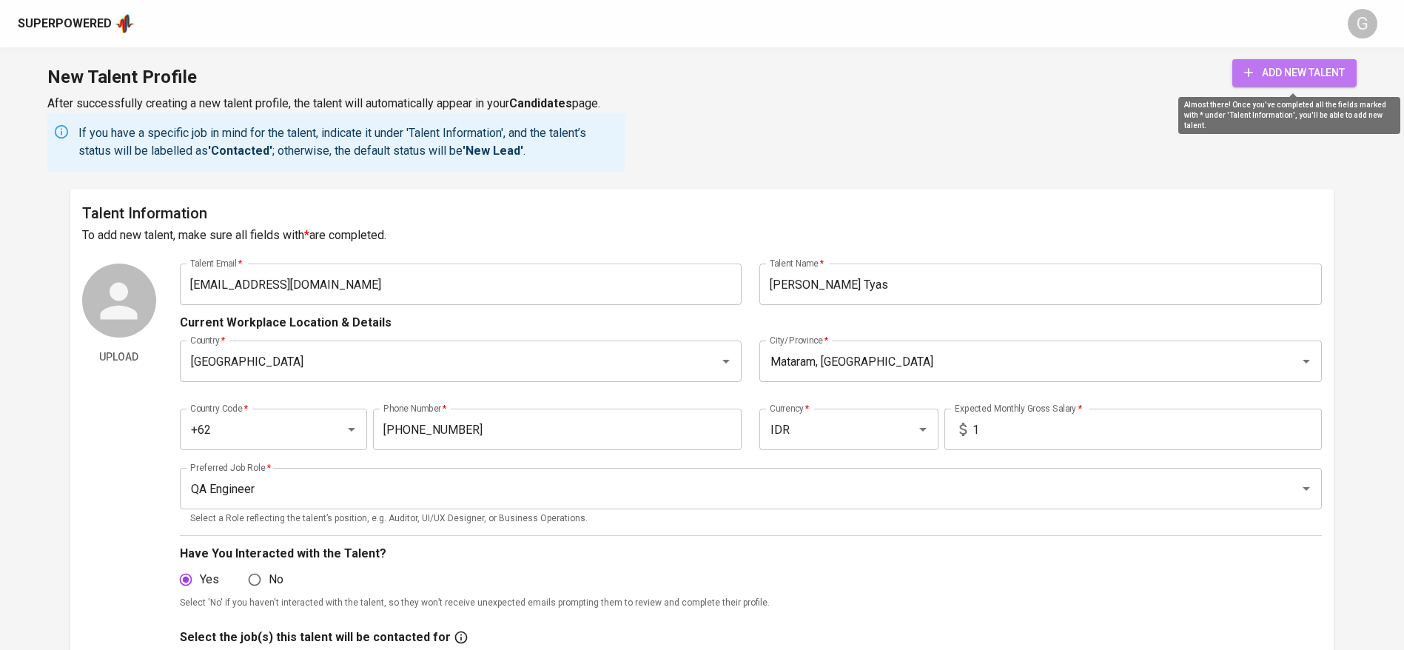
click at [1259, 64] on span "add new talent" at bounding box center [1294, 73] width 101 height 19
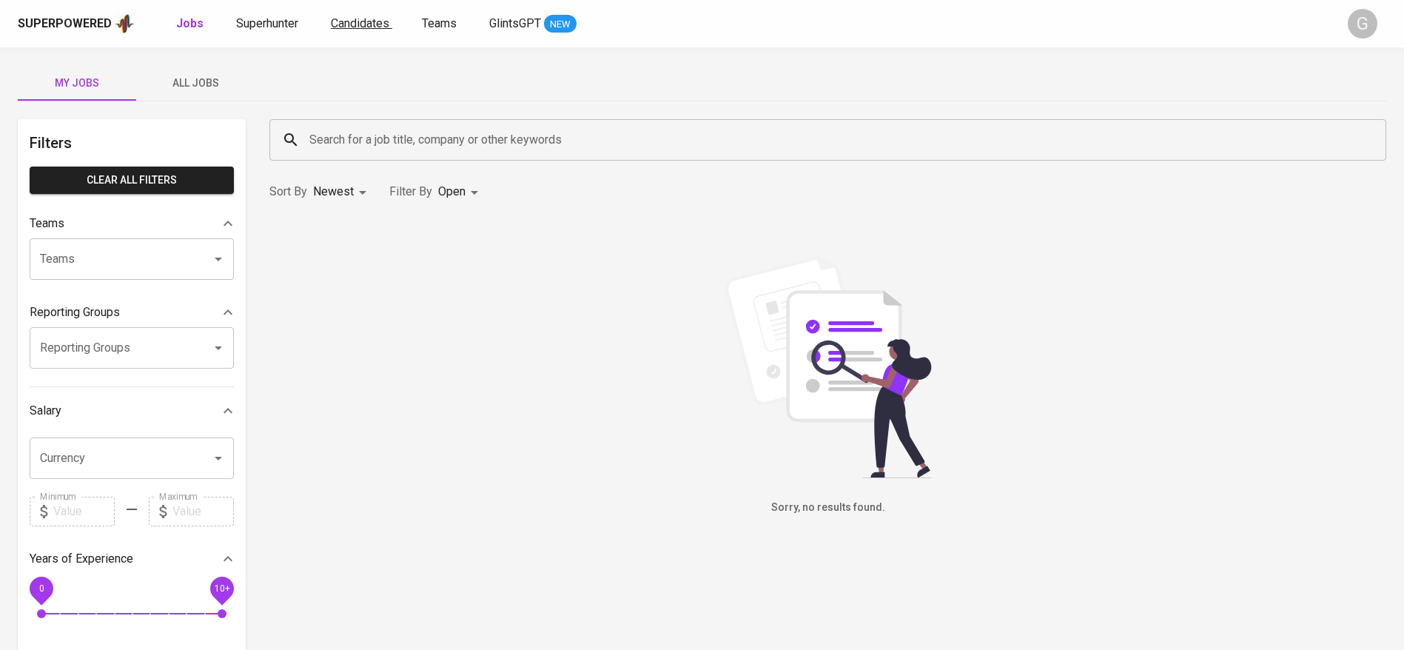
click at [366, 20] on span "Candidates" at bounding box center [360, 23] width 58 height 14
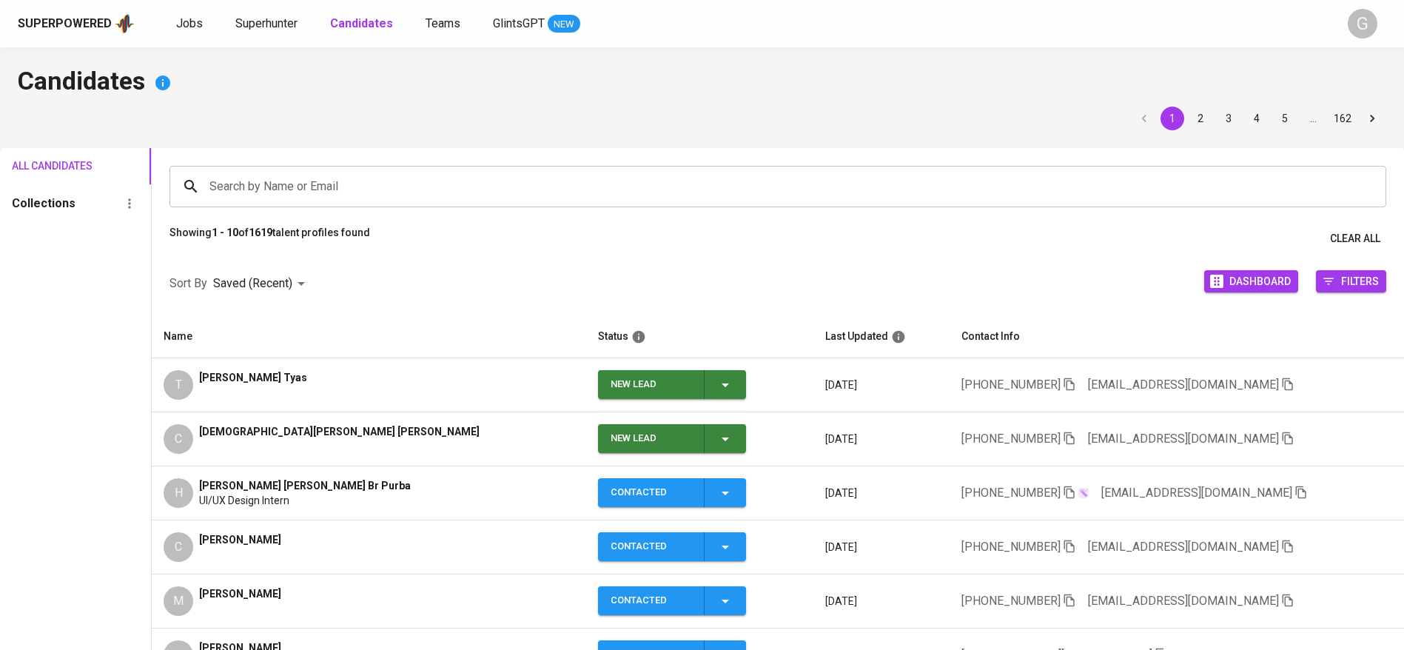
click at [713, 383] on button "New Lead" at bounding box center [672, 384] width 148 height 29
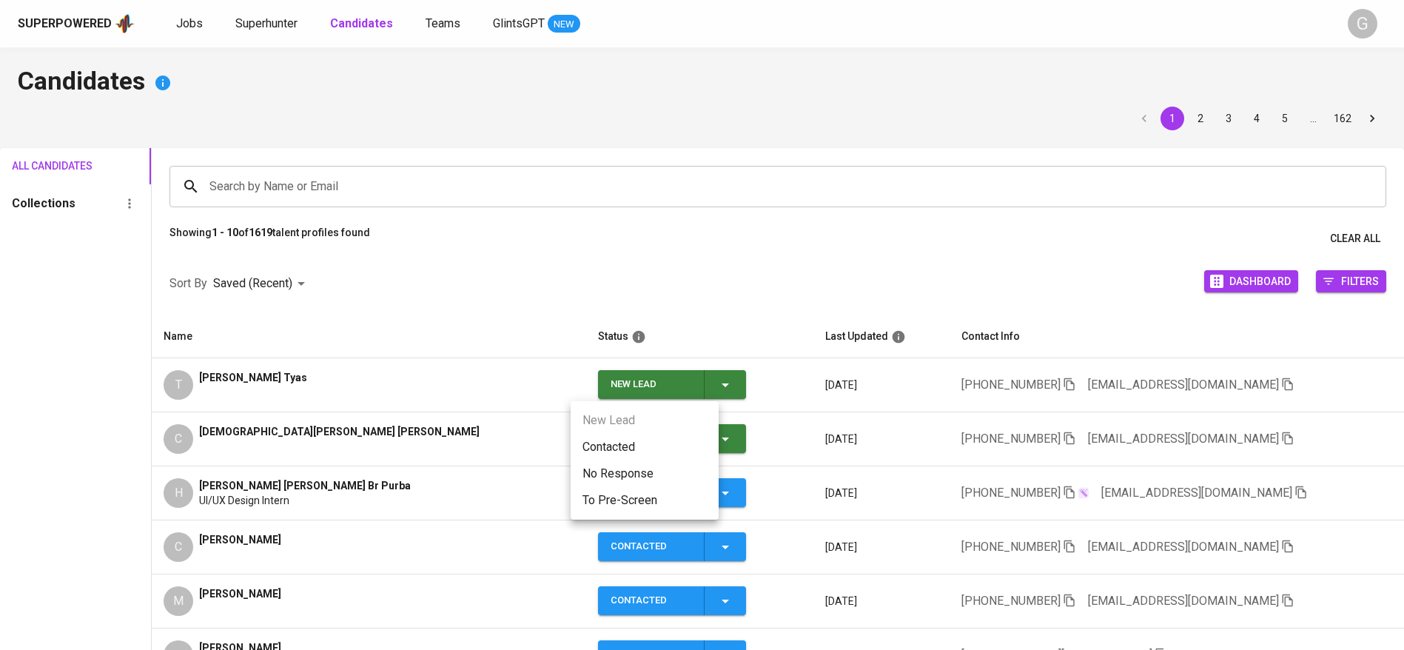
click at [696, 443] on li "Contacted" at bounding box center [645, 447] width 148 height 27
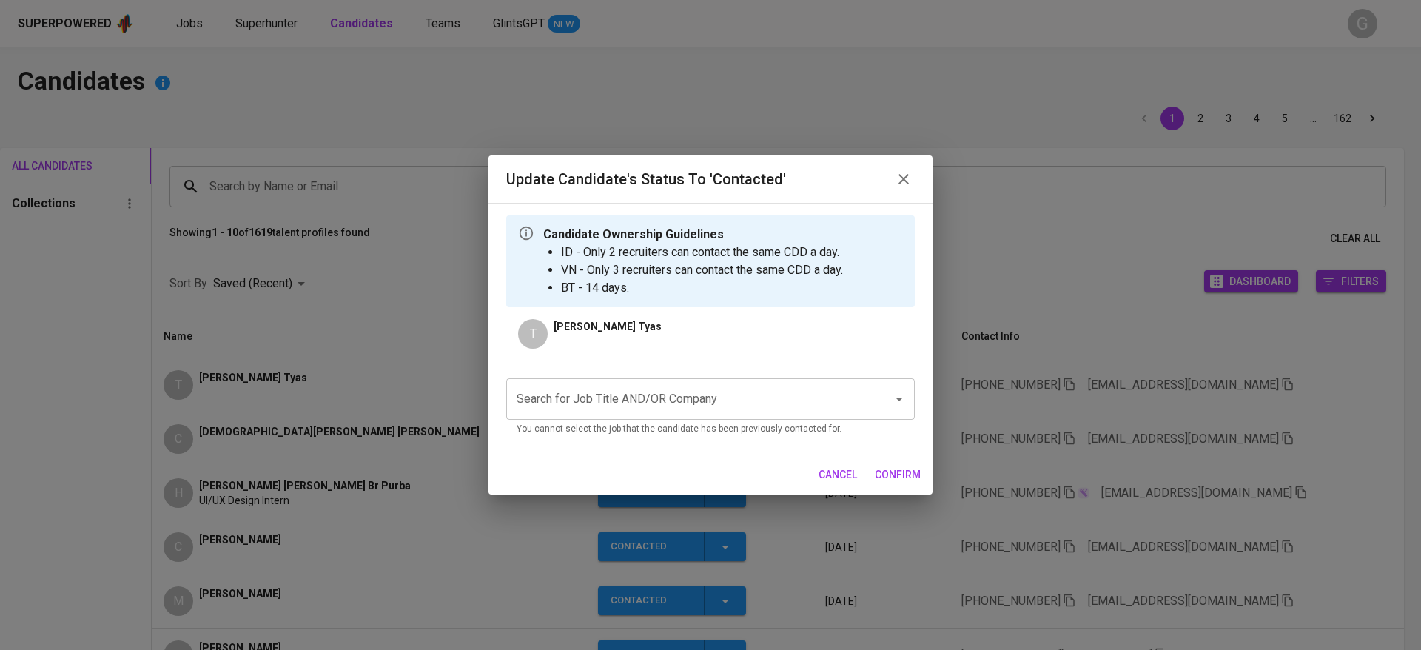
click at [694, 380] on div "Search for Job Title AND/OR Company" at bounding box center [710, 398] width 408 height 41
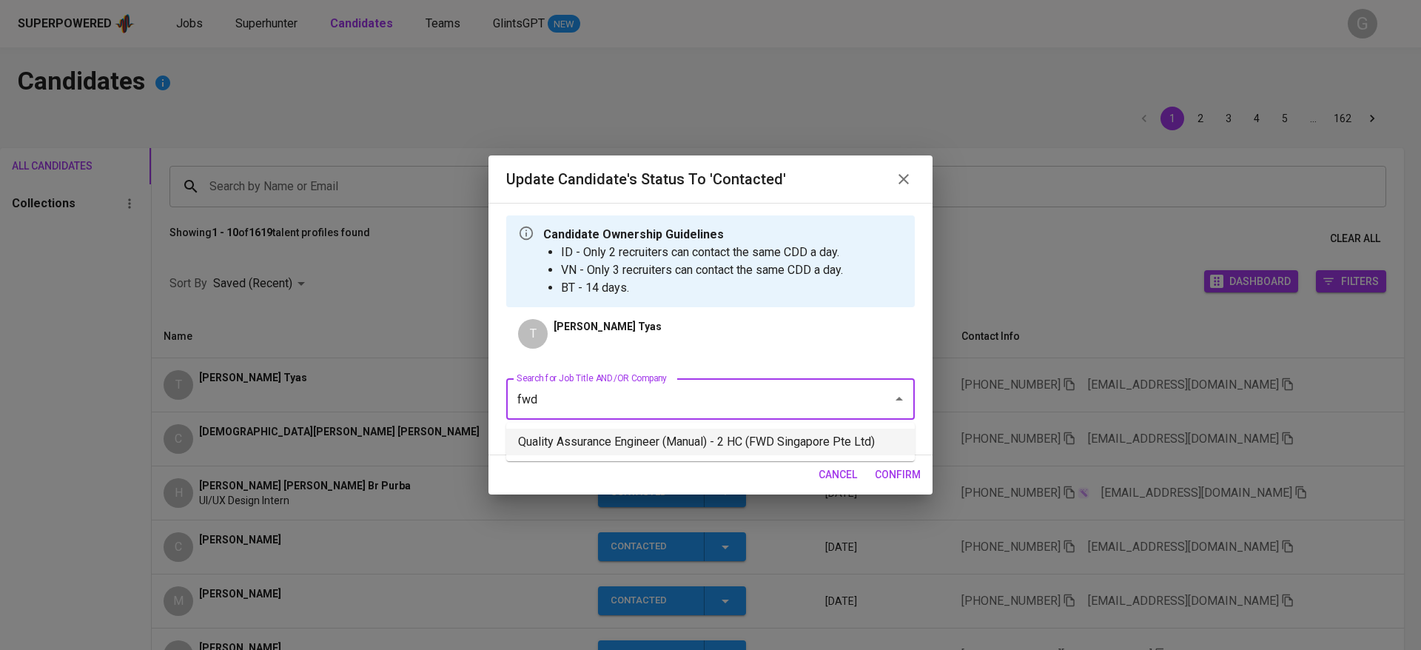
click at [671, 446] on li "Quality Assurance Engineer (Manual) - 2 HC (FWD Singapore Pte Ltd)" at bounding box center [710, 441] width 408 height 27
type input "fwd"
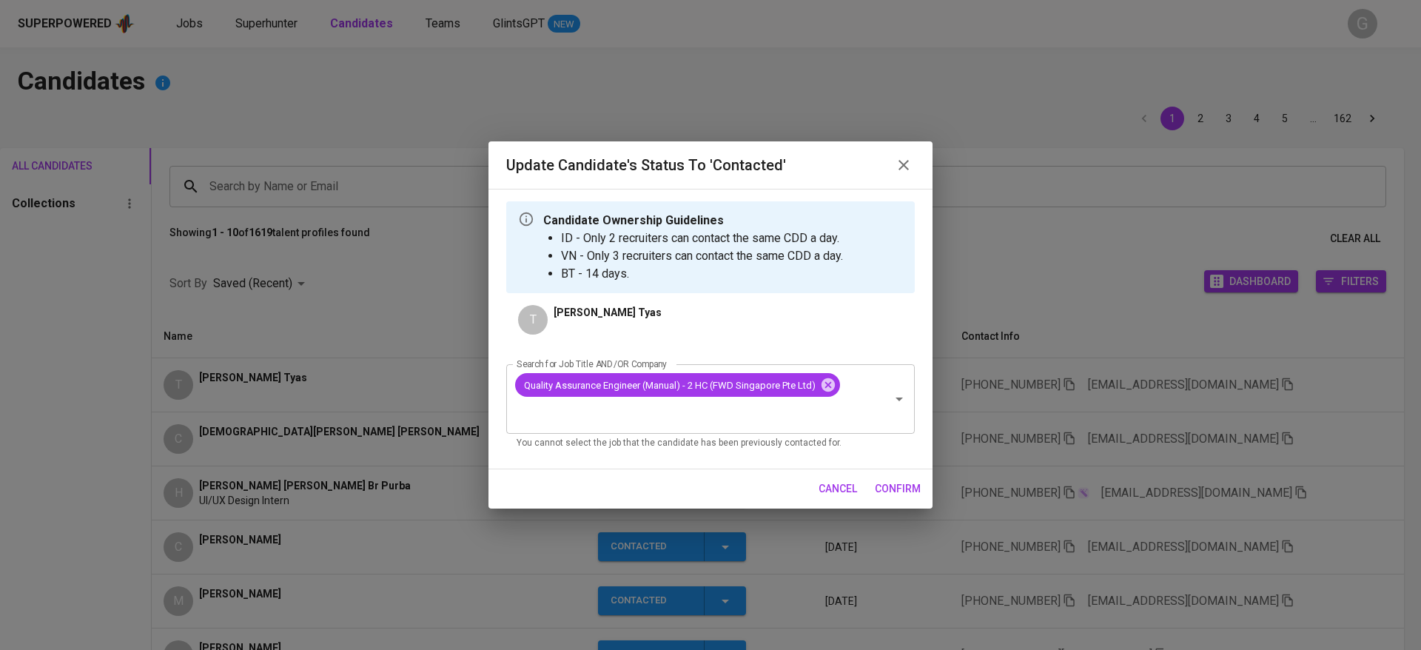
click at [899, 490] on span "confirm" at bounding box center [898, 489] width 46 height 19
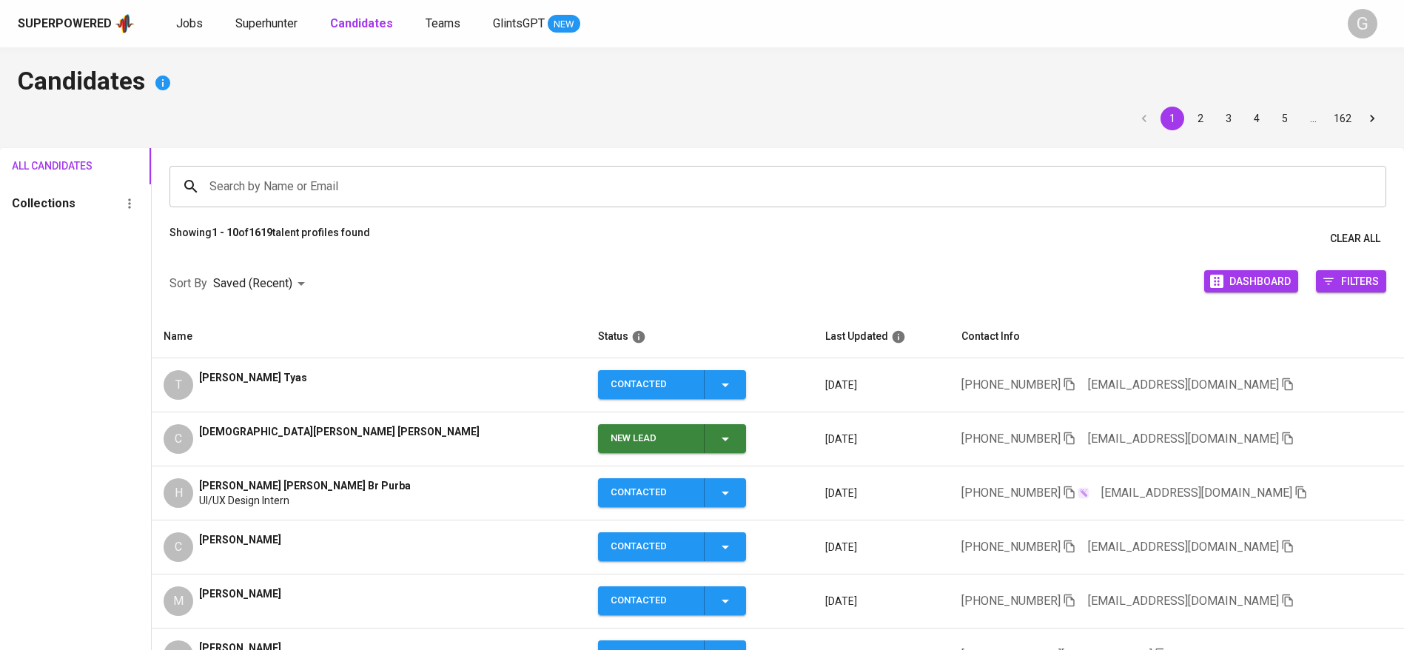
click at [716, 438] on icon "button" at bounding box center [725, 439] width 18 height 18
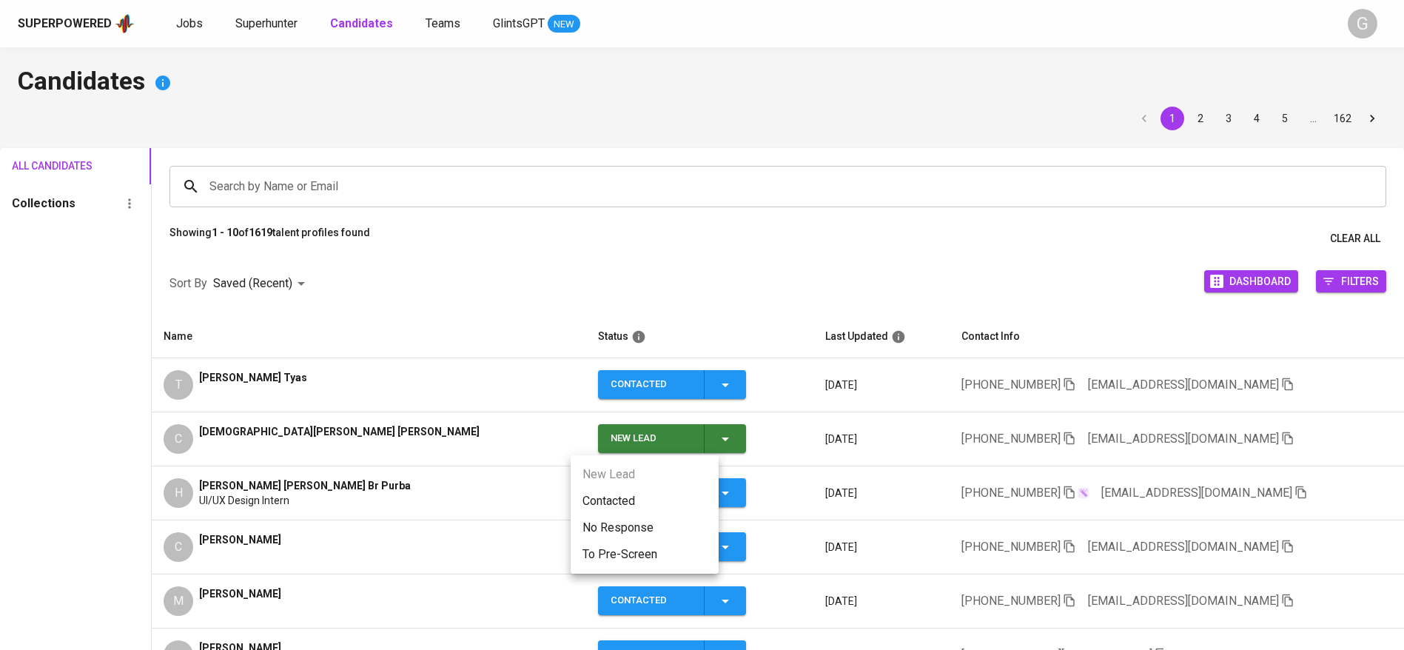
click at [613, 502] on li "Contacted" at bounding box center [645, 501] width 148 height 27
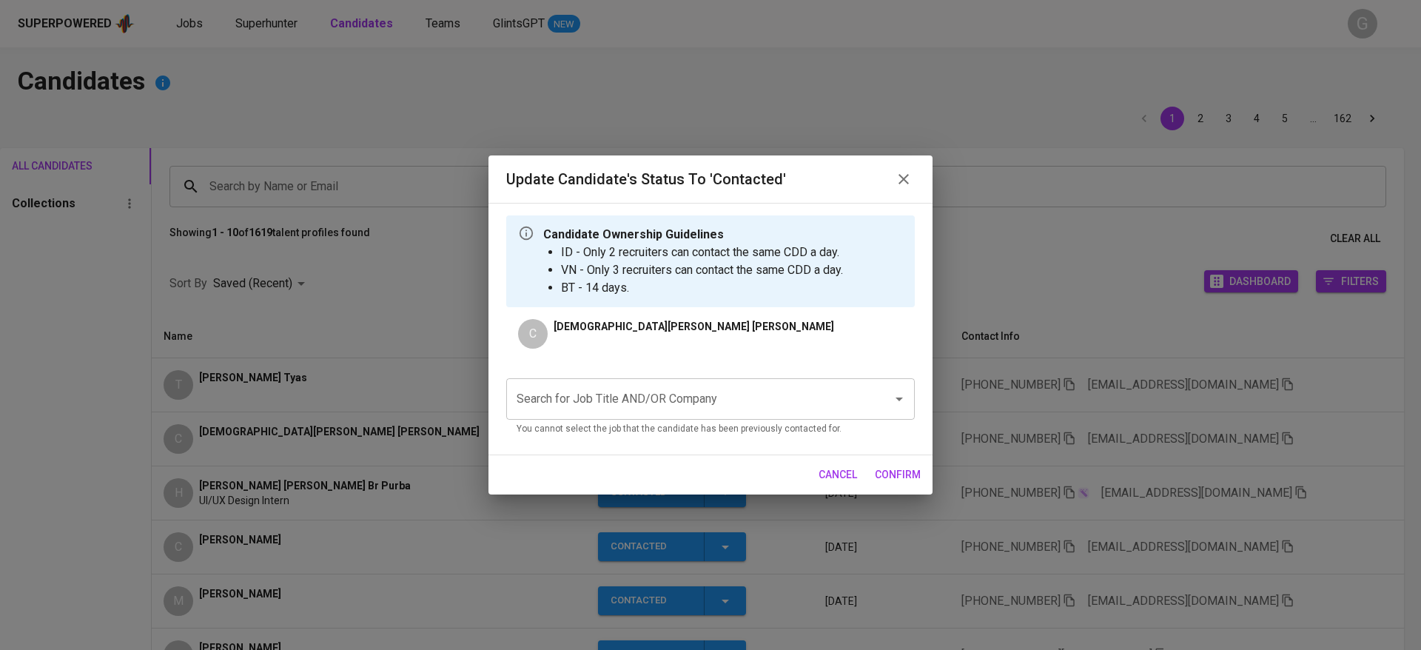
click at [717, 412] on div "Search for Job Title AND/OR Company" at bounding box center [710, 398] width 408 height 41
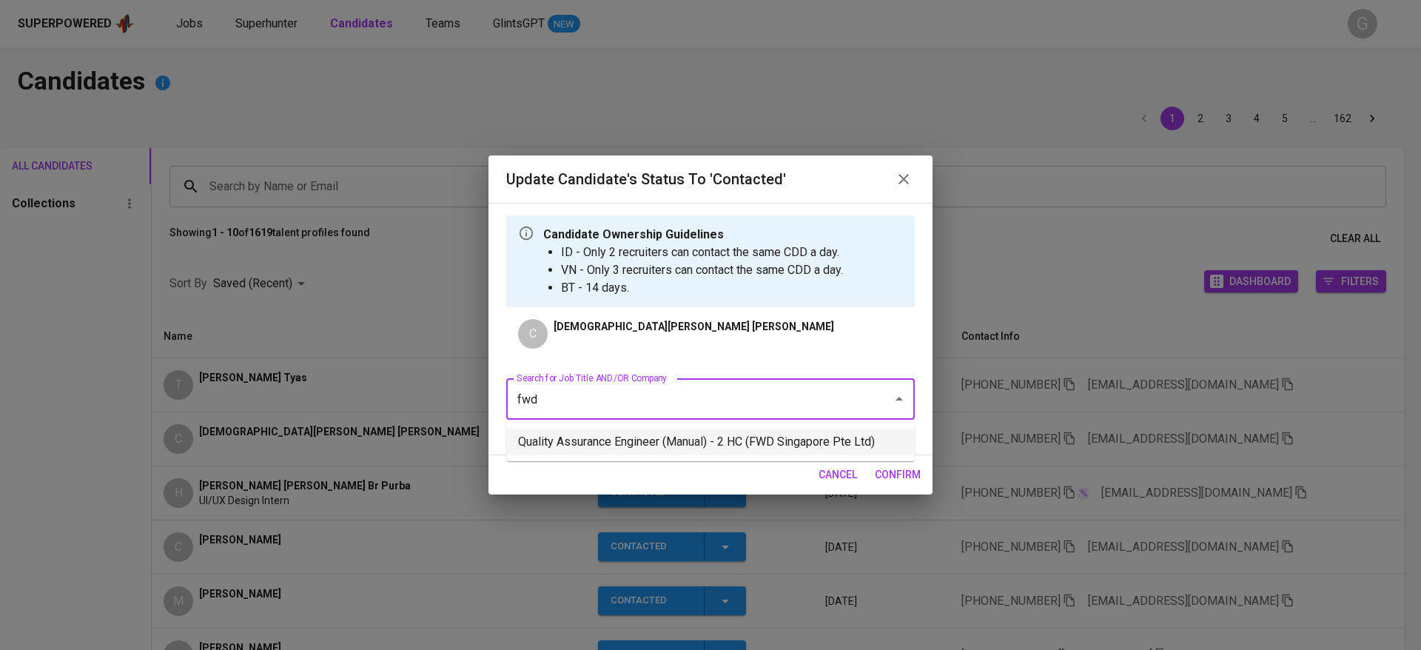
click at [790, 450] on li "Quality Assurance Engineer (Manual) - 2 HC (FWD Singapore Pte Ltd)" at bounding box center [710, 441] width 408 height 27
type input "fwd"
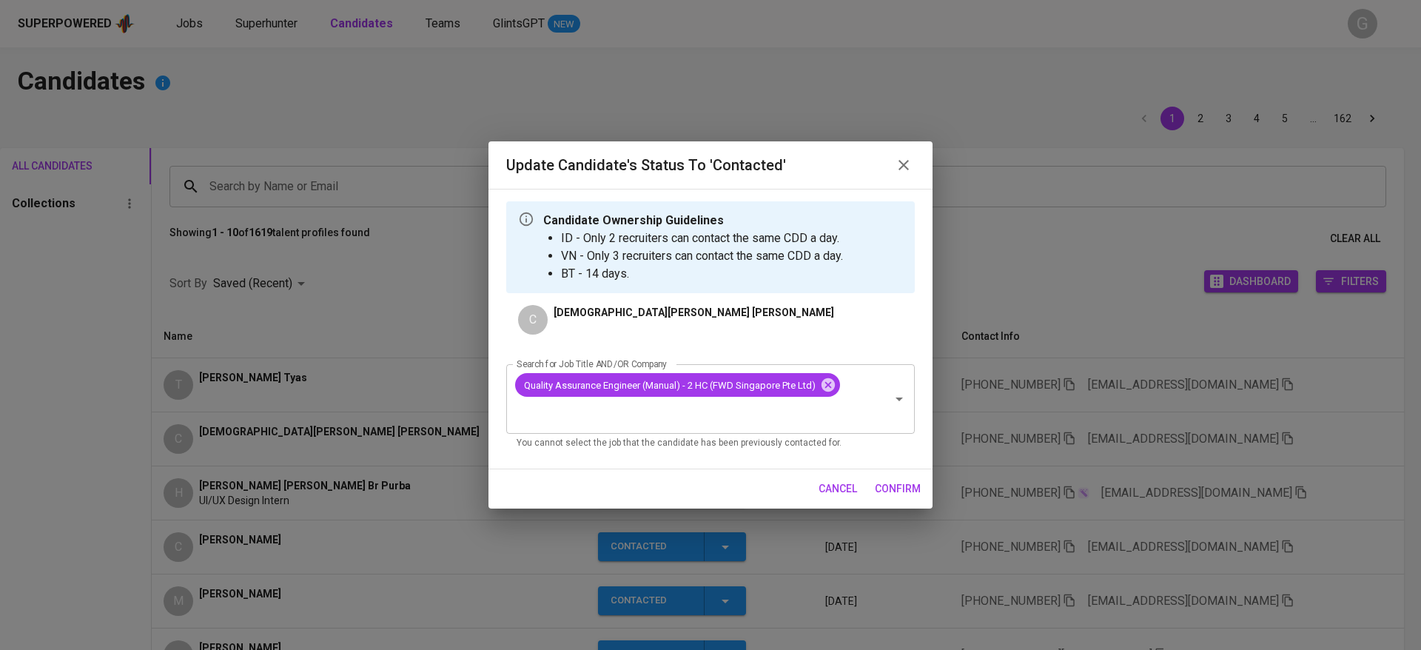
click at [906, 491] on span "confirm" at bounding box center [898, 489] width 46 height 19
